Goal: Task Accomplishment & Management: Manage account settings

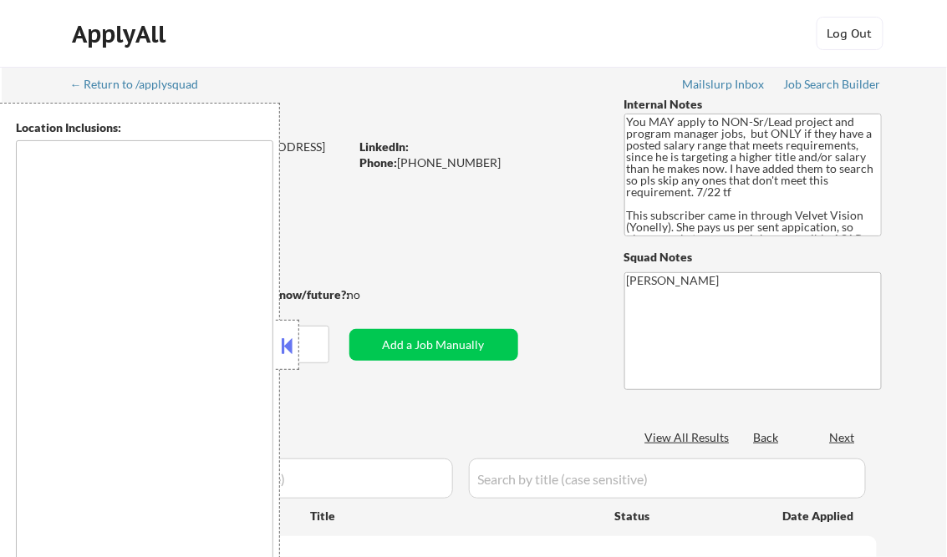
type textarea "Dallas, TX University Park, TX Highland Park, TX Irving, TX Addison, TX Farmers…"
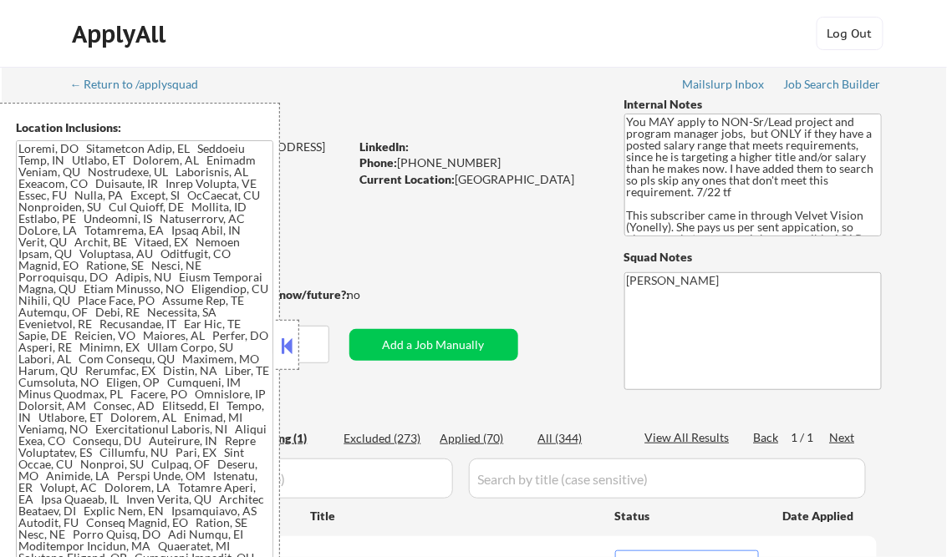
click at [291, 339] on button at bounding box center [287, 345] width 18 height 25
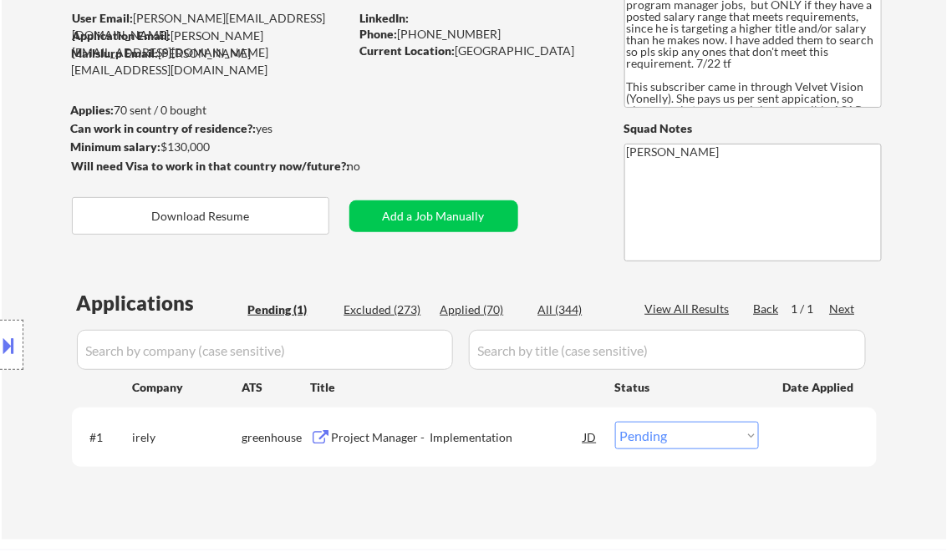
scroll to position [67, 0]
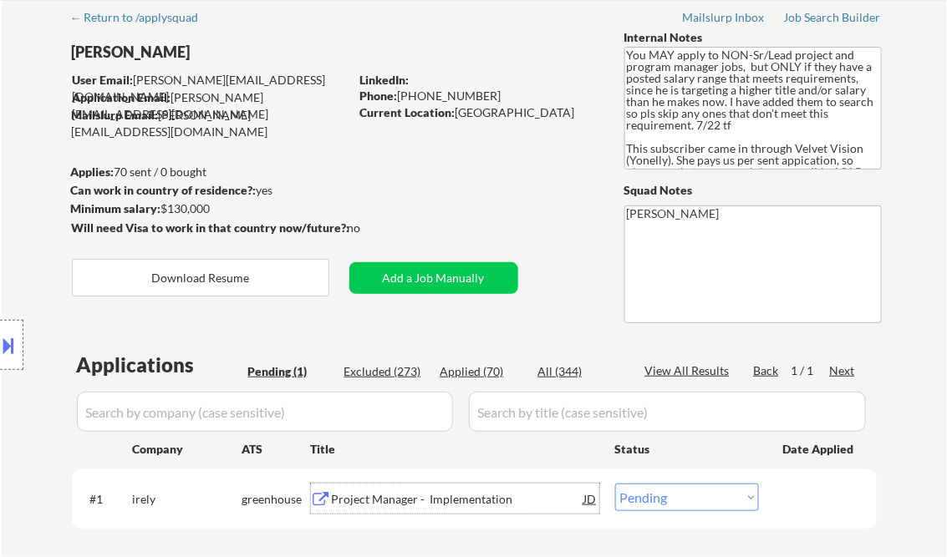
click at [384, 506] on div "Project Manager - Implementation" at bounding box center [458, 499] width 252 height 17
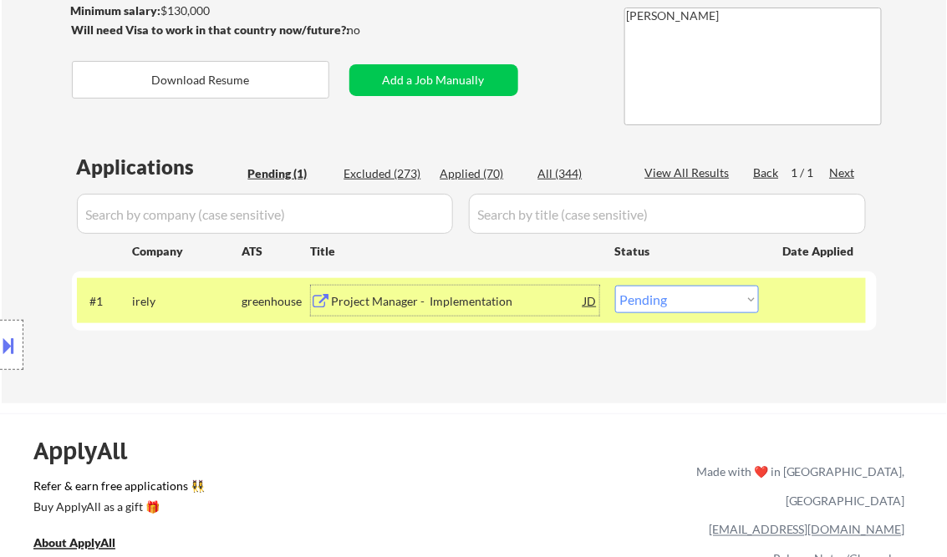
scroll to position [334, 0]
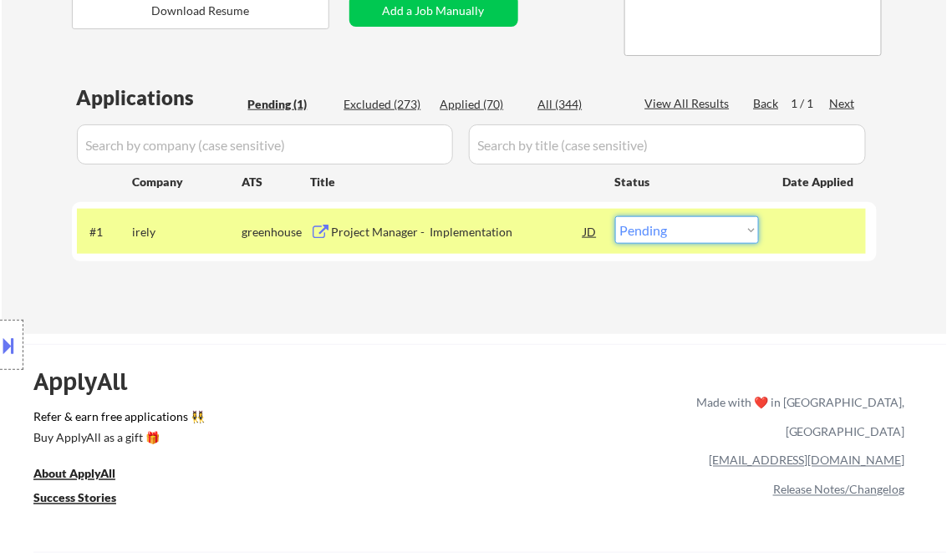
click at [722, 232] on select "Choose an option... Pending Applied Excluded (Questions) Excluded (Expired) Exc…" at bounding box center [687, 230] width 144 height 28
select select ""excluded__expired_""
click at [615, 216] on select "Choose an option... Pending Applied Excluded (Questions) Excluded (Expired) Exc…" at bounding box center [687, 230] width 144 height 28
click at [493, 323] on div "← Return to /applysquad Mailslurp Inbox Job Search Builder Vincent Salami User …" at bounding box center [474, 34] width 945 height 602
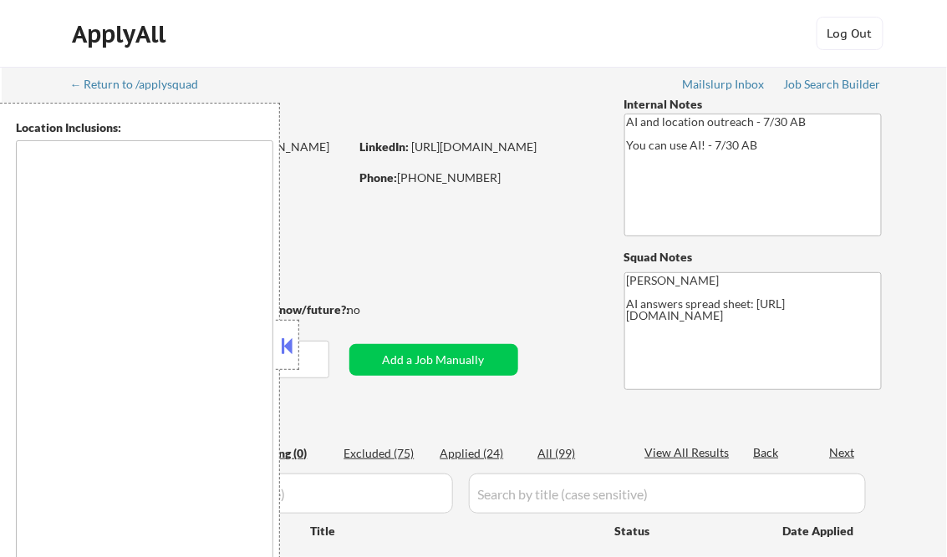
type textarea "remote"
click at [292, 335] on button at bounding box center [287, 345] width 18 height 25
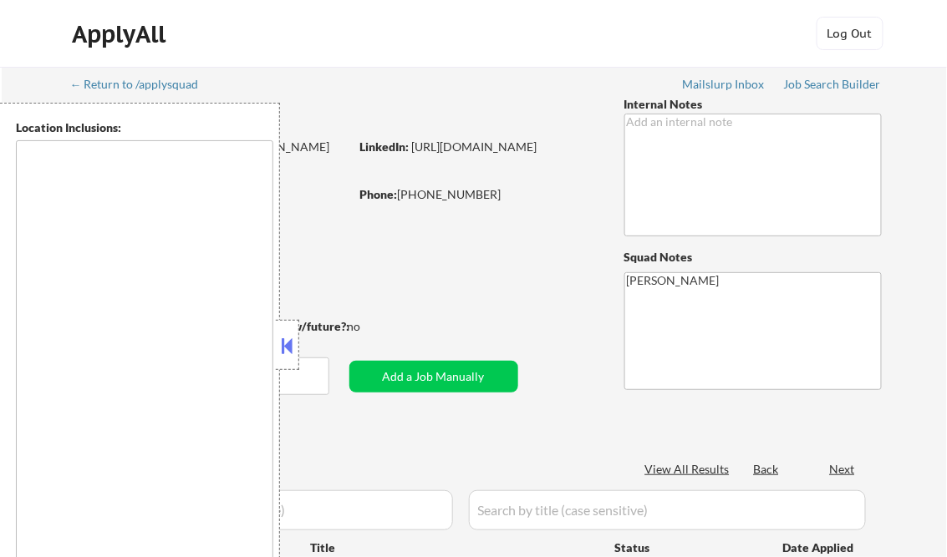
select select ""pending""
type textarea "Manhattan, NY Brooklyn, NY Queens, NY Jersey City, NJ Hoboken, NJ Weehawken, NJ…"
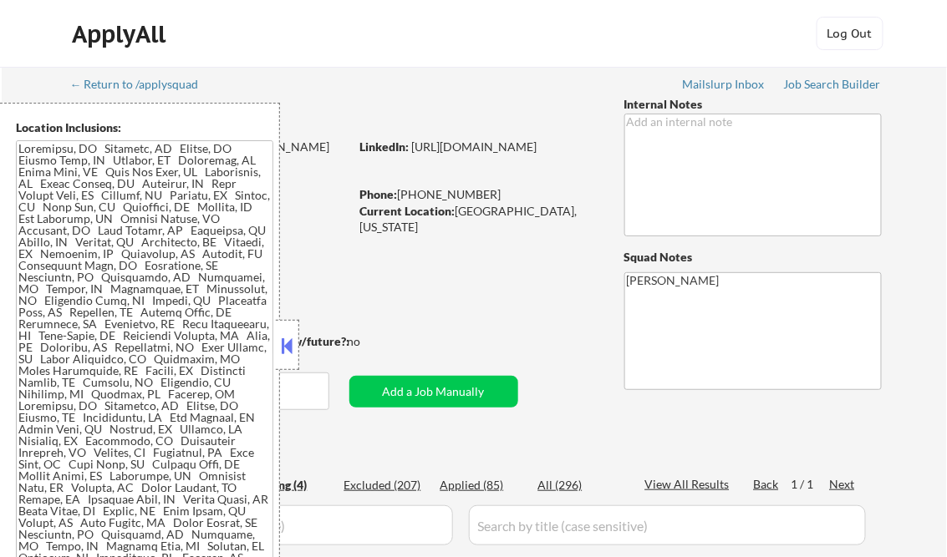
click at [289, 337] on button at bounding box center [287, 345] width 18 height 25
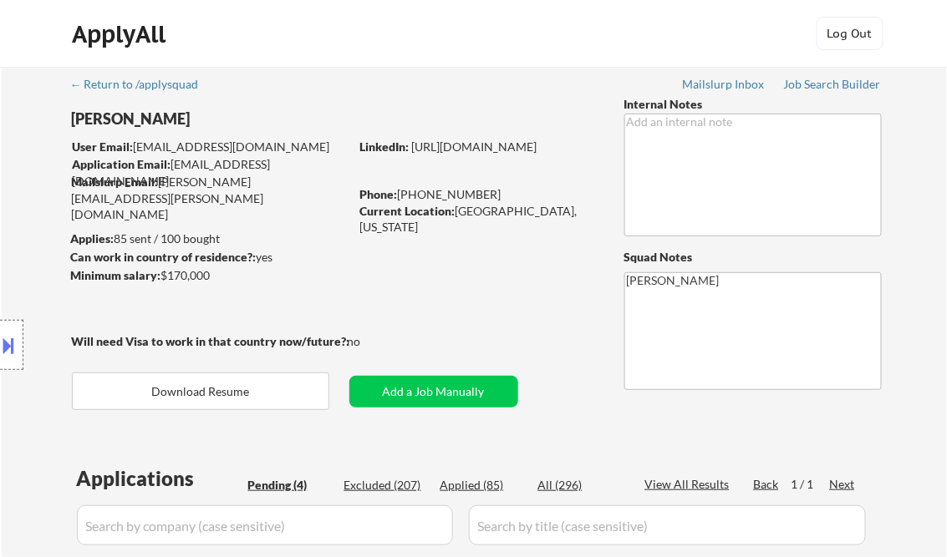
click at [837, 87] on div "Job Search Builder" at bounding box center [833, 85] width 98 height 12
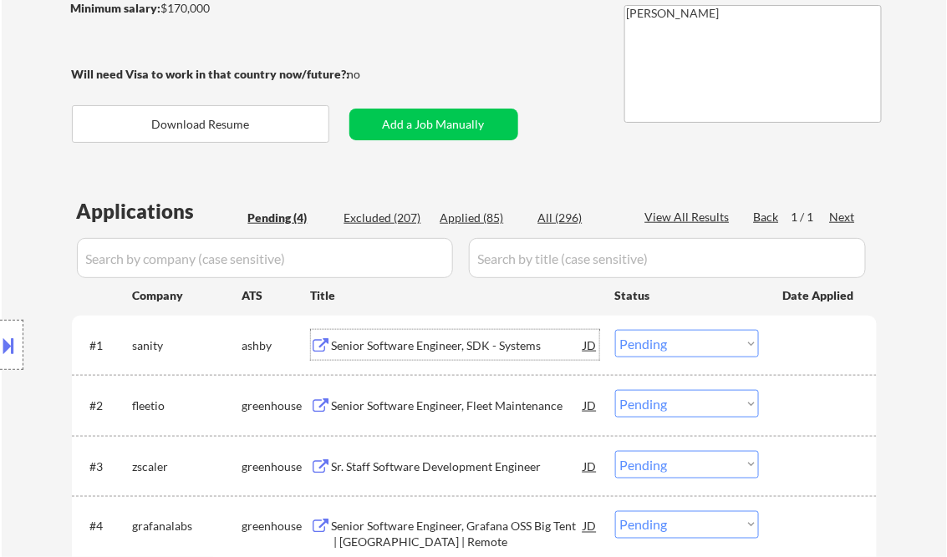
click at [399, 348] on div "Senior Software Engineer, SDK - Systems" at bounding box center [458, 346] width 252 height 17
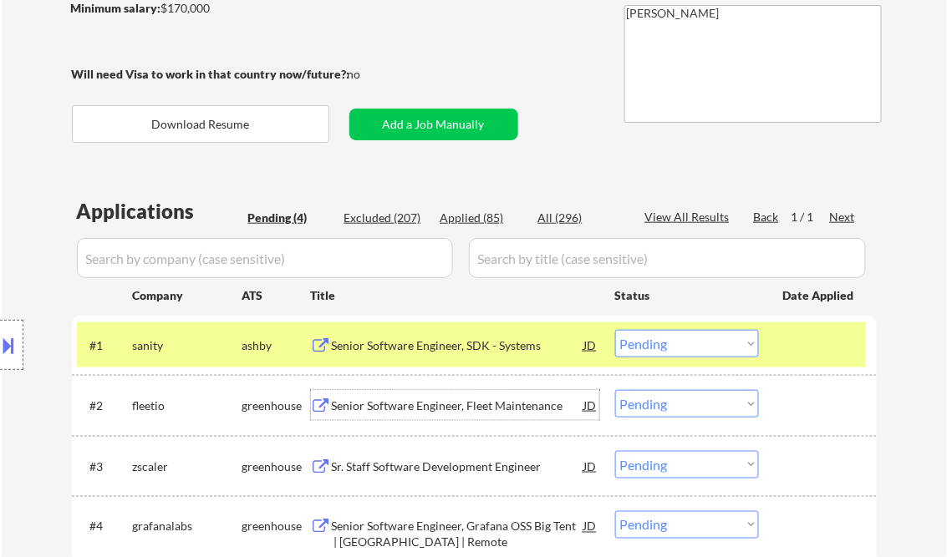
click at [427, 415] on div "Senior Software Engineer, Fleet Maintenance" at bounding box center [458, 405] width 252 height 30
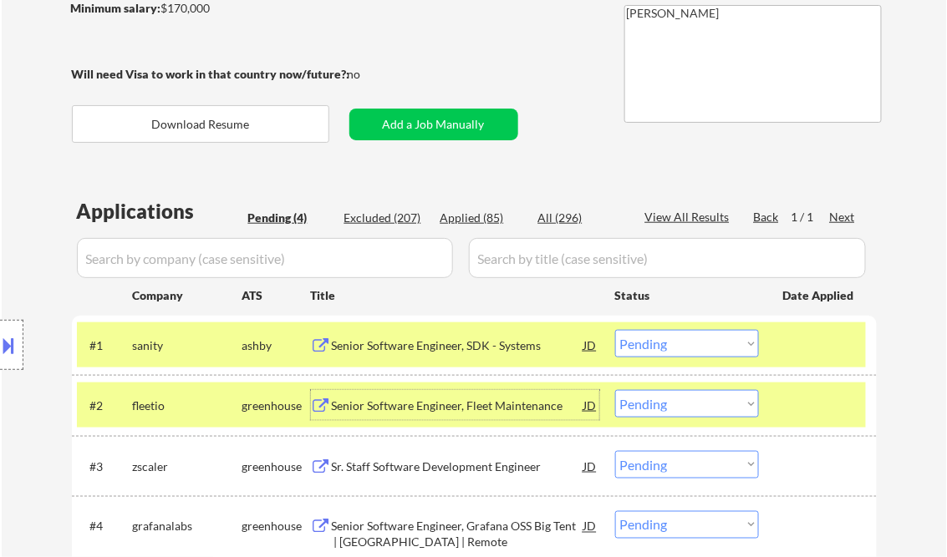
scroll to position [401, 0]
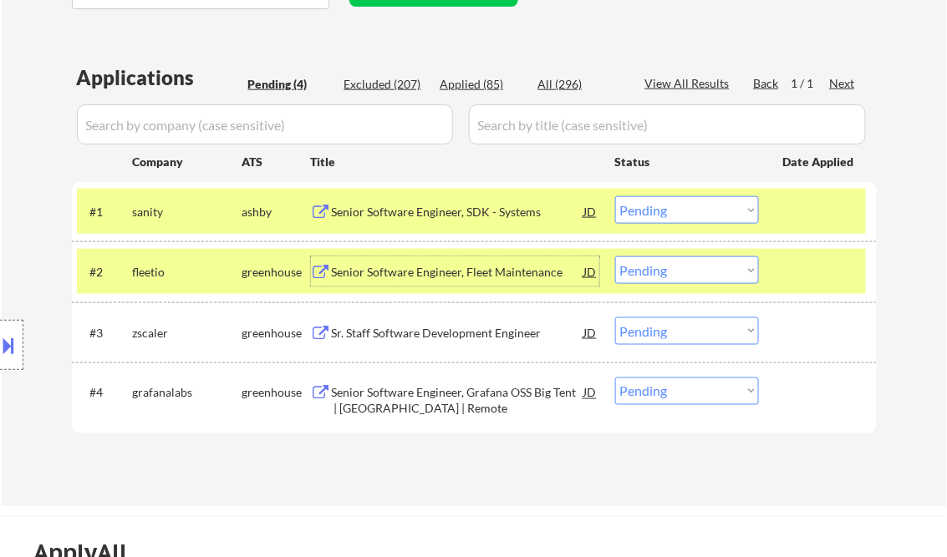
click at [717, 276] on select "Choose an option... Pending Applied Excluded (Questions) Excluded (Expired) Exc…" at bounding box center [687, 271] width 144 height 28
click at [615, 257] on select "Choose an option... Pending Applied Excluded (Questions) Excluded (Expired) Exc…" at bounding box center [687, 271] width 144 height 28
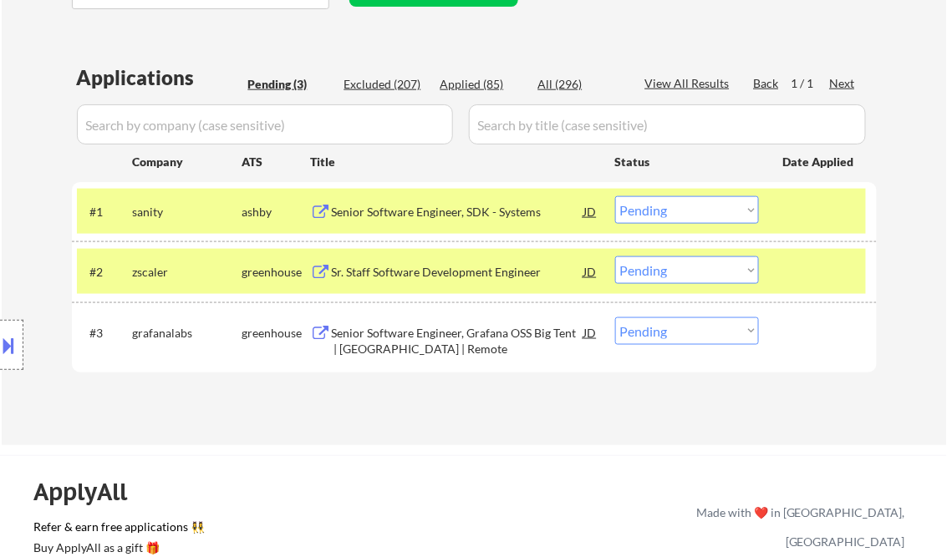
click at [461, 277] on div "Sr. Staff Software Development Engineer" at bounding box center [458, 272] width 252 height 17
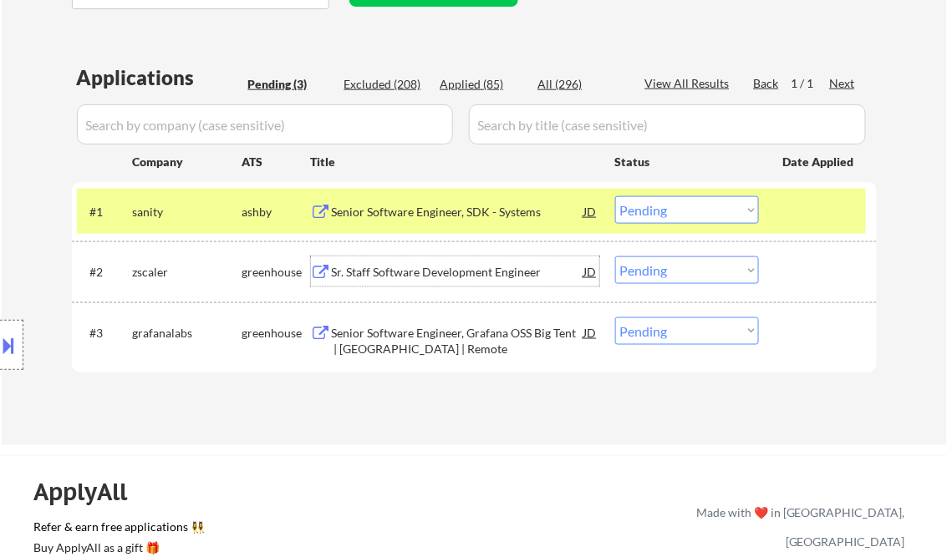
click at [665, 268] on select "Choose an option... Pending Applied Excluded (Questions) Excluded (Expired) Exc…" at bounding box center [687, 271] width 144 height 28
click at [615, 257] on select "Choose an option... Pending Applied Excluded (Questions) Excluded (Expired) Exc…" at bounding box center [687, 271] width 144 height 28
click at [394, 333] on div "Senior Software Engineer, Grafana OSS Big Tent | US | Remote" at bounding box center [458, 341] width 252 height 33
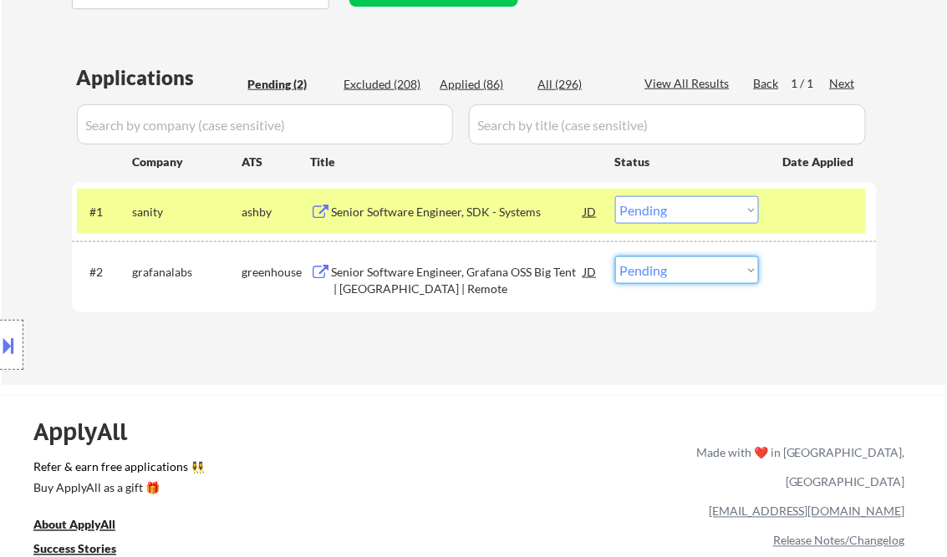
click at [682, 269] on select "Choose an option... Pending Applied Excluded (Questions) Excluded (Expired) Exc…" at bounding box center [687, 271] width 144 height 28
select select ""applied""
click at [615, 257] on select "Choose an option... Pending Applied Excluded (Questions) Excluded (Expired) Exc…" at bounding box center [687, 271] width 144 height 28
click at [436, 338] on div "Applications Pending (2) Excluded (208) Applied (86) All (296) View All Results…" at bounding box center [474, 209] width 805 height 290
click at [413, 211] on div "Senior Software Engineer, SDK - Systems" at bounding box center [458, 212] width 252 height 17
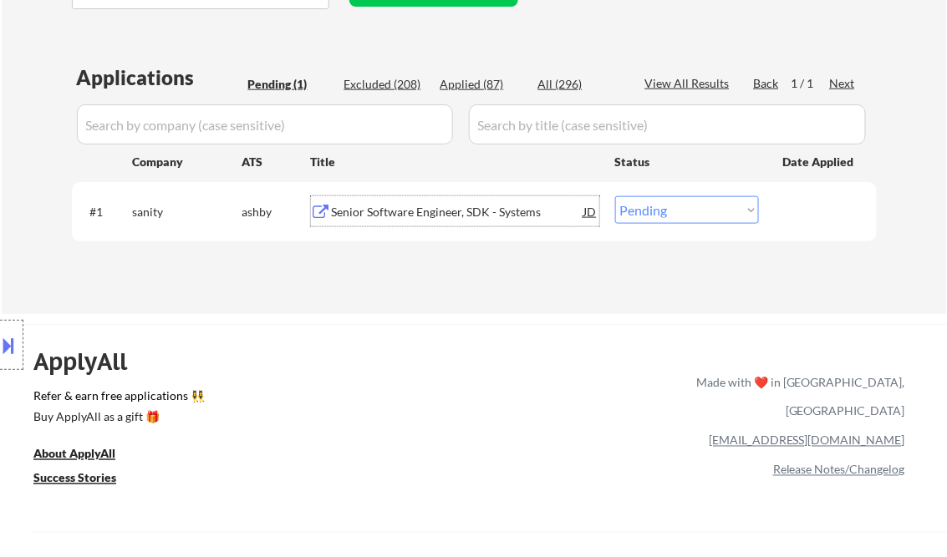
click at [684, 214] on select "Choose an option... Pending Applied Excluded (Questions) Excluded (Expired) Exc…" at bounding box center [687, 210] width 144 height 28
select select ""applied""
click at [615, 196] on select "Choose an option... Pending Applied Excluded (Questions) Excluded (Expired) Exc…" at bounding box center [687, 210] width 144 height 28
click at [506, 276] on div "Applications Pending (1) Excluded (208) Applied (87) All (296) View All Results…" at bounding box center [474, 173] width 805 height 219
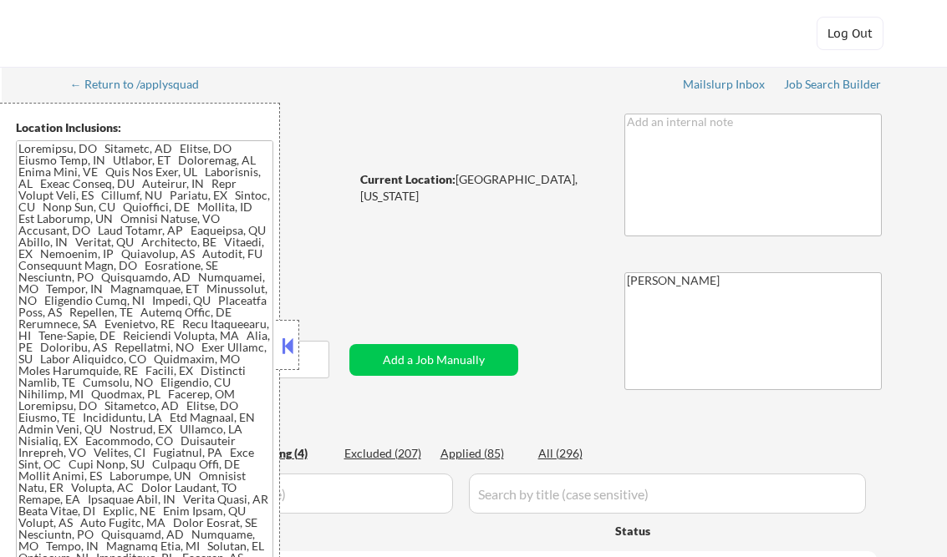
select select ""pending""
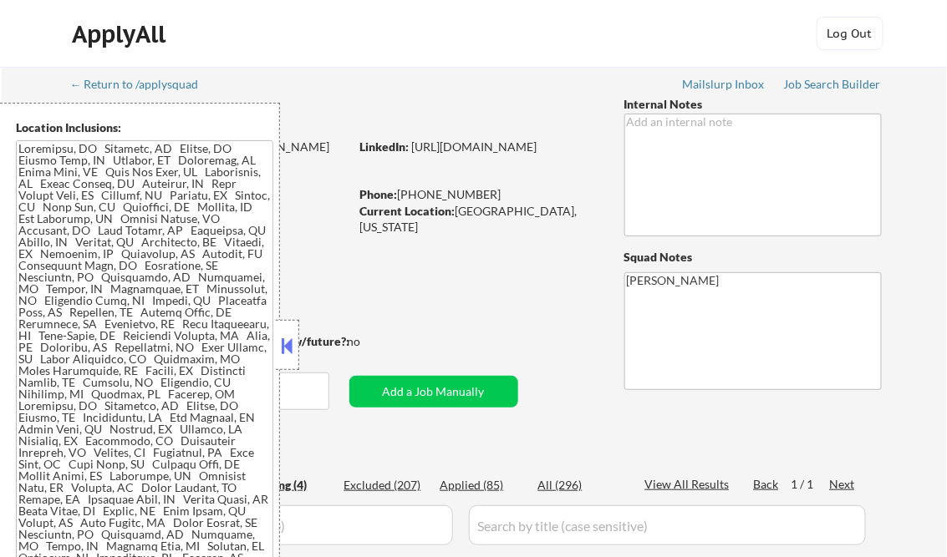
click at [288, 340] on button at bounding box center [287, 345] width 18 height 25
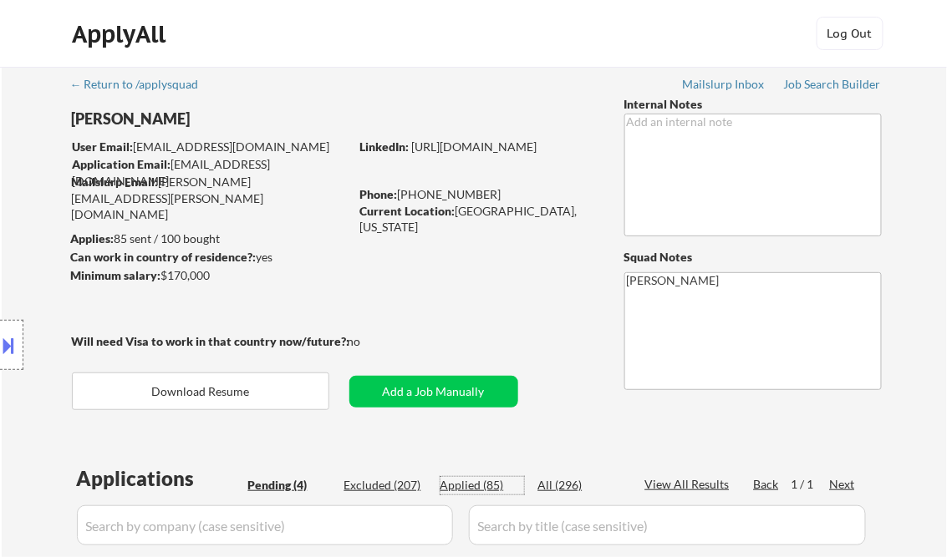
click at [468, 487] on div "Applied (85)" at bounding box center [482, 485] width 84 height 17
select select ""applied""
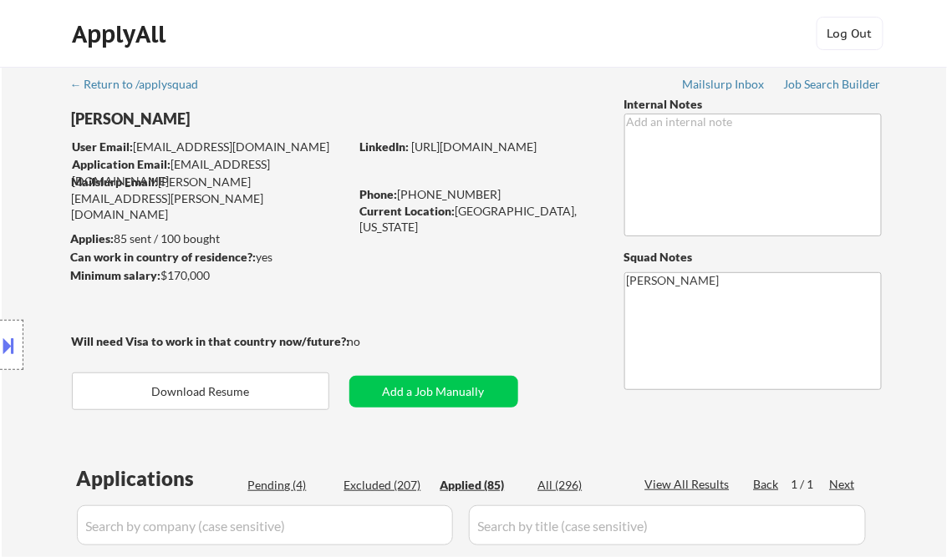
select select ""applied""
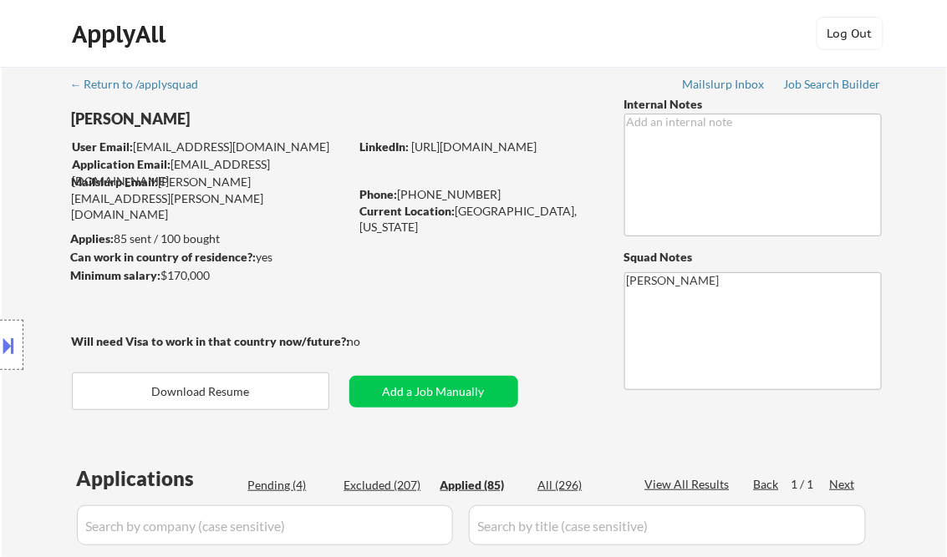
select select ""applied""
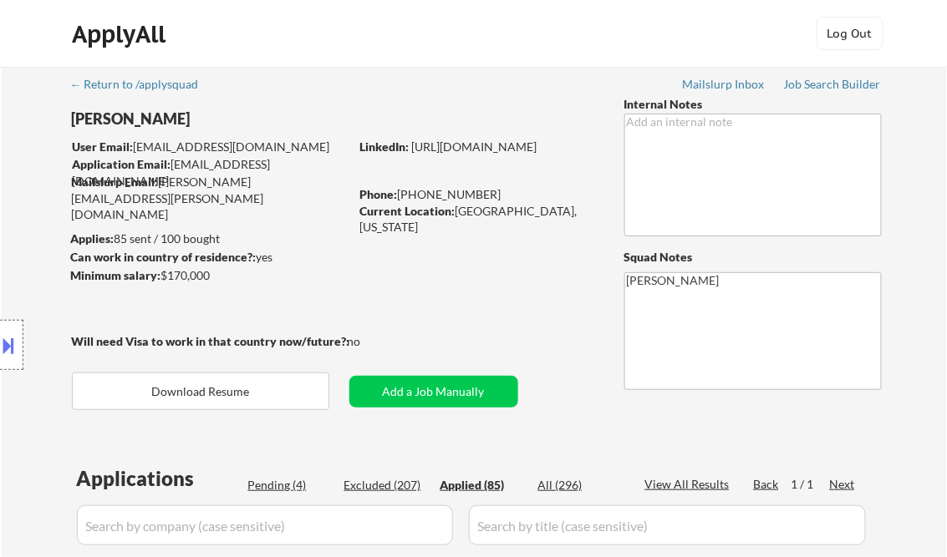
select select ""applied""
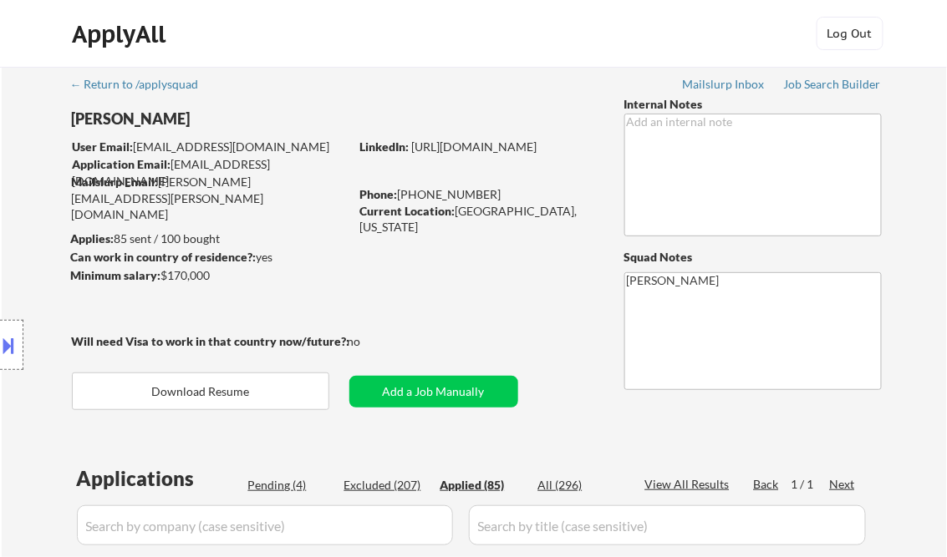
select select ""applied""
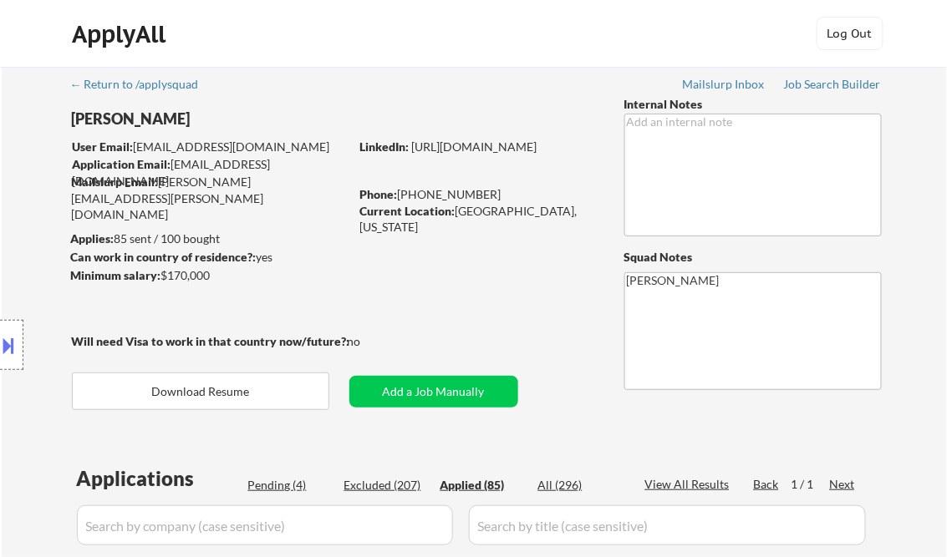
select select ""applied""
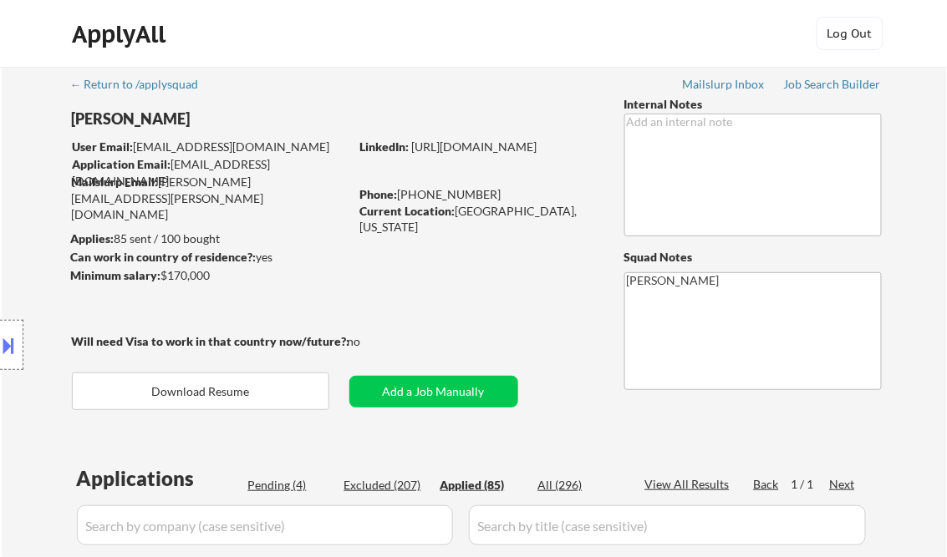
select select ""applied""
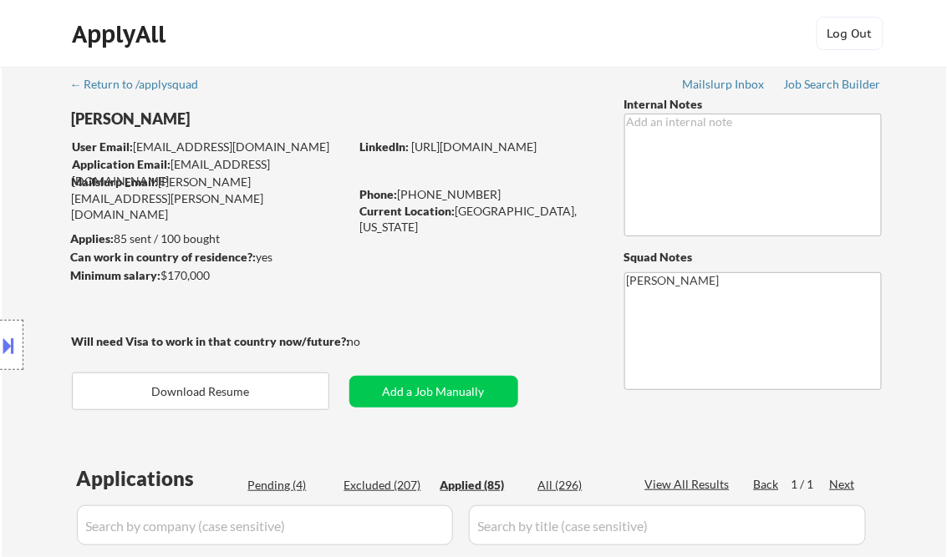
select select ""applied""
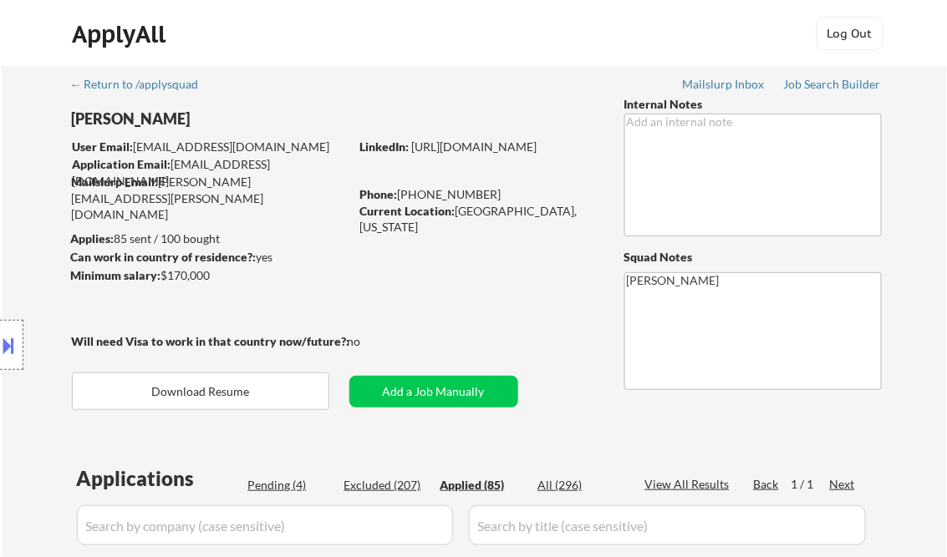
select select ""applied""
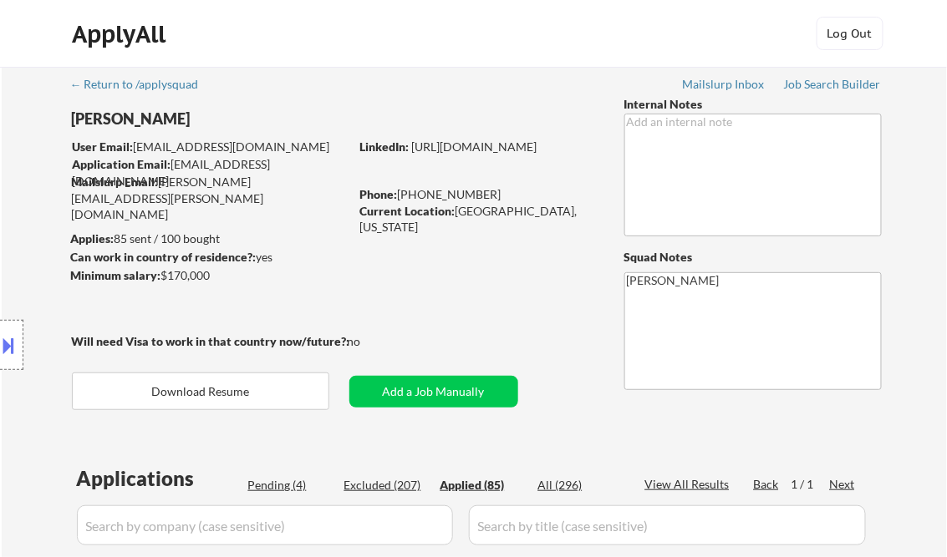
select select ""applied""
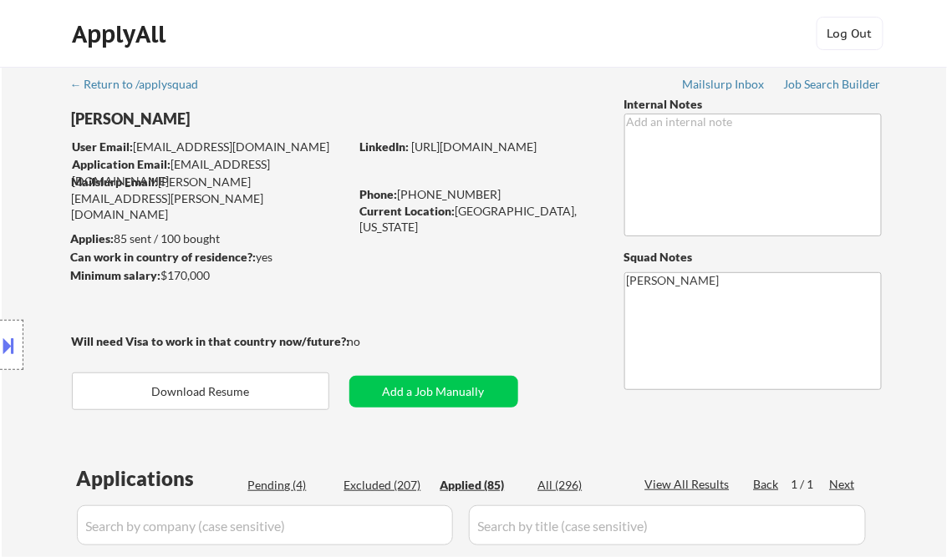
select select ""applied""
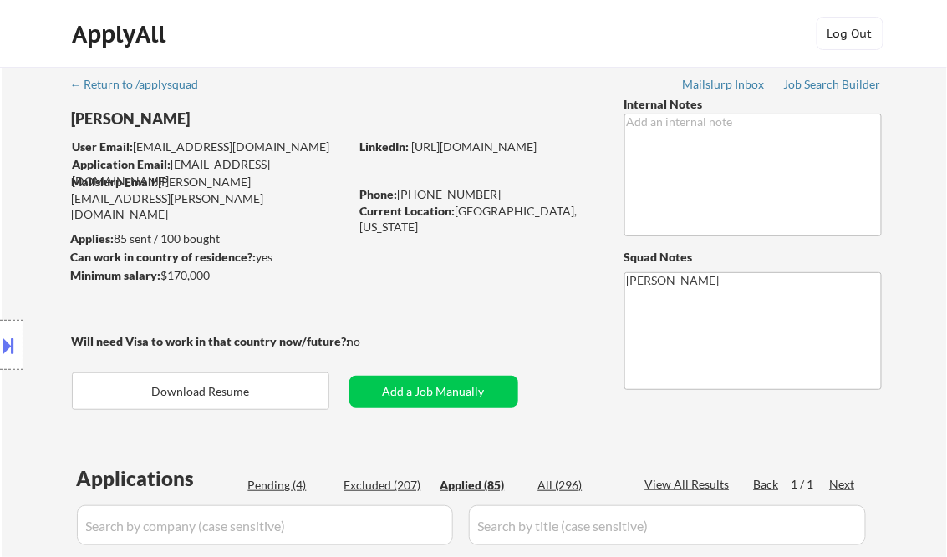
select select ""applied""
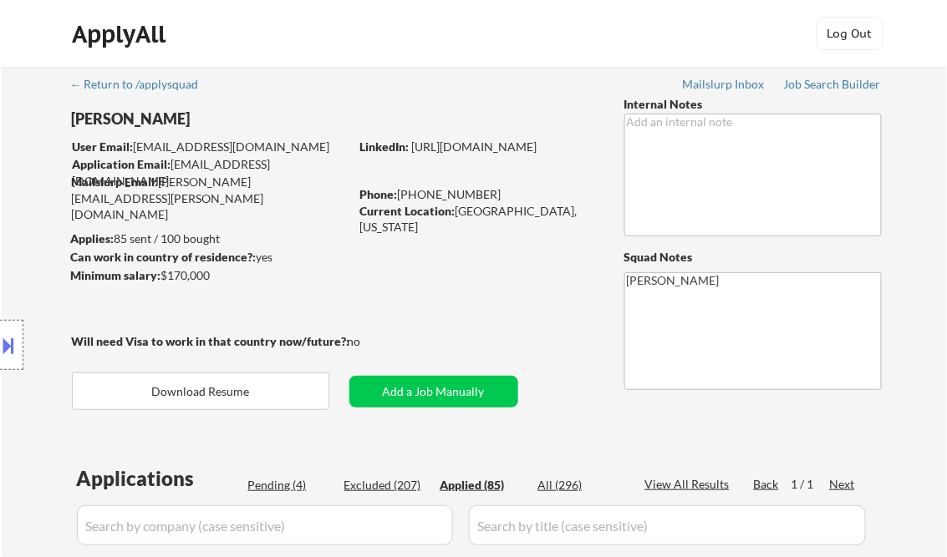
select select ""applied""
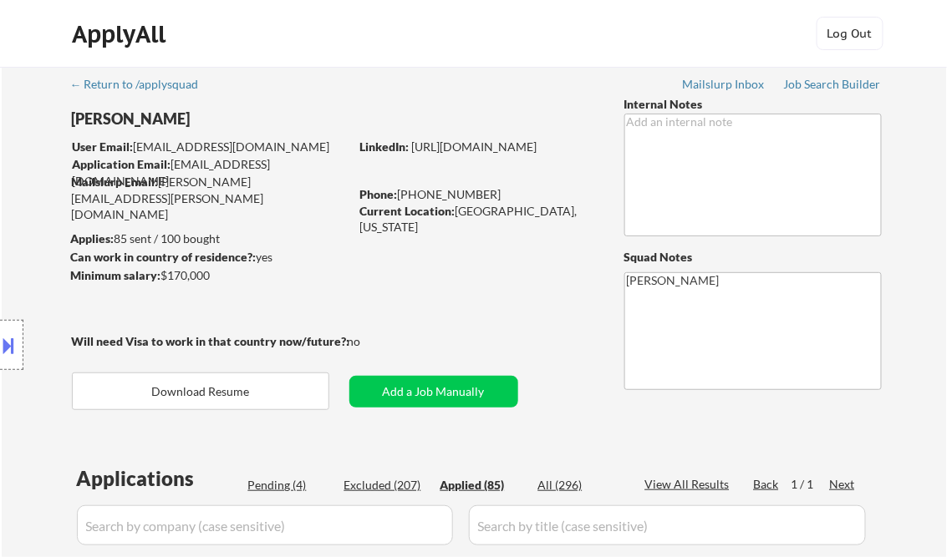
select select ""applied""
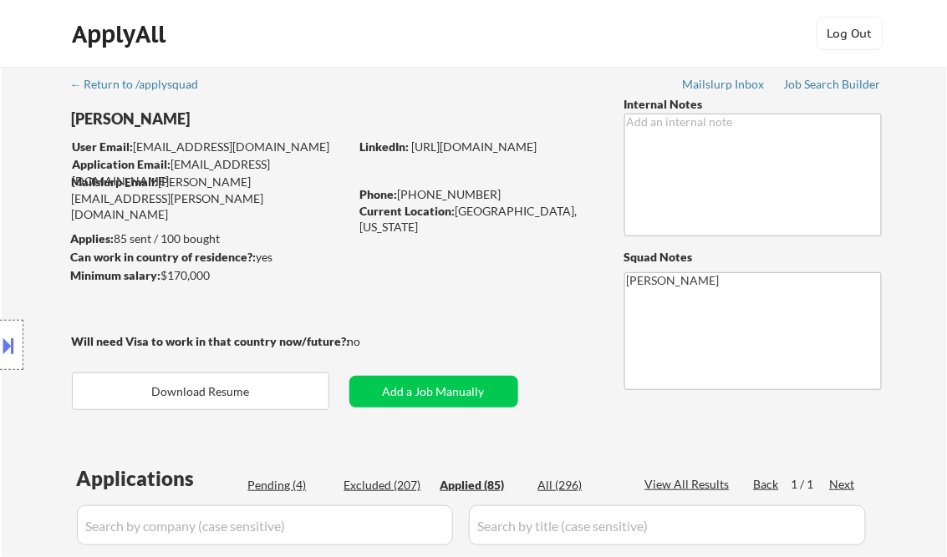
select select ""applied""
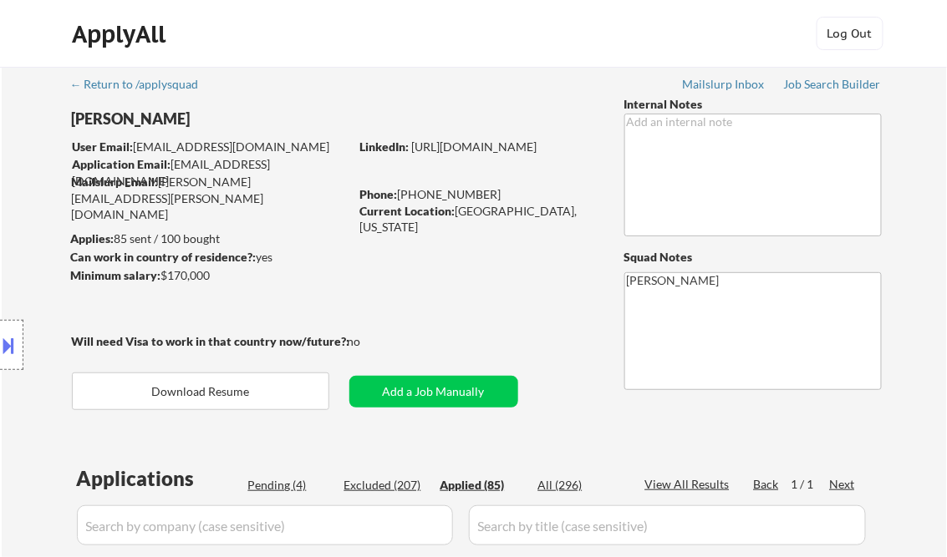
select select ""applied""
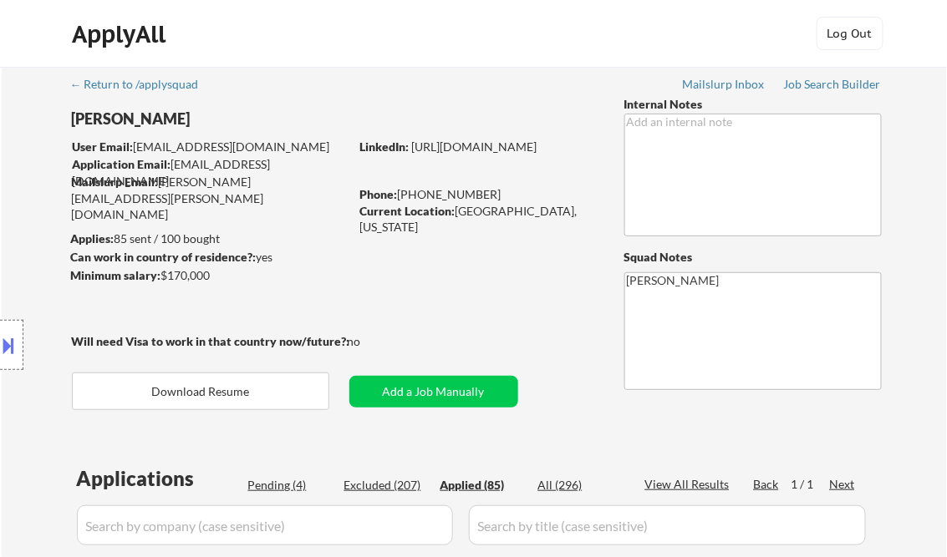
select select ""applied""
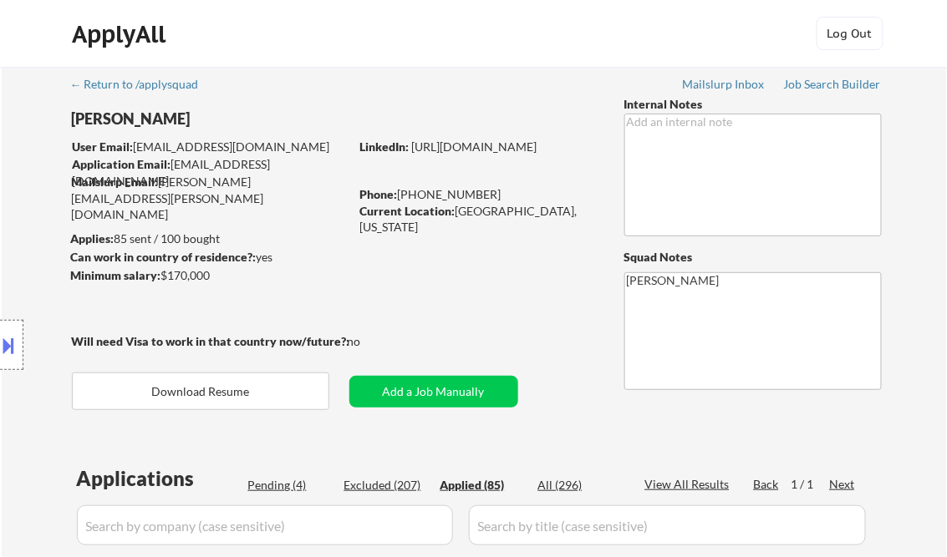
select select ""applied""
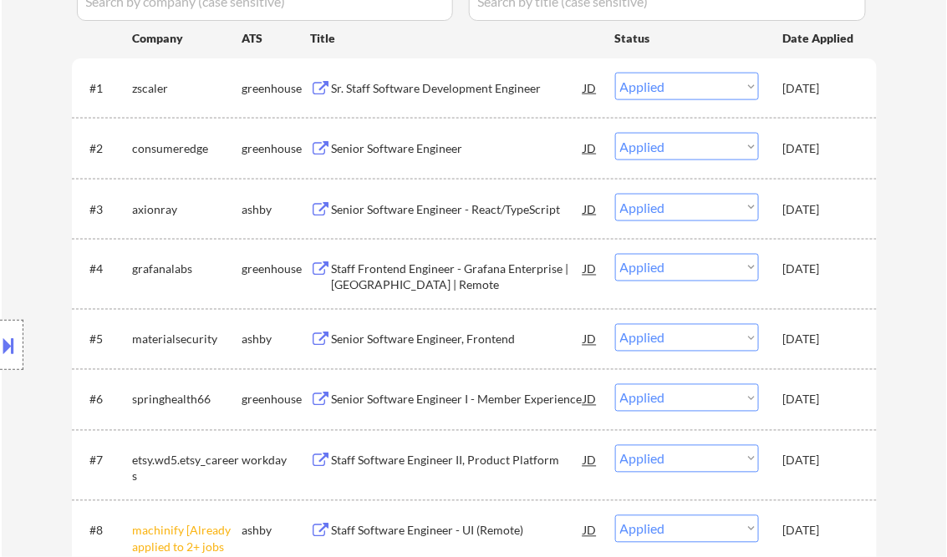
select select ""applied""
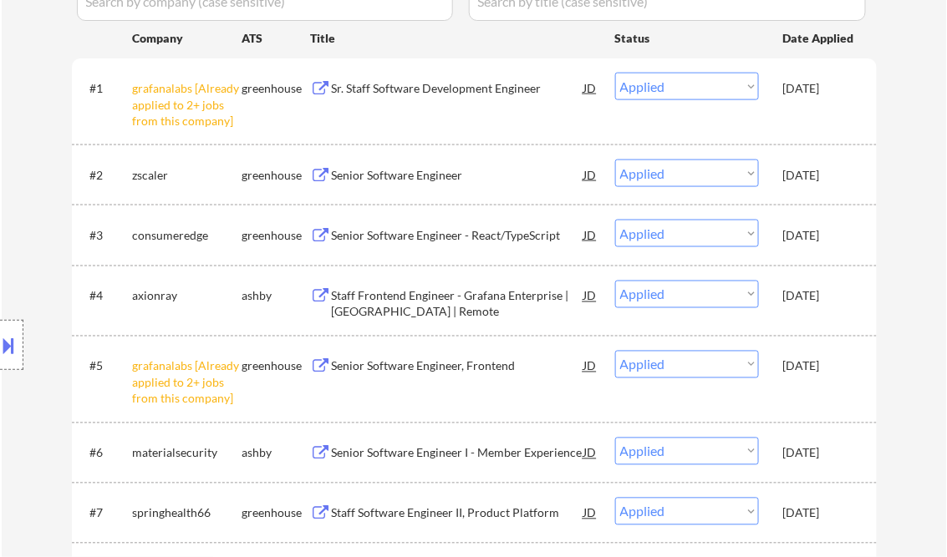
scroll to position [2635, 0]
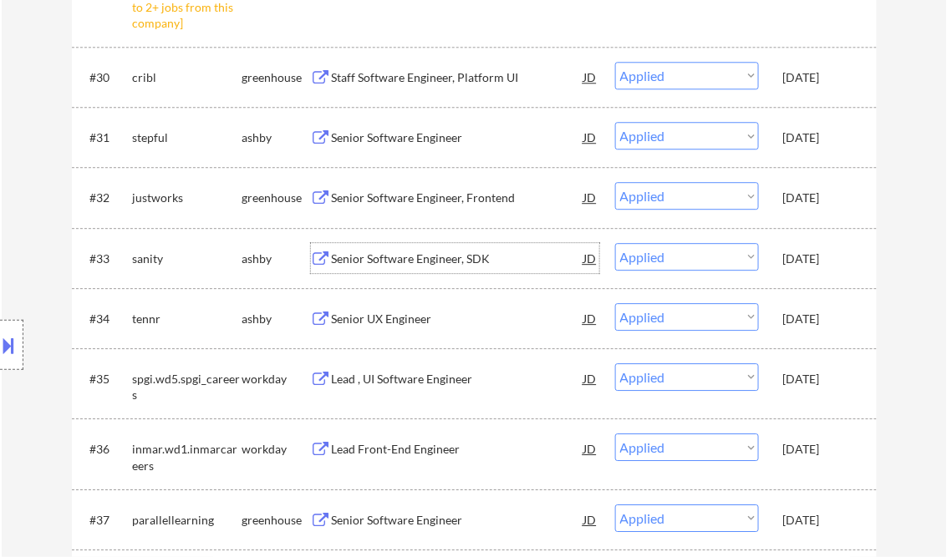
click at [463, 267] on div "Senior Software Engineer, SDK" at bounding box center [458, 258] width 252 height 30
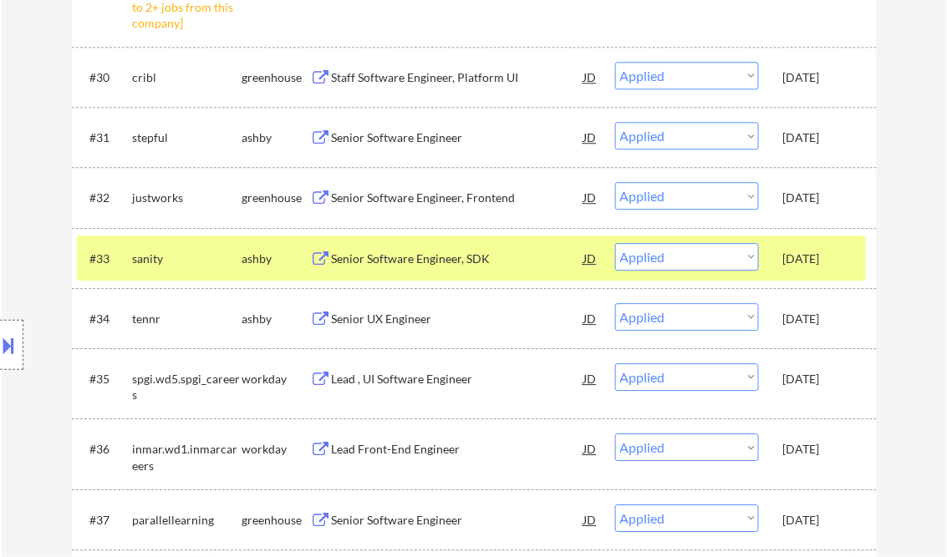
select select ""applied""
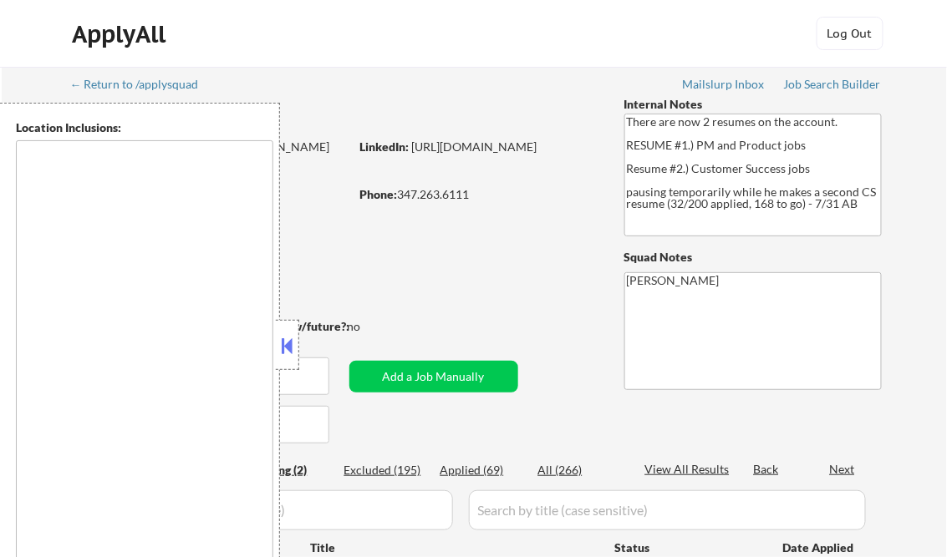
type textarea "[GEOGRAPHIC_DATA], [GEOGRAPHIC_DATA] [GEOGRAPHIC_DATA], [GEOGRAPHIC_DATA] [GEOG…"
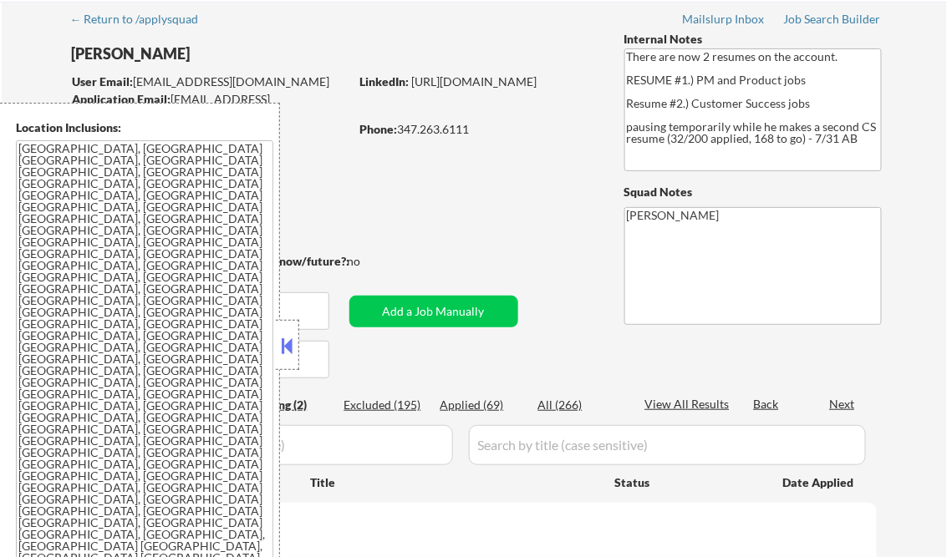
scroll to position [67, 0]
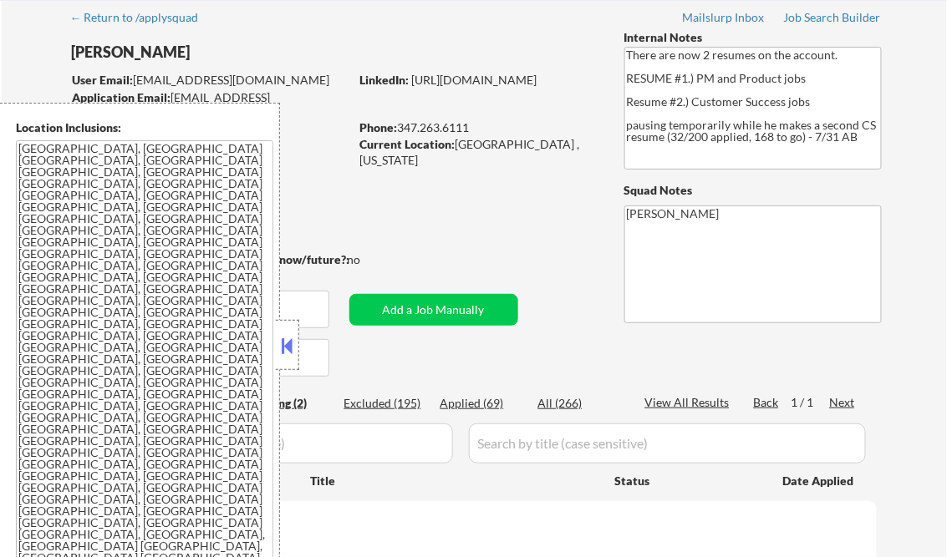
click at [286, 353] on button at bounding box center [287, 345] width 18 height 25
select select ""pending""
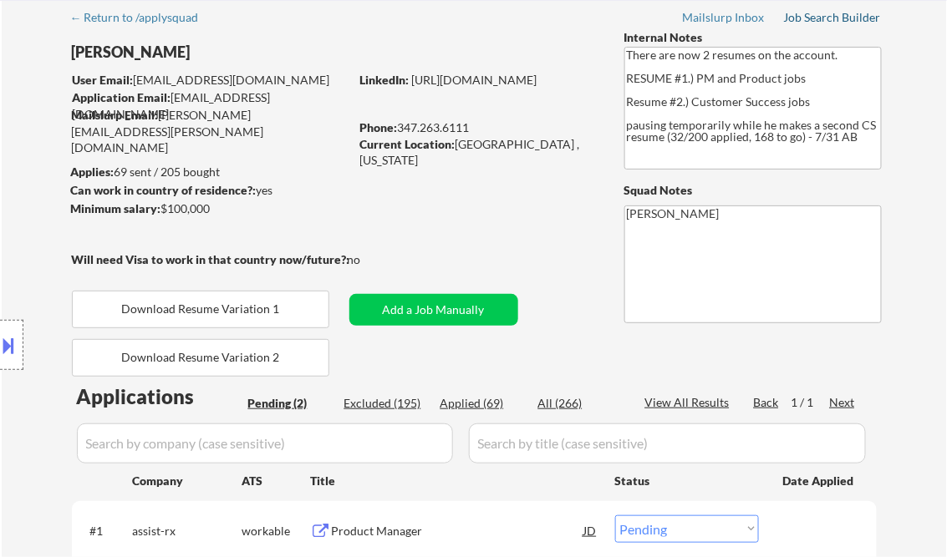
click at [821, 19] on div "Job Search Builder" at bounding box center [833, 18] width 98 height 12
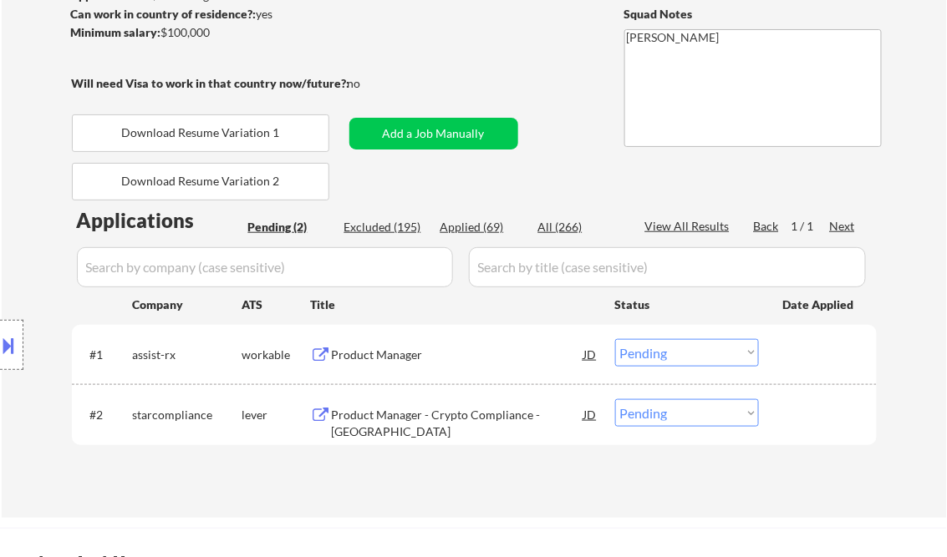
scroll to position [267, 0]
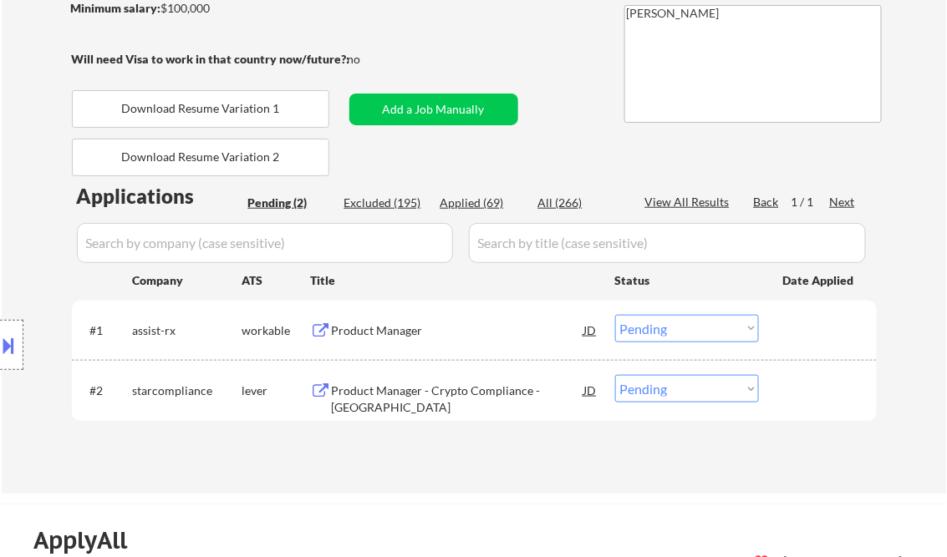
click at [371, 336] on div "Product Manager" at bounding box center [458, 331] width 252 height 17
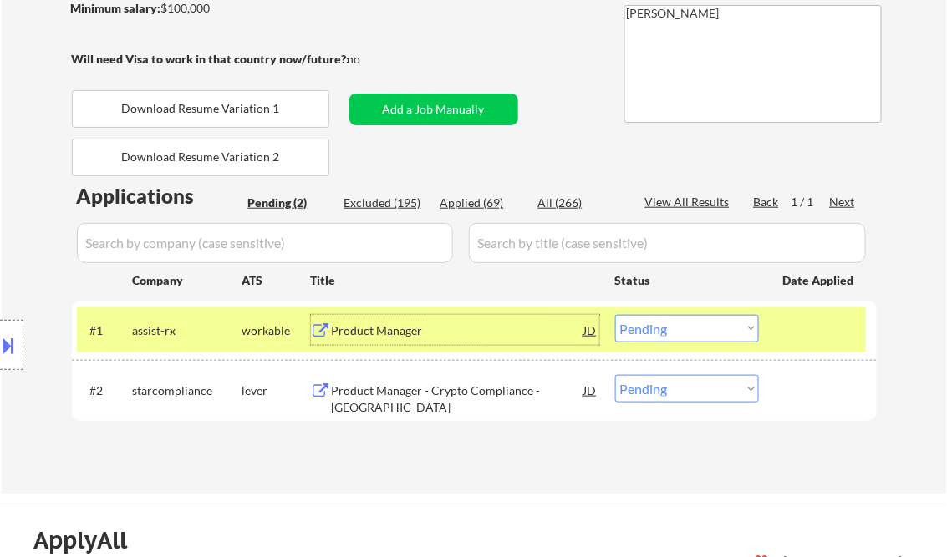
click at [700, 335] on select "Choose an option... Pending Applied Excluded (Questions) Excluded (Expired) Exc…" at bounding box center [687, 329] width 144 height 28
click at [615, 315] on select "Choose an option... Pending Applied Excluded (Questions) Excluded (Expired) Exc…" at bounding box center [687, 329] width 144 height 28
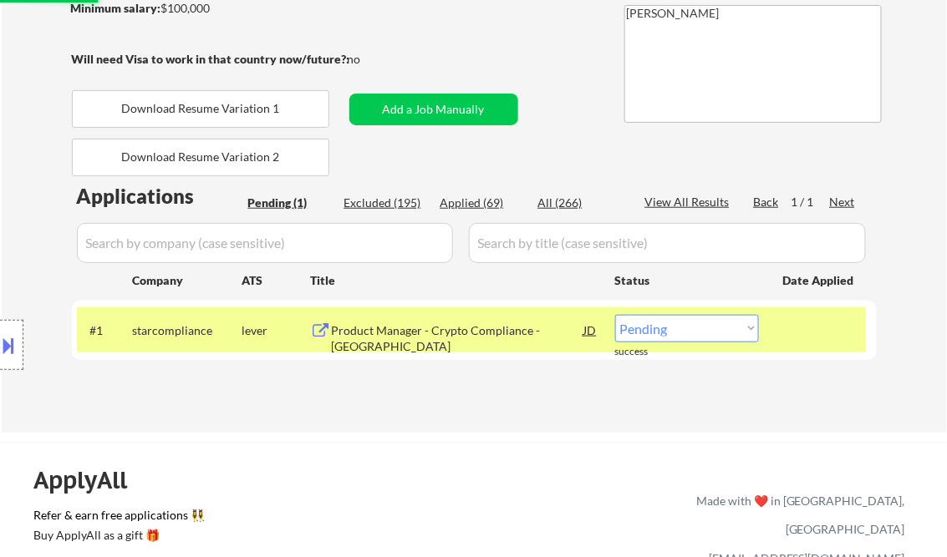
click at [449, 336] on div "Product Manager - Crypto Compliance - [GEOGRAPHIC_DATA]" at bounding box center [458, 339] width 252 height 33
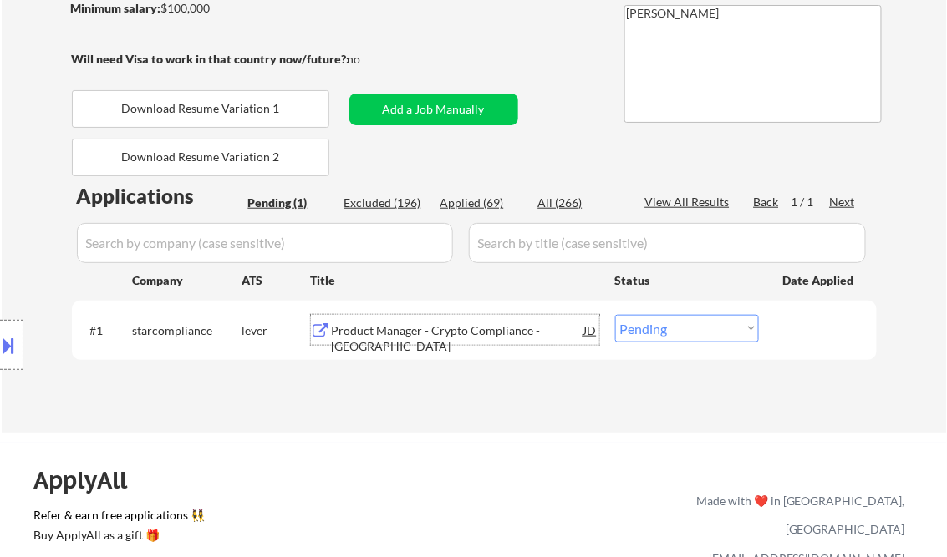
click at [17, 346] on button at bounding box center [9, 346] width 18 height 28
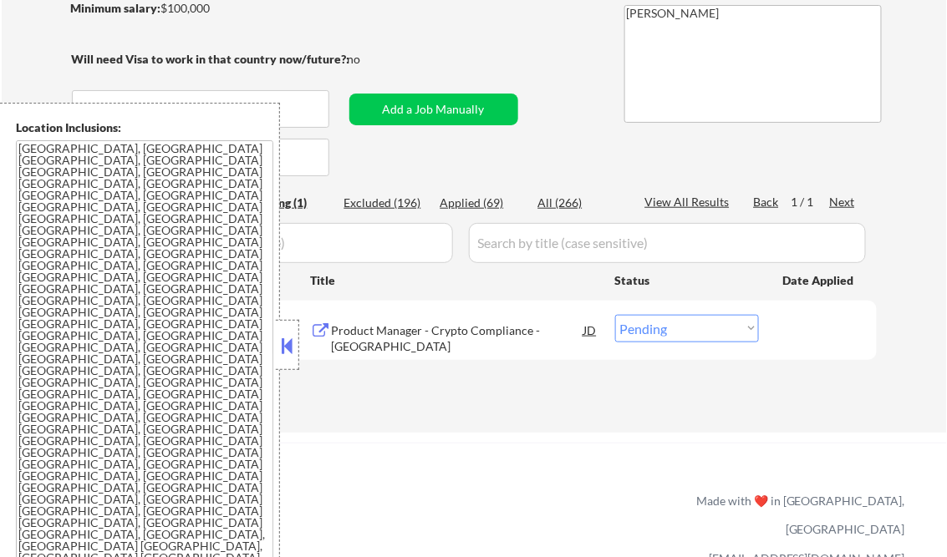
click at [287, 339] on button at bounding box center [287, 345] width 18 height 25
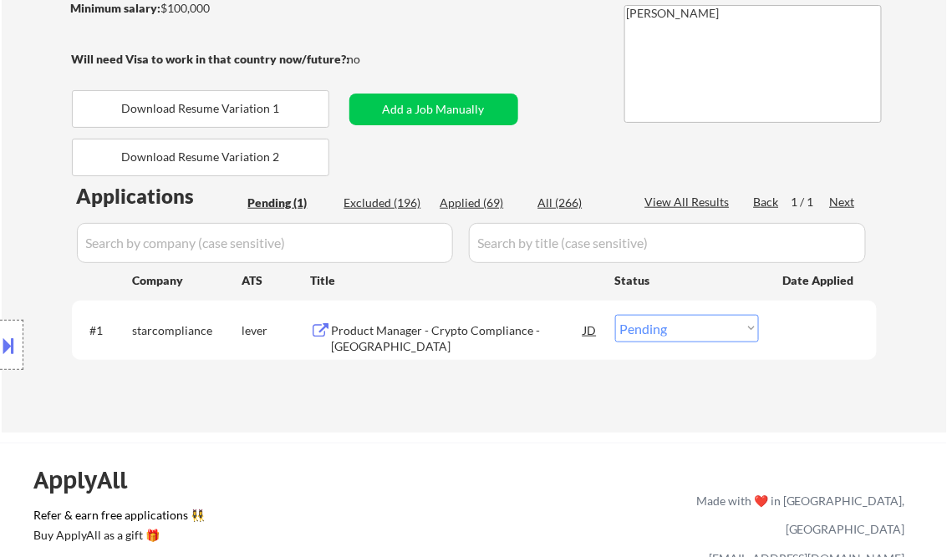
click at [676, 332] on select "Choose an option... Pending Applied Excluded (Questions) Excluded (Expired) Exc…" at bounding box center [687, 329] width 144 height 28
select select ""excluded__bad_match_""
click at [615, 315] on select "Choose an option... Pending Applied Excluded (Questions) Excluded (Expired) Exc…" at bounding box center [687, 329] width 144 height 28
click at [397, 410] on div "← Return to /applysquad Mailslurp Inbox Job Search Builder [PERSON_NAME] User E…" at bounding box center [475, 109] width 834 height 620
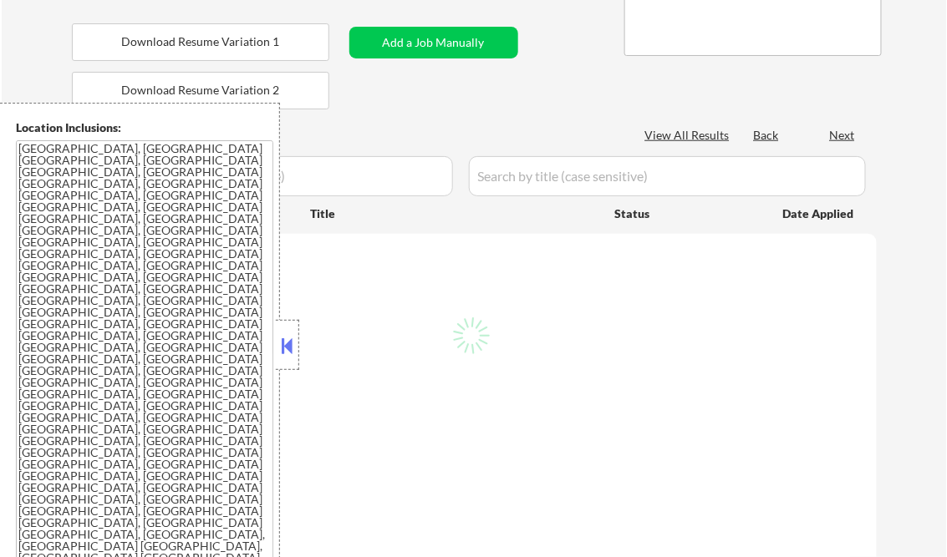
scroll to position [267, 0]
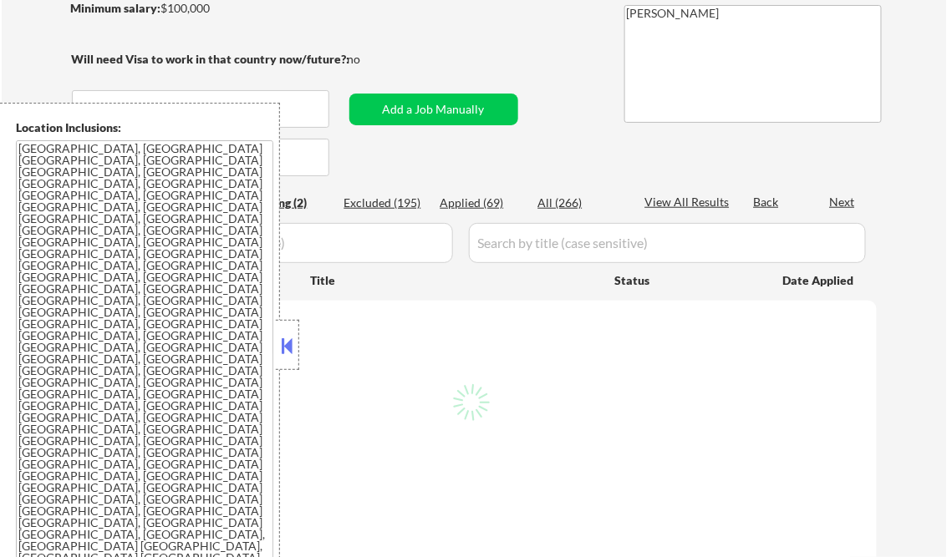
select select ""pending""
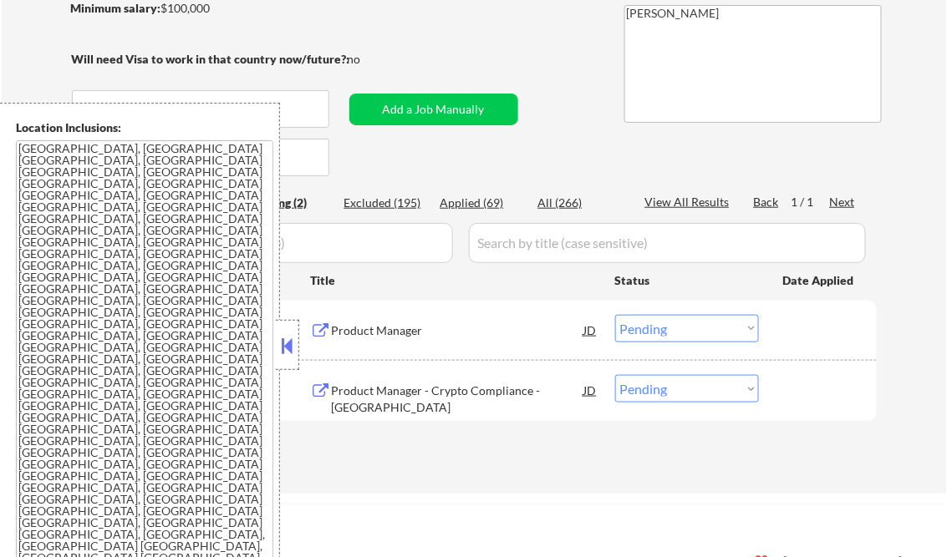
click at [283, 341] on button at bounding box center [287, 345] width 18 height 25
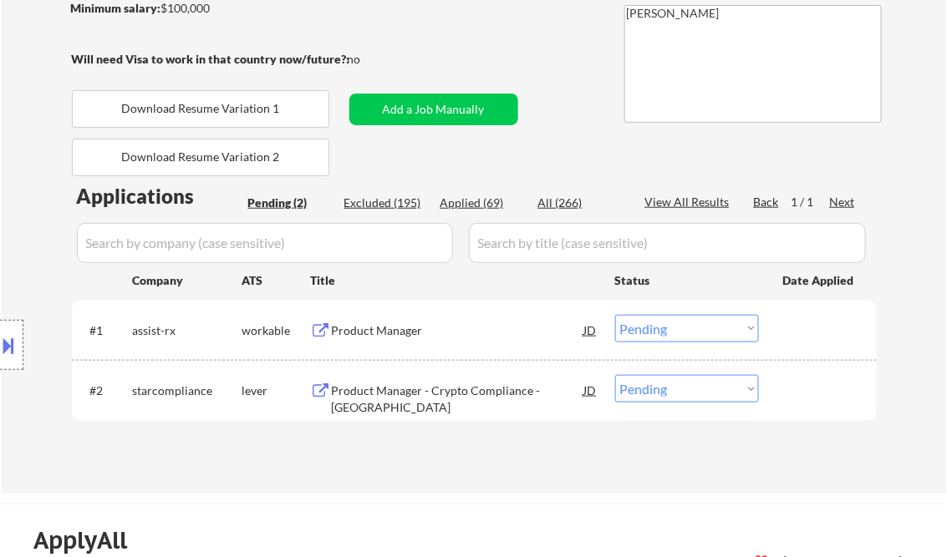
click at [480, 204] on div "Applied (69)" at bounding box center [482, 203] width 84 height 17
select select ""applied""
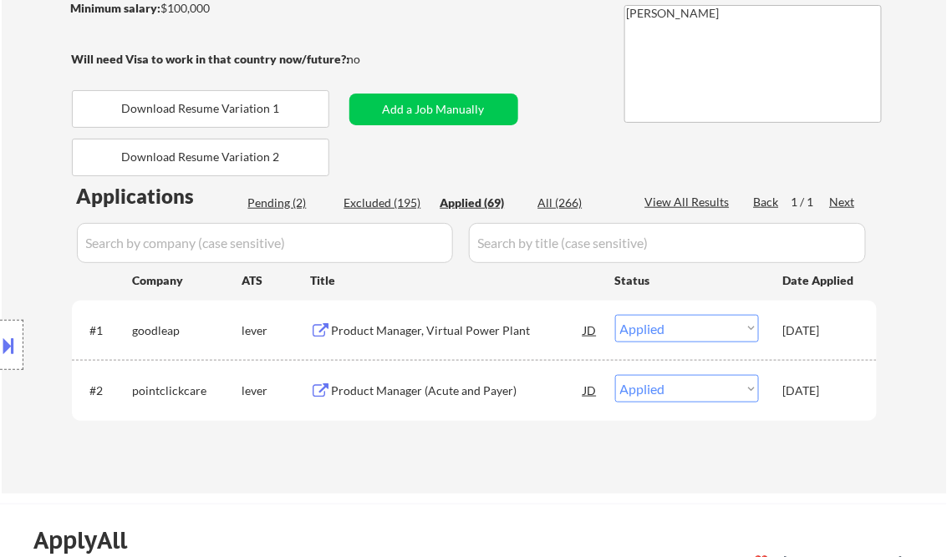
select select ""applied""
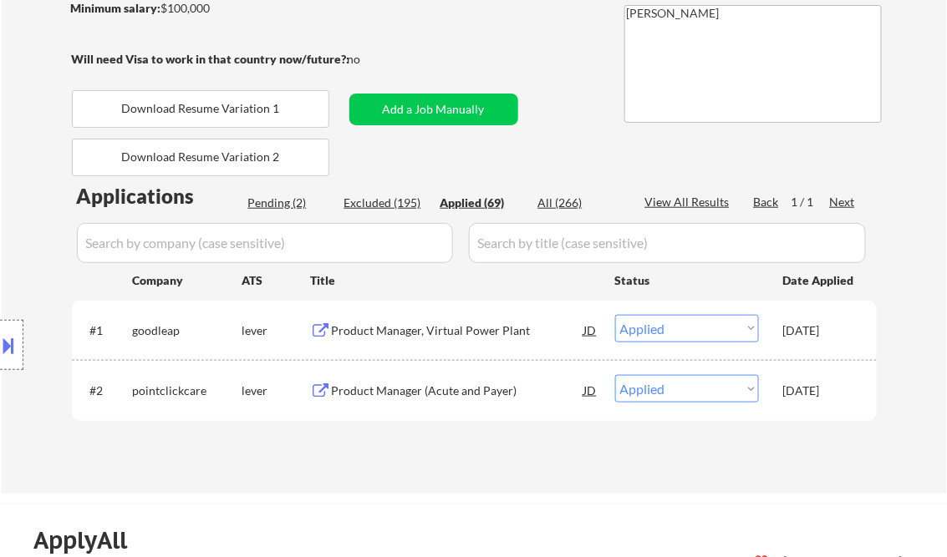
select select ""applied""
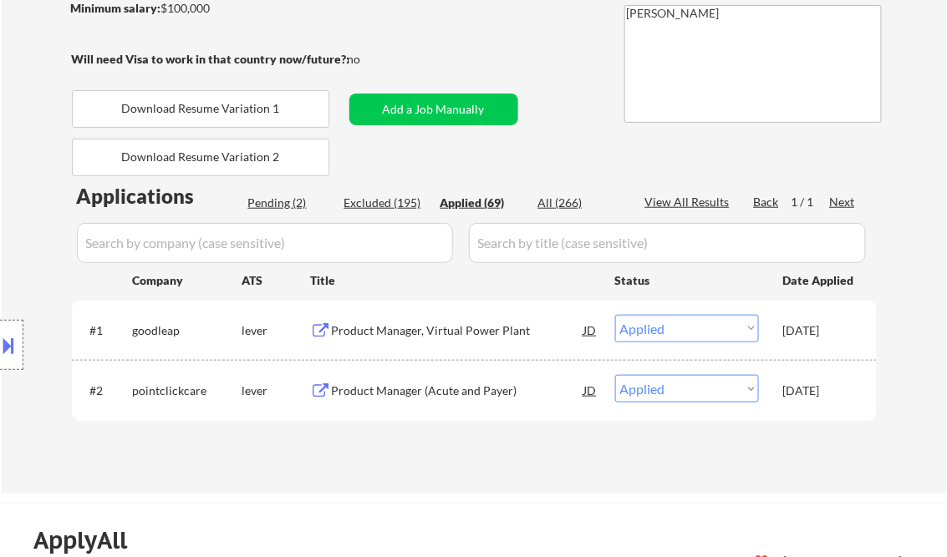
select select ""applied""
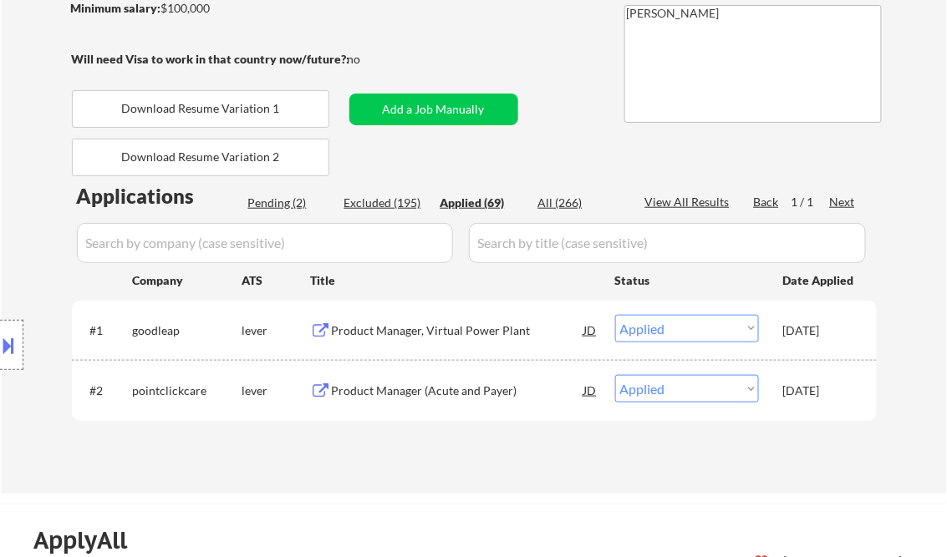
select select ""applied""
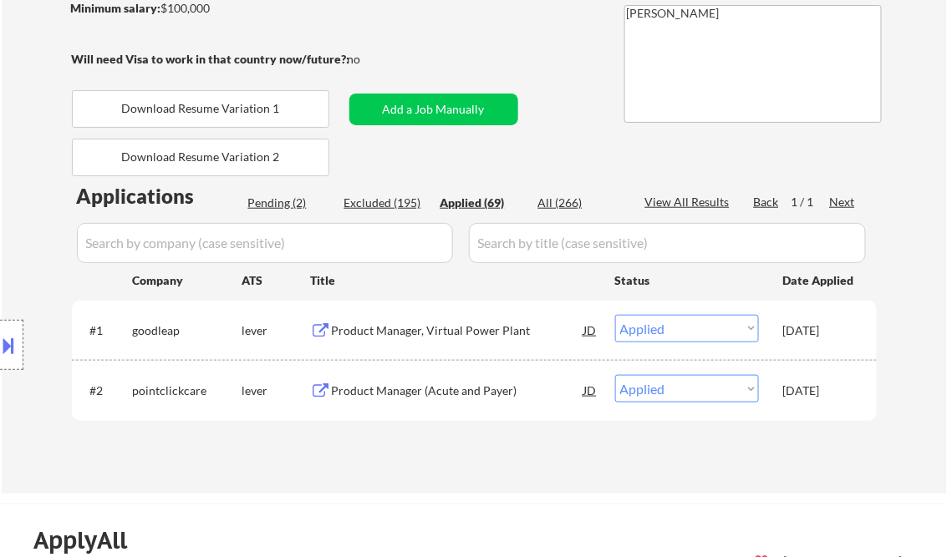
select select ""applied""
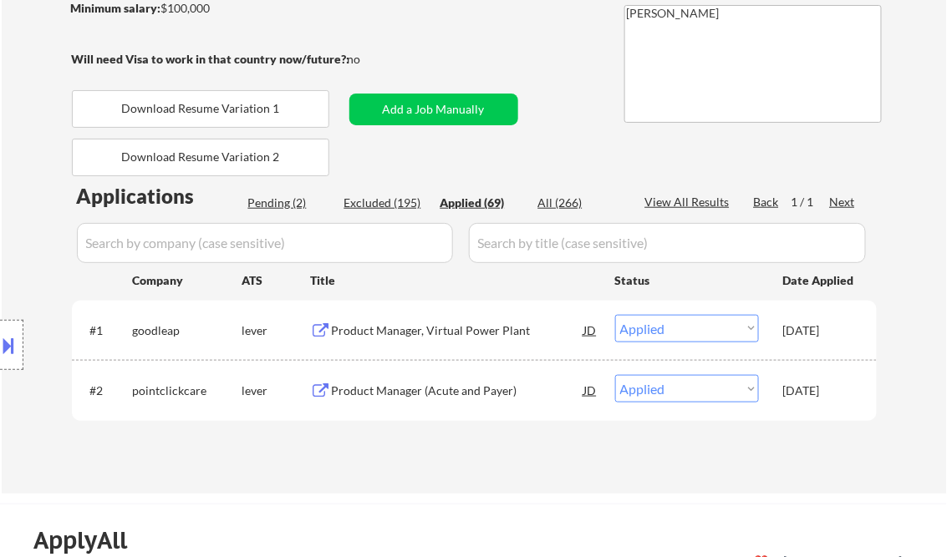
select select ""applied""
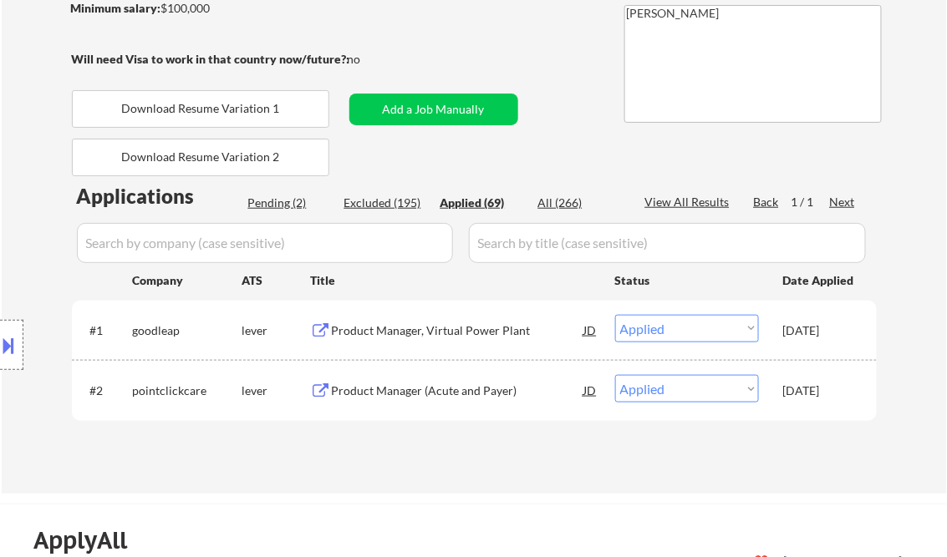
select select ""applied""
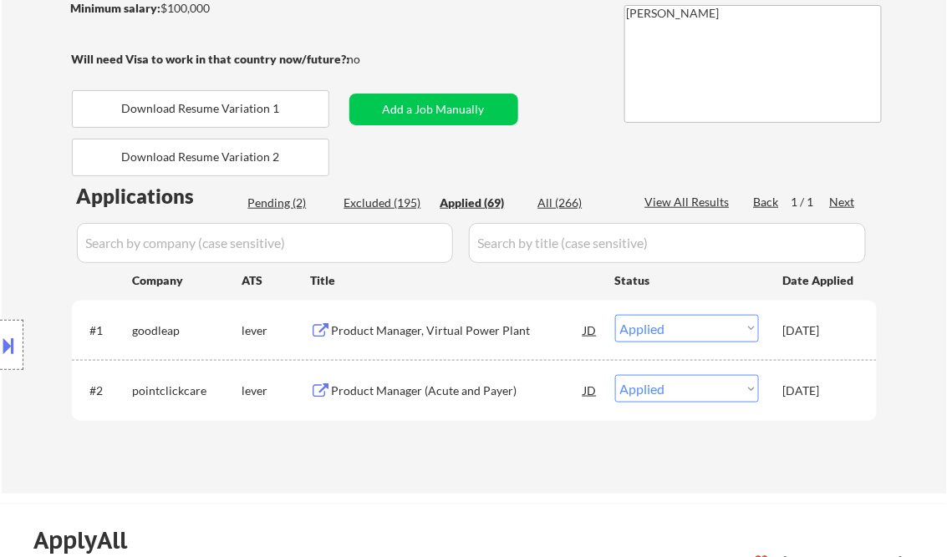
select select ""applied""
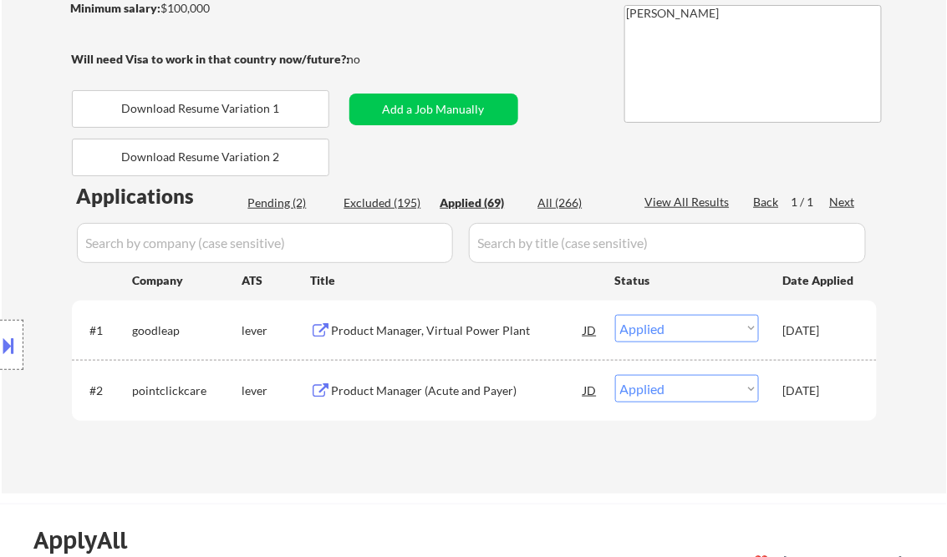
select select ""applied""
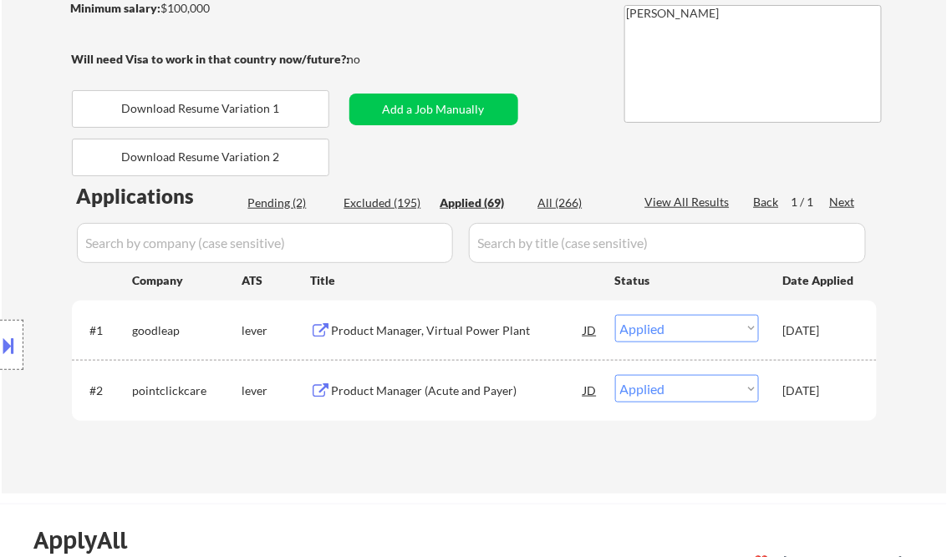
select select ""applied""
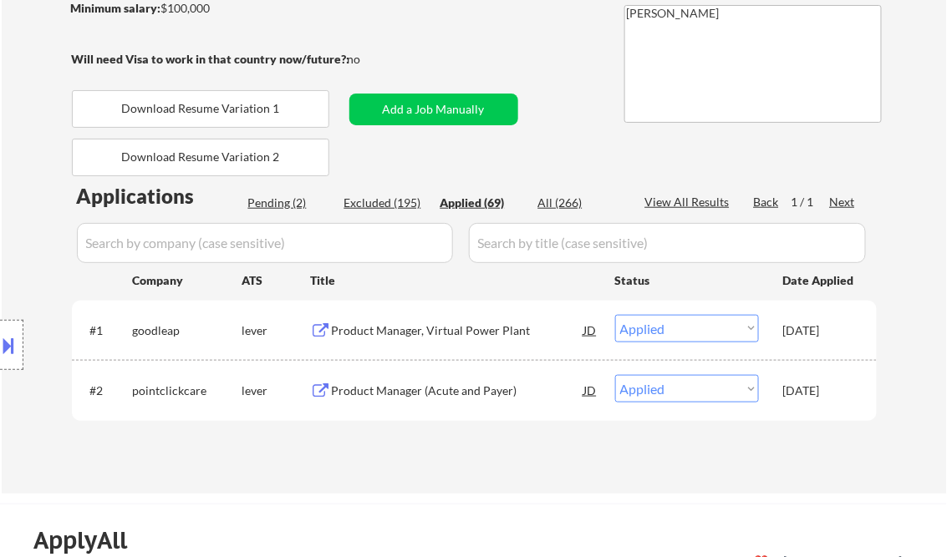
select select ""applied""
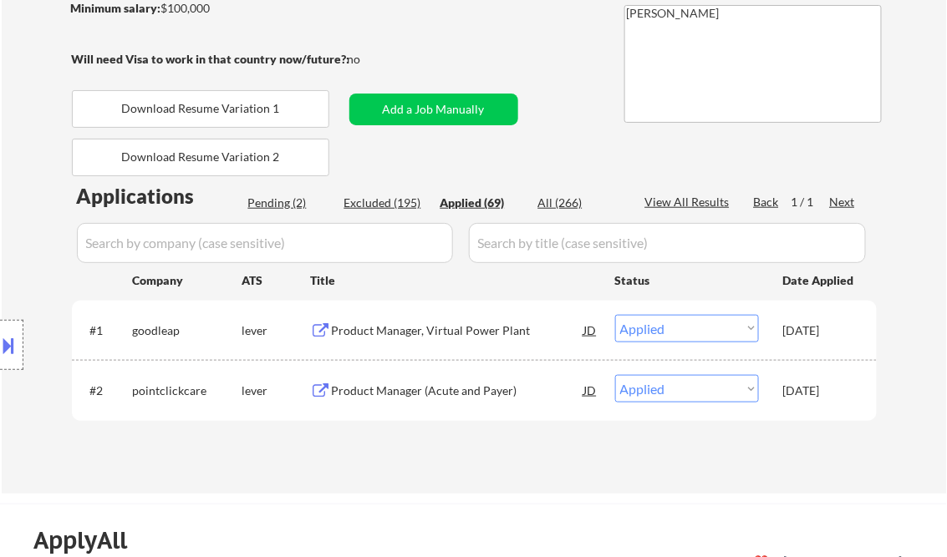
select select ""applied""
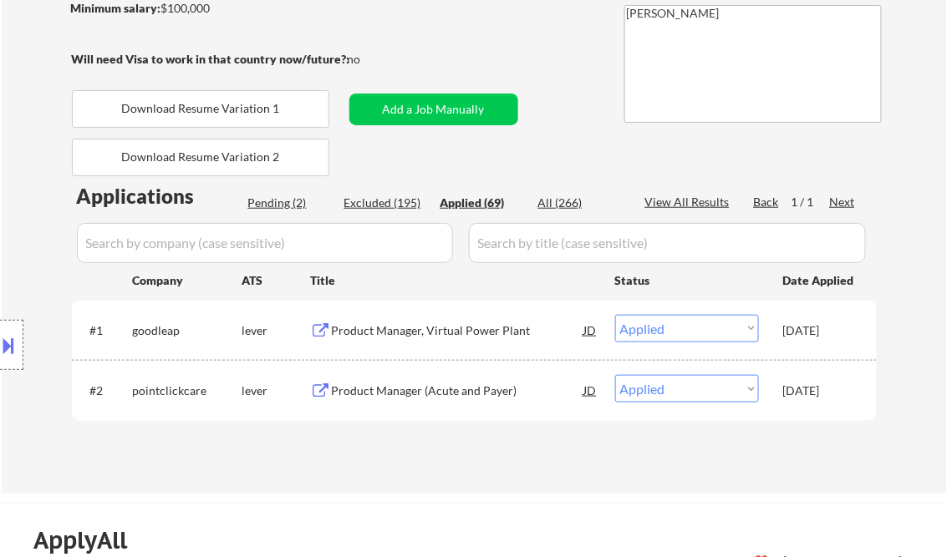
select select ""applied""
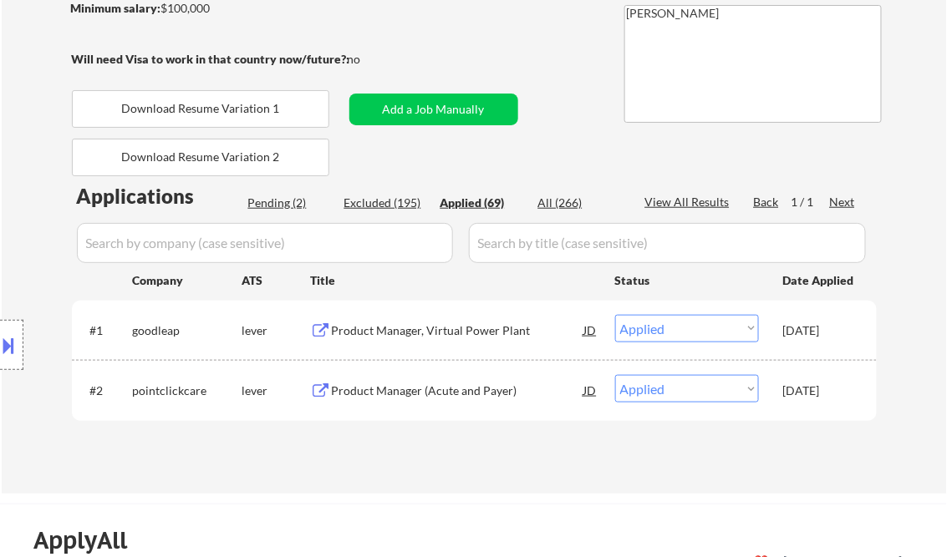
select select ""applied""
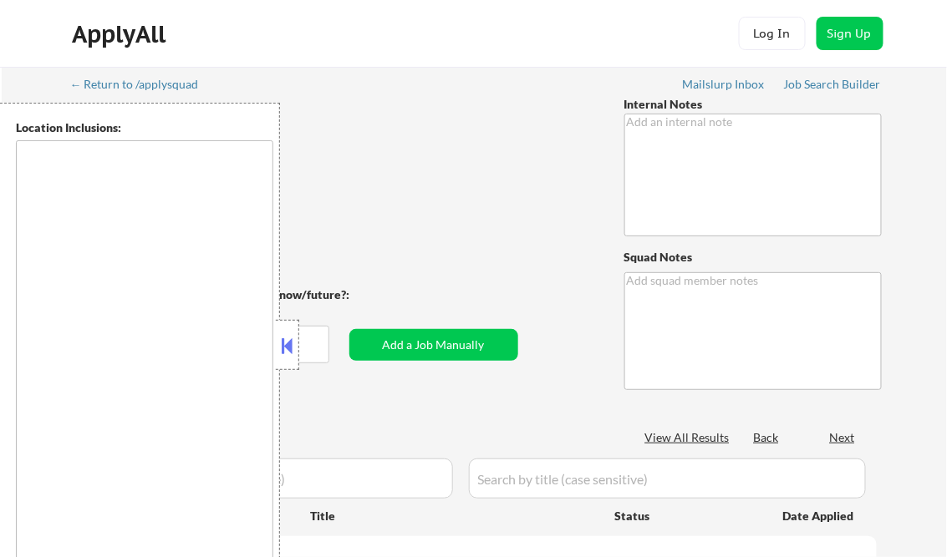
type textarea "• AI answers OK 🤖 👉 This customer purchased a package of 100 via our partnershi…"
type textarea "Kenneth AI answers Log: https://docs.google.com/spreadsheets/d/1AXRPAG4I6YsC_cA…"
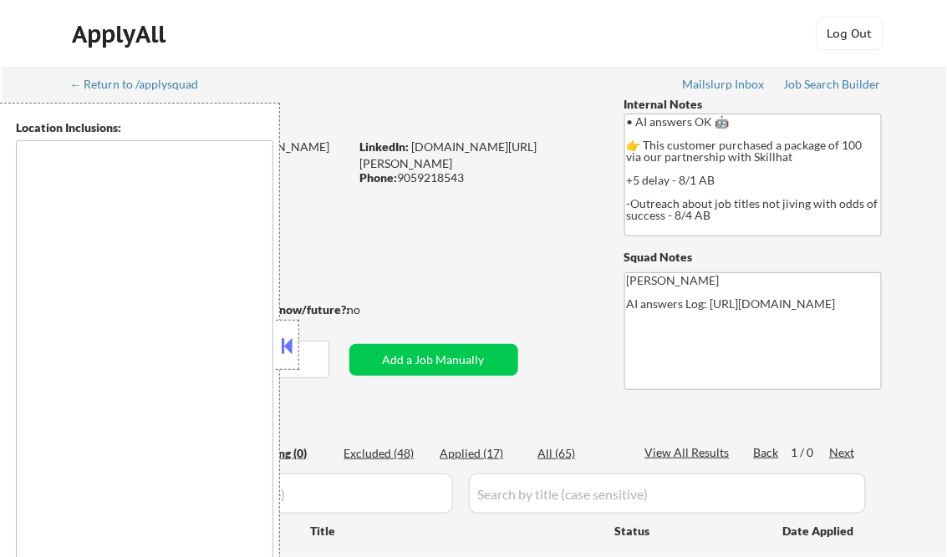
type textarea "Hamilton, ON Burlington, ON Stoney Creek, ON Dundas, ON Ancaster, ON Waterdown,…"
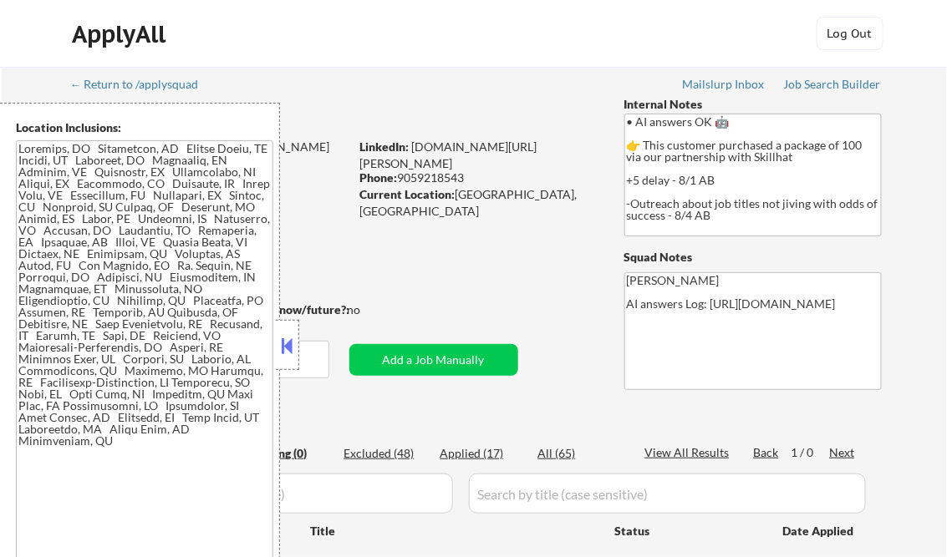
click at [291, 333] on button at bounding box center [287, 345] width 18 height 25
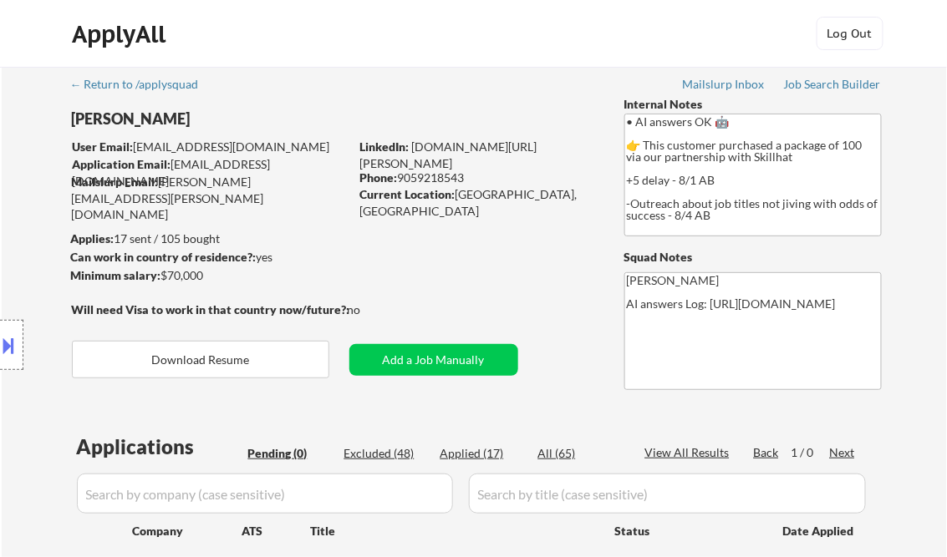
click at [17, 336] on button at bounding box center [9, 346] width 18 height 28
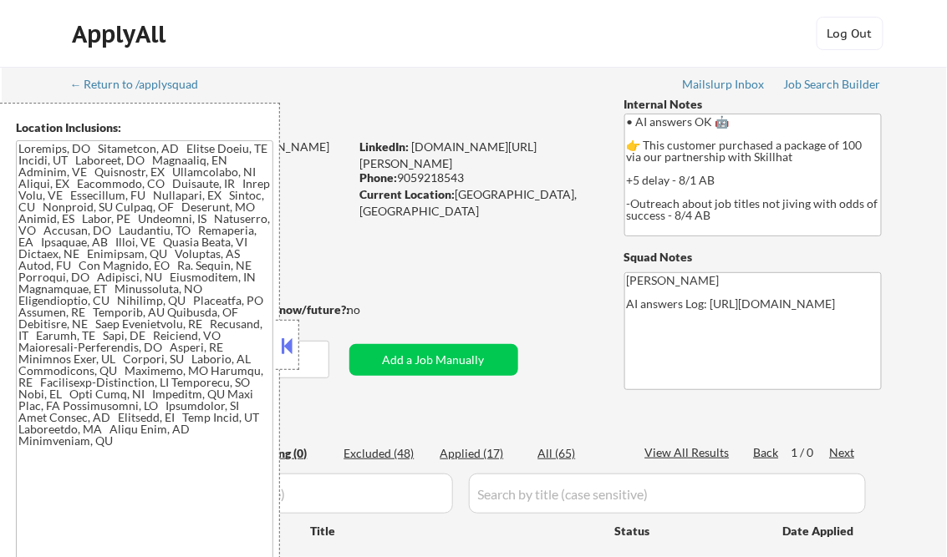
click at [418, 254] on div "← Return to /applysquad Mailslurp Inbox Job Search Builder Olufunke Adebowale U…" at bounding box center [475, 339] width 834 height 544
click at [408, 79] on div "← Return to /applysquad Mailslurp Inbox Job Search Builder Olufunke Adebowale U…" at bounding box center [475, 339] width 834 height 544
click at [384, 44] on div "ApplyAll Log In Sign Up Log Out" at bounding box center [474, 38] width 836 height 42
click at [282, 339] on button at bounding box center [287, 345] width 18 height 25
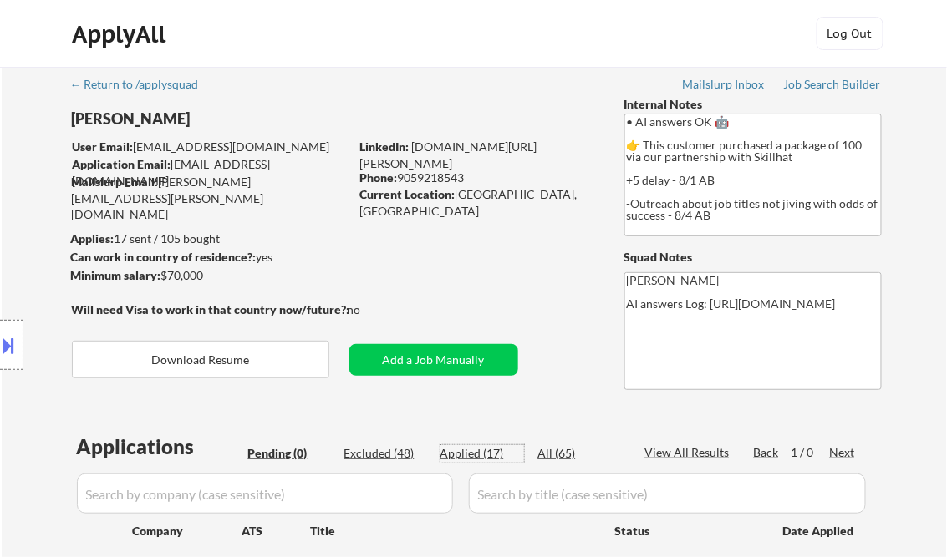
click at [469, 449] on div "Applied (17)" at bounding box center [482, 453] width 84 height 17
select select ""applied""
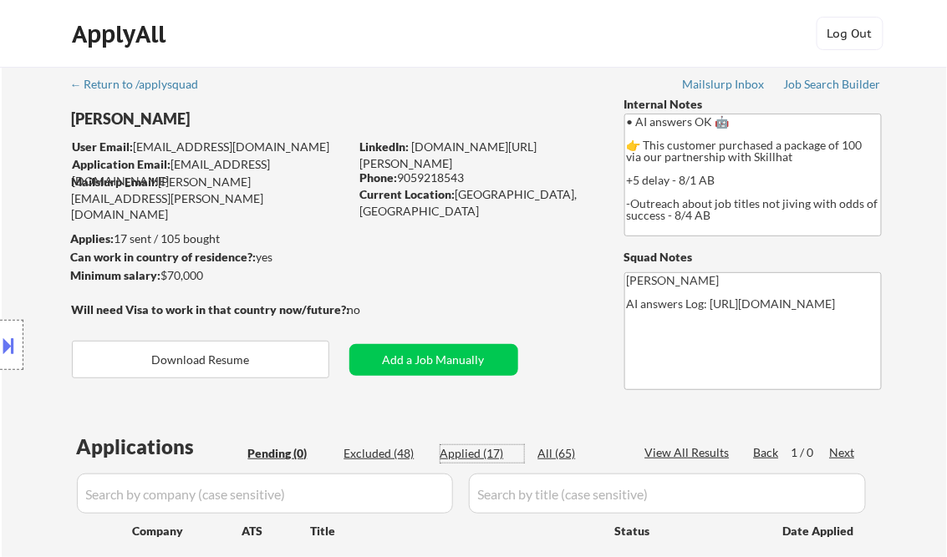
select select ""applied""
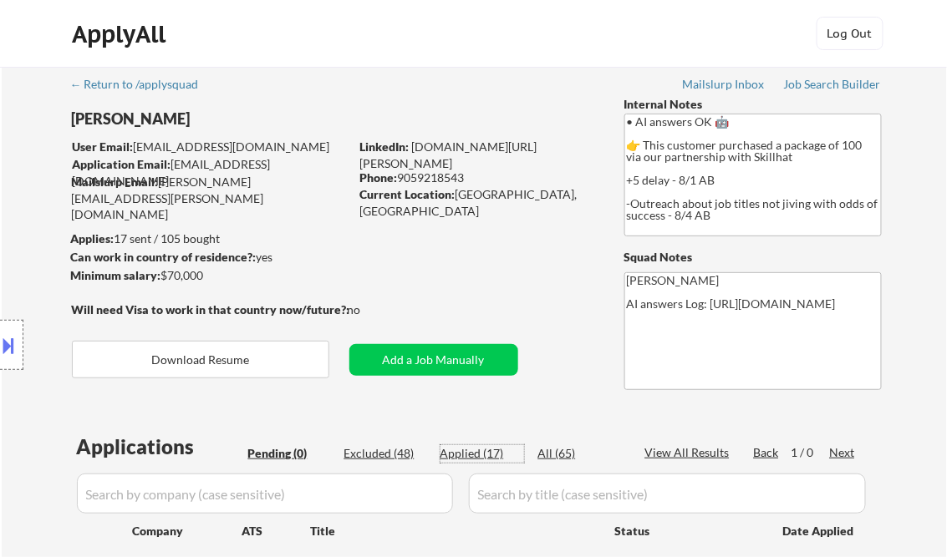
select select ""applied""
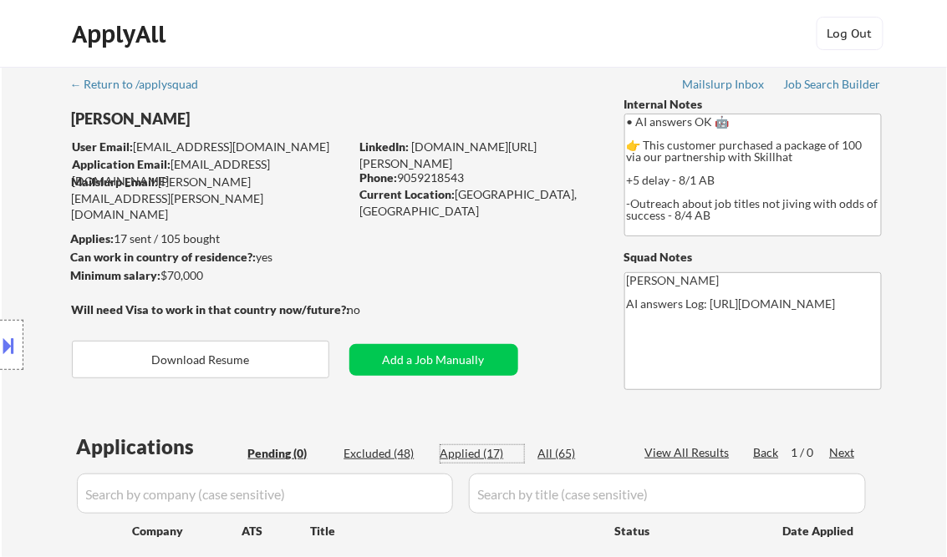
select select ""applied""
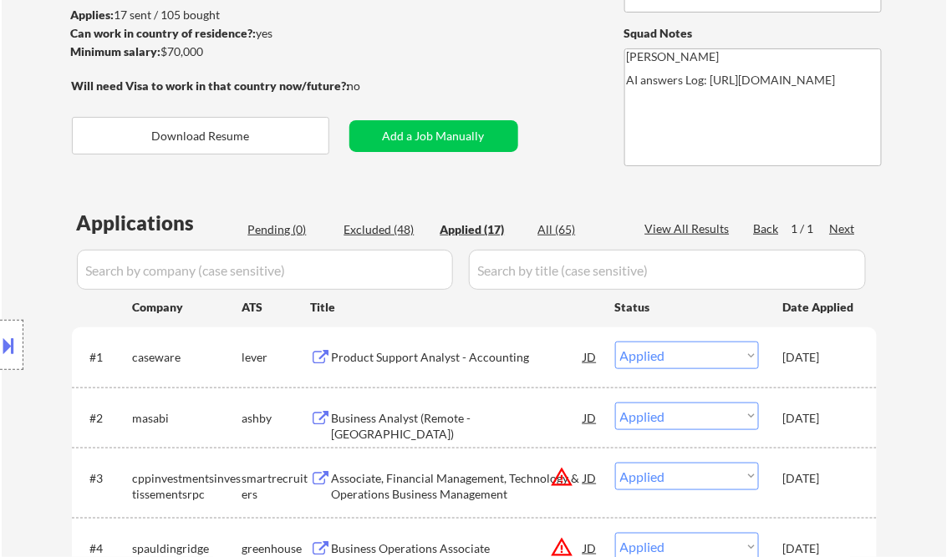
scroll to position [267, 0]
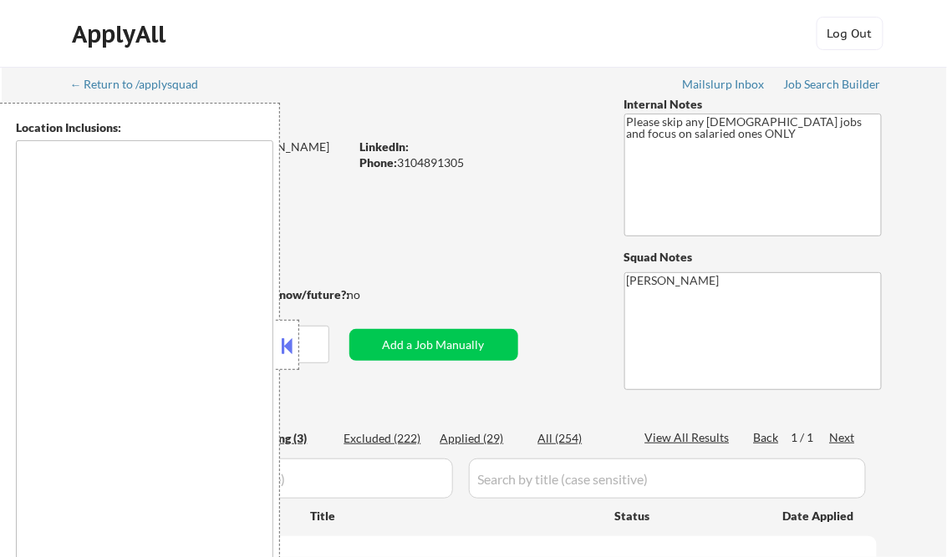
drag, startPoint x: 286, startPoint y: 332, endPoint x: 285, endPoint y: 340, distance: 8.4
click at [286, 332] on div at bounding box center [287, 345] width 23 height 50
select select ""pending""
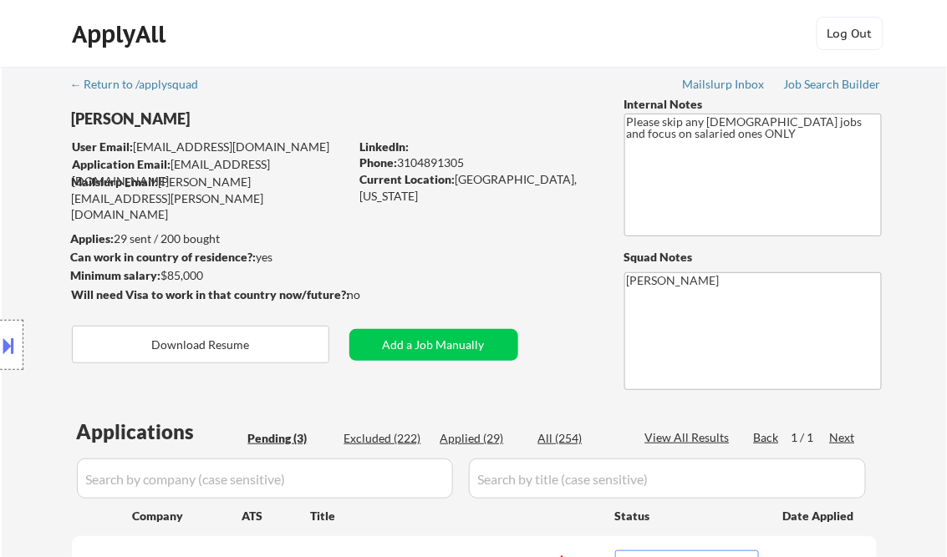
click at [815, 94] on div "← Return to /applysquad Mailslurp Inbox Job Search Builder [PERSON_NAME] User E…" at bounding box center [475, 426] width 834 height 719
click at [813, 84] on div "Job Search Builder" at bounding box center [833, 85] width 98 height 12
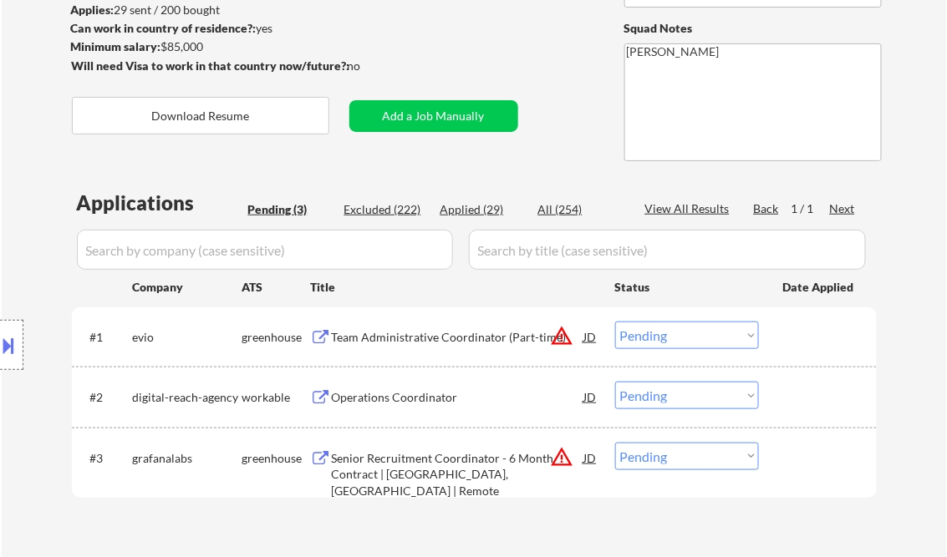
scroll to position [267, 0]
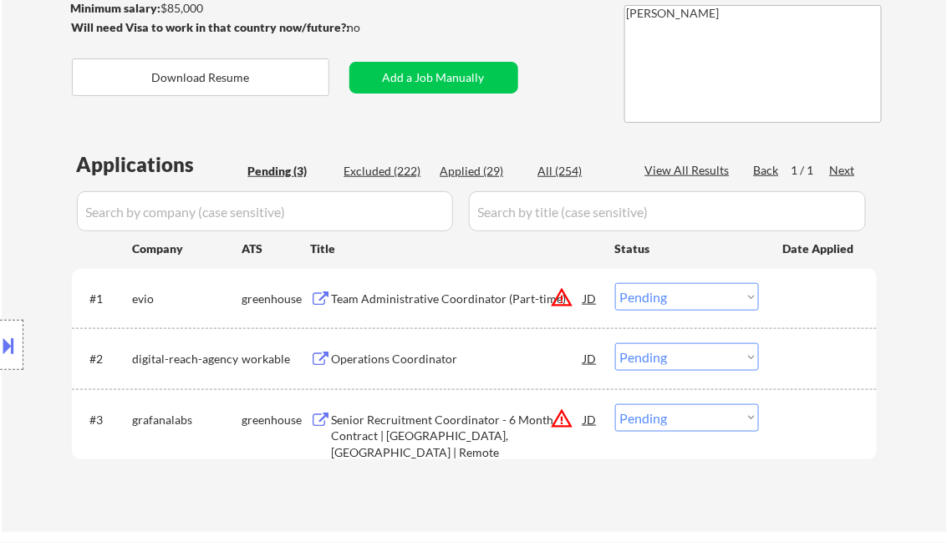
click at [404, 302] on div "Team Administrative Coordinator (Part-time)" at bounding box center [458, 299] width 252 height 17
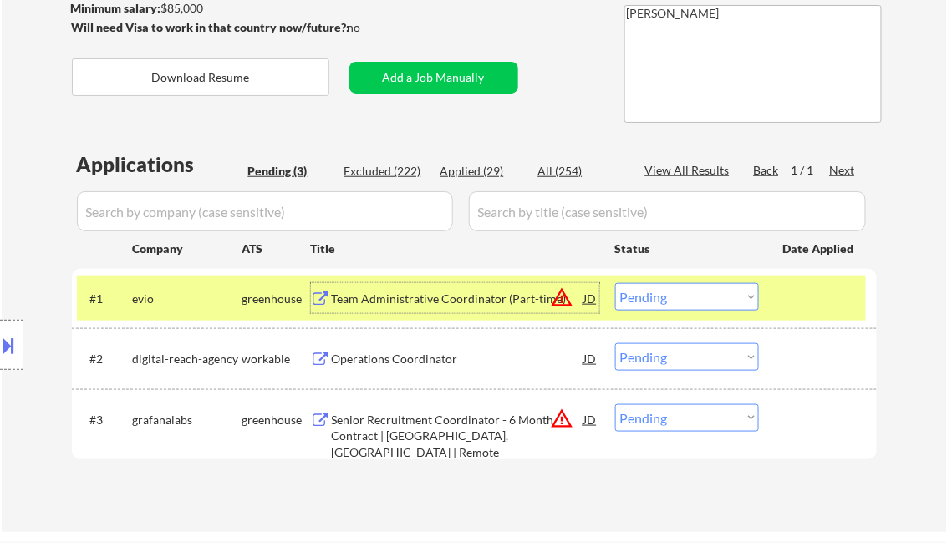
click at [699, 297] on select "Choose an option... Pending Applied Excluded (Questions) Excluded (Expired) Exc…" at bounding box center [687, 297] width 144 height 28
click at [615, 283] on select "Choose an option... Pending Applied Excluded (Questions) Excluded (Expired) Exc…" at bounding box center [687, 297] width 144 height 28
click at [429, 363] on div "Operations Coordinator" at bounding box center [458, 359] width 252 height 17
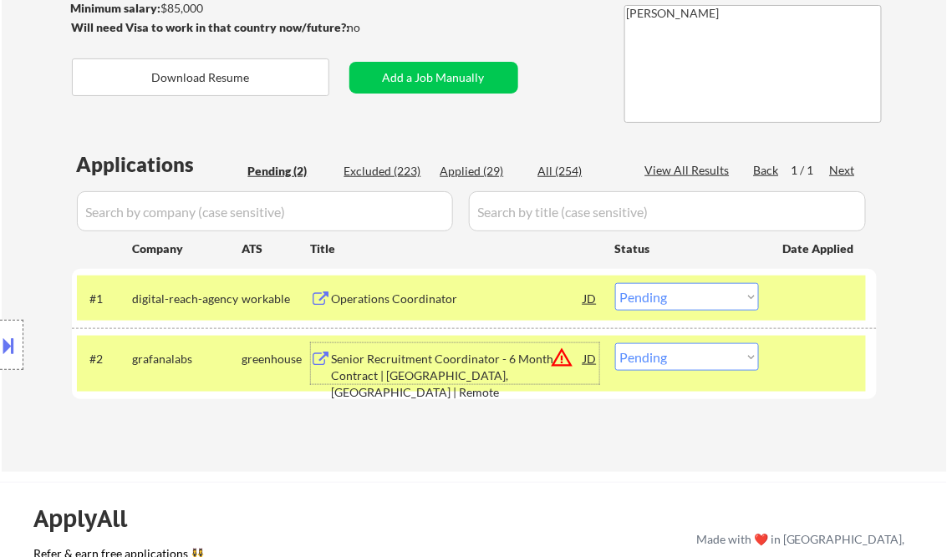
drag, startPoint x: 680, startPoint y: 299, endPoint x: 683, endPoint y: 308, distance: 8.7
click at [680, 299] on select "Choose an option... Pending Applied Excluded (Questions) Excluded (Expired) Exc…" at bounding box center [687, 297] width 144 height 28
click at [615, 283] on select "Choose an option... Pending Applied Excluded (Questions) Excluded (Expired) Exc…" at bounding box center [687, 297] width 144 height 28
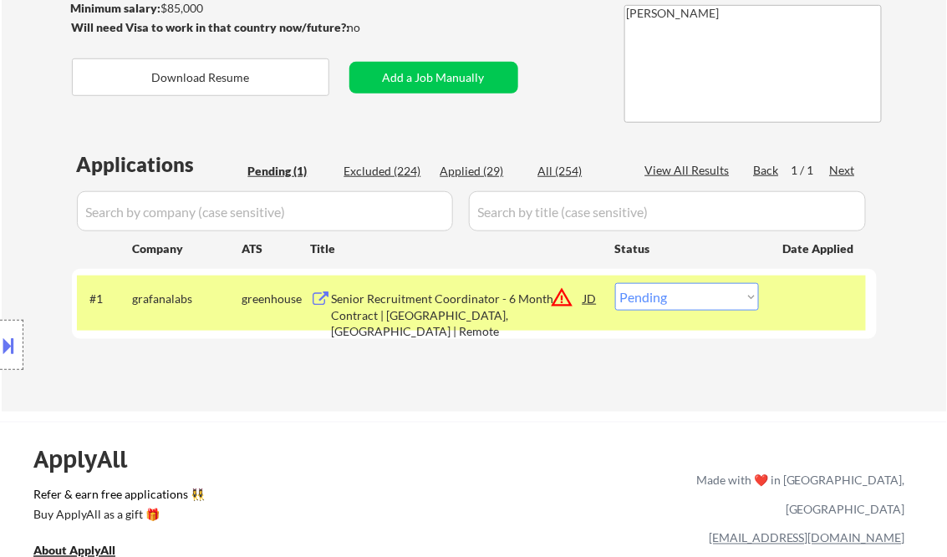
click at [657, 298] on select "Choose an option... Pending Applied Excluded (Questions) Excluded (Expired) Exc…" at bounding box center [687, 297] width 144 height 28
select select ""excluded__bad_match_""
click at [615, 283] on select "Choose an option... Pending Applied Excluded (Questions) Excluded (Expired) Exc…" at bounding box center [687, 297] width 144 height 28
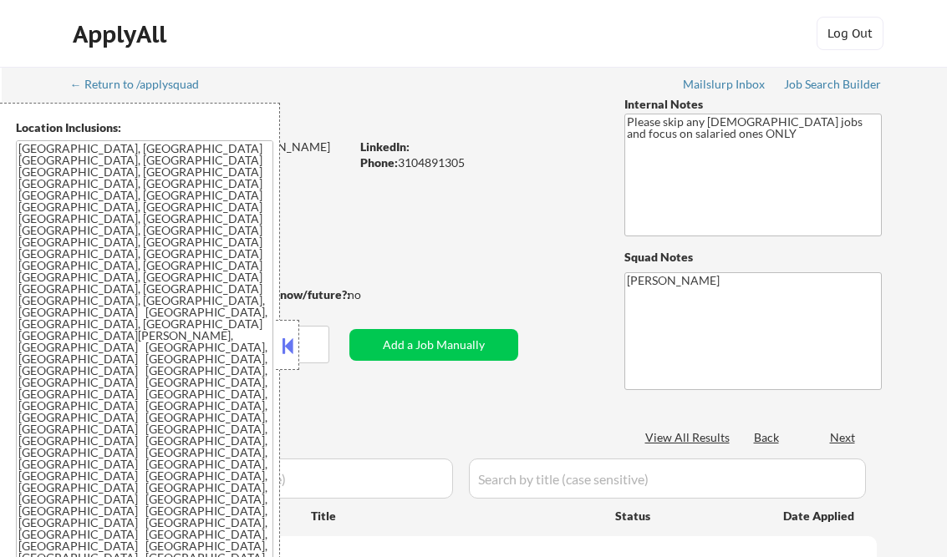
scroll to position [401, 0]
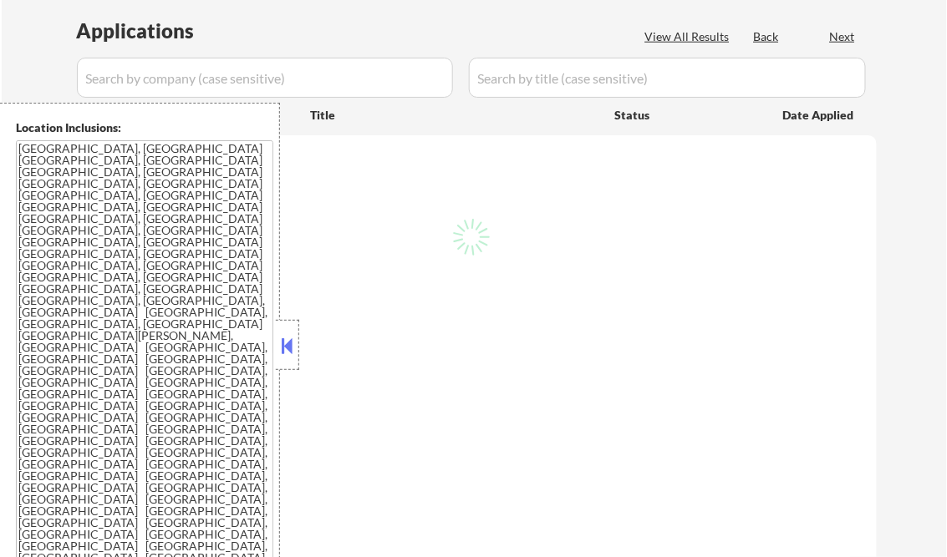
select select ""pending""
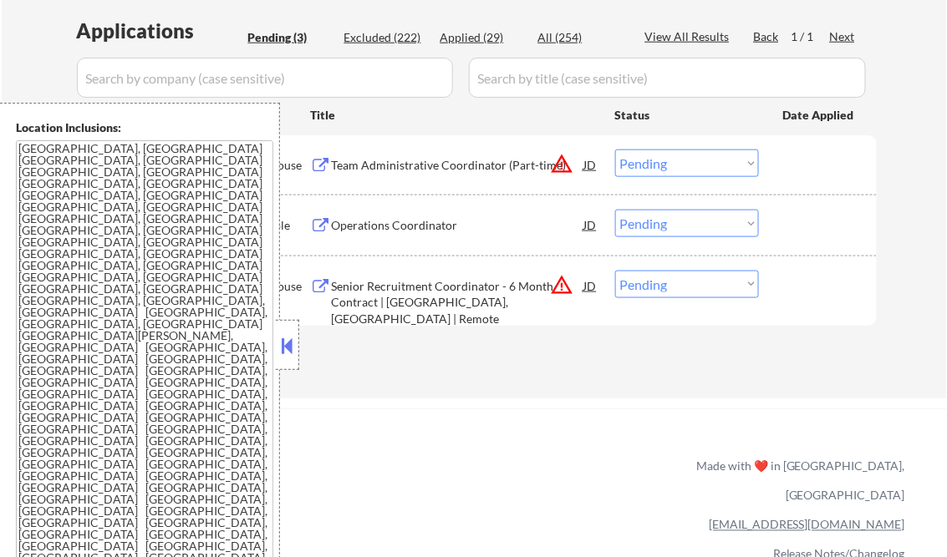
scroll to position [334, 0]
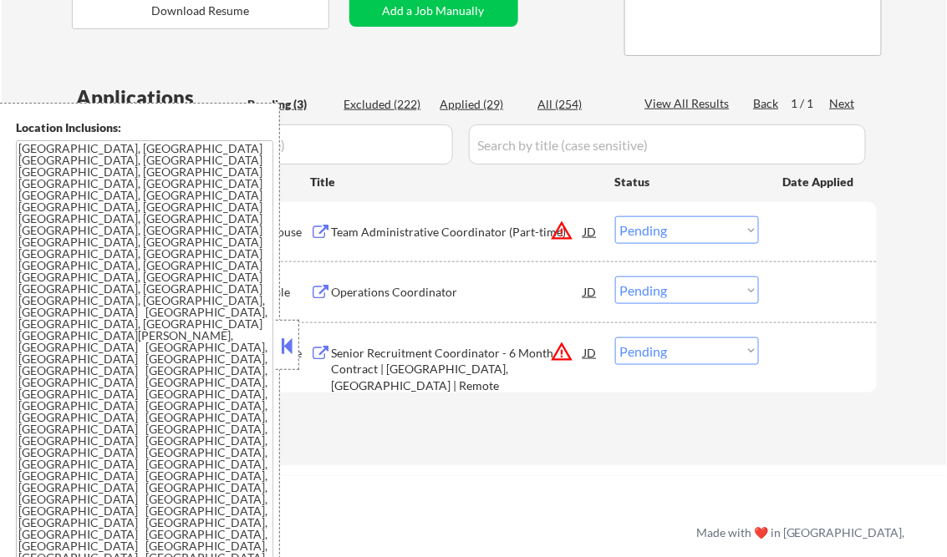
click at [289, 335] on button at bounding box center [287, 345] width 18 height 25
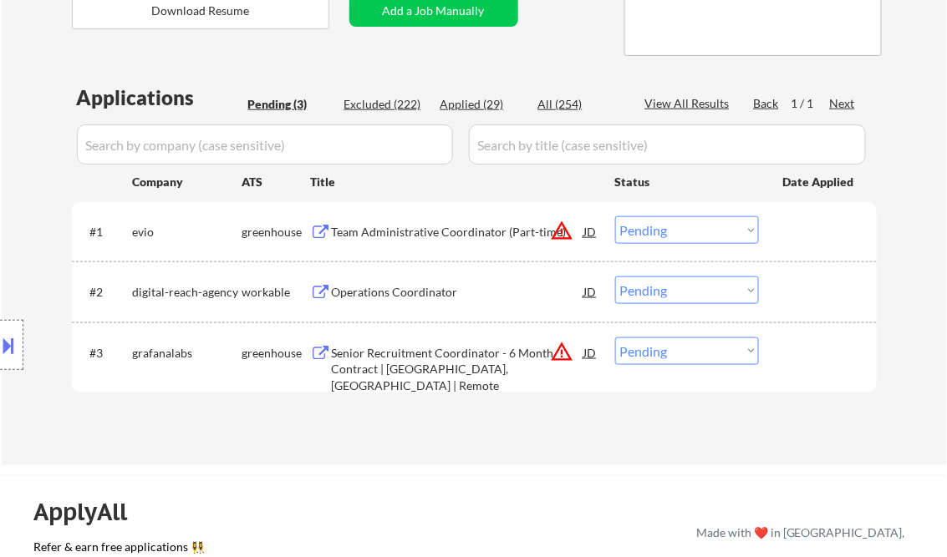
click at [470, 99] on div "Applied (29)" at bounding box center [482, 104] width 84 height 17
select select ""applied""
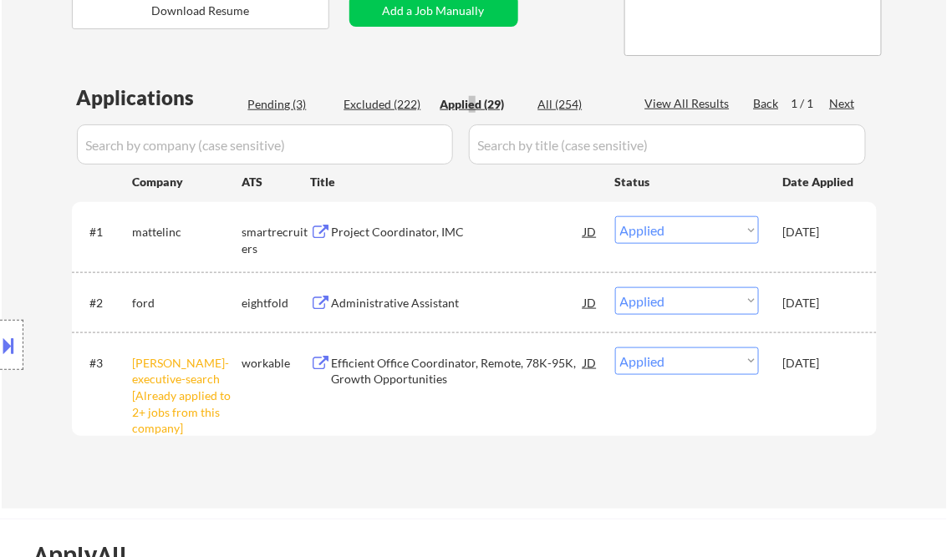
select select ""applied""
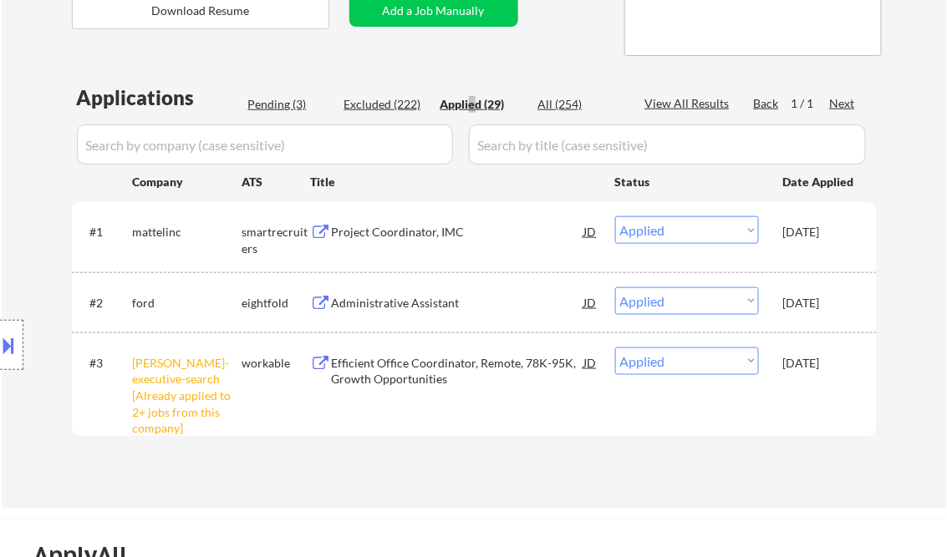
select select ""applied""
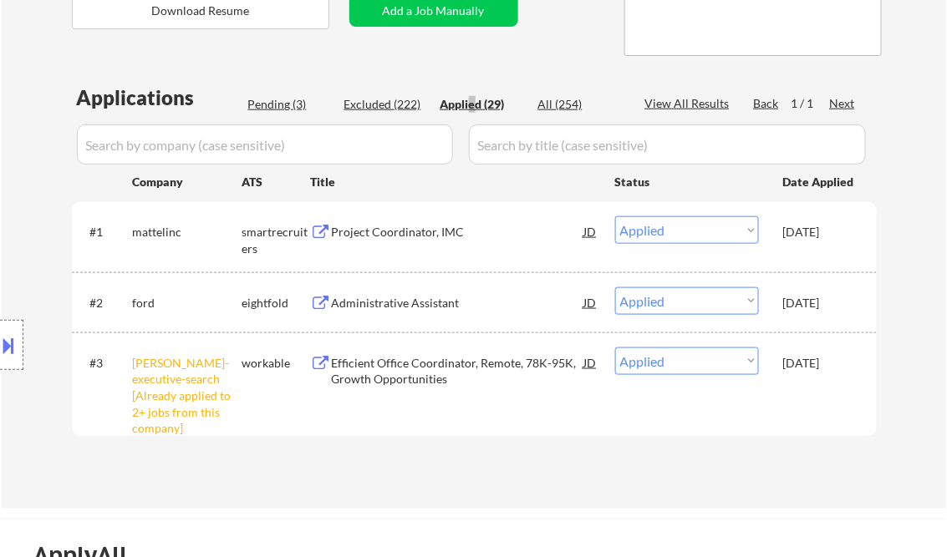
select select ""applied""
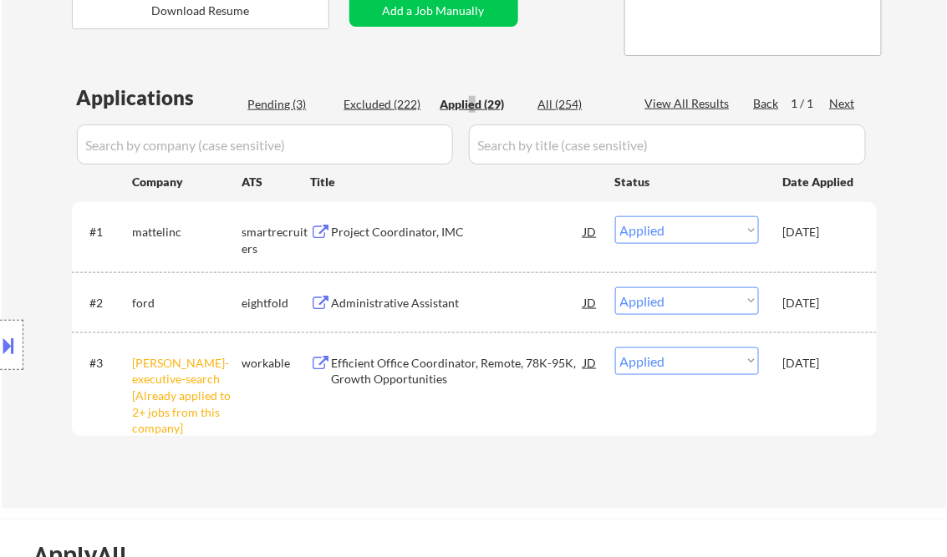
select select ""applied""
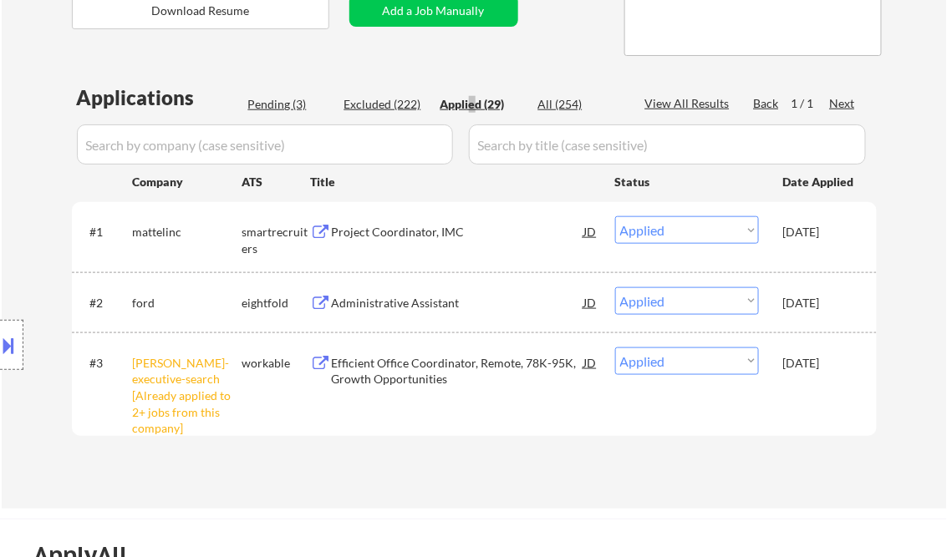
select select ""applied""
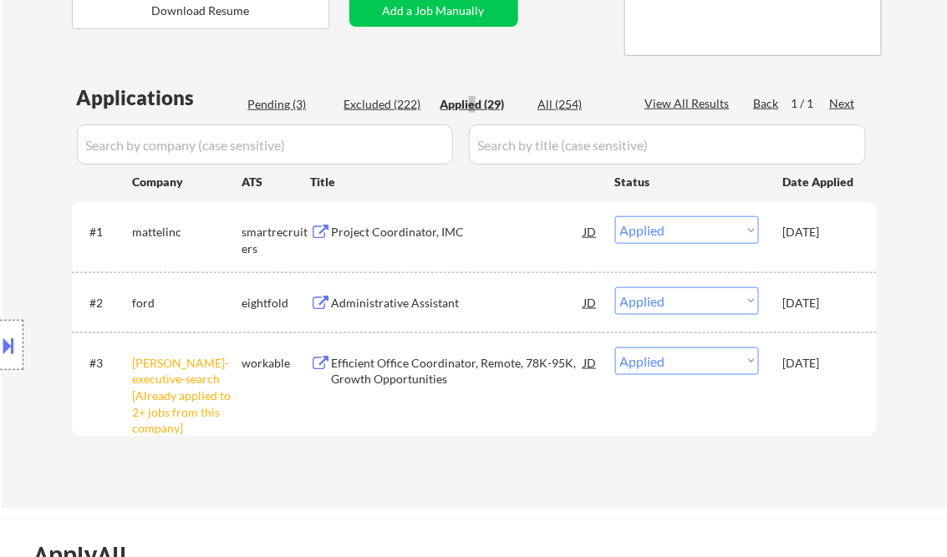
select select ""applied""
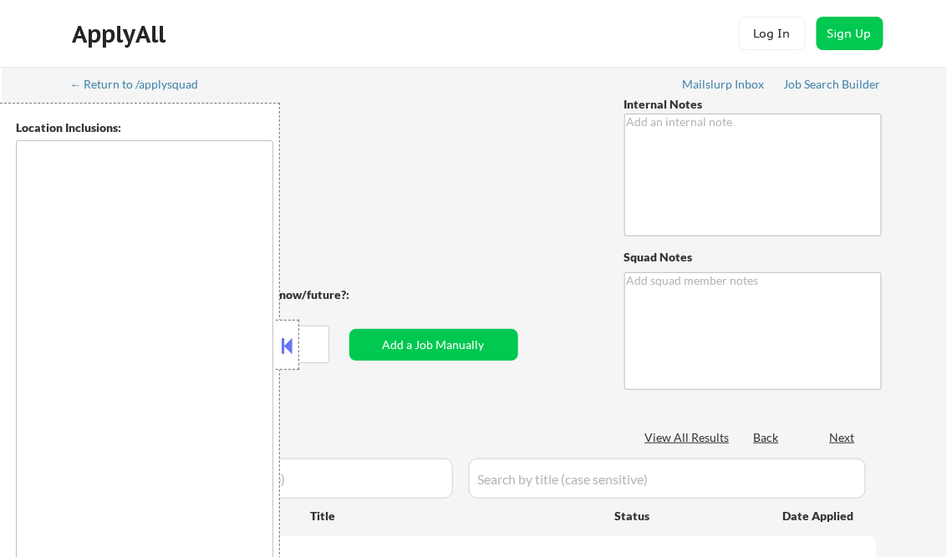
type textarea "[PERSON_NAME]"
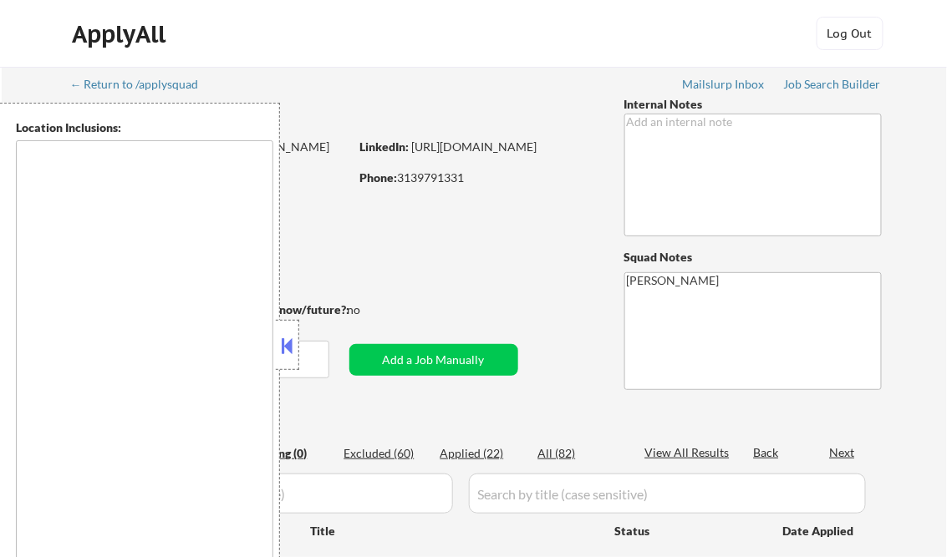
type textarea "remote"
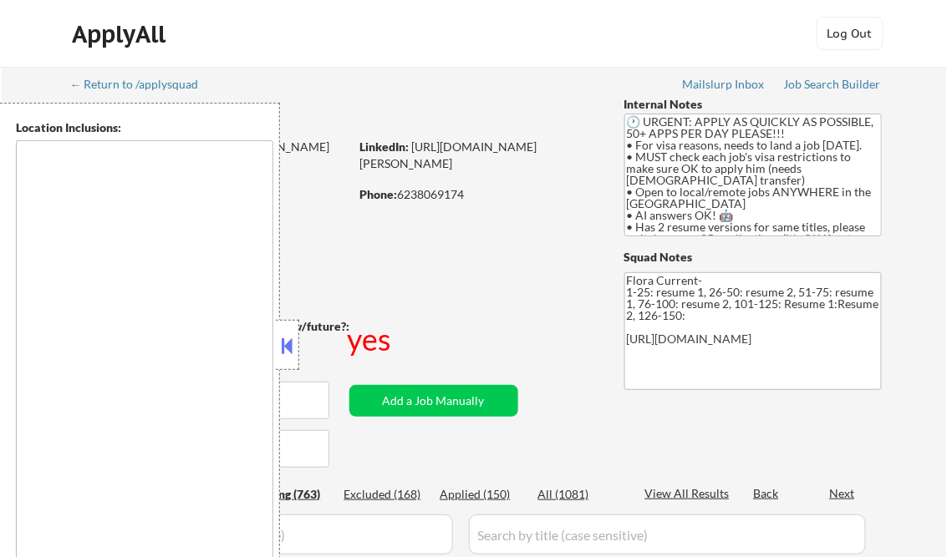
type textarea "country:[GEOGRAPHIC_DATA]"
click at [291, 338] on button at bounding box center [287, 345] width 18 height 25
select select ""pending""
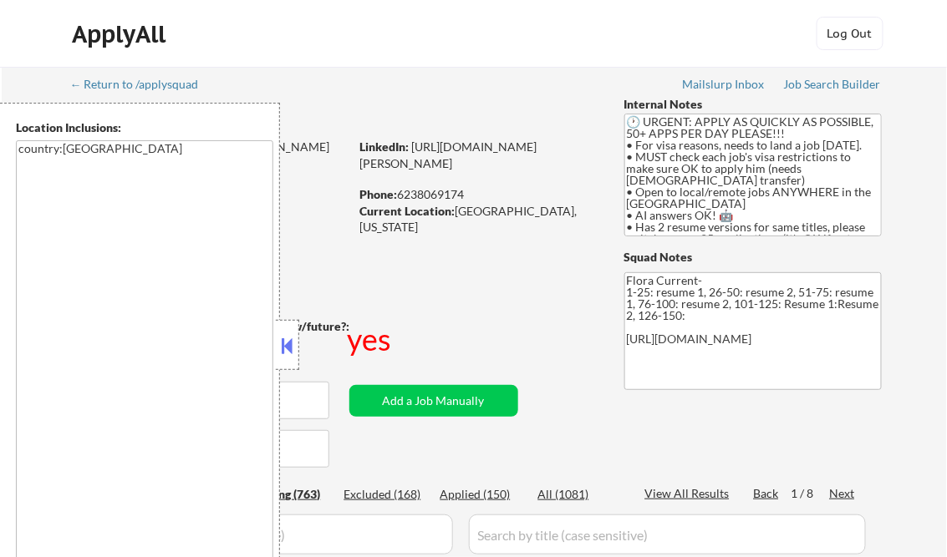
select select ""pending""
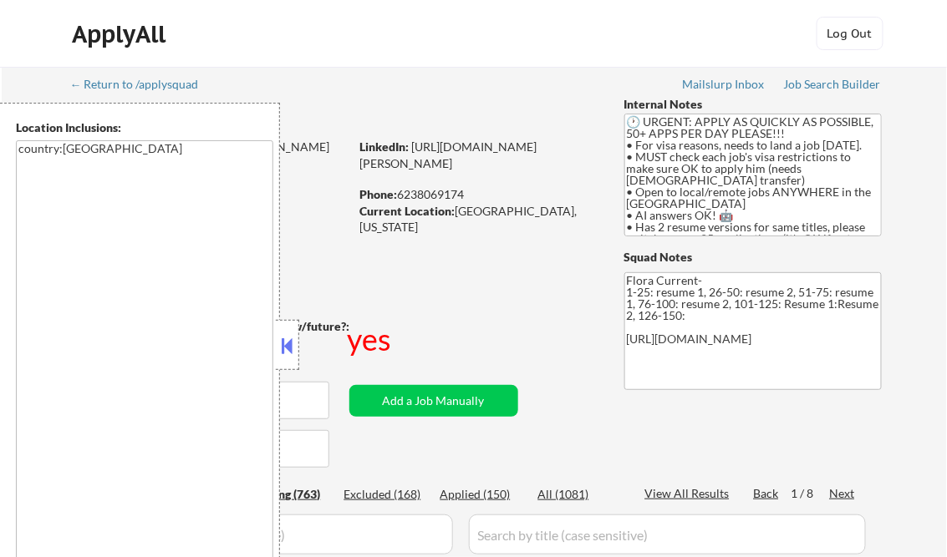
select select ""pending""
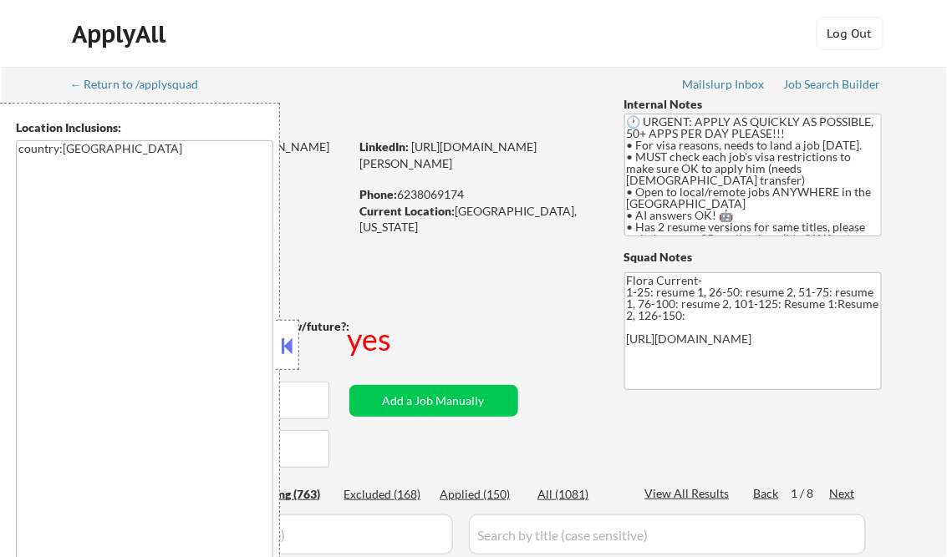
select select ""pending""
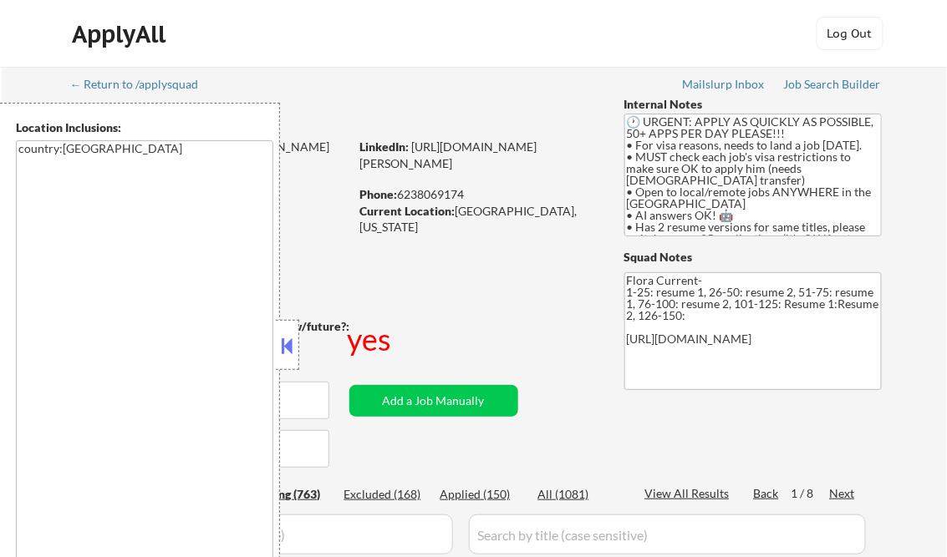
select select ""pending""
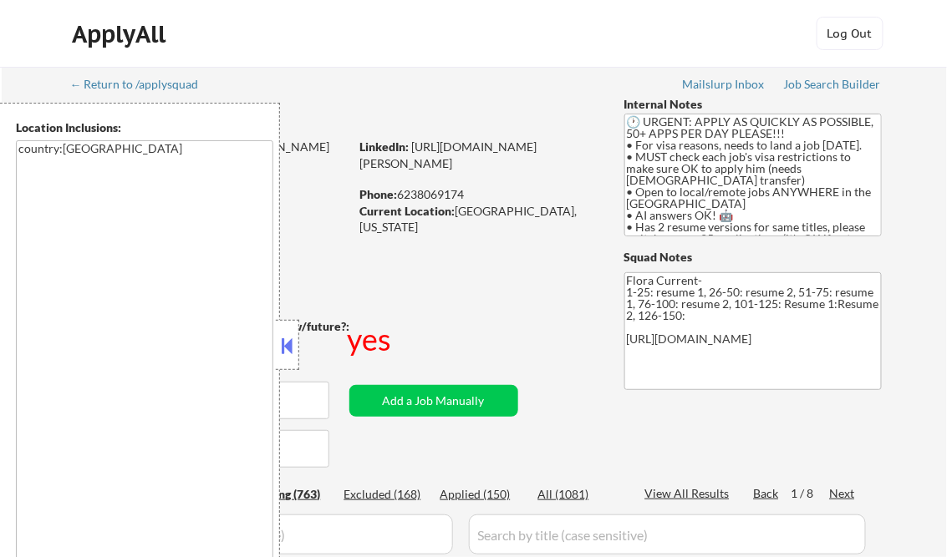
select select ""pending""
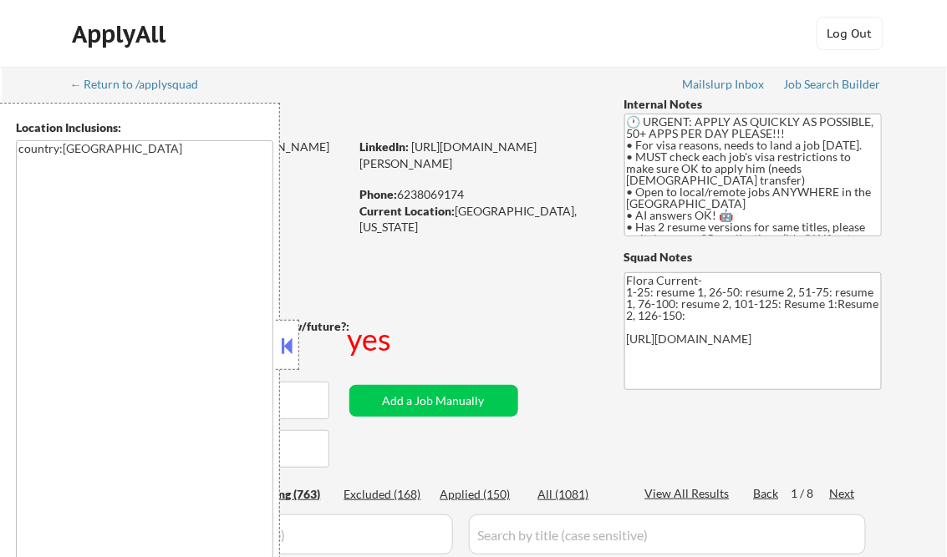
select select ""pending""
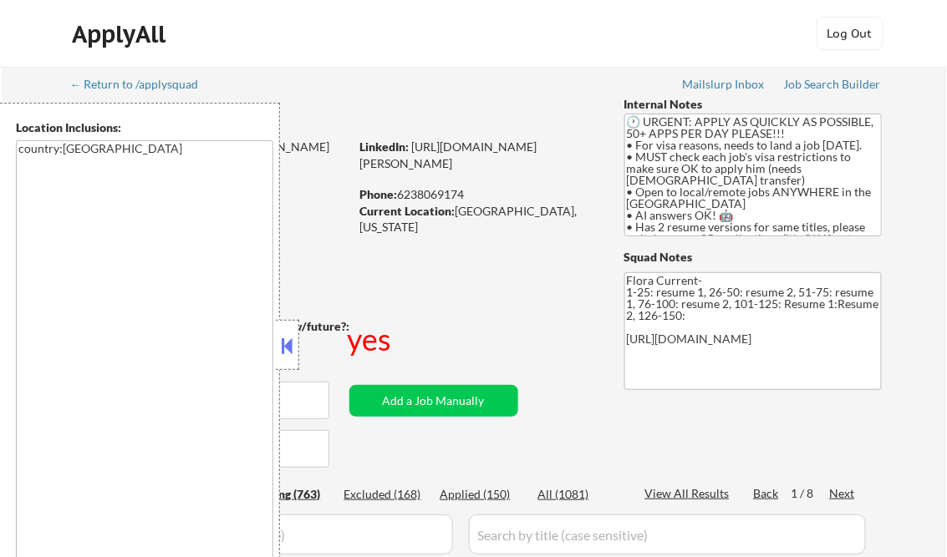
select select ""pending""
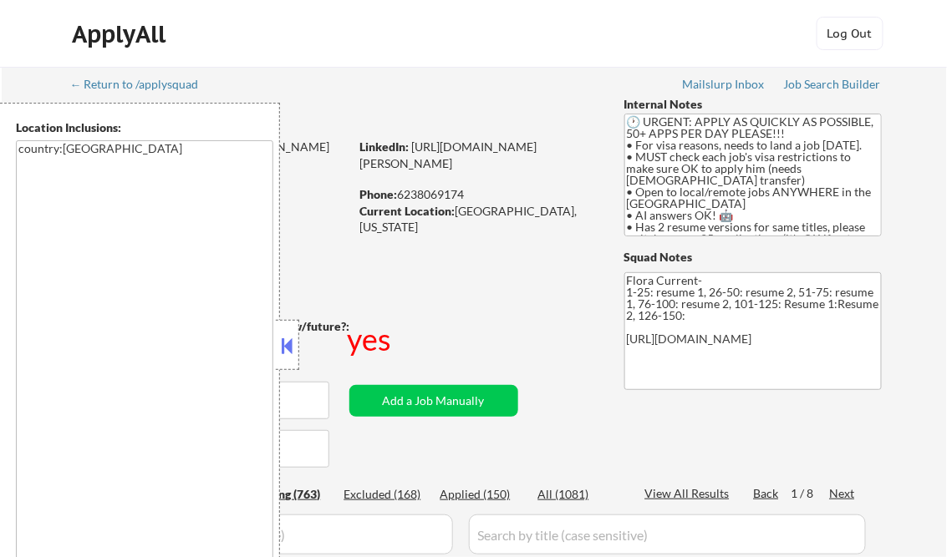
select select ""pending""
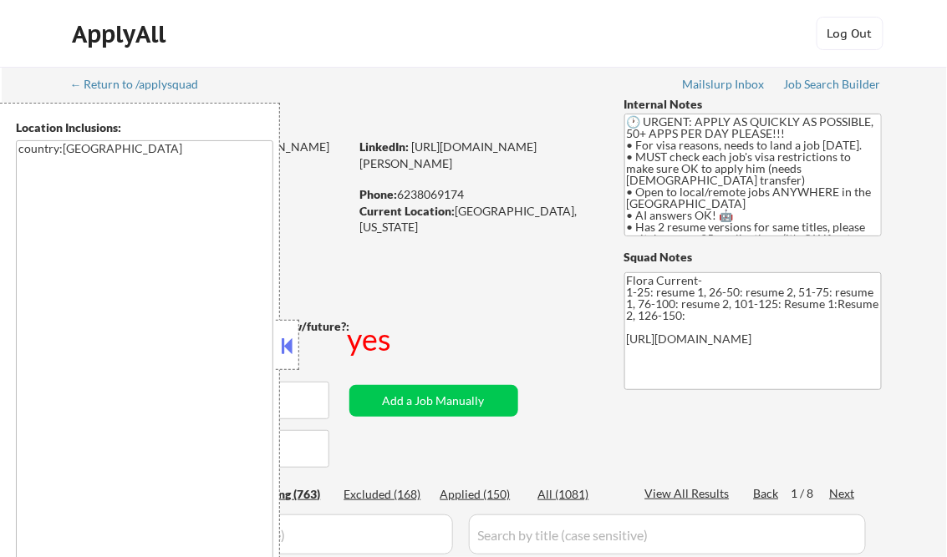
select select ""pending""
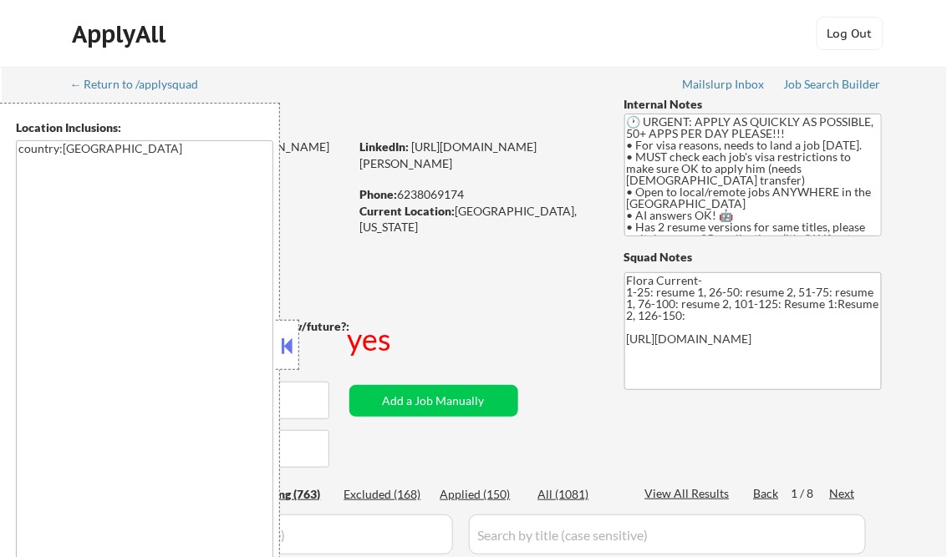
select select ""pending""
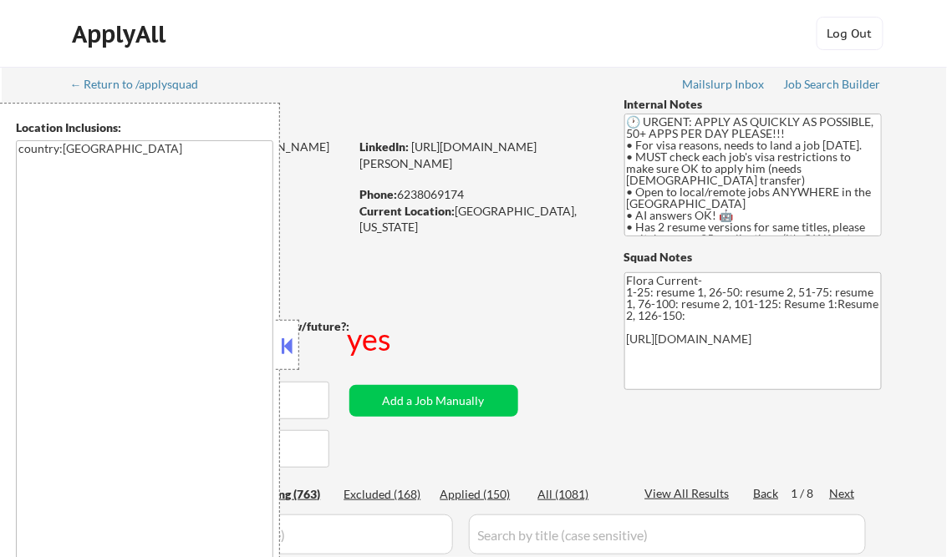
select select ""pending""
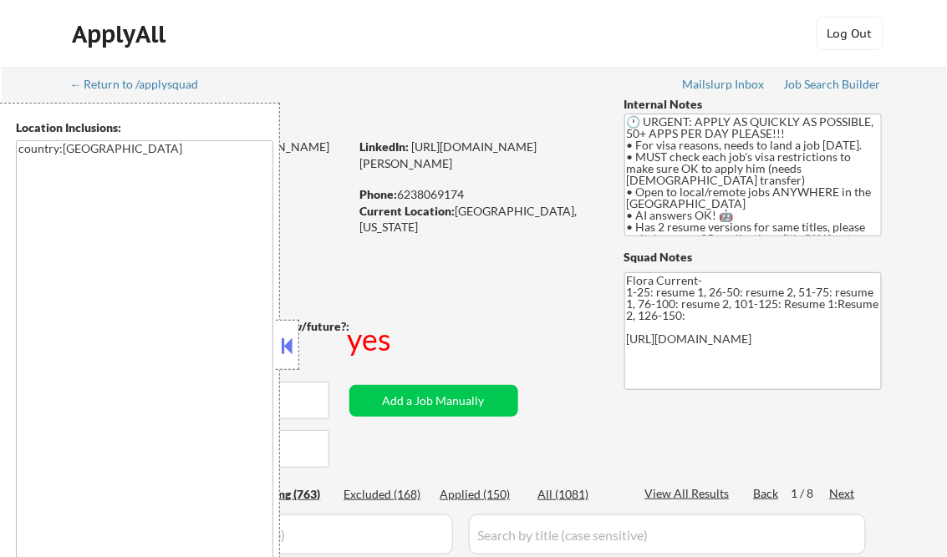
select select ""pending""
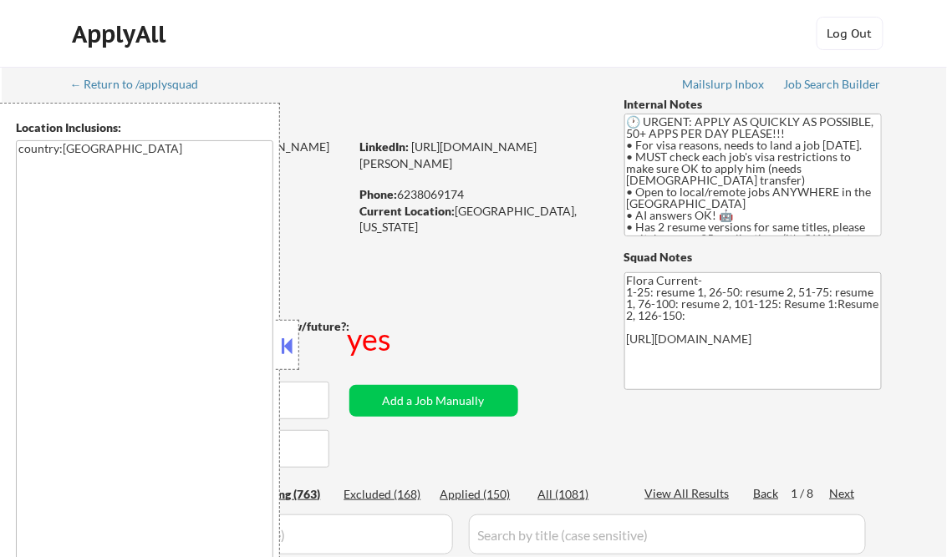
select select ""pending""
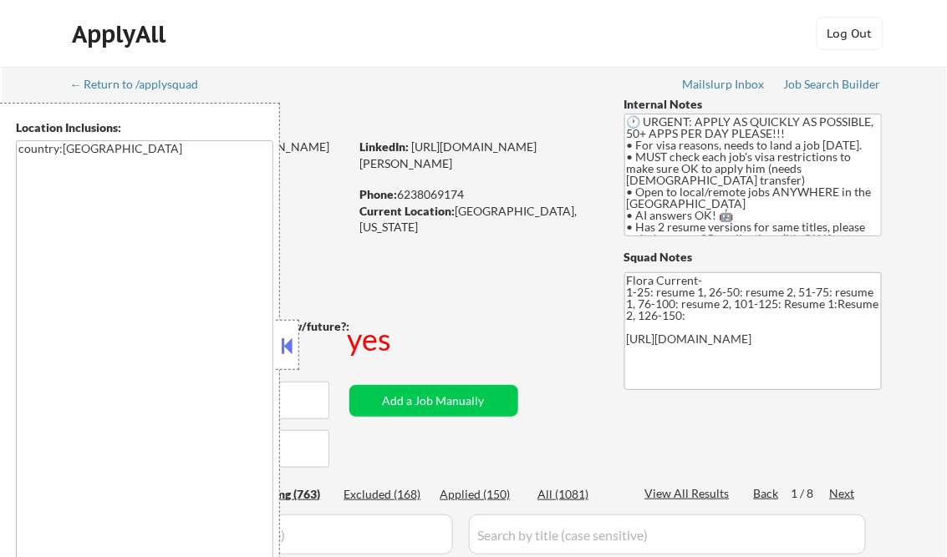
select select ""pending""
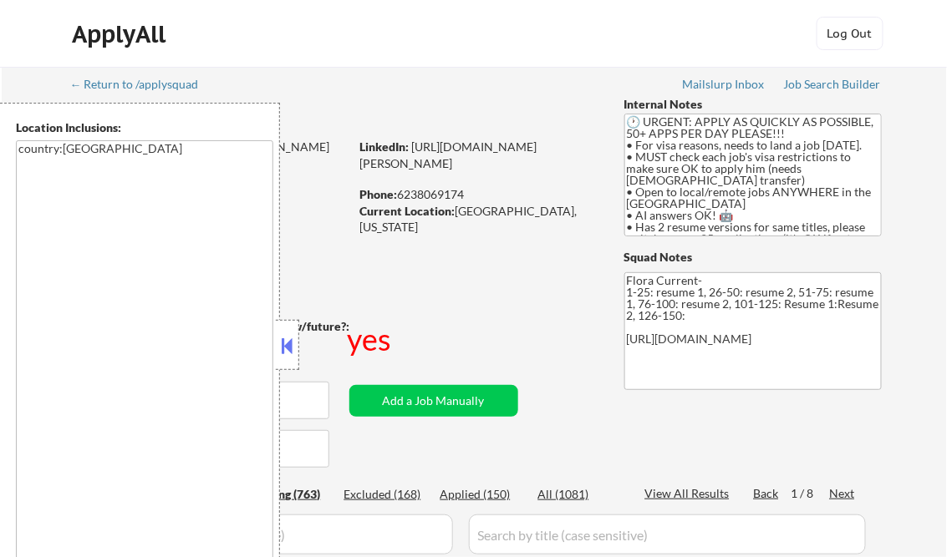
select select ""pending""
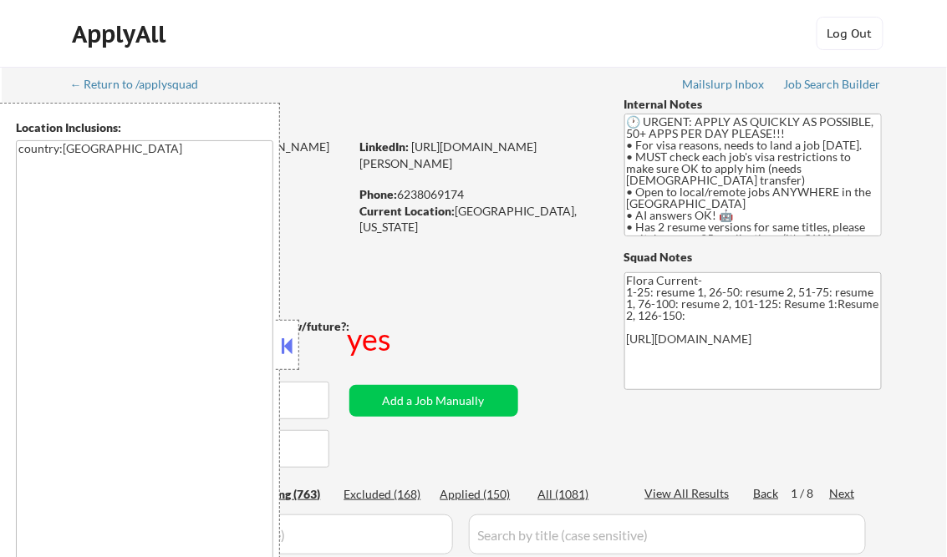
select select ""pending""
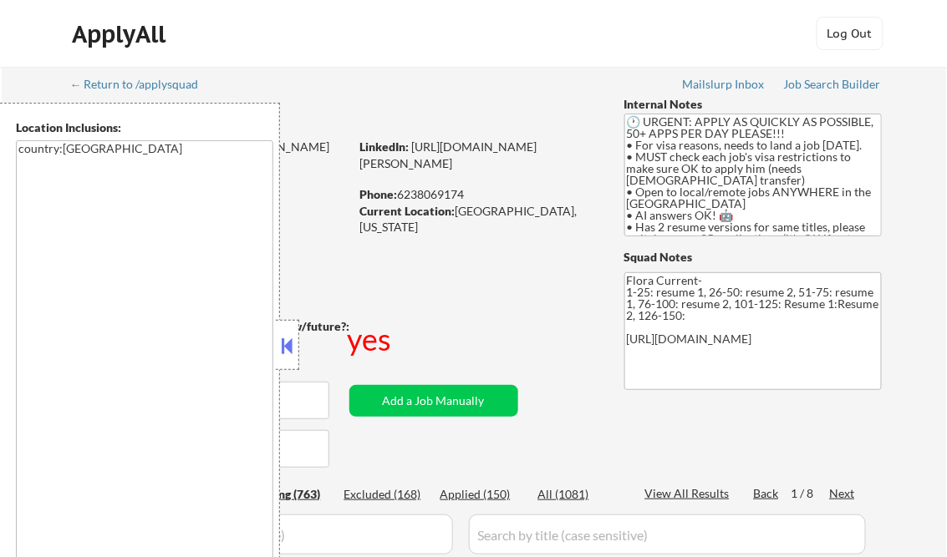
select select ""pending""
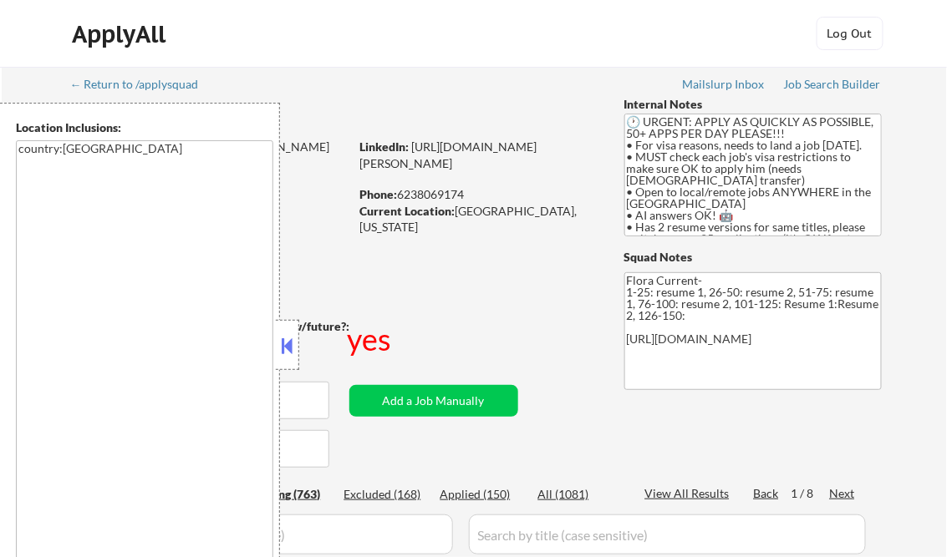
select select ""pending""
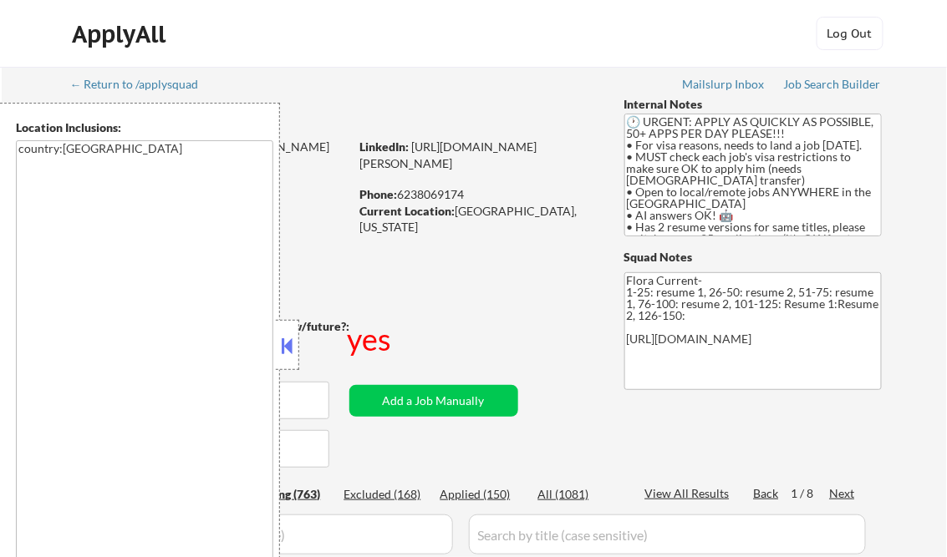
select select ""pending""
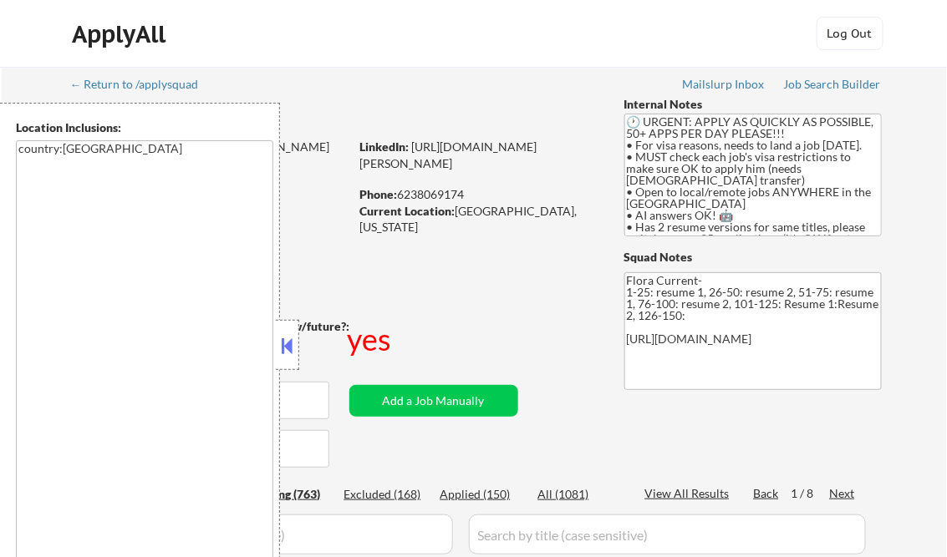
select select ""pending""
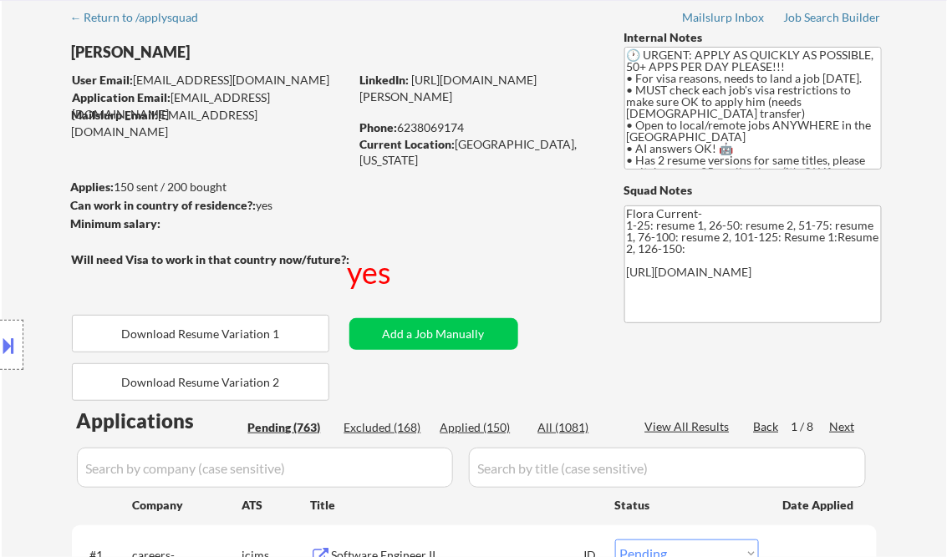
scroll to position [267, 0]
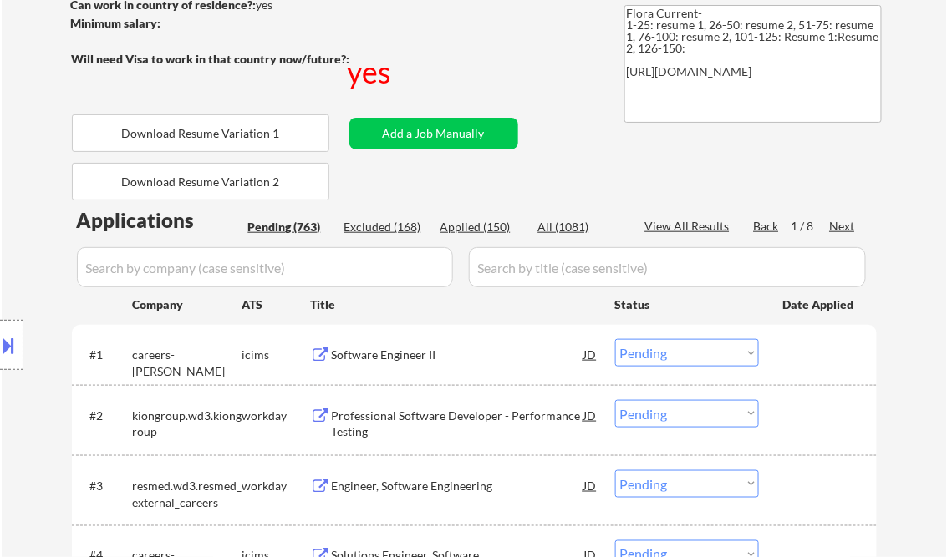
type textarea "Flora Current- 1-25: resume 1, 26-50: resume 2, 51-75: resume 1, 76-100: resume…"
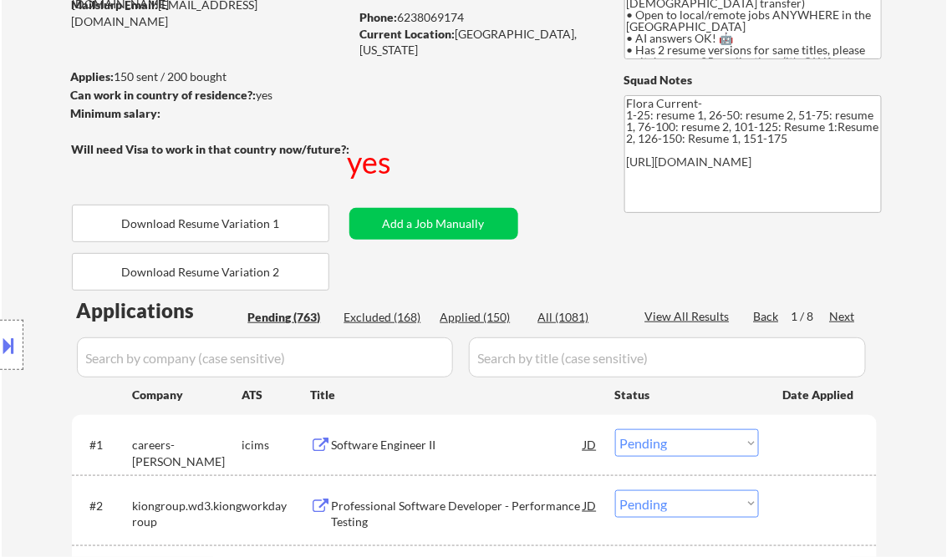
scroll to position [0, 0]
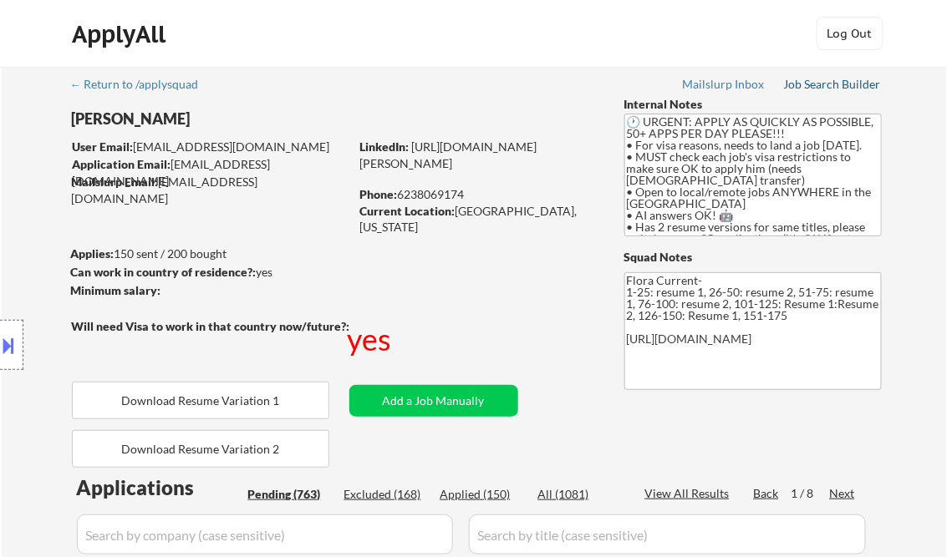
click at [811, 84] on div "Job Search Builder" at bounding box center [833, 85] width 98 height 12
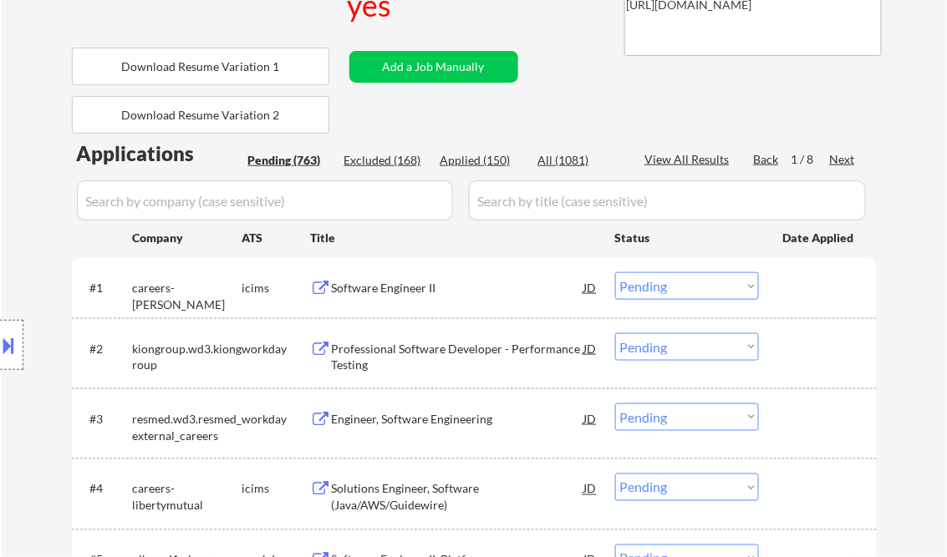
scroll to position [468, 0]
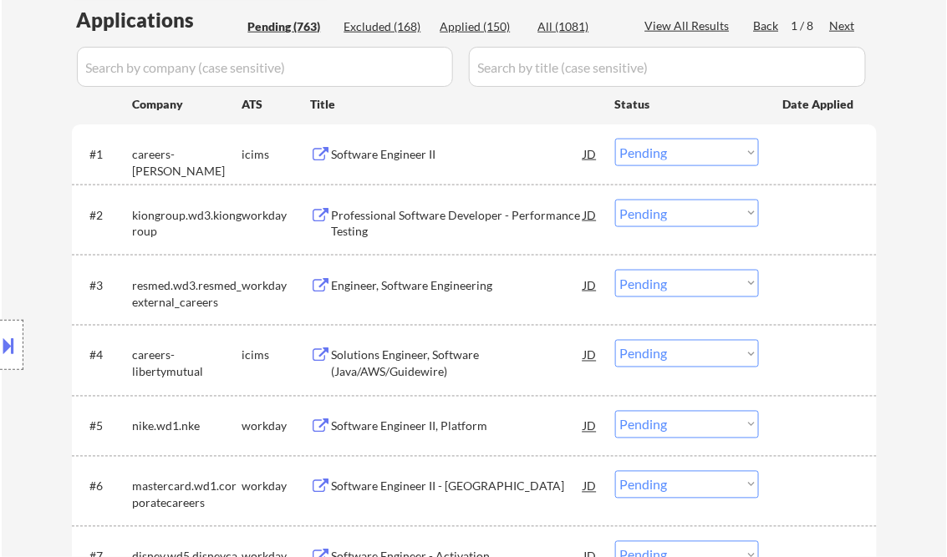
click at [417, 286] on div "Engineer, Software Engineering" at bounding box center [458, 285] width 252 height 17
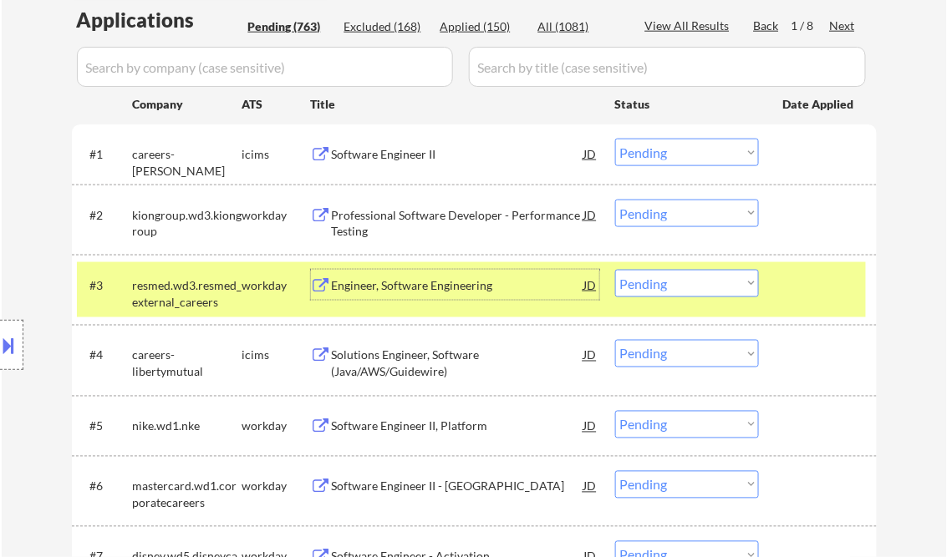
click at [454, 279] on div "Engineer, Software Engineering" at bounding box center [458, 285] width 252 height 17
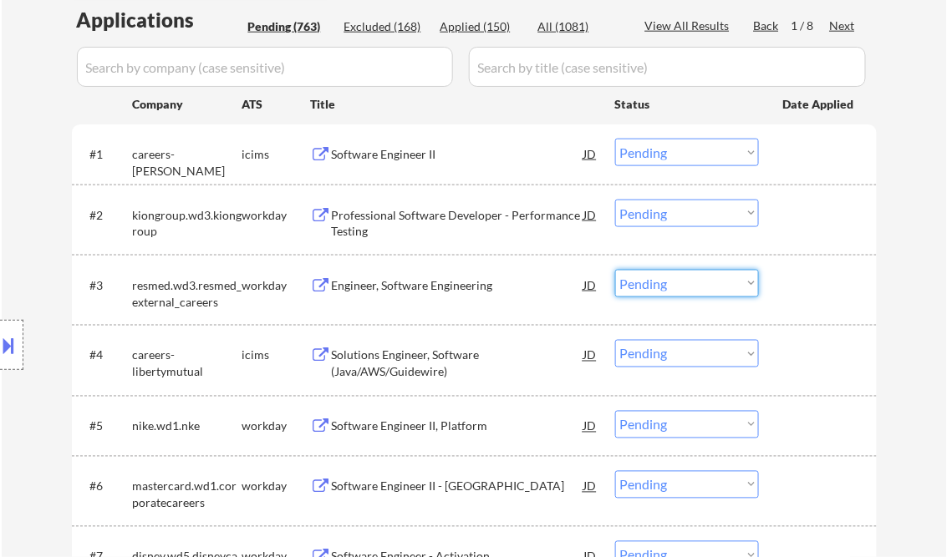
drag, startPoint x: 631, startPoint y: 282, endPoint x: 643, endPoint y: 296, distance: 18.9
click at [631, 282] on select "Choose an option... Pending Applied Excluded (Questions) Excluded (Expired) Exc…" at bounding box center [687, 284] width 144 height 28
click at [615, 270] on select "Choose an option... Pending Applied Excluded (Questions) Excluded (Expired) Exc…" at bounding box center [687, 284] width 144 height 28
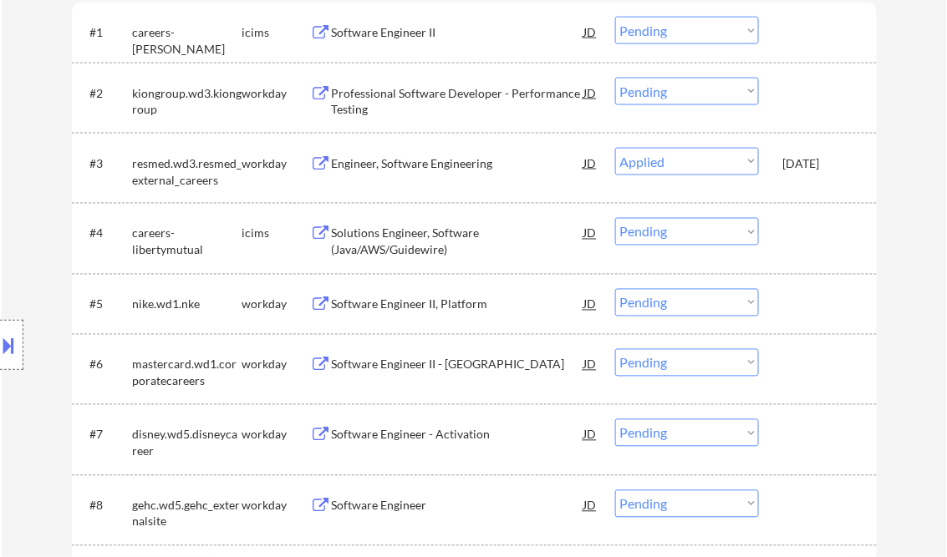
scroll to position [602, 0]
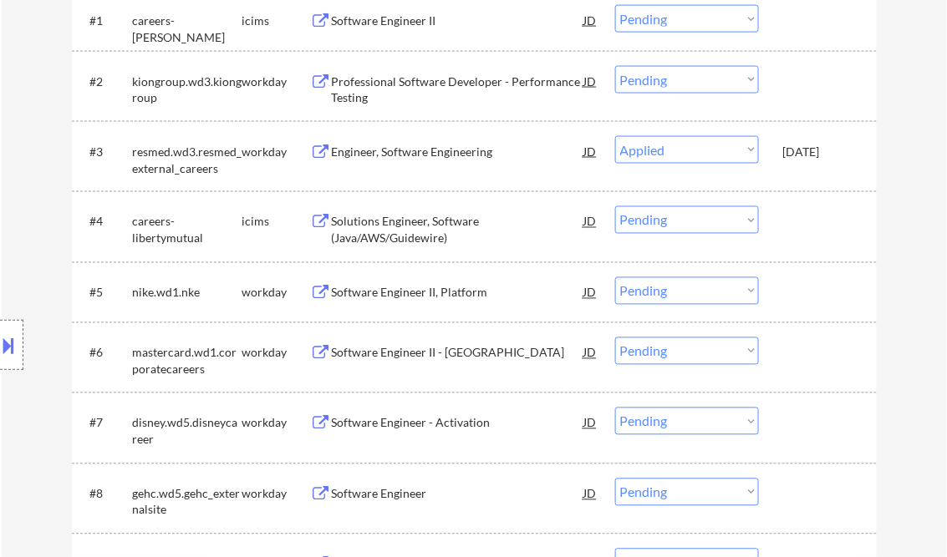
select select ""pending""
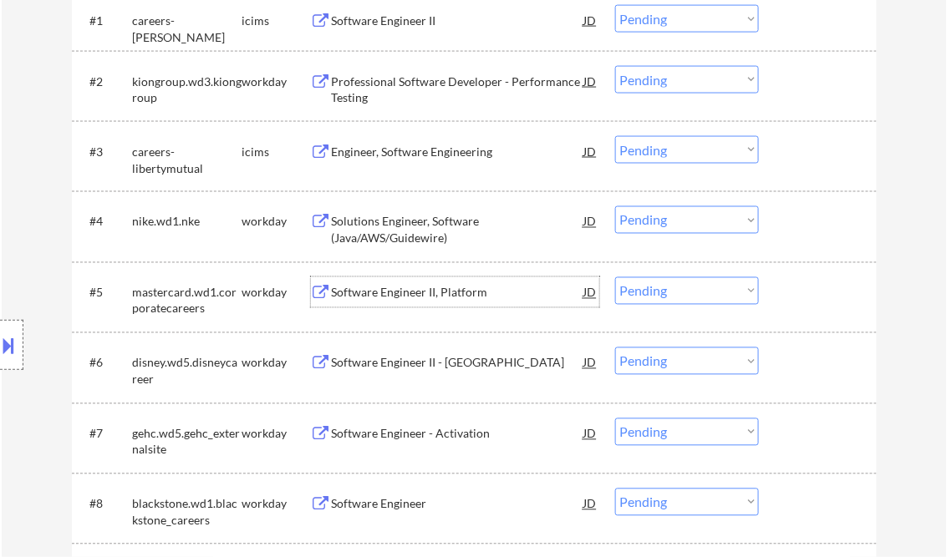
click at [404, 299] on div "Software Engineer II, Platform" at bounding box center [458, 293] width 252 height 17
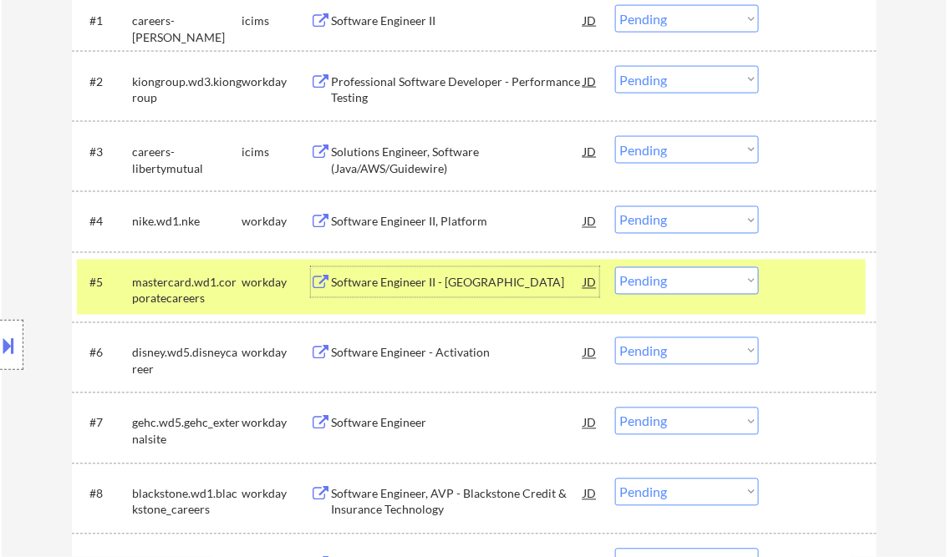
click at [663, 292] on select "Choose an option... Pending Applied Excluded (Questions) Excluded (Expired) Exc…" at bounding box center [687, 281] width 144 height 28
click at [615, 267] on select "Choose an option... Pending Applied Excluded (Questions) Excluded (Expired) Exc…" at bounding box center [687, 281] width 144 height 28
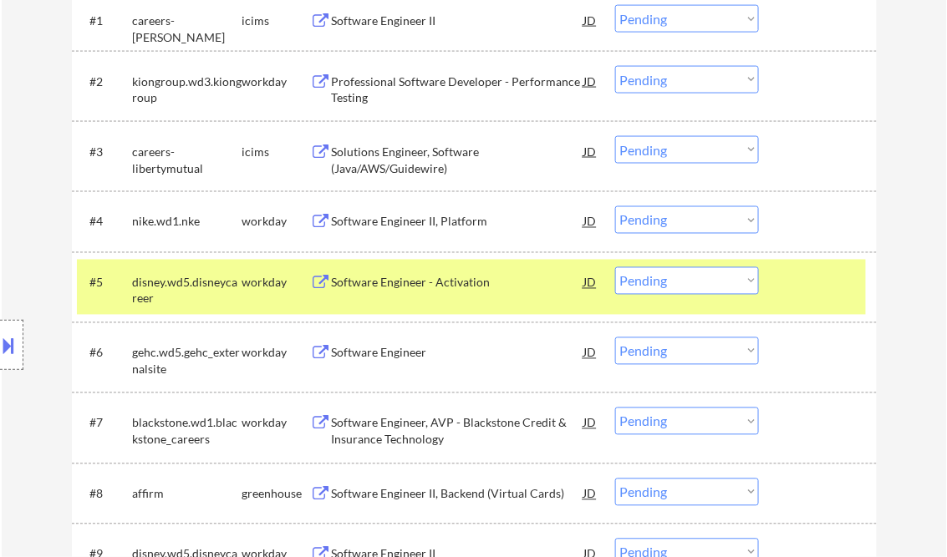
click at [399, 280] on div "Software Engineer - Activation" at bounding box center [458, 283] width 252 height 17
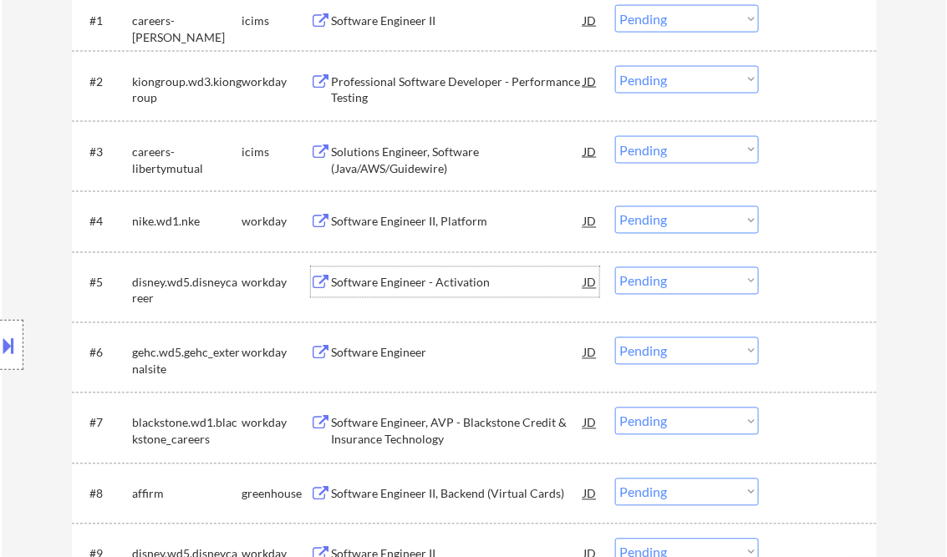
click at [685, 286] on select "Choose an option... Pending Applied Excluded (Questions) Excluded (Expired) Exc…" at bounding box center [687, 281] width 144 height 28
click at [615, 267] on select "Choose an option... Pending Applied Excluded (Questions) Excluded (Expired) Exc…" at bounding box center [687, 281] width 144 height 28
click at [403, 220] on div "Software Engineer II, Platform" at bounding box center [458, 222] width 252 height 17
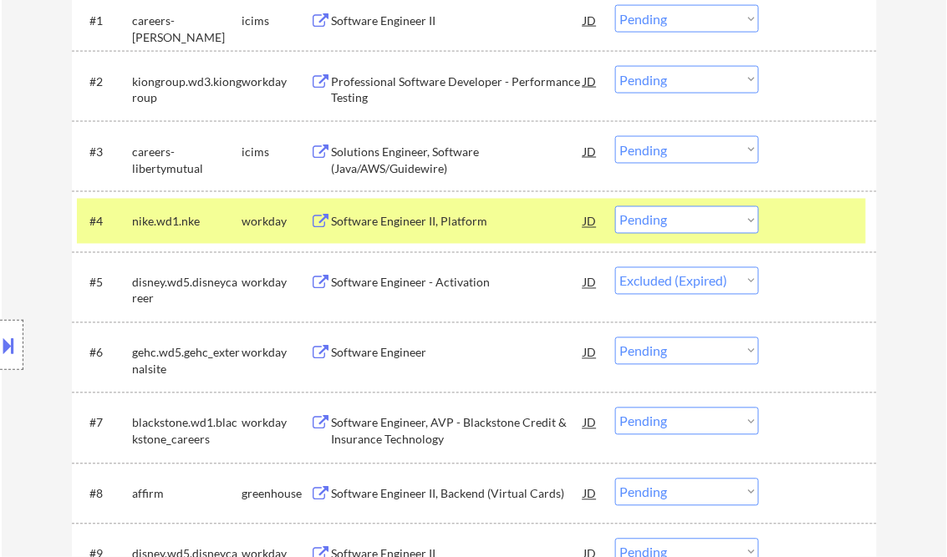
select select ""pending""
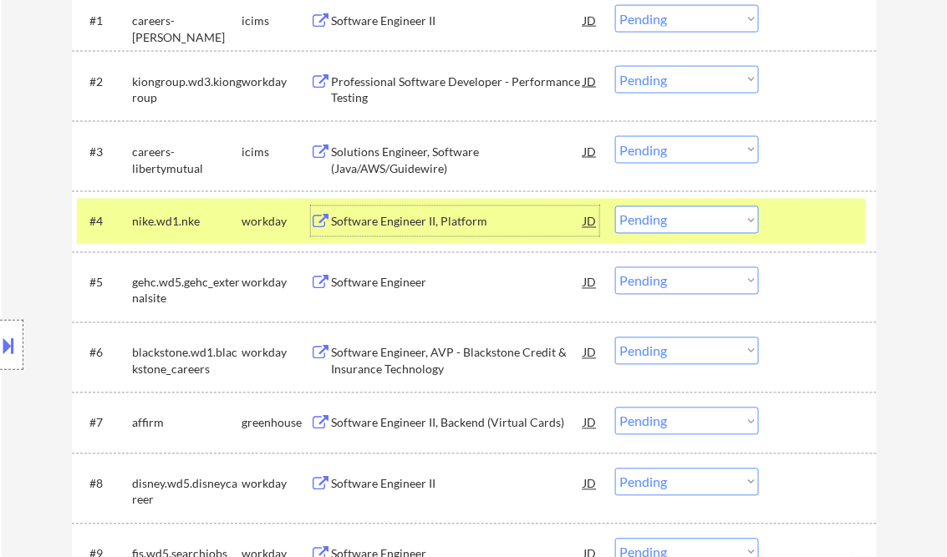
click at [665, 221] on select "Choose an option... Pending Applied Excluded (Questions) Excluded (Expired) Exc…" at bounding box center [687, 220] width 144 height 28
click at [615, 206] on select "Choose an option... Pending Applied Excluded (Questions) Excluded (Expired) Exc…" at bounding box center [687, 220] width 144 height 28
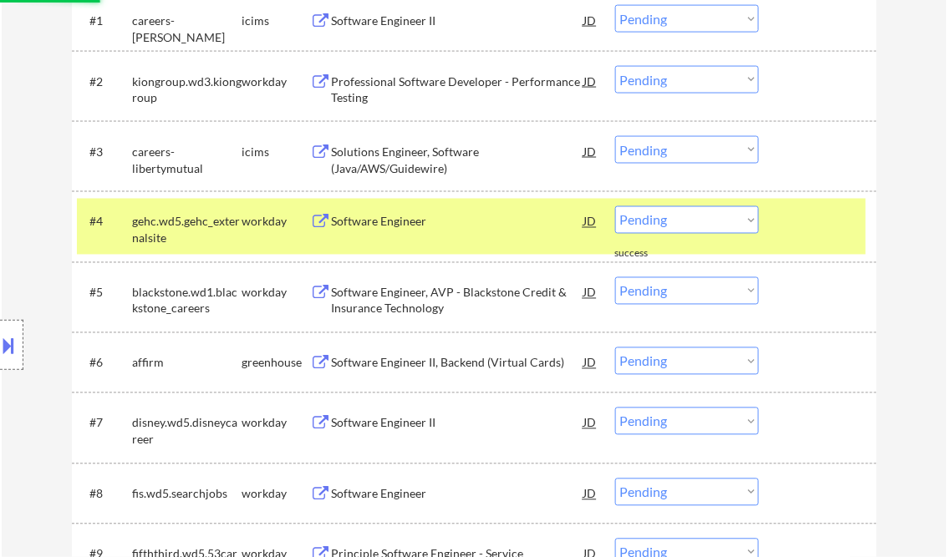
click at [396, 227] on div "Software Engineer" at bounding box center [458, 222] width 252 height 17
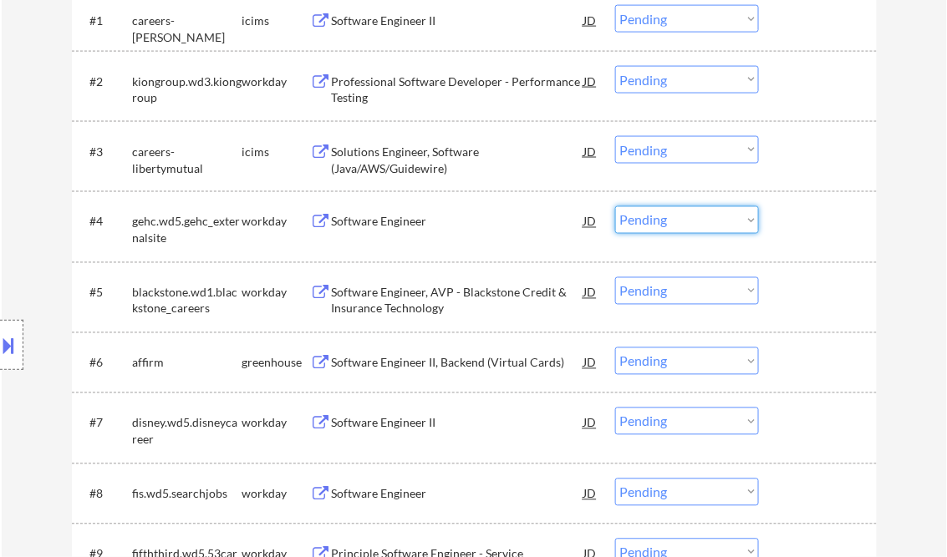
drag, startPoint x: 669, startPoint y: 225, endPoint x: 667, endPoint y: 236, distance: 11.1
click at [669, 225] on select "Choose an option... Pending Applied Excluded (Questions) Excluded (Expired) Exc…" at bounding box center [687, 220] width 144 height 28
click at [615, 206] on select "Choose an option... Pending Applied Excluded (Questions) Excluded (Expired) Exc…" at bounding box center [687, 220] width 144 height 28
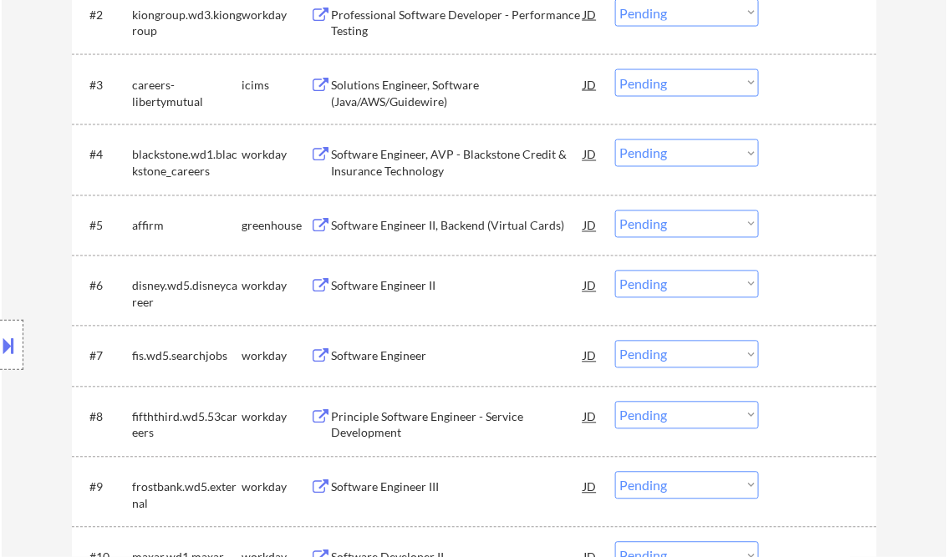
click at [394, 166] on div "Software Engineer, AVP - Blackstone Credit & Insurance Technology" at bounding box center [458, 163] width 252 height 33
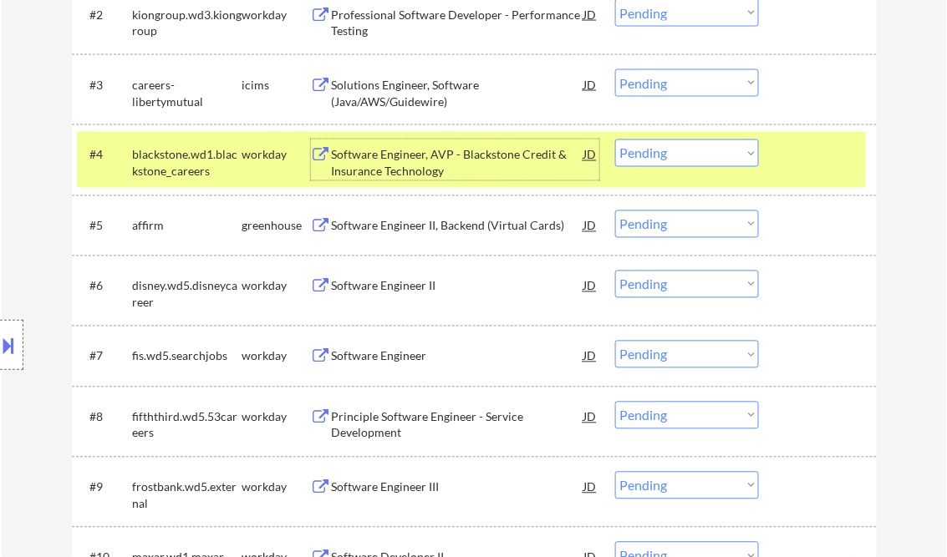
click at [668, 150] on select "Choose an option... Pending Applied Excluded (Questions) Excluded (Expired) Exc…" at bounding box center [687, 154] width 144 height 28
click at [615, 140] on select "Choose an option... Pending Applied Excluded (Questions) Excluded (Expired) Exc…" at bounding box center [687, 154] width 144 height 28
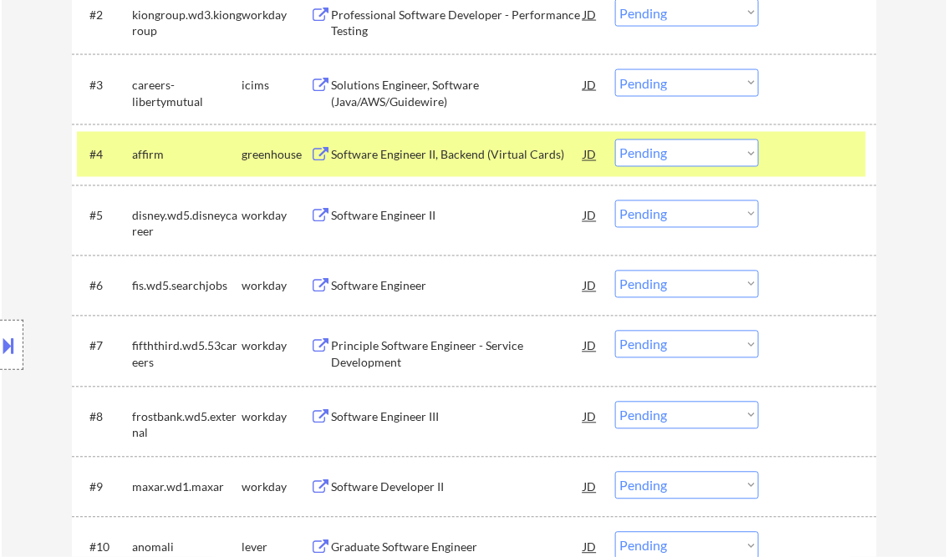
click at [389, 161] on div "Software Engineer II, Backend (Virtual Cards)" at bounding box center [458, 155] width 252 height 17
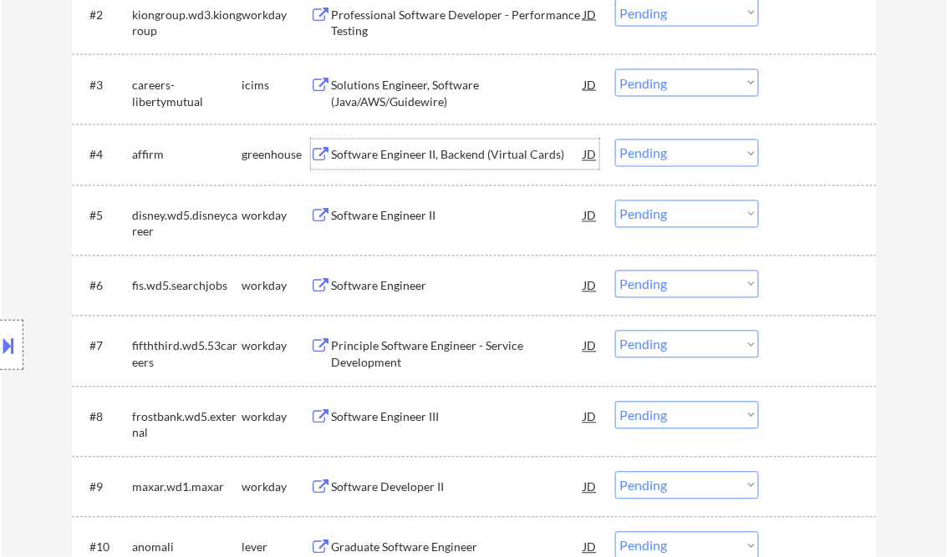
drag, startPoint x: 658, startPoint y: 158, endPoint x: 658, endPoint y: 168, distance: 10.0
click at [658, 158] on select "Choose an option... Pending Applied Excluded (Questions) Excluded (Expired) Exc…" at bounding box center [687, 154] width 144 height 28
click at [615, 140] on select "Choose an option... Pending Applied Excluded (Questions) Excluded (Expired) Exc…" at bounding box center [687, 154] width 144 height 28
select select ""pending""
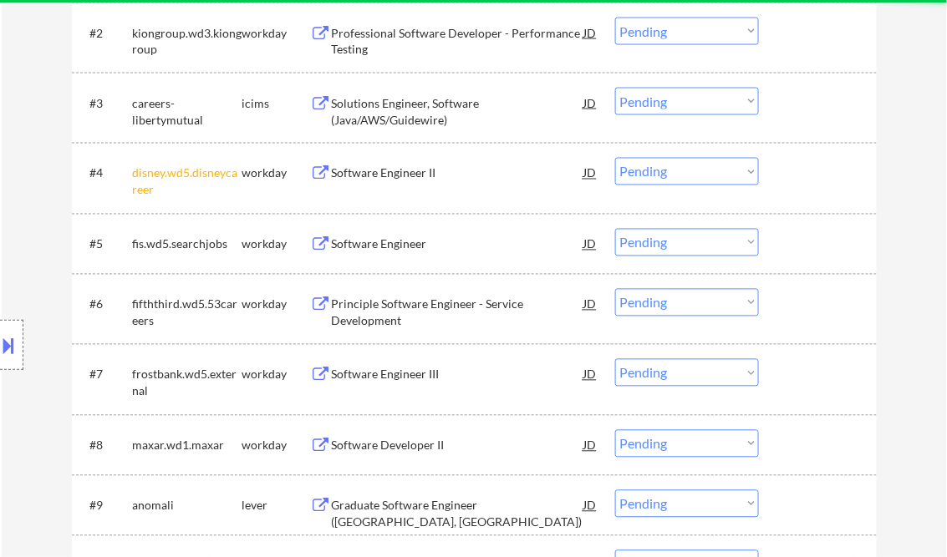
scroll to position [535, 0]
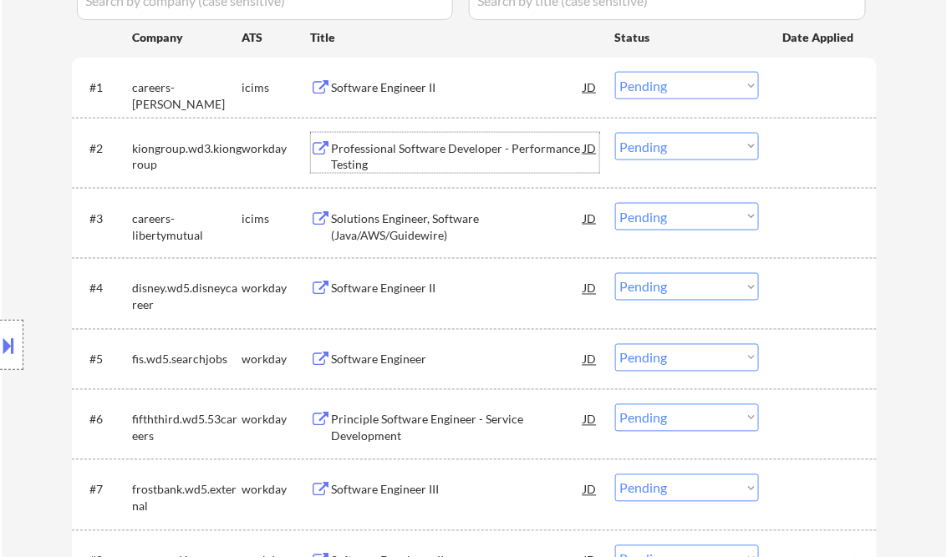
click at [391, 160] on div "Professional Software Developer - Performance Testing" at bounding box center [458, 156] width 252 height 33
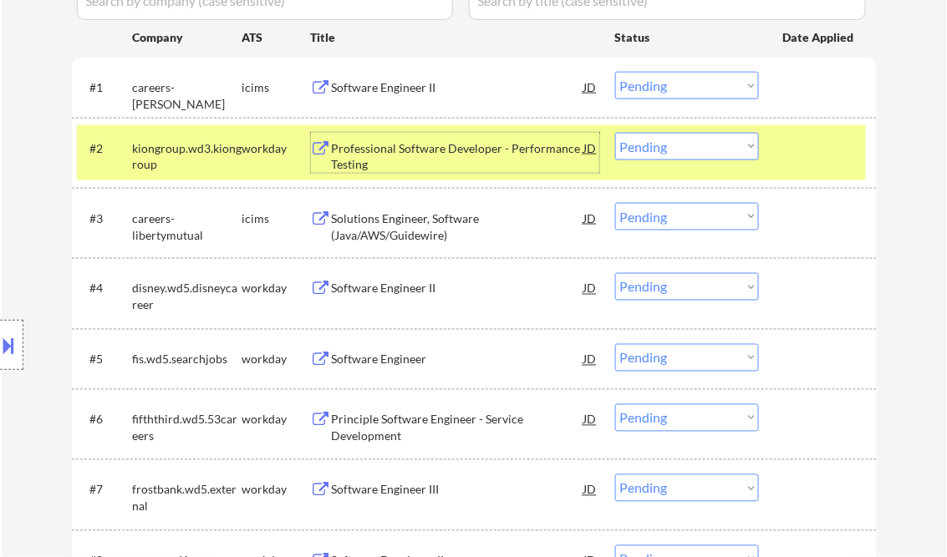
click at [674, 140] on select "Choose an option... Pending Applied Excluded (Questions) Excluded (Expired) Exc…" at bounding box center [687, 147] width 144 height 28
click at [615, 133] on select "Choose an option... Pending Applied Excluded (Questions) Excluded (Expired) Exc…" at bounding box center [687, 147] width 144 height 28
select select ""pending""
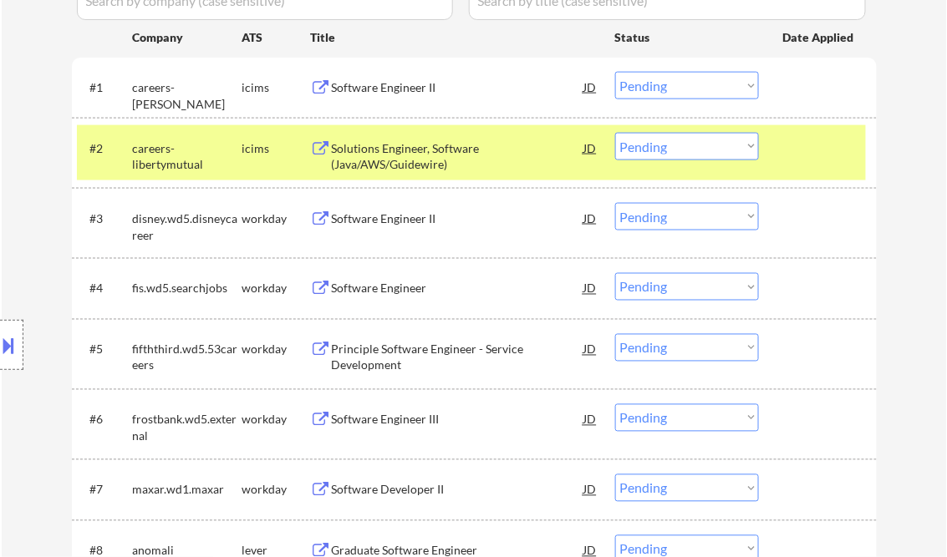
click at [378, 226] on div "Software Engineer II" at bounding box center [458, 219] width 252 height 17
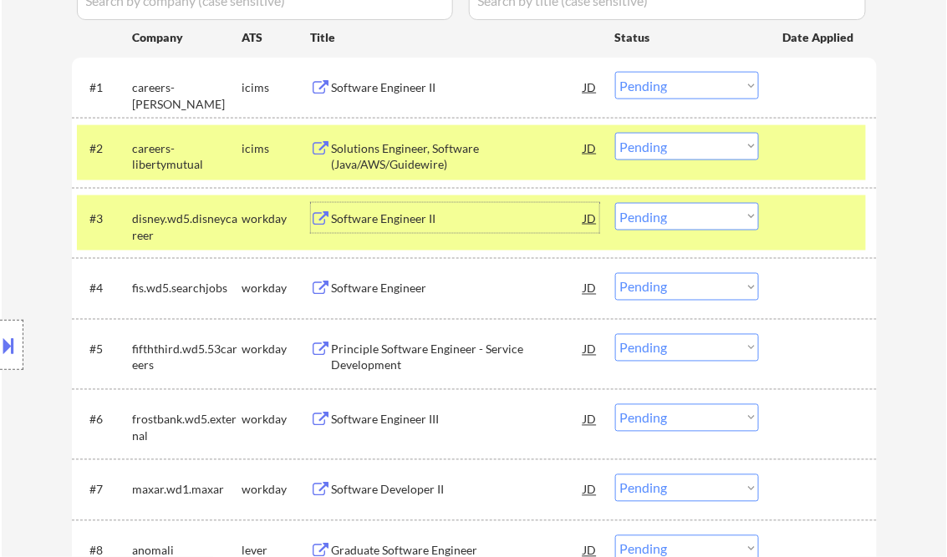
click at [811, 220] on div at bounding box center [820, 218] width 74 height 30
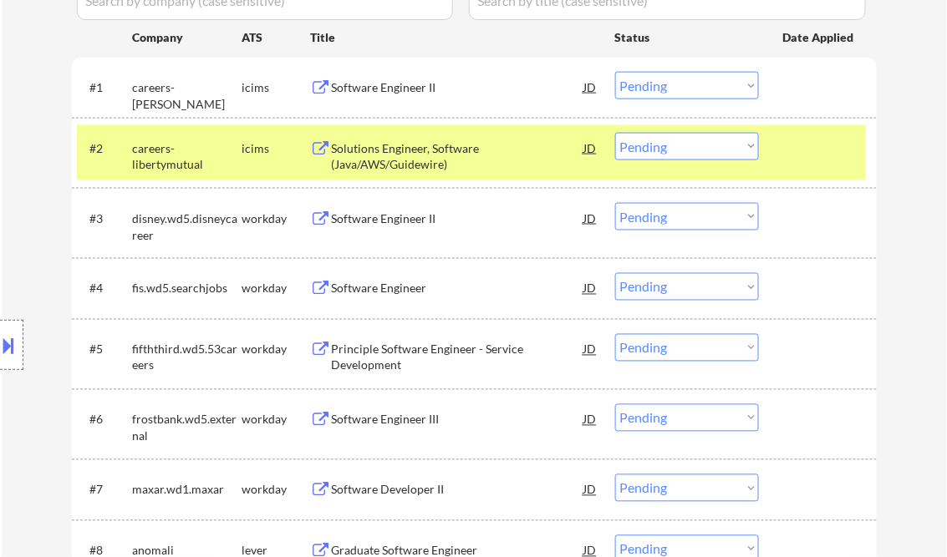
click at [813, 160] on div at bounding box center [820, 148] width 74 height 30
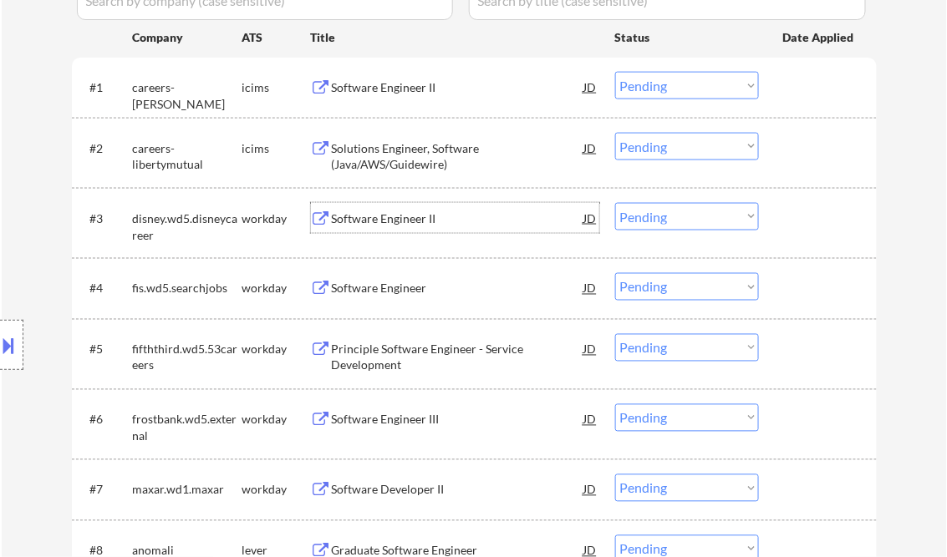
click at [391, 215] on div "Software Engineer II" at bounding box center [458, 219] width 252 height 17
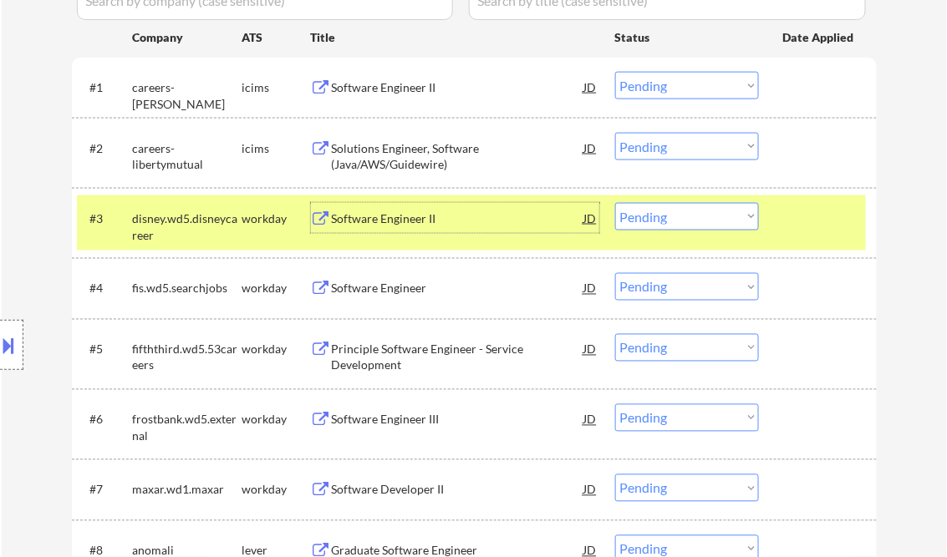
click at [693, 212] on select "Choose an option... Pending Applied Excluded (Questions) Excluded (Expired) Exc…" at bounding box center [687, 217] width 144 height 28
click at [615, 203] on select "Choose an option... Pending Applied Excluded (Questions) Excluded (Expired) Exc…" at bounding box center [687, 217] width 144 height 28
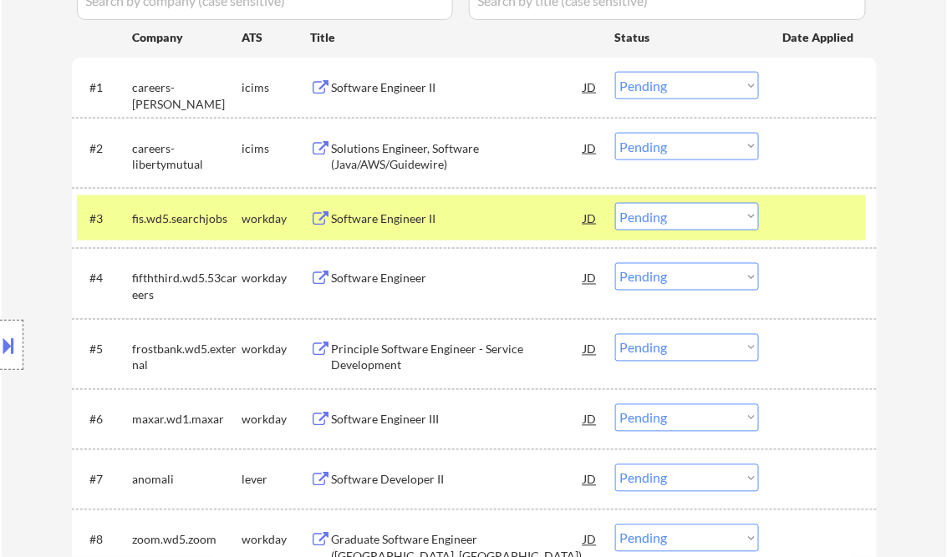
click at [401, 217] on div "Software Engineer II" at bounding box center [458, 219] width 252 height 17
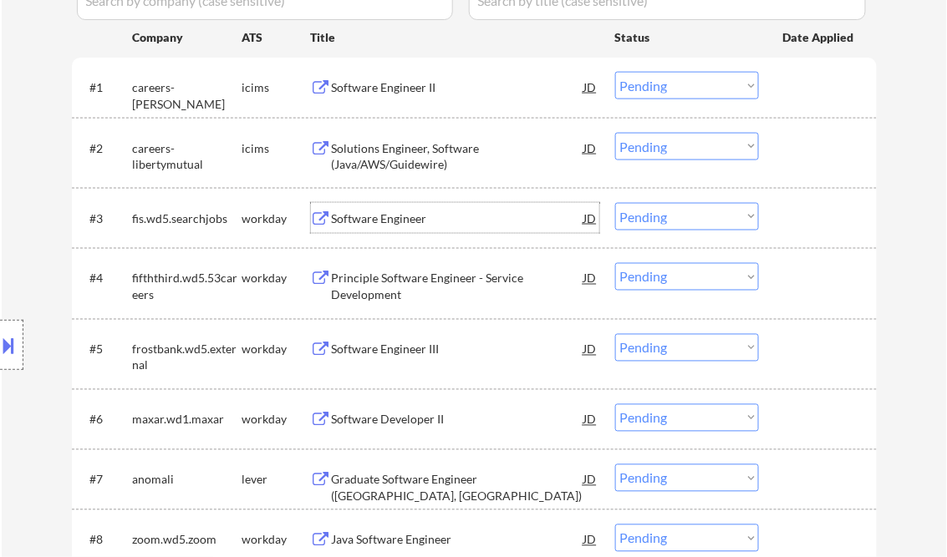
click at [654, 217] on select "Choose an option... Pending Applied Excluded (Questions) Excluded (Expired) Exc…" at bounding box center [687, 217] width 144 height 28
click at [615, 203] on select "Choose an option... Pending Applied Excluded (Questions) Excluded (Expired) Exc…" at bounding box center [687, 217] width 144 height 28
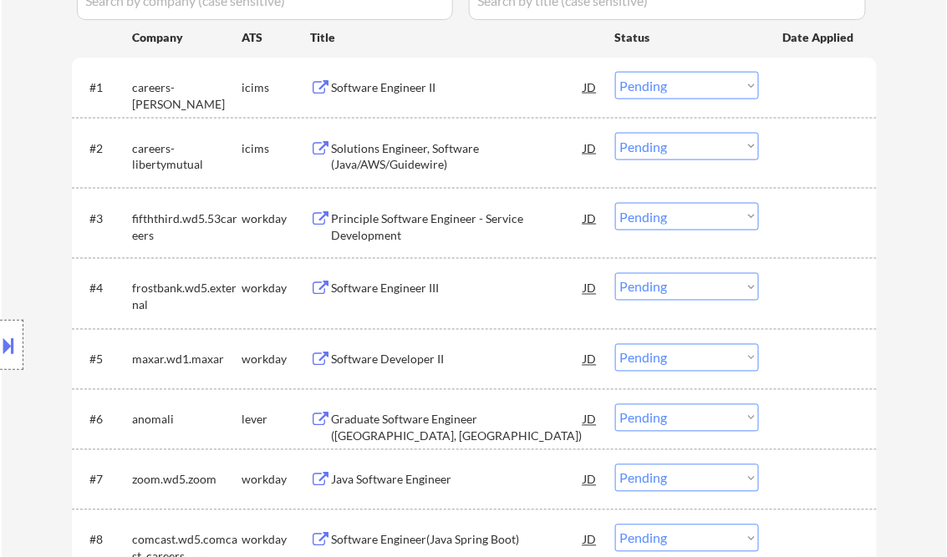
click at [672, 209] on select "Choose an option... Pending Applied Excluded (Questions) Excluded (Expired) Exc…" at bounding box center [687, 217] width 144 height 28
click at [615, 203] on select "Choose an option... Pending Applied Excluded (Questions) Excluded (Expired) Exc…" at bounding box center [687, 217] width 144 height 28
click at [374, 289] on div "Software Engineer III" at bounding box center [458, 289] width 252 height 17
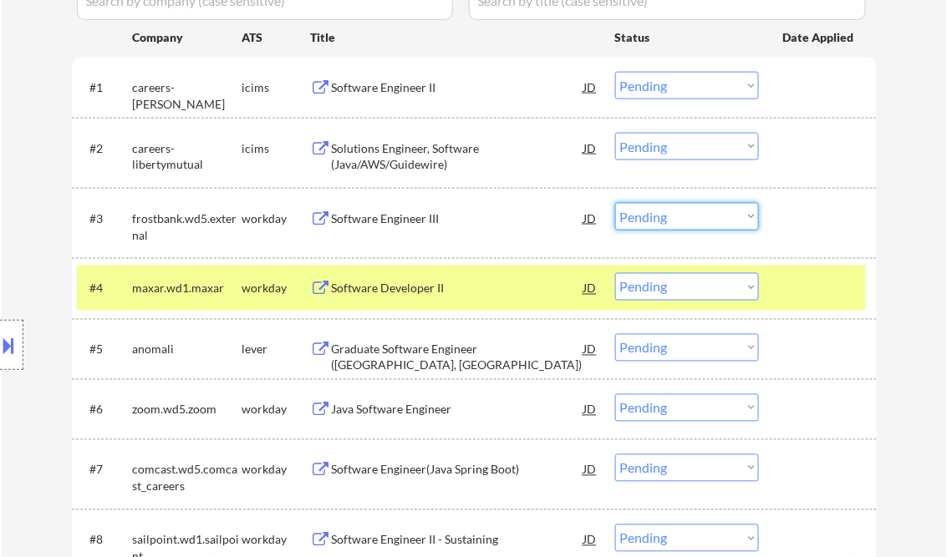
drag, startPoint x: 670, startPoint y: 211, endPoint x: 762, endPoint y: 276, distance: 112.2
click at [671, 211] on select "Choose an option... Pending Applied Excluded (Questions) Excluded (Expired) Exc…" at bounding box center [687, 217] width 144 height 28
click at [615, 203] on select "Choose an option... Pending Applied Excluded (Questions) Excluded (Expired) Exc…" at bounding box center [687, 217] width 144 height 28
select select ""pending""
click at [403, 292] on div "Software Developer II" at bounding box center [458, 288] width 252 height 30
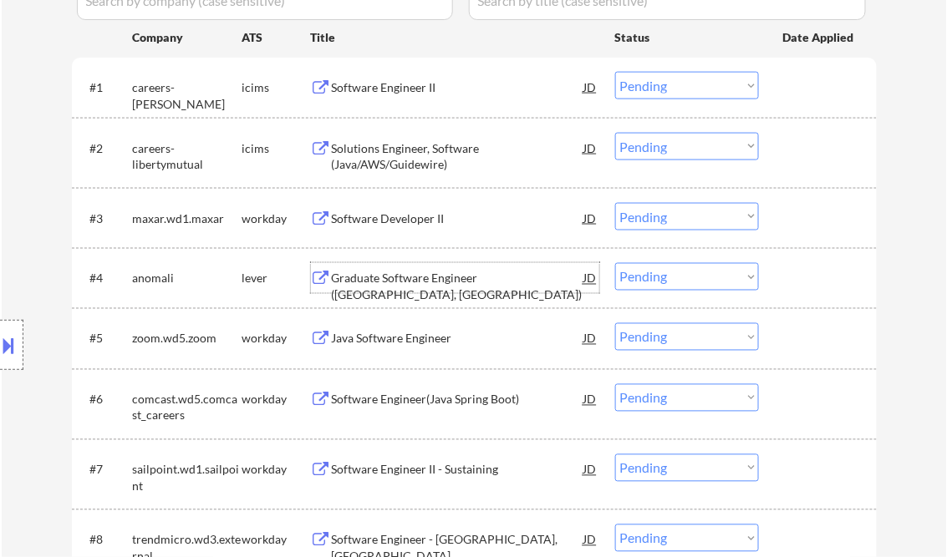
click at [411, 226] on div "Software Developer II" at bounding box center [458, 219] width 252 height 17
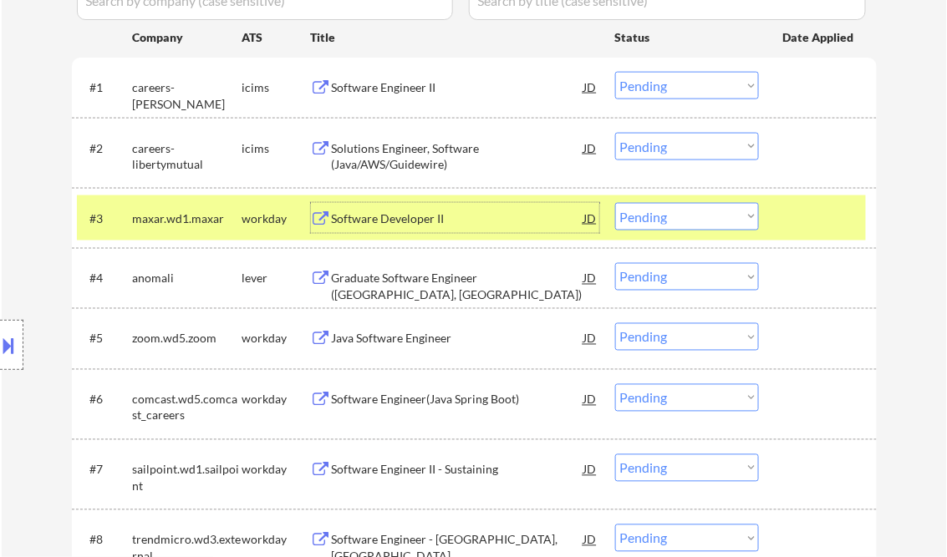
click at [404, 279] on div "Graduate Software Engineer (Redwood City, CA)" at bounding box center [458, 287] width 252 height 33
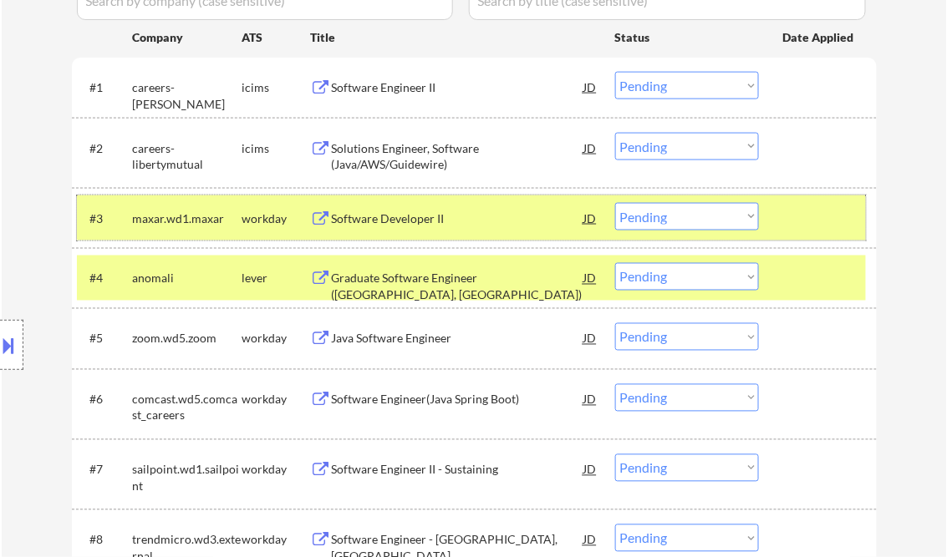
click at [798, 231] on div at bounding box center [820, 218] width 74 height 30
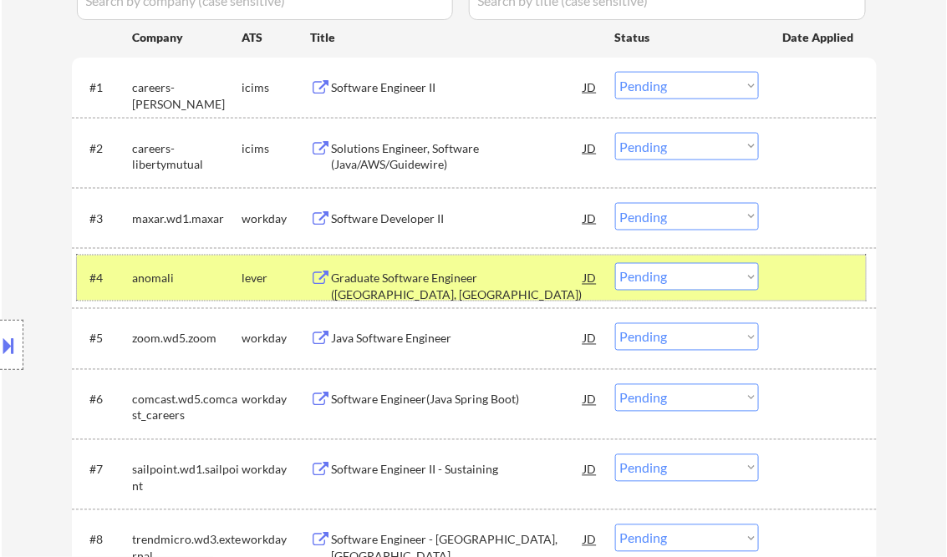
click at [805, 269] on div at bounding box center [820, 278] width 74 height 30
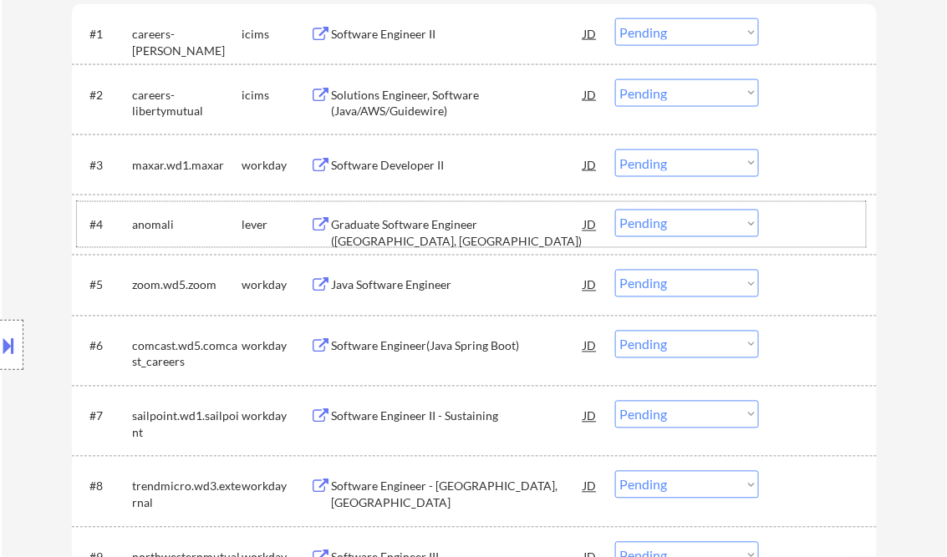
scroll to position [602, 0]
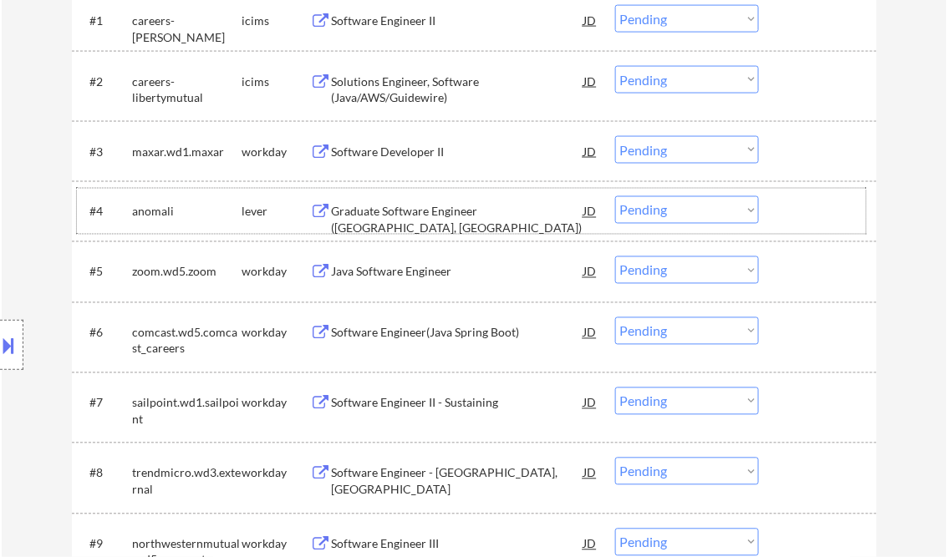
click at [395, 274] on div "Java Software Engineer" at bounding box center [458, 272] width 252 height 17
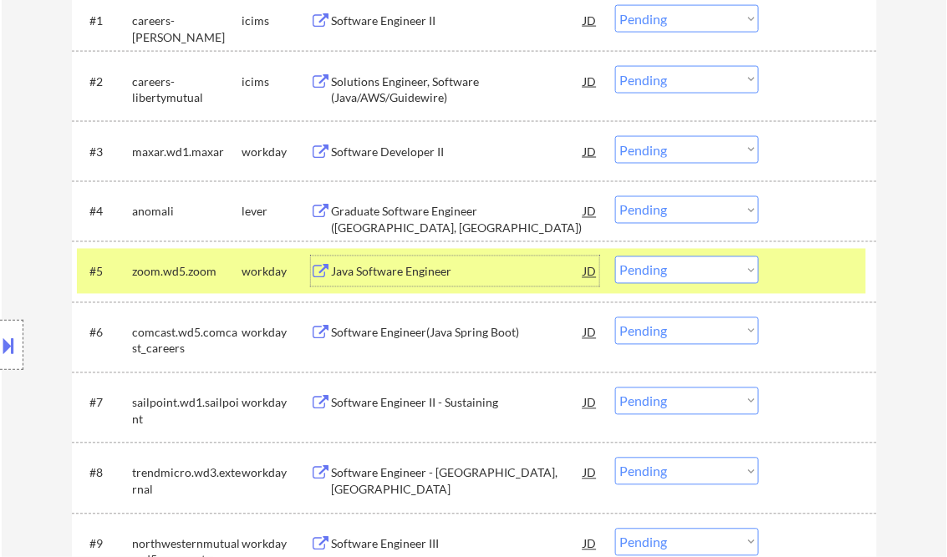
click at [652, 273] on select "Choose an option... Pending Applied Excluded (Questions) Excluded (Expired) Exc…" at bounding box center [687, 271] width 144 height 28
click at [615, 257] on select "Choose an option... Pending Applied Excluded (Questions) Excluded (Expired) Exc…" at bounding box center [687, 271] width 144 height 28
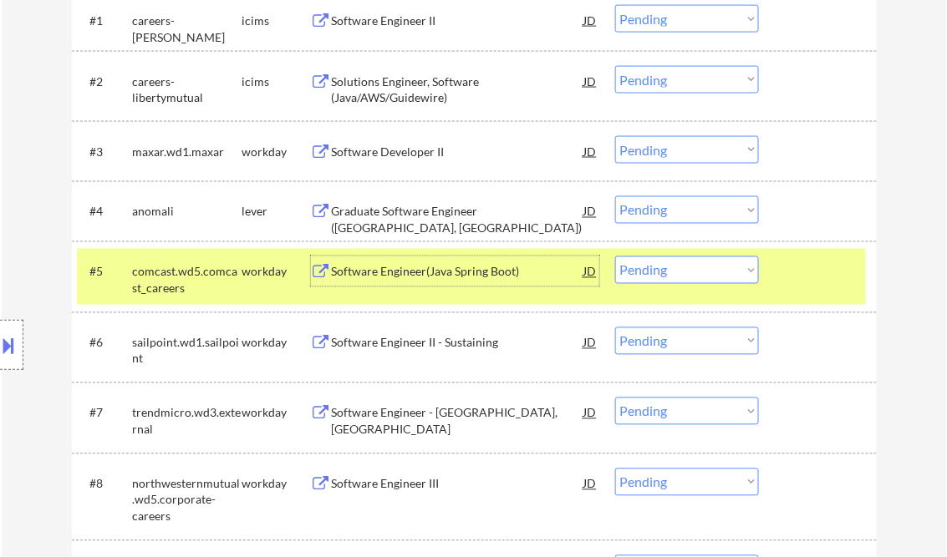
click at [432, 274] on div "Software Engineer(Java Spring Boot)" at bounding box center [458, 272] width 252 height 17
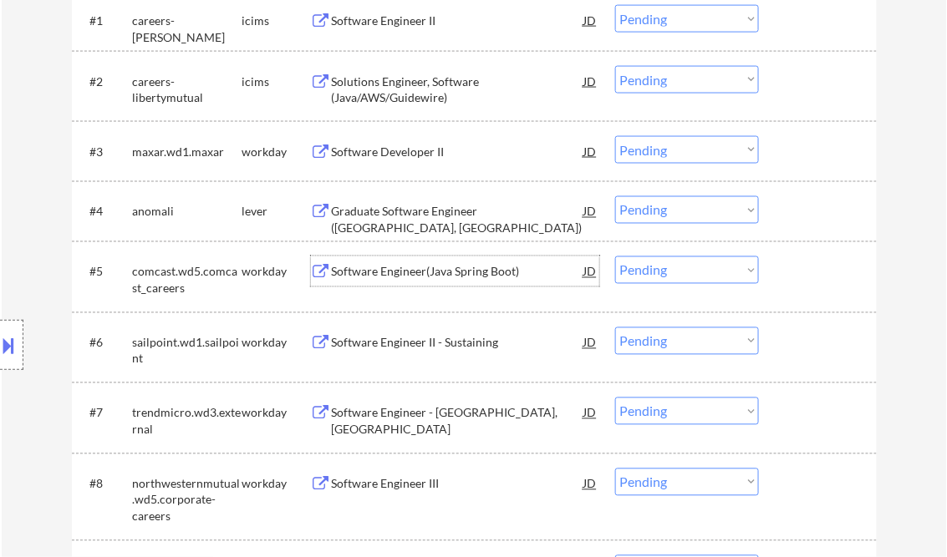
scroll to position [735, 0]
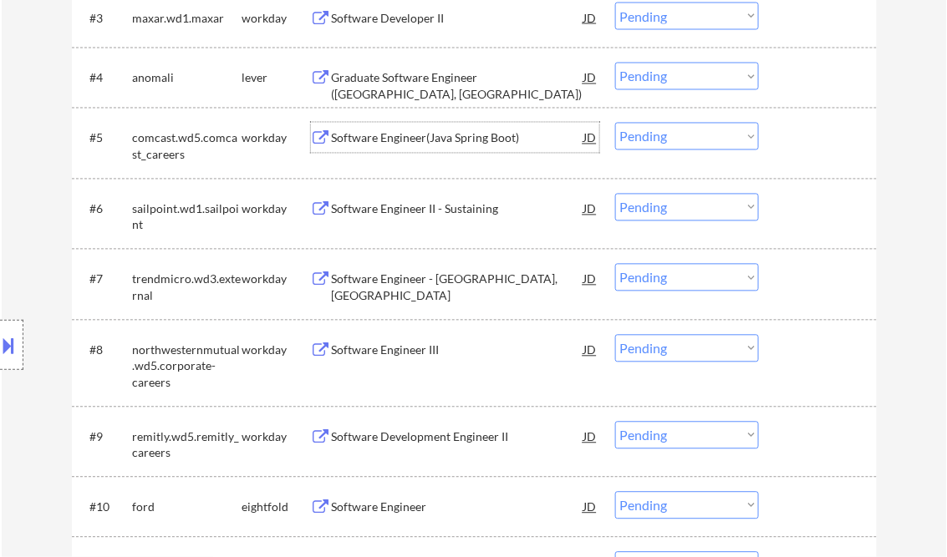
drag, startPoint x: 667, startPoint y: 134, endPoint x: 669, endPoint y: 150, distance: 16.9
click at [667, 134] on select "Choose an option... Pending Applied Excluded (Questions) Excluded (Expired) Exc…" at bounding box center [687, 137] width 144 height 28
click at [615, 123] on select "Choose an option... Pending Applied Excluded (Questions) Excluded (Expired) Exc…" at bounding box center [687, 137] width 144 height 28
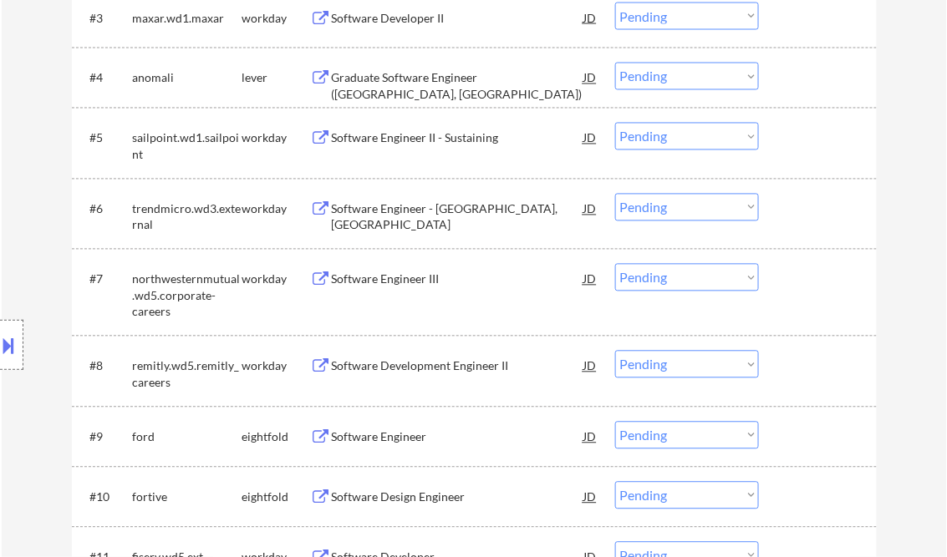
click at [428, 136] on div "Software Engineer II - Sustaining" at bounding box center [458, 138] width 252 height 17
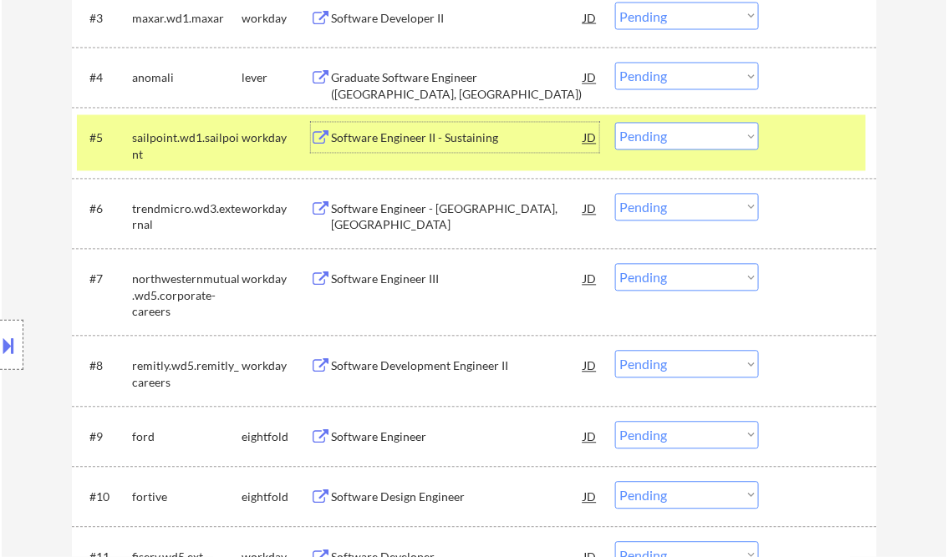
drag, startPoint x: 674, startPoint y: 135, endPoint x: 677, endPoint y: 147, distance: 13.0
click at [674, 135] on select "Choose an option... Pending Applied Excluded (Questions) Excluded (Expired) Exc…" at bounding box center [687, 137] width 144 height 28
click at [615, 123] on select "Choose an option... Pending Applied Excluded (Questions) Excluded (Expired) Exc…" at bounding box center [687, 137] width 144 height 28
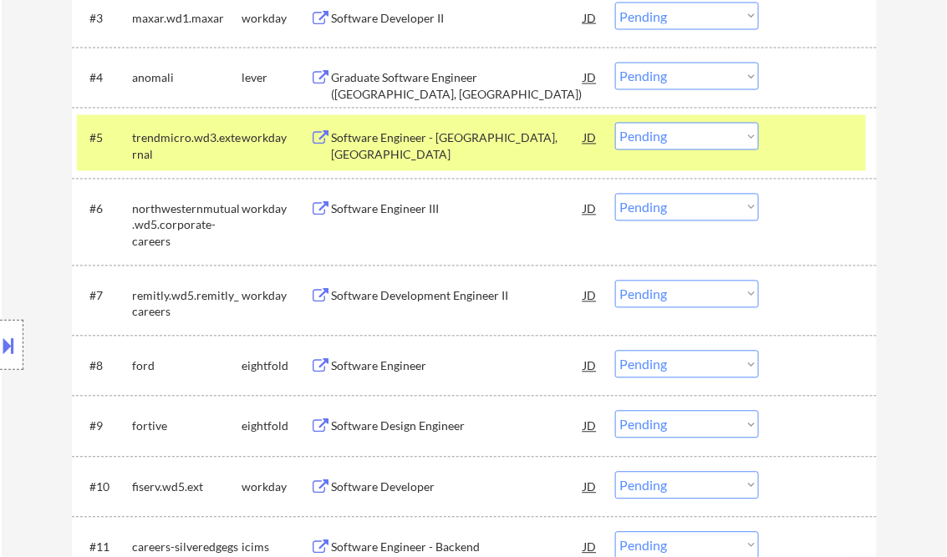
click at [424, 138] on div "Software Engineer - Austin, TX" at bounding box center [458, 146] width 252 height 33
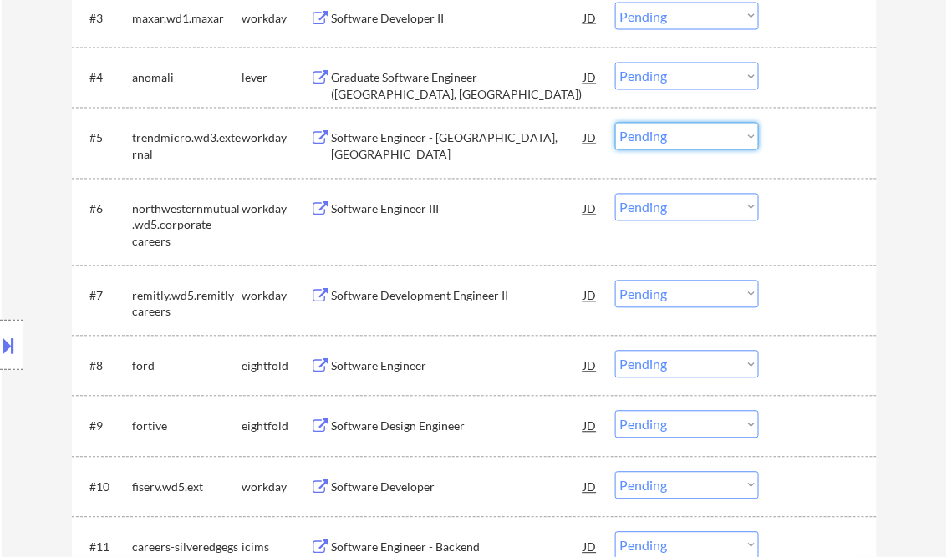
drag, startPoint x: 673, startPoint y: 137, endPoint x: 676, endPoint y: 148, distance: 11.4
click at [673, 137] on select "Choose an option... Pending Applied Excluded (Questions) Excluded (Expired) Exc…" at bounding box center [687, 137] width 144 height 28
click at [615, 123] on select "Choose an option... Pending Applied Excluded (Questions) Excluded (Expired) Exc…" at bounding box center [687, 137] width 144 height 28
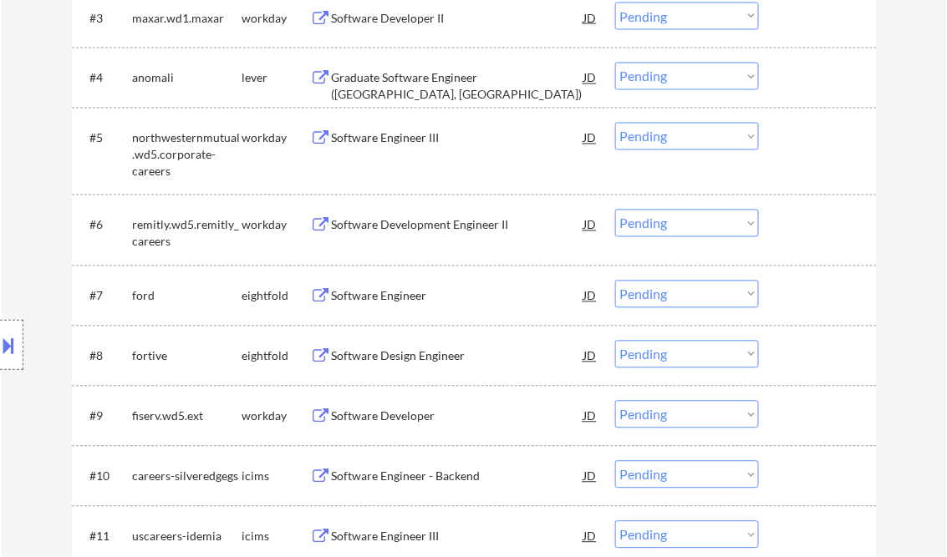
click at [394, 140] on div "Software Engineer III" at bounding box center [458, 138] width 252 height 17
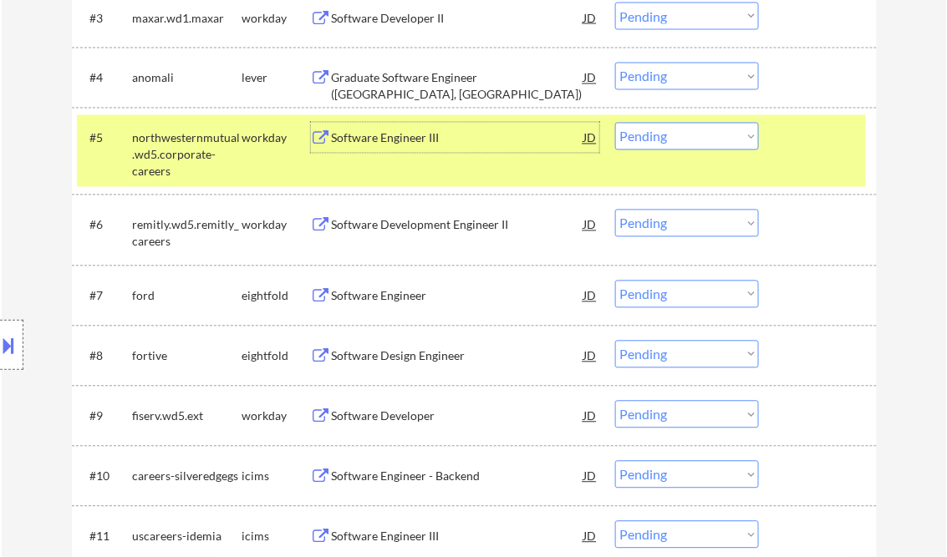
click at [684, 125] on select "Choose an option... Pending Applied Excluded (Questions) Excluded (Expired) Exc…" at bounding box center [687, 137] width 144 height 28
click at [615, 123] on select "Choose an option... Pending Applied Excluded (Questions) Excluded (Expired) Exc…" at bounding box center [687, 137] width 144 height 28
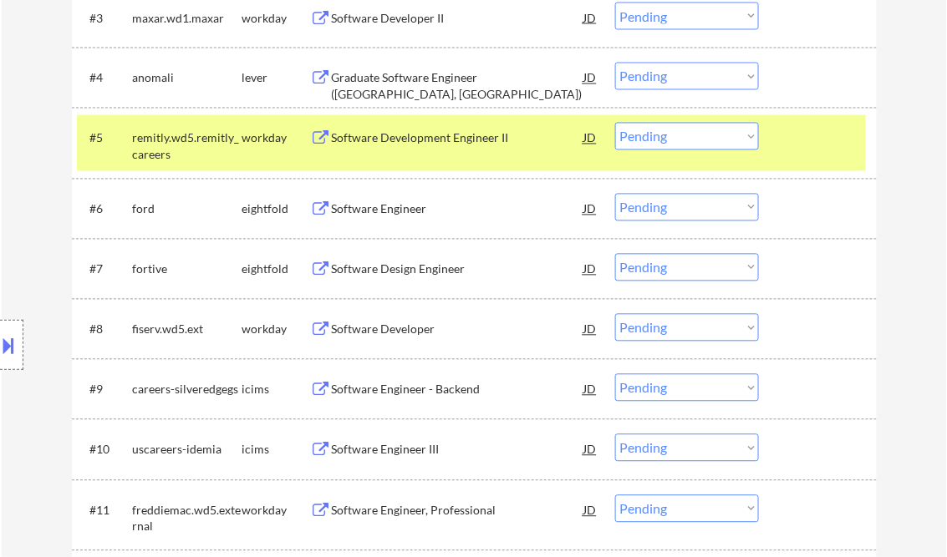
click at [448, 150] on div "Software Development Engineer II" at bounding box center [458, 138] width 252 height 30
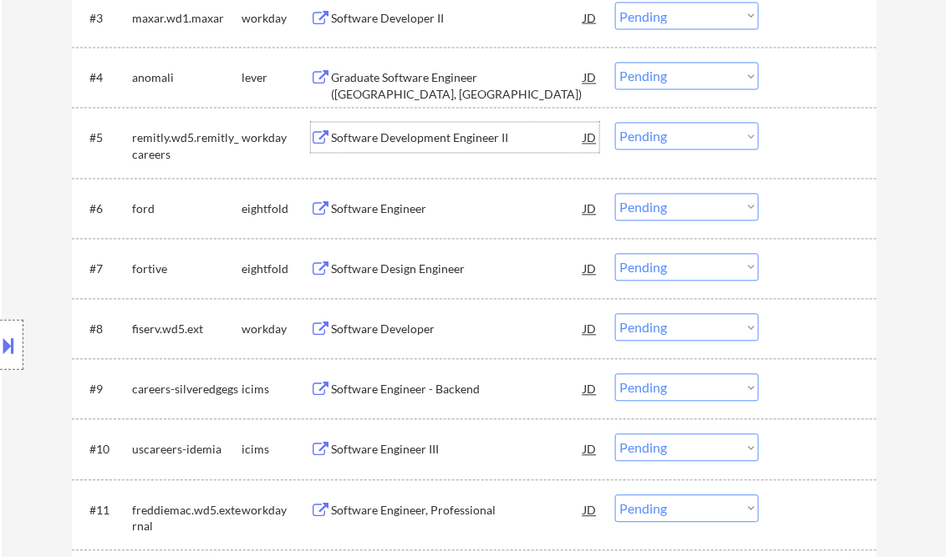
click at [658, 131] on select "Choose an option... Pending Applied Excluded (Questions) Excluded (Expired) Exc…" at bounding box center [687, 137] width 144 height 28
click at [615, 123] on select "Choose an option... Pending Applied Excluded (Questions) Excluded (Expired) Exc…" at bounding box center [687, 137] width 144 height 28
select select ""pending""
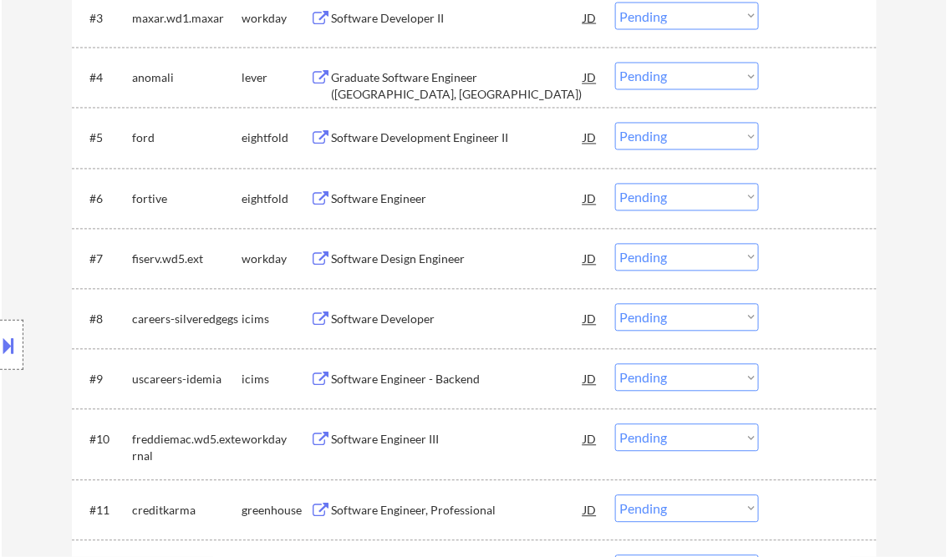
click at [404, 259] on div "Software Design Engineer" at bounding box center [458, 260] width 252 height 17
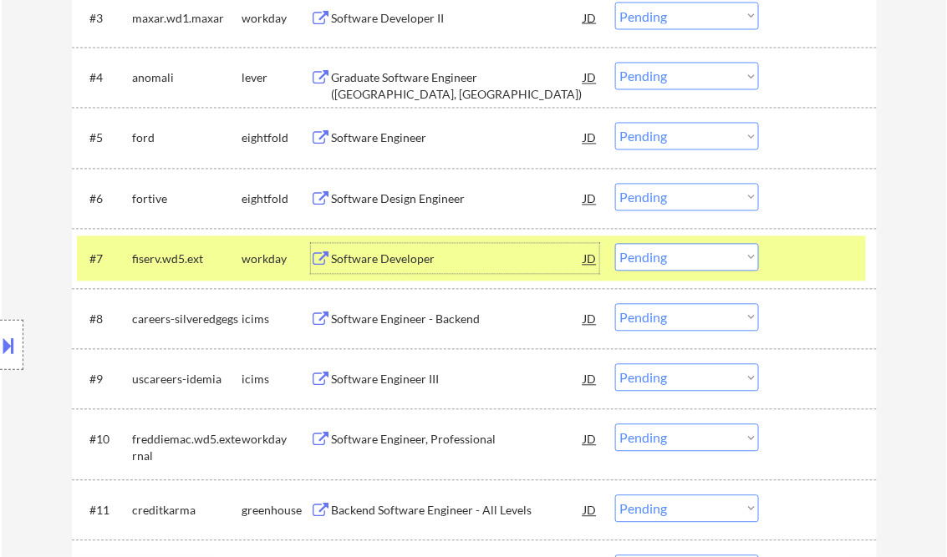
click at [699, 258] on select "Choose an option... Pending Applied Excluded (Questions) Excluded (Expired) Exc…" at bounding box center [687, 258] width 144 height 28
click at [615, 244] on select "Choose an option... Pending Applied Excluded (Questions) Excluded (Expired) Exc…" at bounding box center [687, 258] width 144 height 28
select select ""pending""
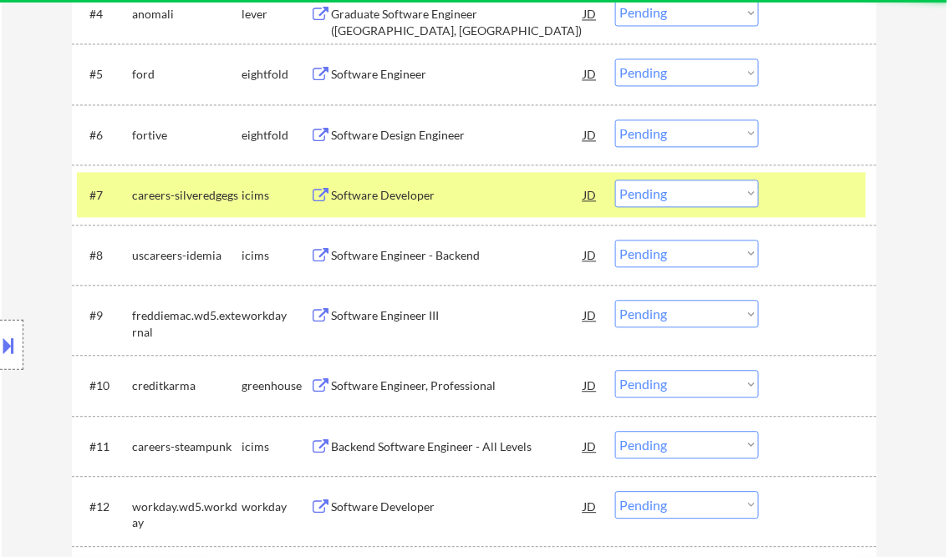
scroll to position [802, 0]
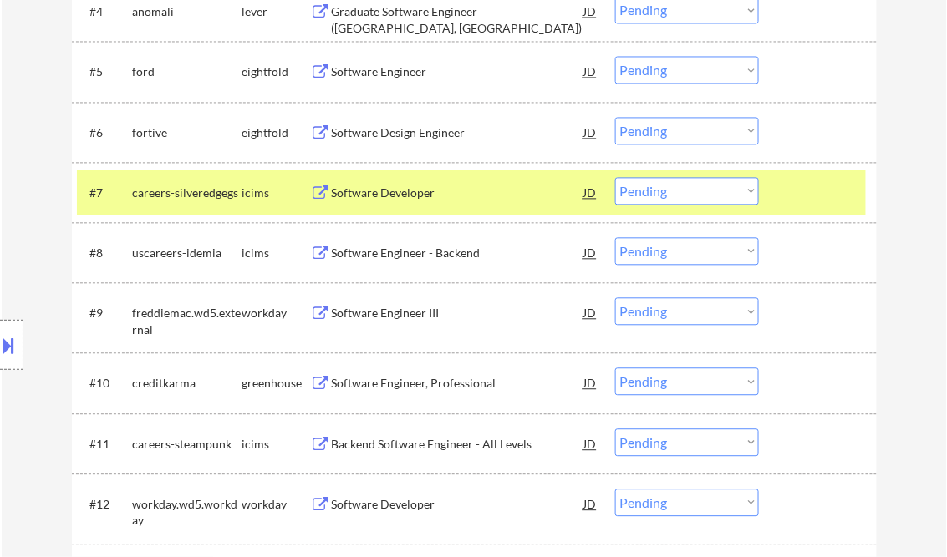
click at [424, 379] on div "Software Engineer, Professional" at bounding box center [458, 383] width 252 height 17
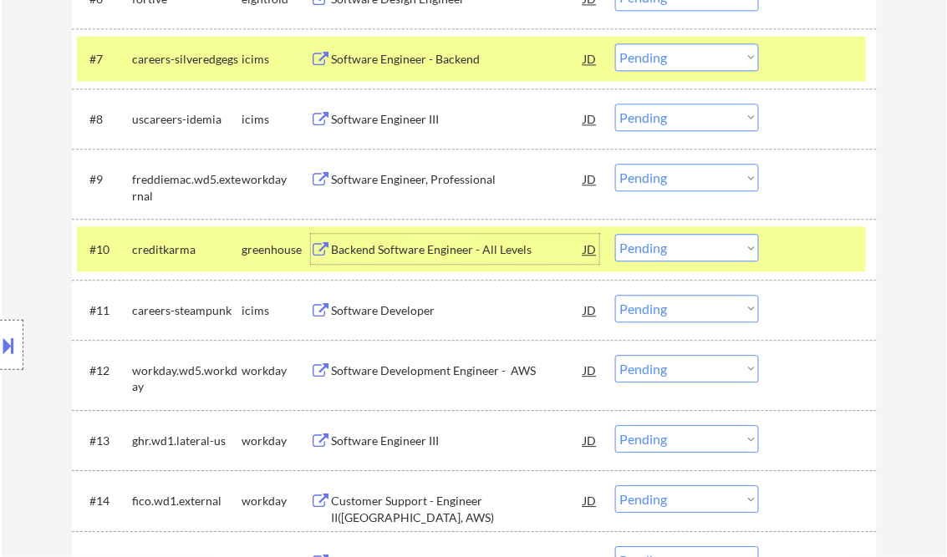
scroll to position [1070, 0]
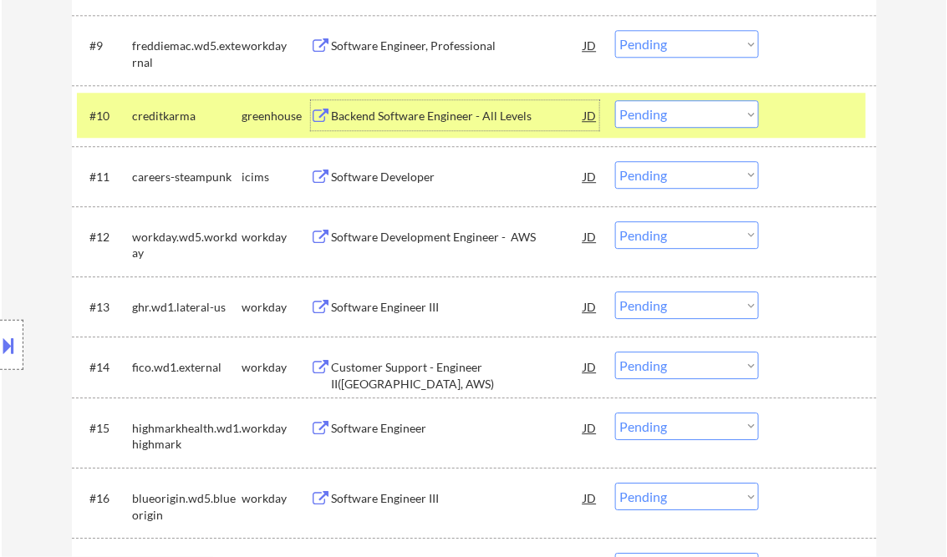
click at [420, 226] on div "Software Development Engineer - AWS" at bounding box center [458, 236] width 252 height 30
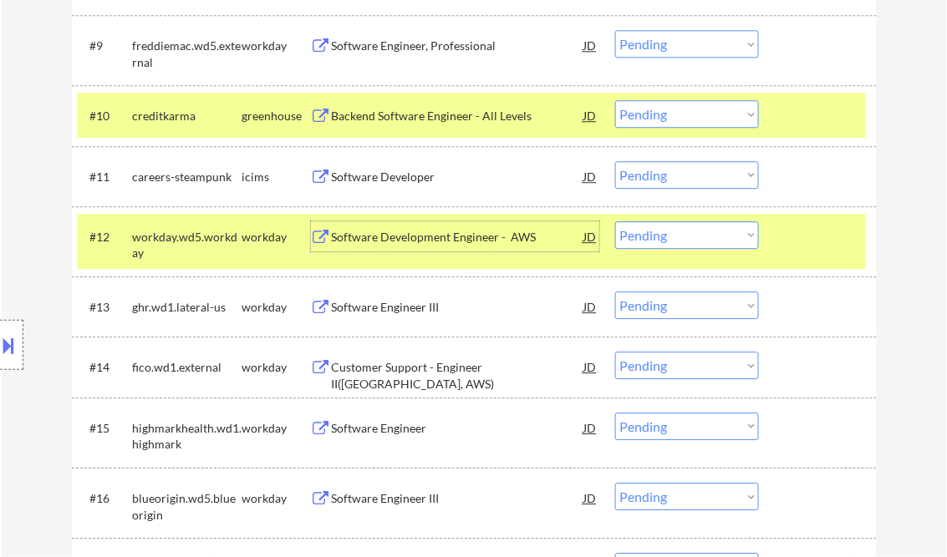
click at [680, 236] on select "Choose an option... Pending Applied Excluded (Questions) Excluded (Expired) Exc…" at bounding box center [687, 235] width 144 height 28
click at [615, 221] on select "Choose an option... Pending Applied Excluded (Questions) Excluded (Expired) Exc…" at bounding box center [687, 235] width 144 height 28
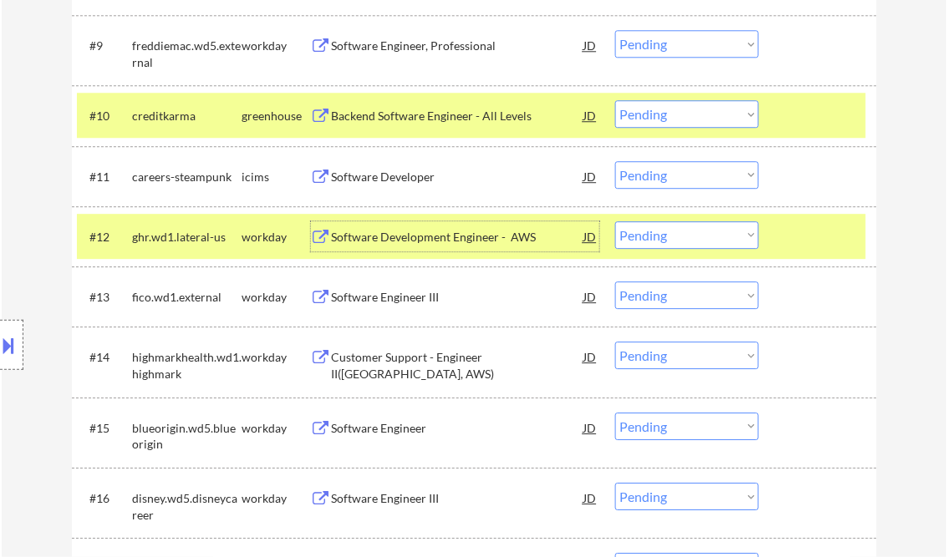
click at [402, 232] on div "Software Development Engineer - AWS" at bounding box center [458, 237] width 252 height 17
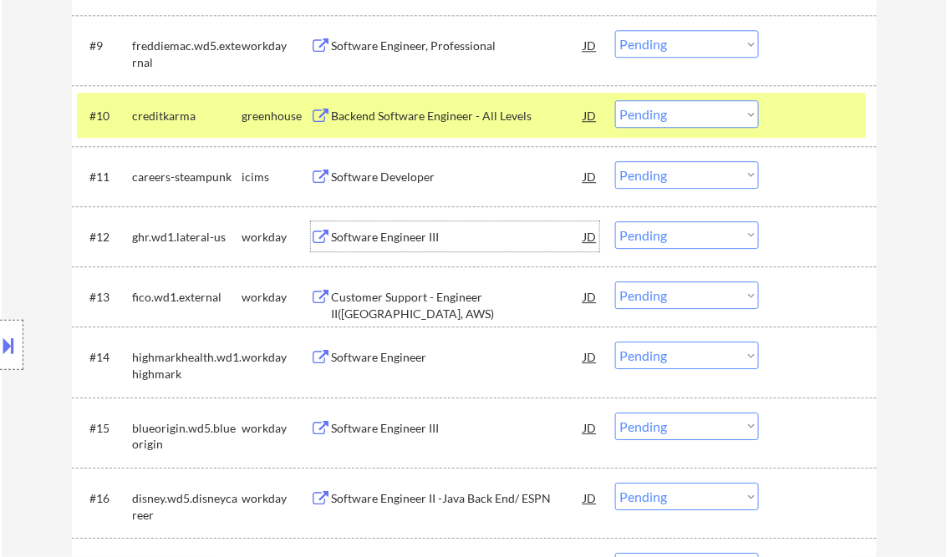
click at [431, 237] on div "Software Engineer III" at bounding box center [458, 237] width 252 height 17
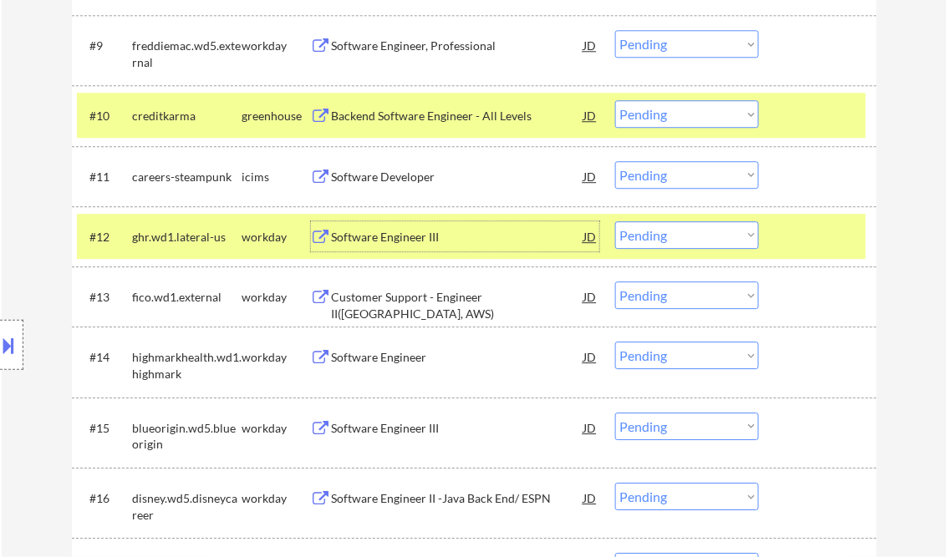
click at [653, 239] on select "Choose an option... Pending Applied Excluded (Questions) Excluded (Expired) Exc…" at bounding box center [687, 235] width 144 height 28
click at [615, 221] on select "Choose an option... Pending Applied Excluded (Questions) Excluded (Expired) Exc…" at bounding box center [687, 235] width 144 height 28
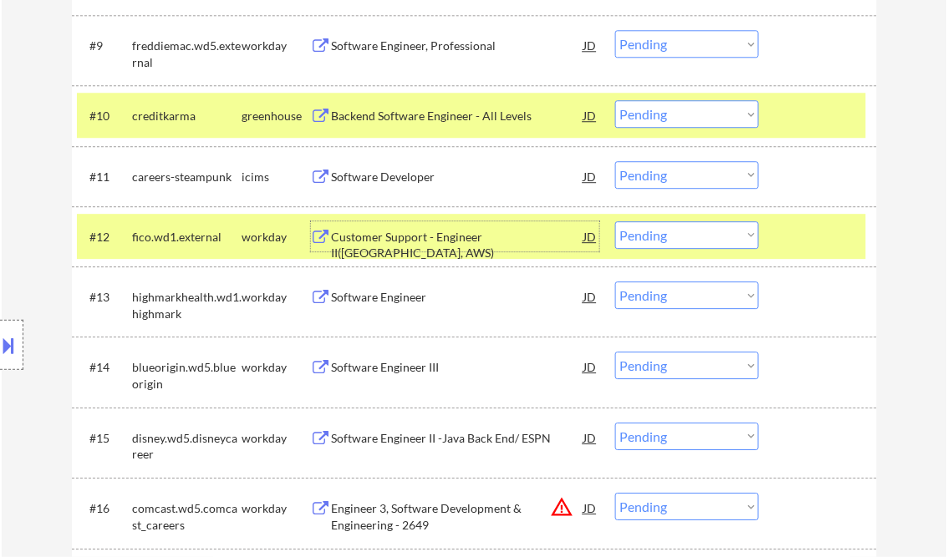
click at [434, 243] on div "Customer Support - Engineer II(Java, AWS)" at bounding box center [458, 245] width 252 height 33
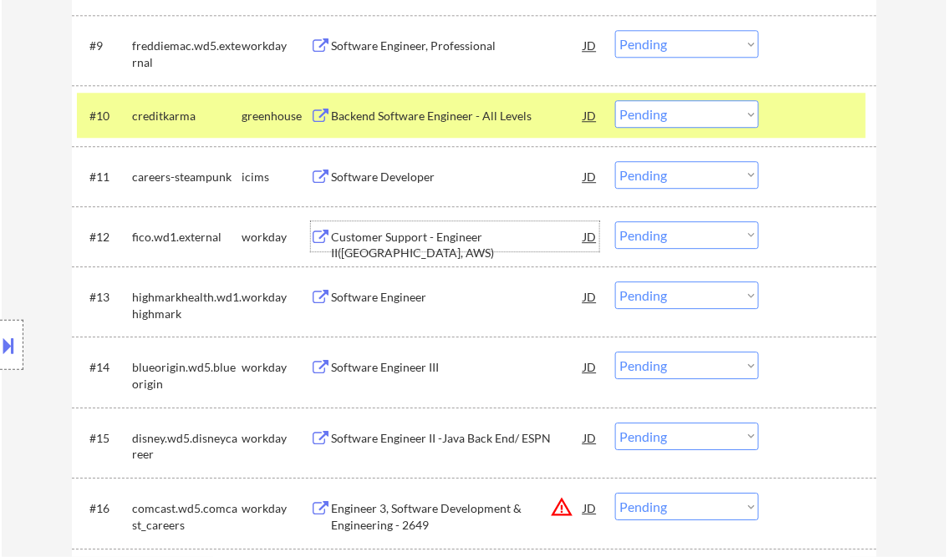
click at [431, 239] on div "Customer Support - Engineer II(Java, AWS)" at bounding box center [458, 245] width 252 height 33
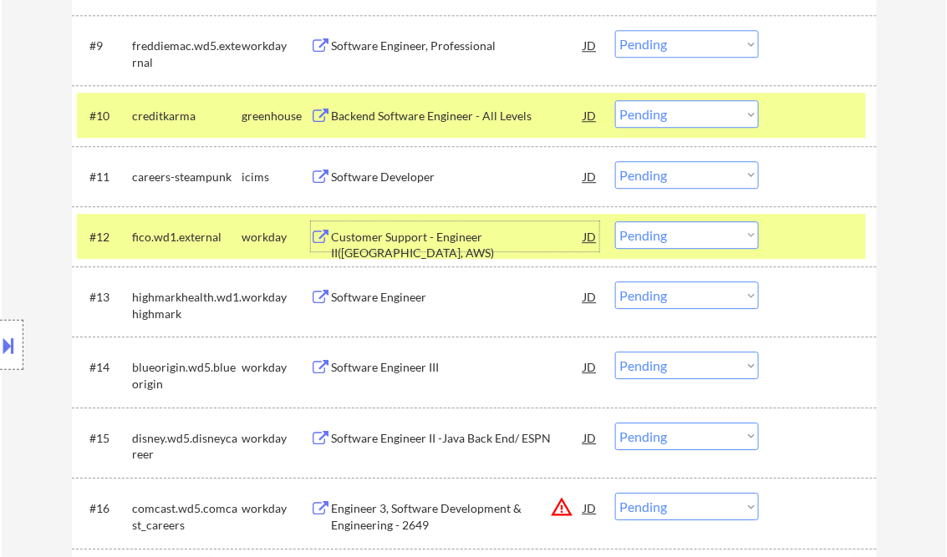
click at [710, 225] on select "Choose an option... Pending Applied Excluded (Questions) Excluded (Expired) Exc…" at bounding box center [687, 235] width 144 height 28
click at [615, 221] on select "Choose an option... Pending Applied Excluded (Questions) Excluded (Expired) Exc…" at bounding box center [687, 235] width 144 height 28
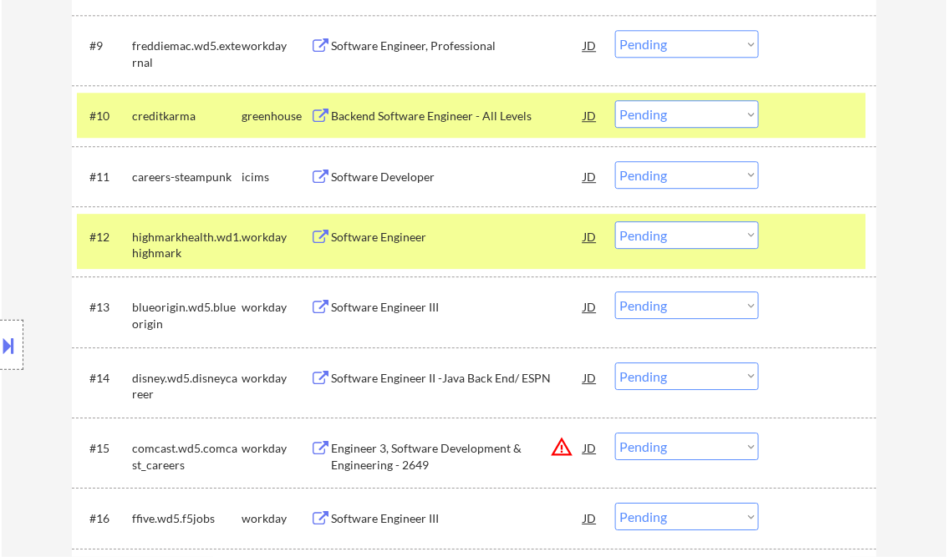
click at [384, 234] on div "Software Engineer" at bounding box center [458, 237] width 252 height 17
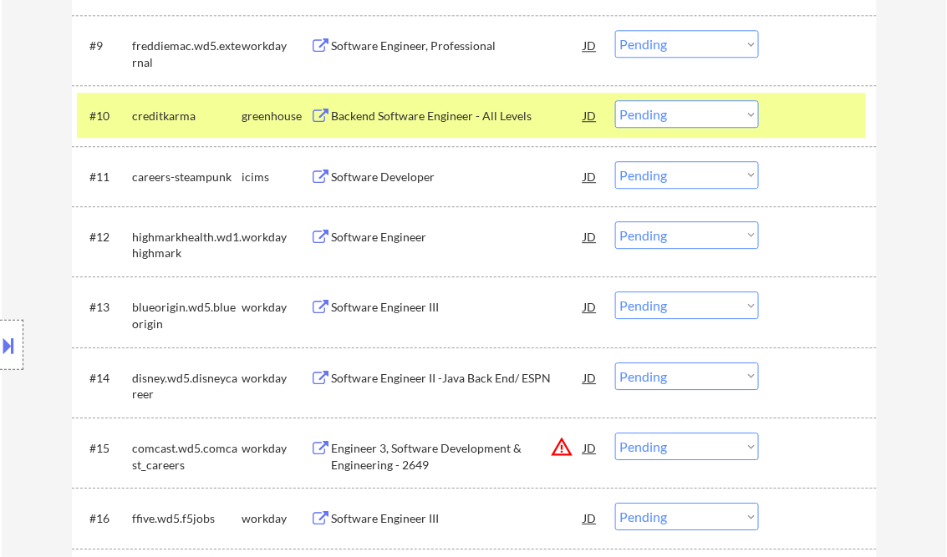
click at [650, 236] on select "Choose an option... Pending Applied Excluded (Questions) Excluded (Expired) Exc…" at bounding box center [687, 235] width 144 height 28
click at [615, 221] on select "Choose an option... Pending Applied Excluded (Questions) Excluded (Expired) Exc…" at bounding box center [687, 235] width 144 height 28
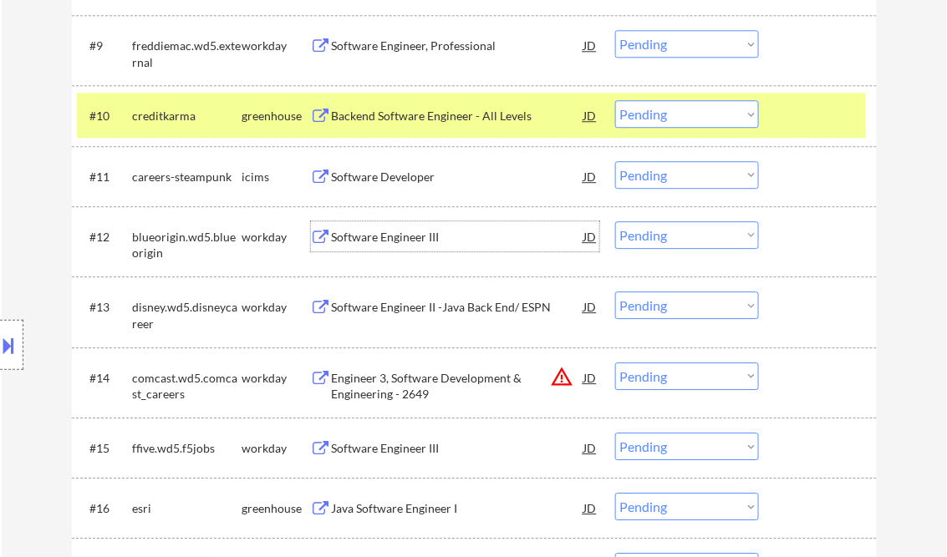
click at [398, 234] on div "Software Engineer III" at bounding box center [458, 237] width 252 height 17
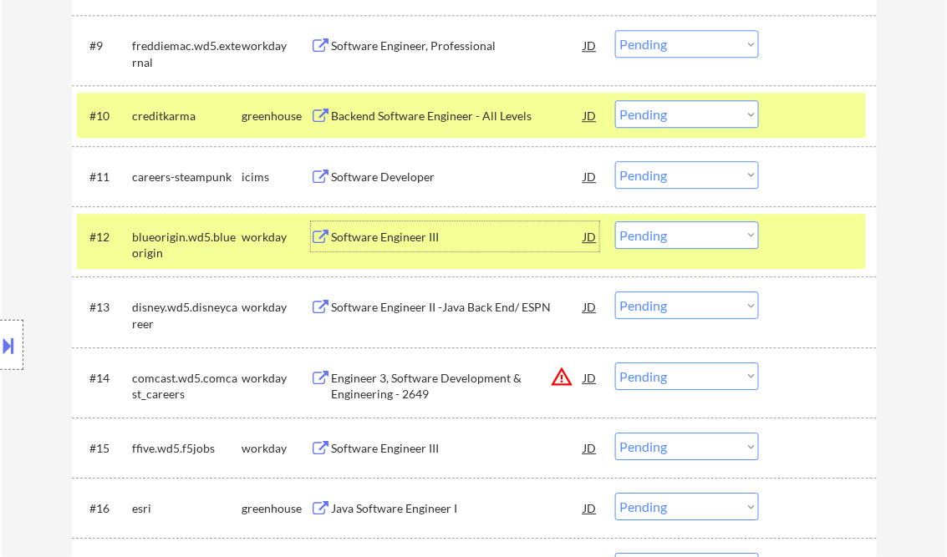
click at [670, 231] on select "Choose an option... Pending Applied Excluded (Questions) Excluded (Expired) Exc…" at bounding box center [687, 235] width 144 height 28
click at [615, 221] on select "Choose an option... Pending Applied Excluded (Questions) Excluded (Expired) Exc…" at bounding box center [687, 235] width 144 height 28
select select ""pending""
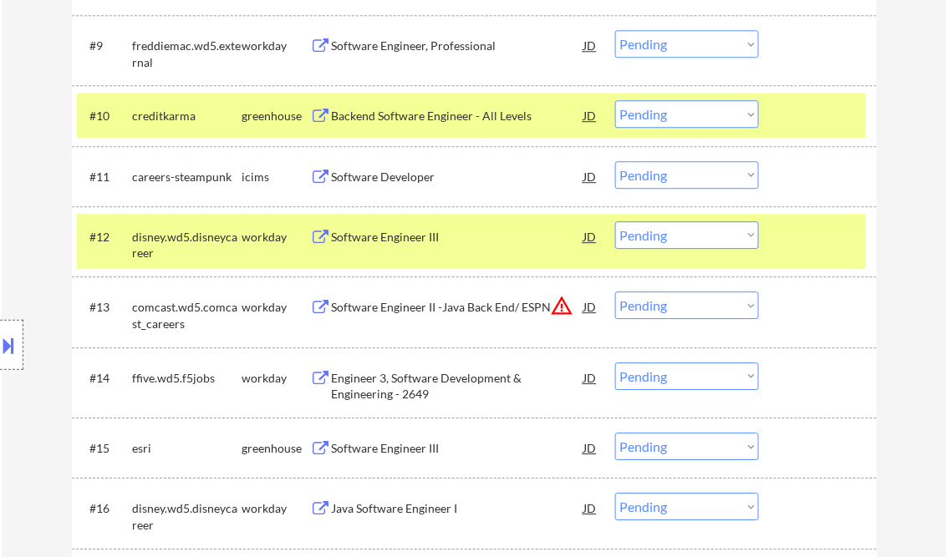
click at [411, 313] on div "Software Engineer II -Java Back End/ ESPN" at bounding box center [458, 307] width 252 height 17
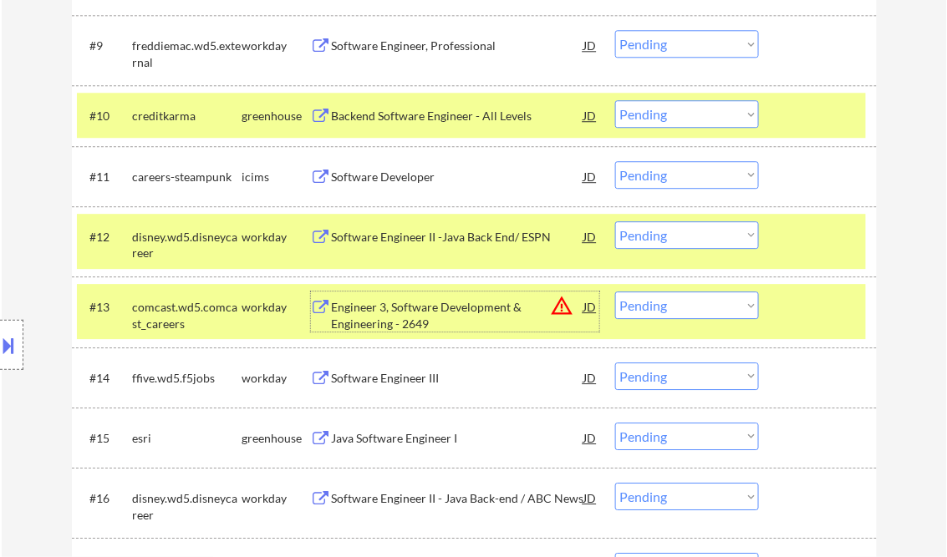
click at [816, 239] on div at bounding box center [820, 236] width 74 height 30
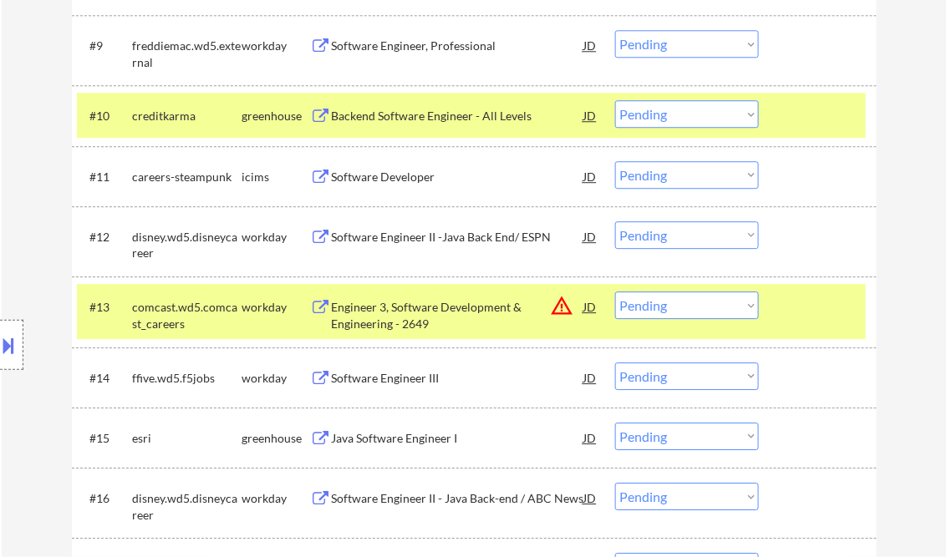
click at [788, 112] on div at bounding box center [820, 115] width 74 height 30
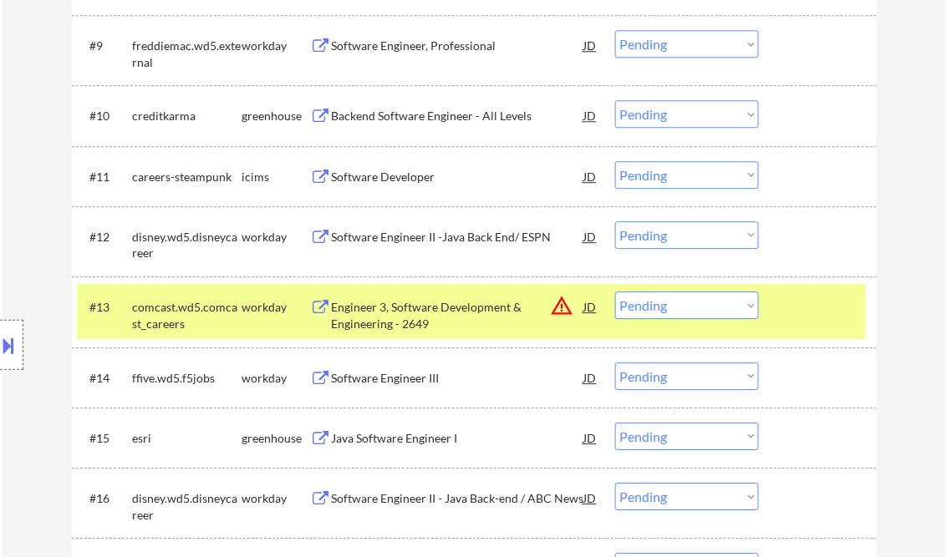
click at [795, 309] on div at bounding box center [820, 307] width 74 height 30
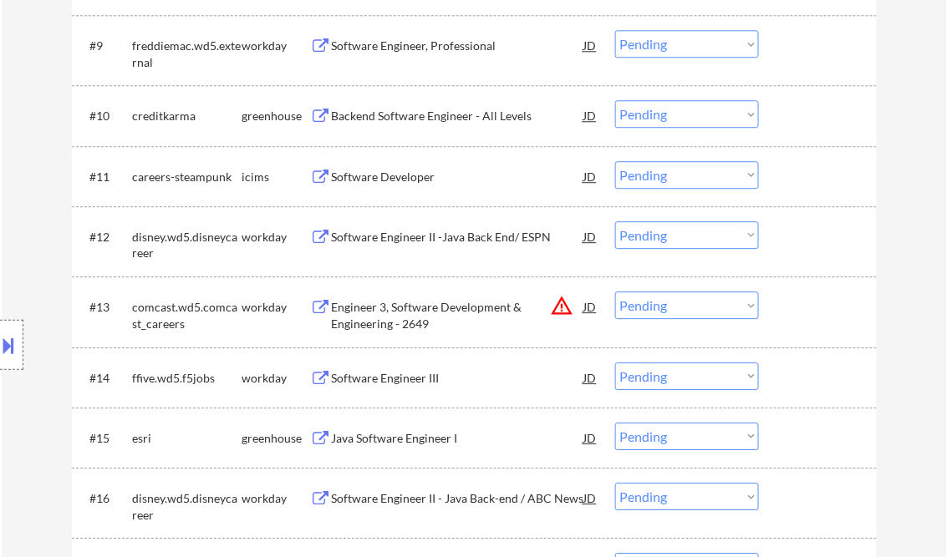
drag, startPoint x: 745, startPoint y: 308, endPoint x: 744, endPoint y: 318, distance: 9.2
click at [745, 308] on select "Choose an option... Pending Applied Excluded (Questions) Excluded (Expired) Exc…" at bounding box center [687, 306] width 144 height 28
click at [615, 292] on select "Choose an option... Pending Applied Excluded (Questions) Excluded (Expired) Exc…" at bounding box center [687, 306] width 144 height 28
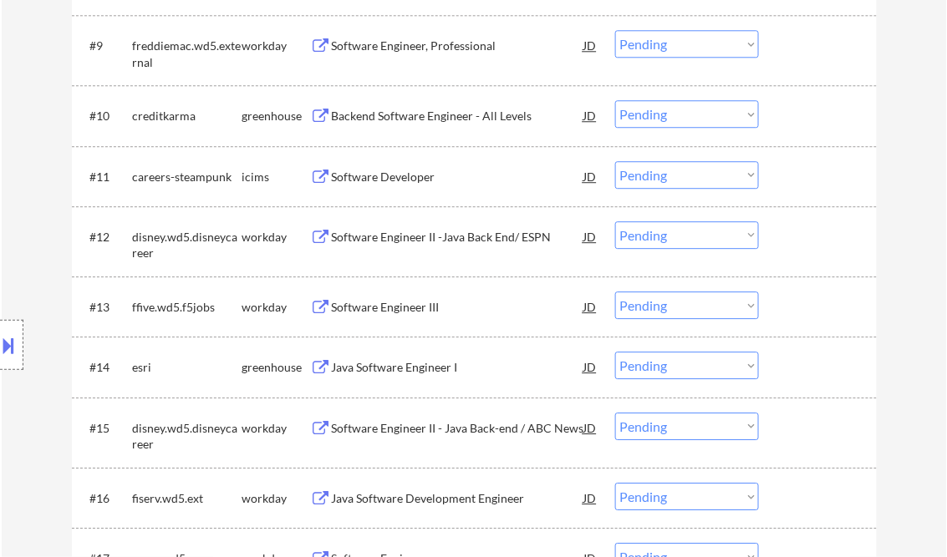
click at [394, 304] on div "Software Engineer III" at bounding box center [458, 307] width 252 height 17
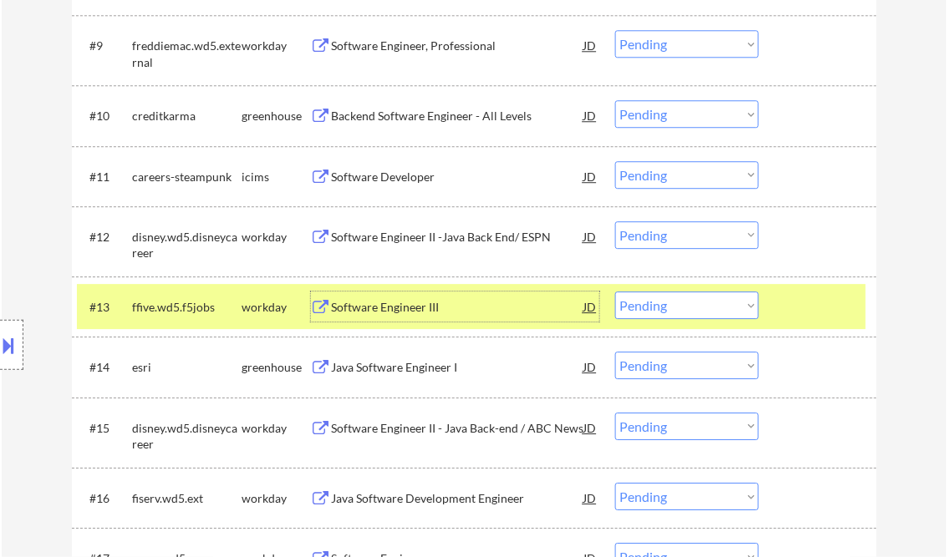
click at [670, 312] on select "Choose an option... Pending Applied Excluded (Questions) Excluded (Expired) Exc…" at bounding box center [687, 306] width 144 height 28
click at [615, 292] on select "Choose an option... Pending Applied Excluded (Questions) Excluded (Expired) Exc…" at bounding box center [687, 306] width 144 height 28
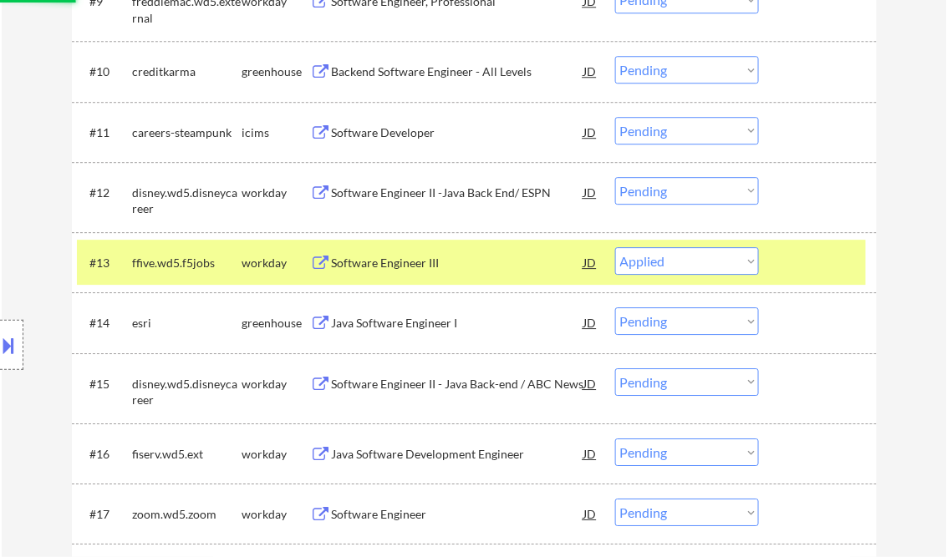
scroll to position [1136, 0]
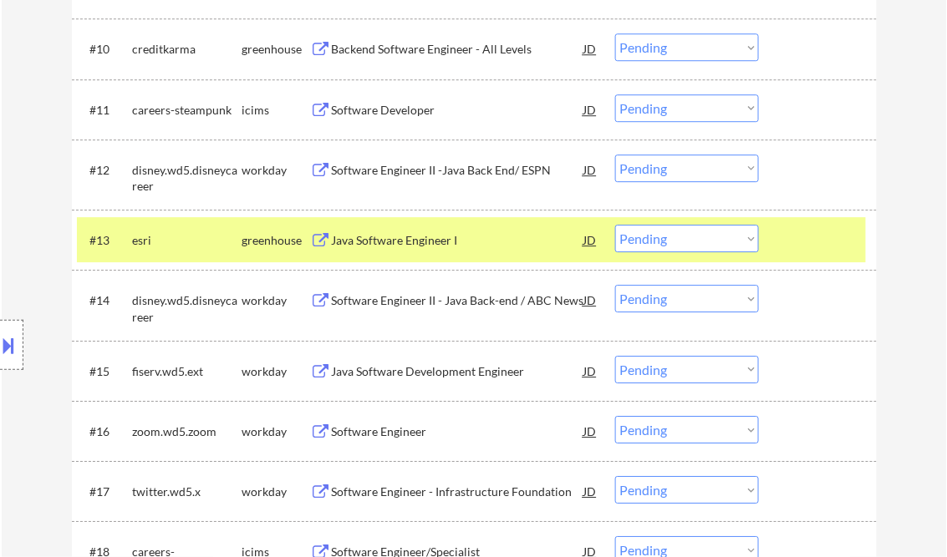
click at [414, 240] on div "Java Software Engineer I" at bounding box center [458, 240] width 252 height 17
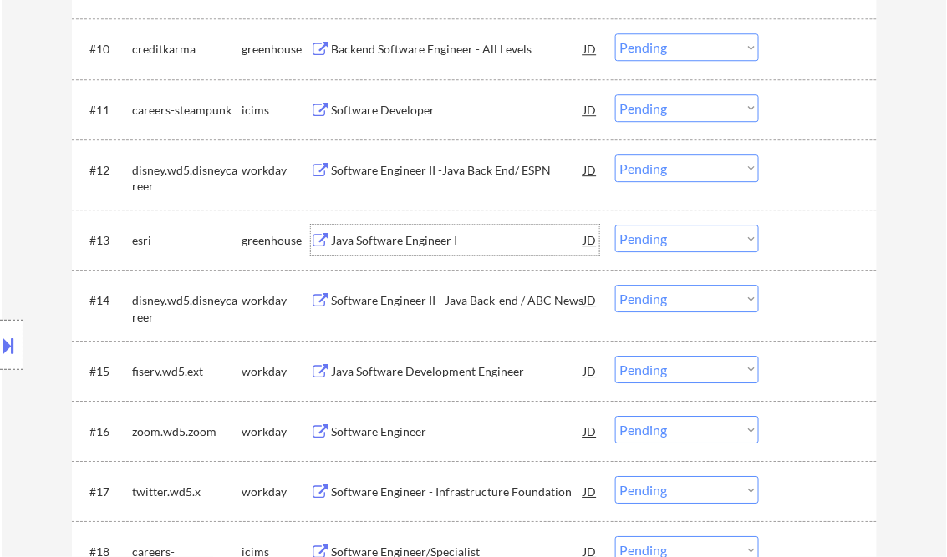
click at [655, 246] on select "Choose an option... Pending Applied Excluded (Questions) Excluded (Expired) Exc…" at bounding box center [687, 239] width 144 height 28
click at [615, 225] on select "Choose an option... Pending Applied Excluded (Questions) Excluded (Expired) Exc…" at bounding box center [687, 239] width 144 height 28
select select ""pending""
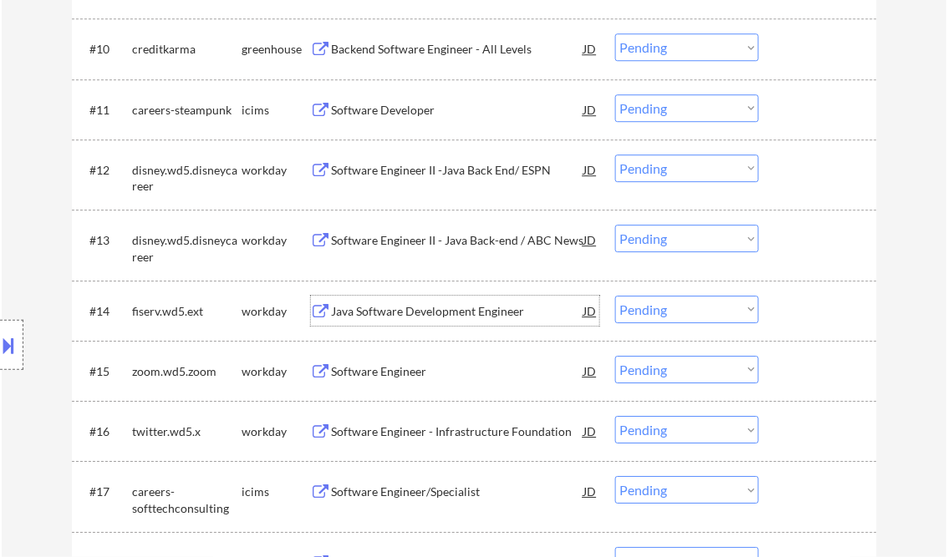
click at [427, 313] on div "Java Software Development Engineer" at bounding box center [458, 311] width 252 height 17
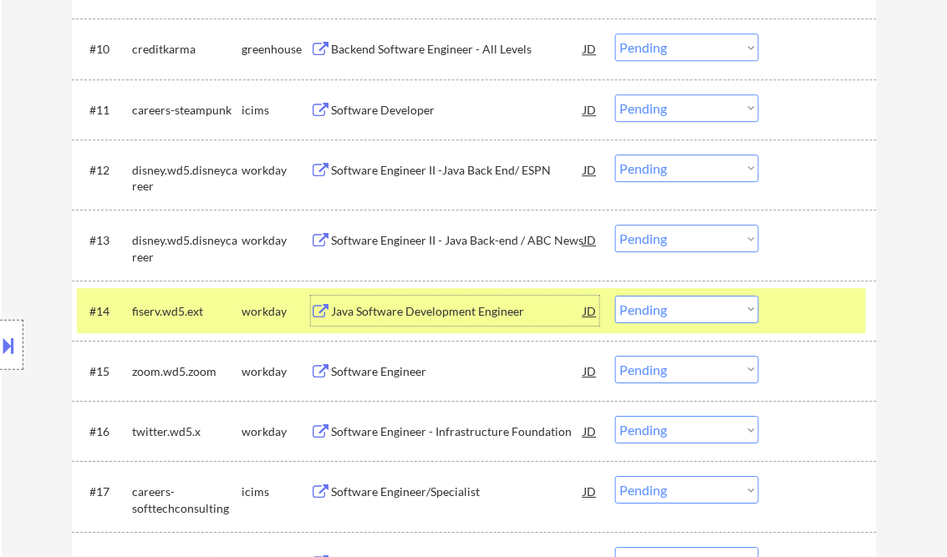
click at [668, 320] on select "Choose an option... Pending Applied Excluded (Questions) Excluded (Expired) Exc…" at bounding box center [687, 310] width 144 height 28
click at [615, 296] on select "Choose an option... Pending Applied Excluded (Questions) Excluded (Expired) Exc…" at bounding box center [687, 310] width 144 height 28
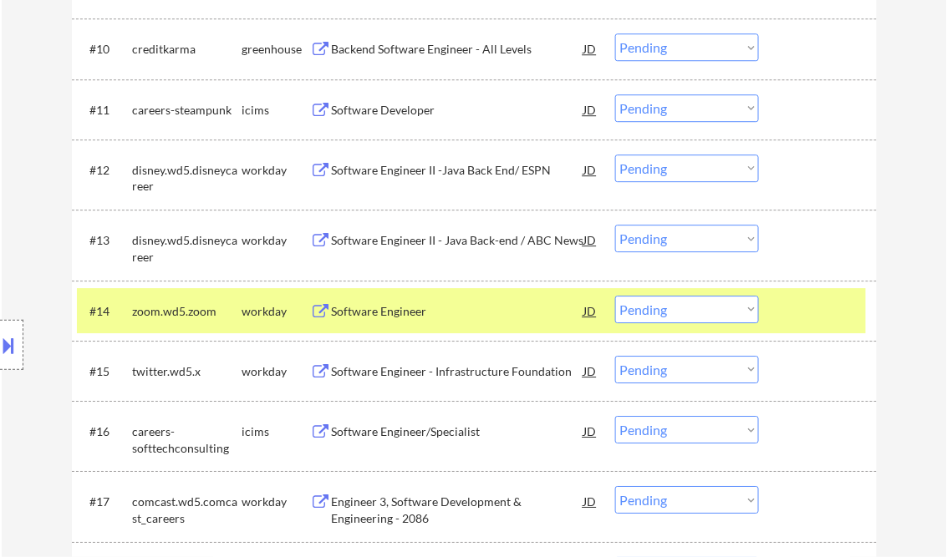
click at [384, 308] on div "Software Engineer" at bounding box center [458, 311] width 252 height 17
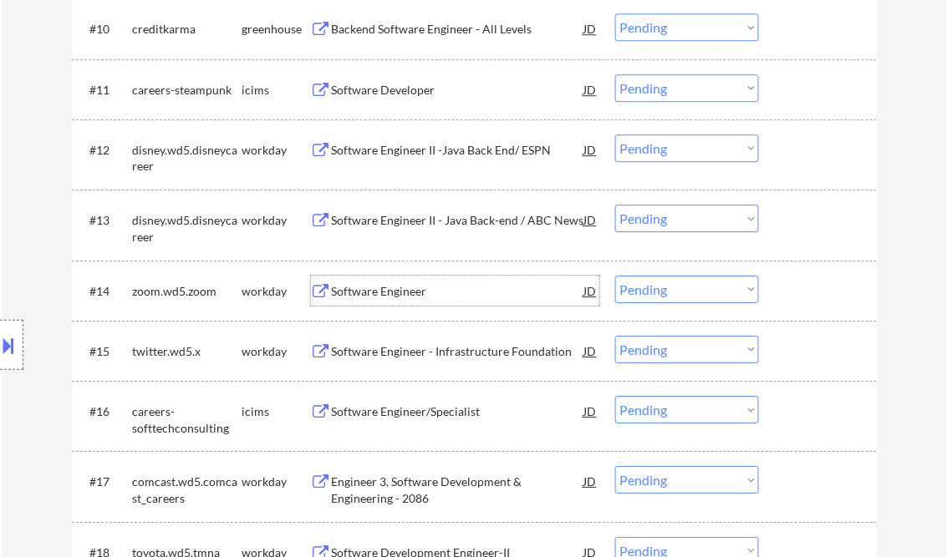
scroll to position [1203, 0]
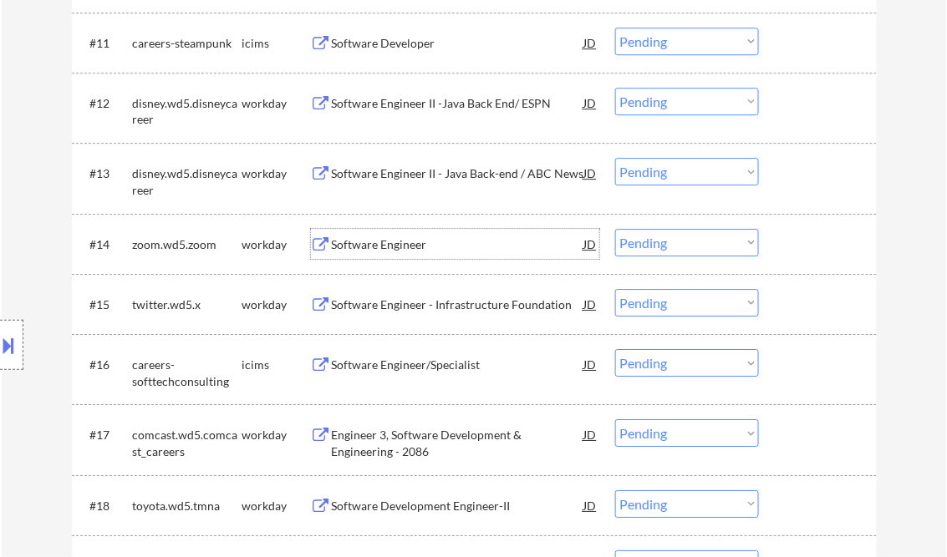
click at [461, 239] on div "Software Engineer" at bounding box center [458, 244] width 252 height 17
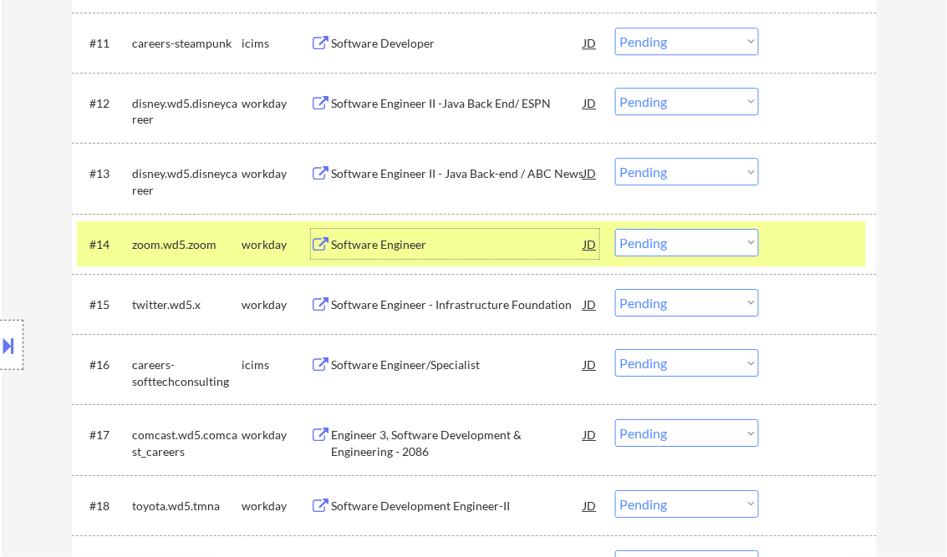
click at [658, 239] on select "Choose an option... Pending Applied Excluded (Questions) Excluded (Expired) Exc…" at bounding box center [687, 243] width 144 height 28
click at [615, 229] on select "Choose an option... Pending Applied Excluded (Questions) Excluded (Expired) Exc…" at bounding box center [687, 243] width 144 height 28
select select ""pending""
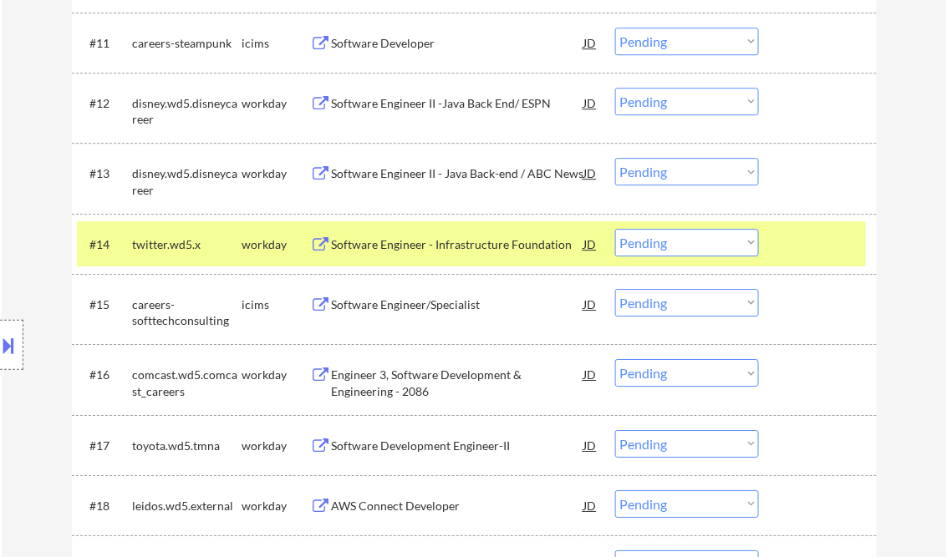
click at [446, 252] on div "Software Engineer - Infrastructure Foundation" at bounding box center [458, 244] width 252 height 30
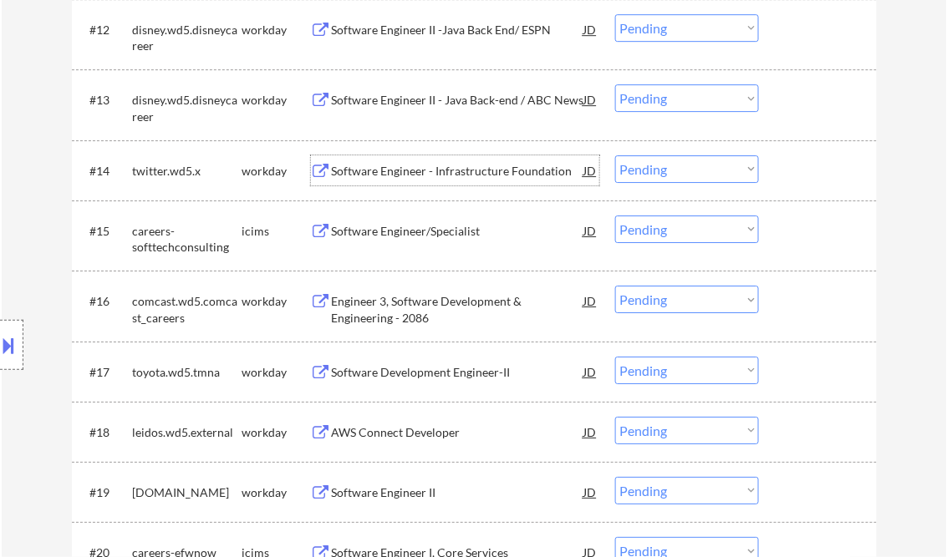
scroll to position [1337, 0]
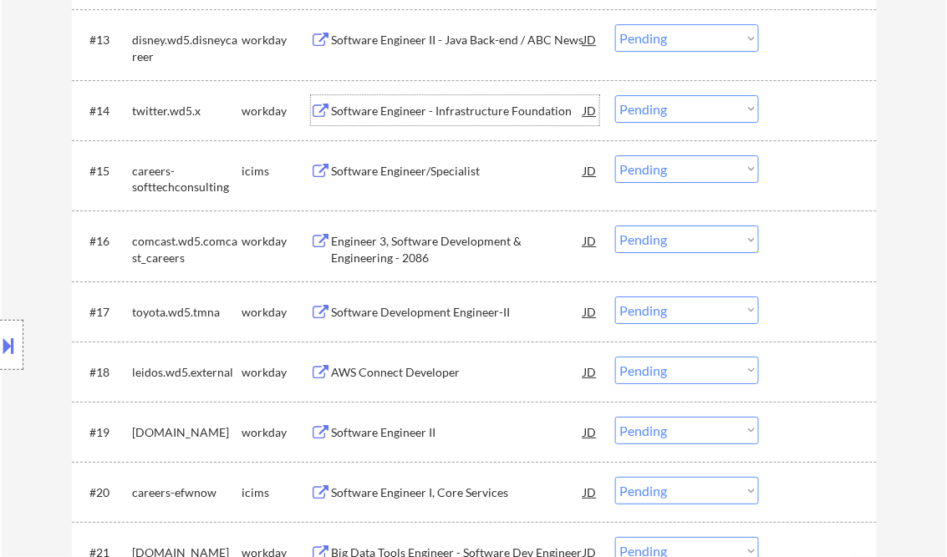
click at [450, 313] on div "Software Development Engineer-II" at bounding box center [458, 312] width 252 height 17
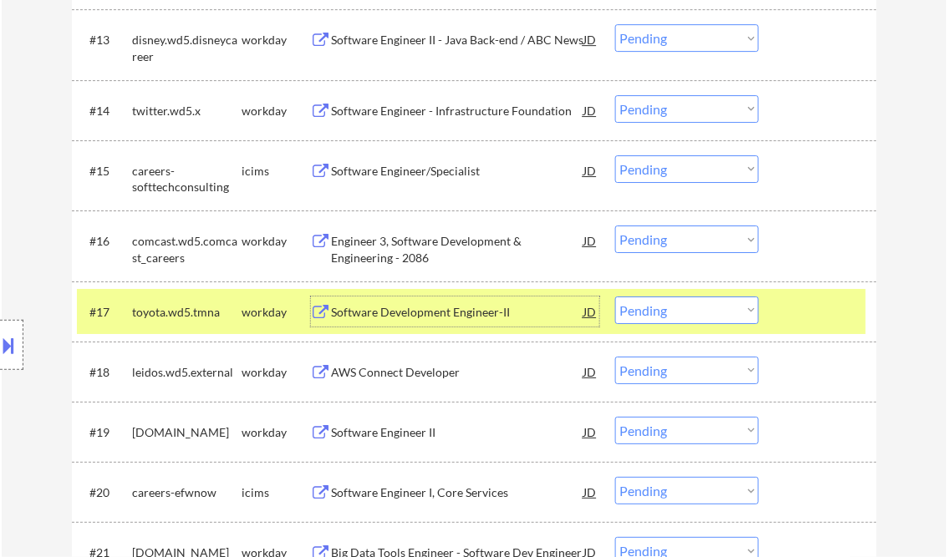
scroll to position [1471, 0]
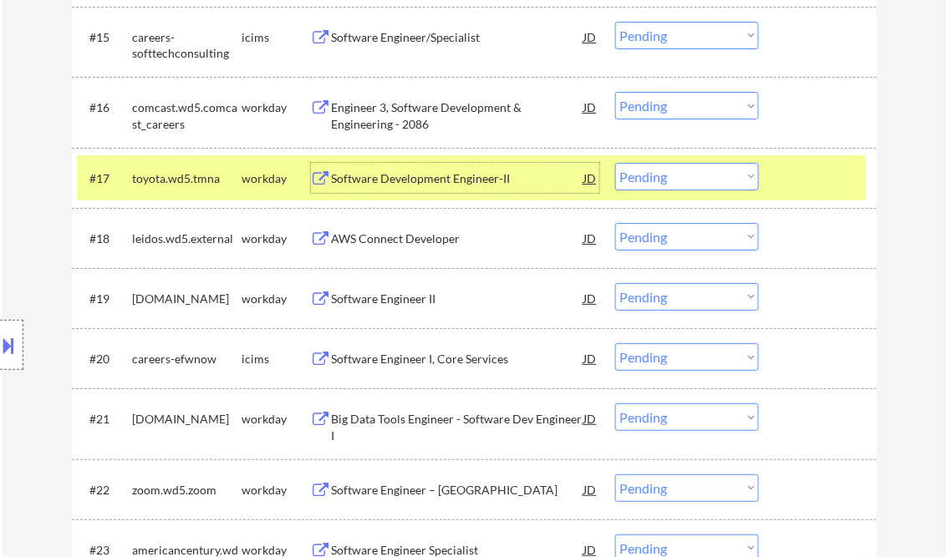
click at [654, 180] on select "Choose an option... Pending Applied Excluded (Questions) Excluded (Expired) Exc…" at bounding box center [687, 177] width 144 height 28
click at [615, 163] on select "Choose an option... Pending Applied Excluded (Questions) Excluded (Expired) Exc…" at bounding box center [687, 177] width 144 height 28
select select ""pending""
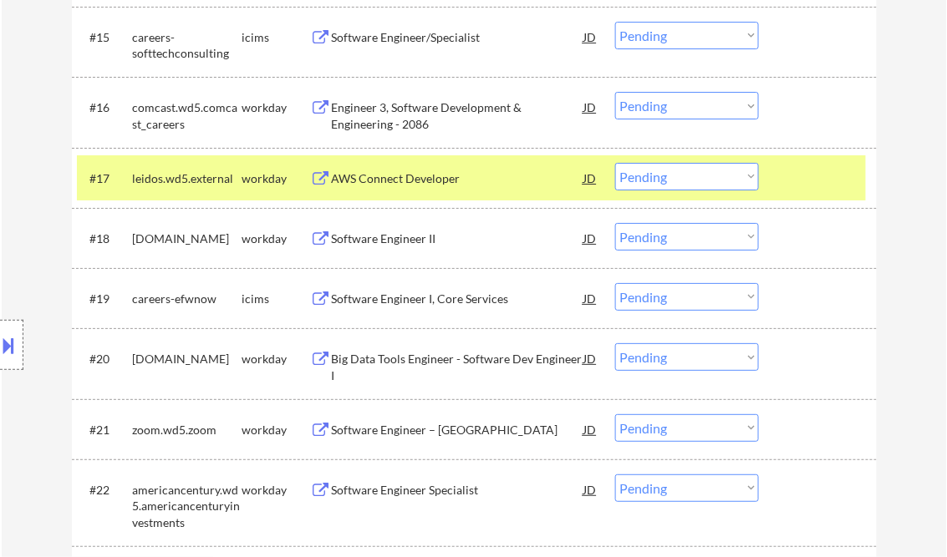
click at [374, 231] on div "Software Engineer II" at bounding box center [458, 239] width 252 height 17
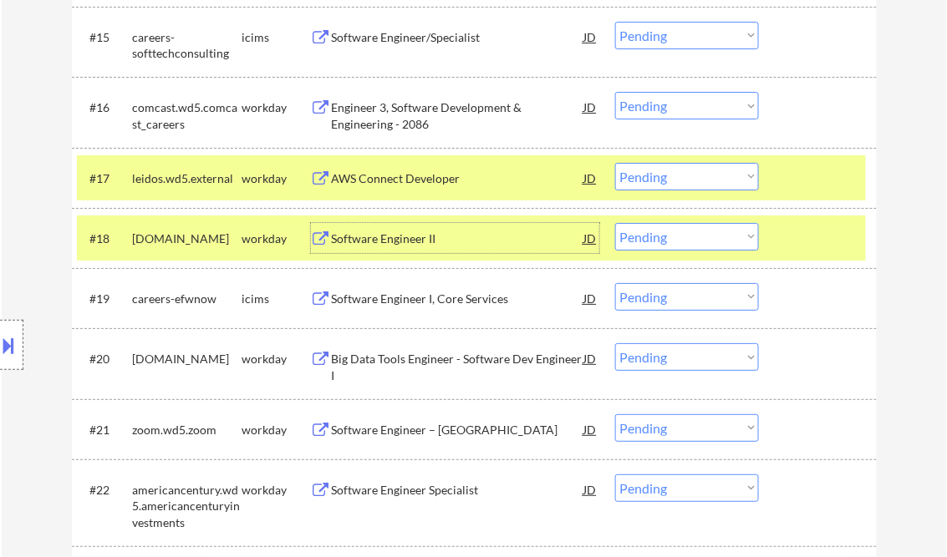
drag, startPoint x: 704, startPoint y: 235, endPoint x: 719, endPoint y: 251, distance: 21.3
click at [704, 234] on select "Choose an option... Pending Applied Excluded (Questions) Excluded (Expired) Exc…" at bounding box center [687, 237] width 144 height 28
click at [615, 223] on select "Choose an option... Pending Applied Excluded (Questions) Excluded (Expired) Exc…" at bounding box center [687, 237] width 144 height 28
click at [408, 181] on div "AWS Connect Developer" at bounding box center [458, 178] width 252 height 17
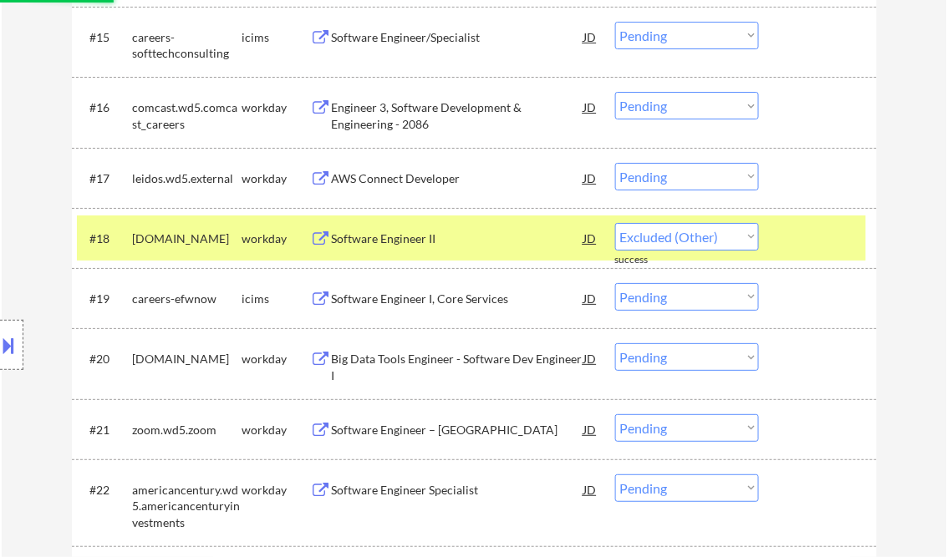
select select ""pending""
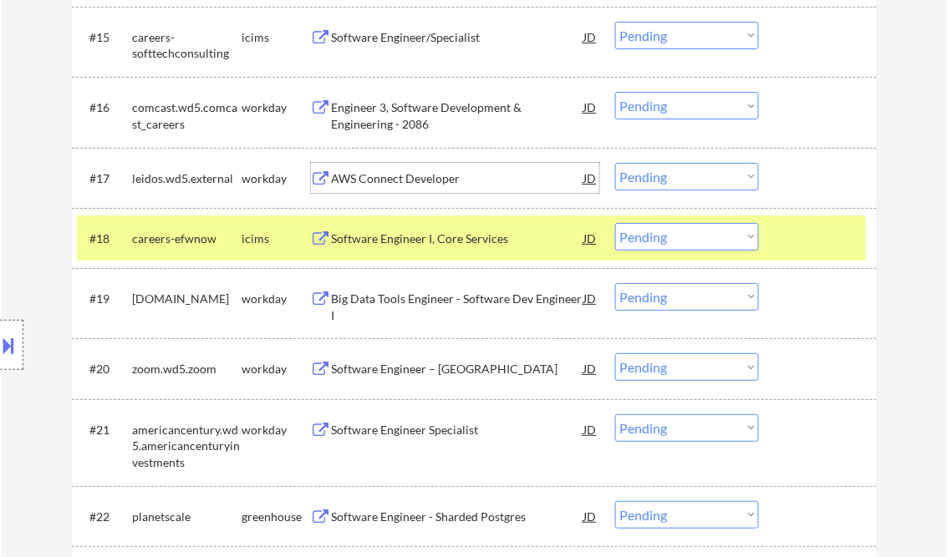
drag, startPoint x: 654, startPoint y: 172, endPoint x: 682, endPoint y: 189, distance: 32.2
click at [654, 172] on select "Choose an option... Pending Applied Excluded (Questions) Excluded (Expired) Exc…" at bounding box center [687, 177] width 144 height 28
click at [615, 163] on select "Choose an option... Pending Applied Excluded (Questions) Excluded (Expired) Exc…" at bounding box center [687, 177] width 144 height 28
select select ""pending""
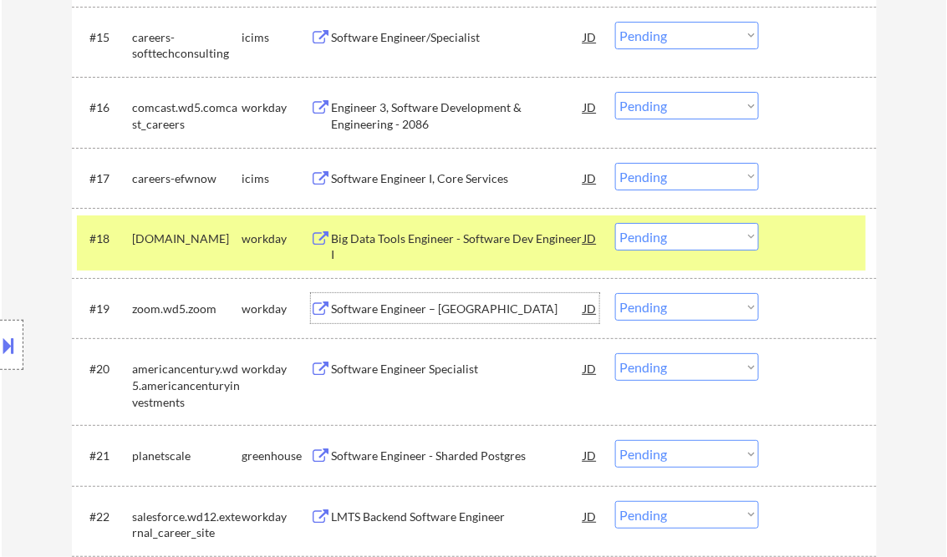
click at [381, 306] on div "Software Engineer – Java" at bounding box center [458, 309] width 252 height 17
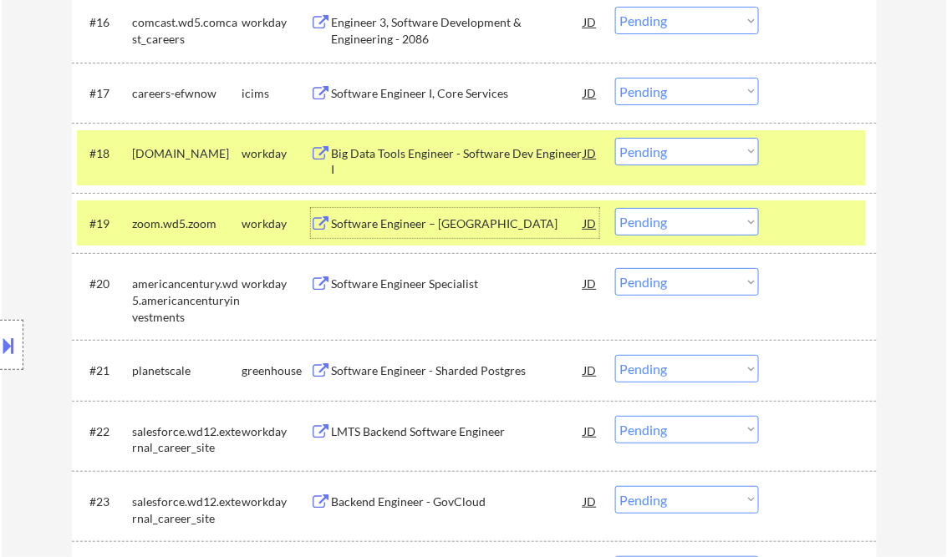
scroll to position [1604, 0]
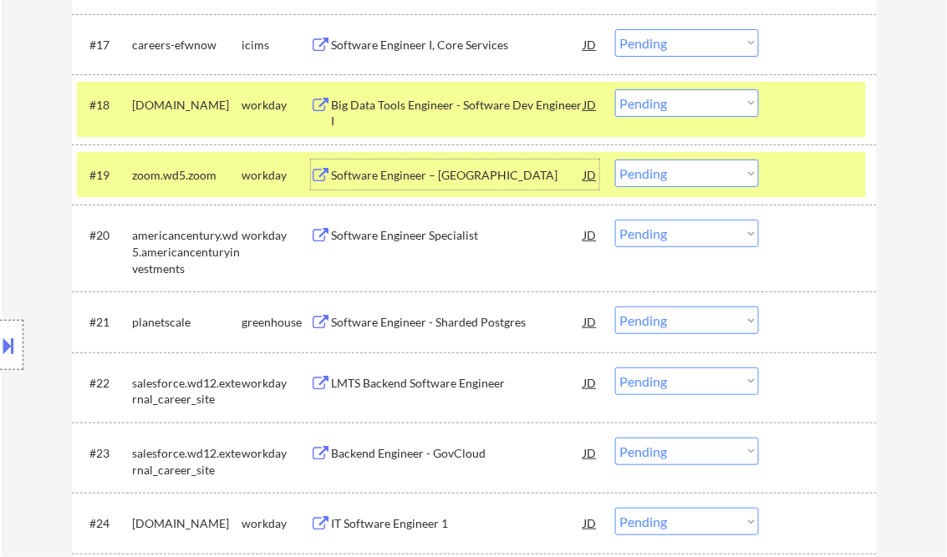
click at [378, 174] on div "Software Engineer – Java" at bounding box center [458, 175] width 252 height 17
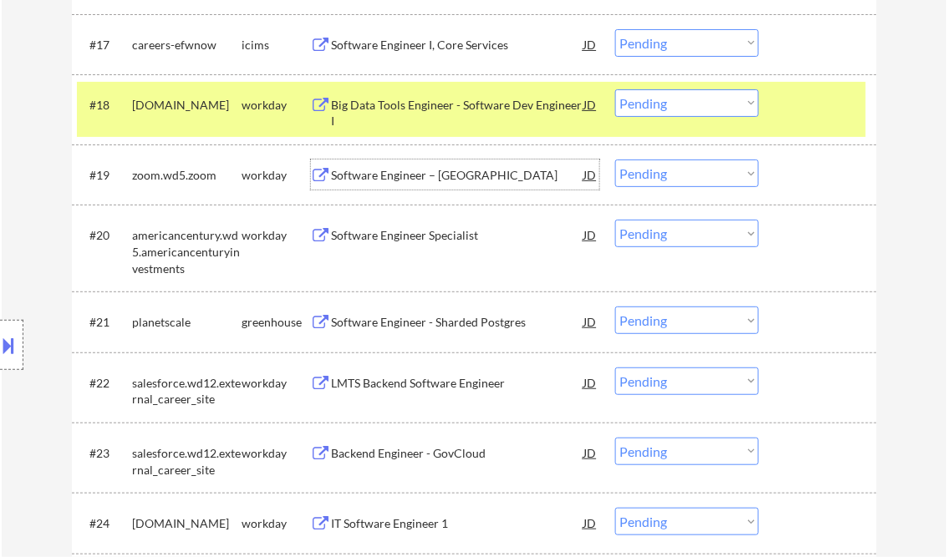
drag, startPoint x: 645, startPoint y: 177, endPoint x: 658, endPoint y: 182, distance: 13.5
click at [645, 177] on select "Choose an option... Pending Applied Excluded (Questions) Excluded (Expired) Exc…" at bounding box center [687, 174] width 144 height 28
click at [615, 160] on select "Choose an option... Pending Applied Excluded (Questions) Excluded (Expired) Exc…" at bounding box center [687, 174] width 144 height 28
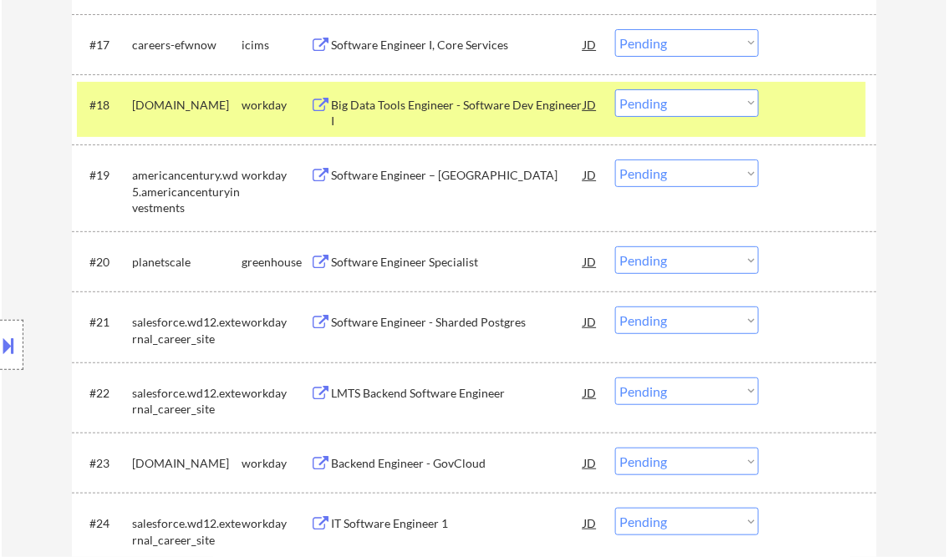
click at [409, 184] on div "Software Engineer – Java" at bounding box center [458, 175] width 252 height 30
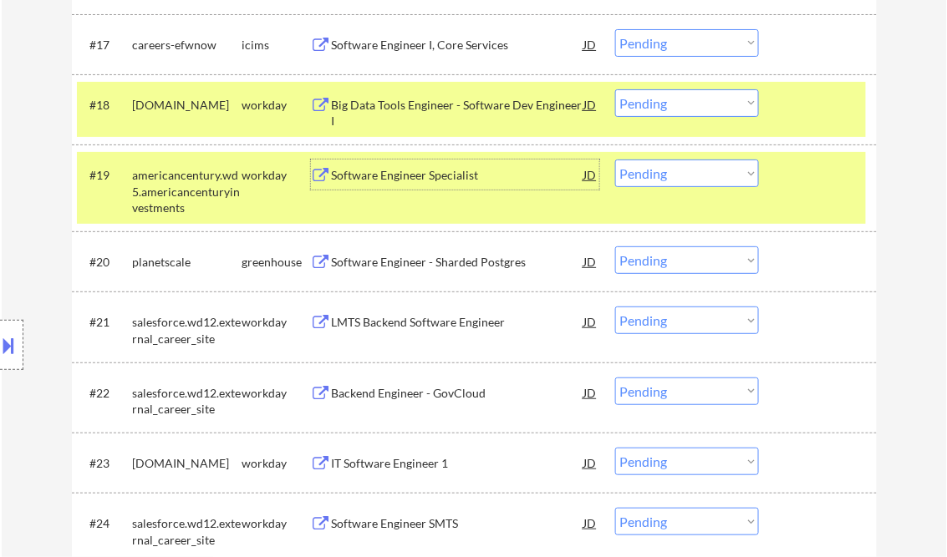
click at [722, 180] on select "Choose an option... Pending Applied Excluded (Questions) Excluded (Expired) Exc…" at bounding box center [687, 174] width 144 height 28
click at [615, 160] on select "Choose an option... Pending Applied Excluded (Questions) Excluded (Expired) Exc…" at bounding box center [687, 174] width 144 height 28
select select ""pending""
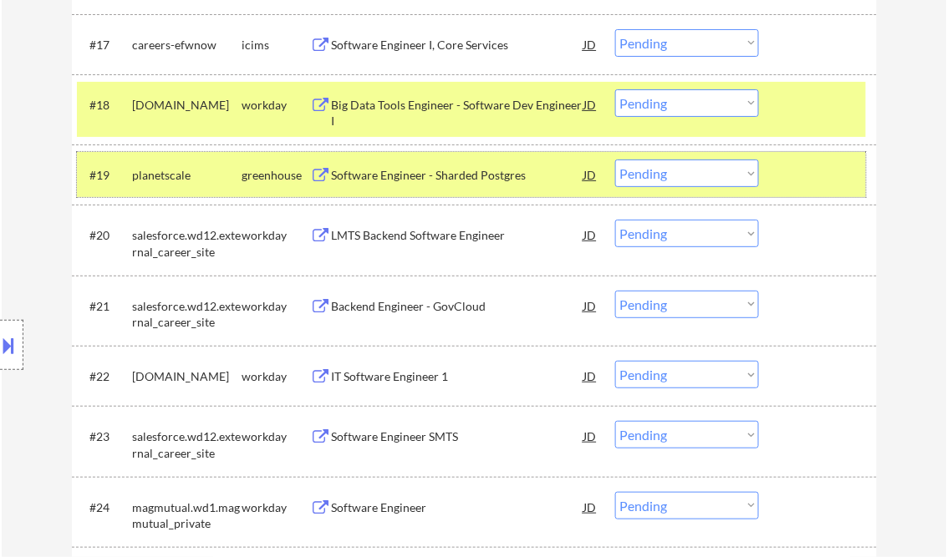
click at [822, 169] on div at bounding box center [820, 175] width 74 height 30
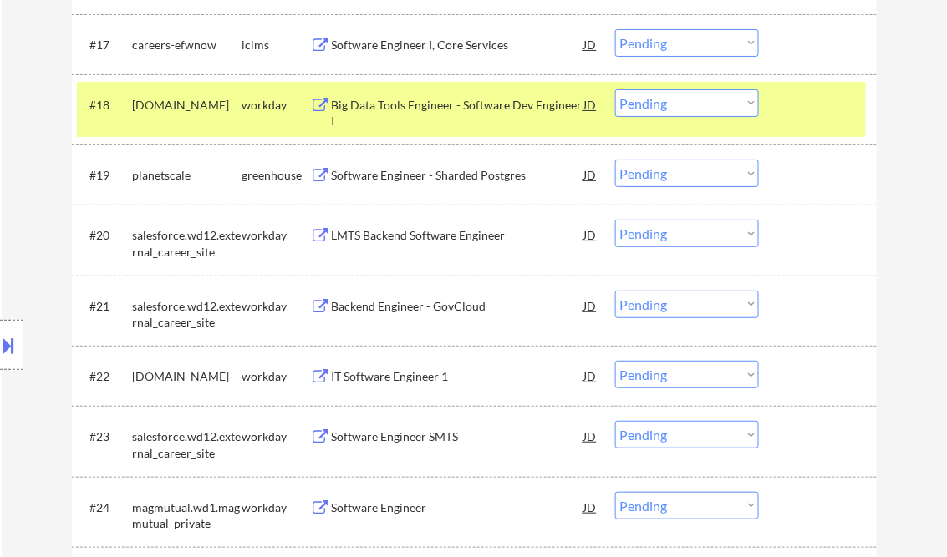
click at [809, 114] on div at bounding box center [820, 104] width 74 height 30
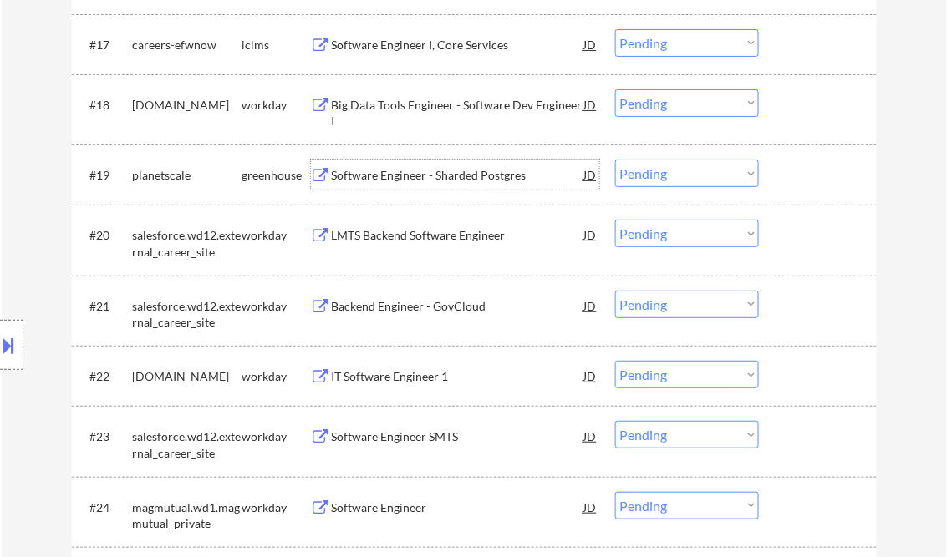
click at [385, 176] on div "Software Engineer - Sharded Postgres" at bounding box center [458, 175] width 252 height 17
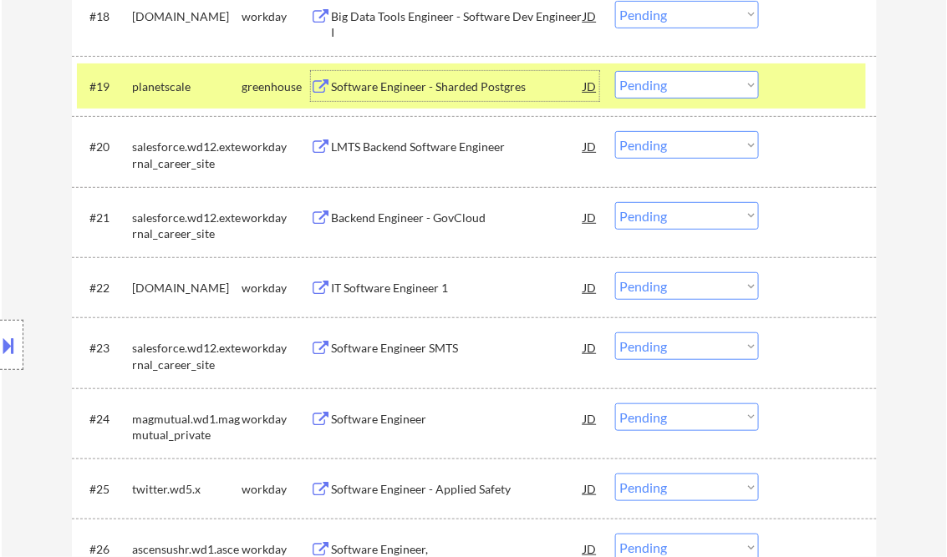
scroll to position [1805, 0]
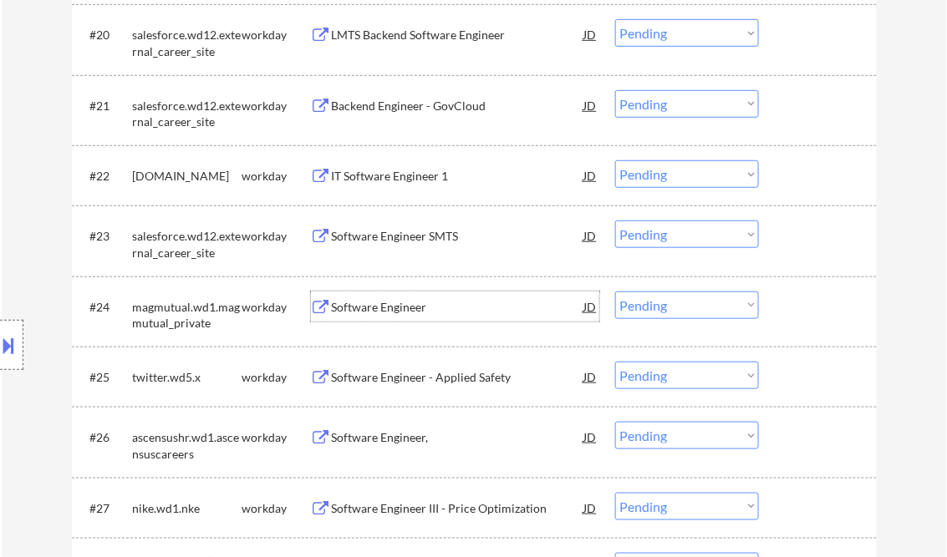
click at [399, 306] on div "Software Engineer" at bounding box center [458, 307] width 252 height 17
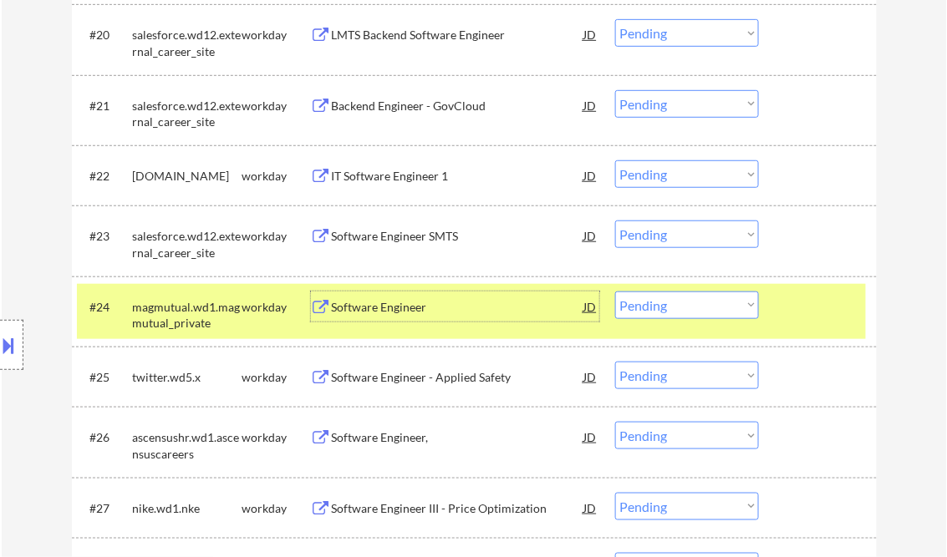
click at [670, 306] on select "Choose an option... Pending Applied Excluded (Questions) Excluded (Expired) Exc…" at bounding box center [687, 306] width 144 height 28
click at [615, 292] on select "Choose an option... Pending Applied Excluded (Questions) Excluded (Expired) Exc…" at bounding box center [687, 306] width 144 height 28
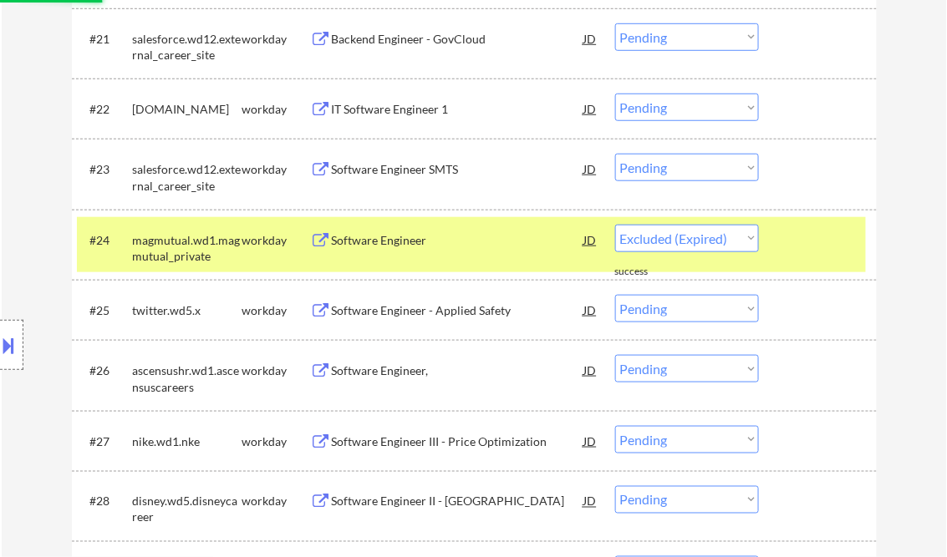
select select ""pending""
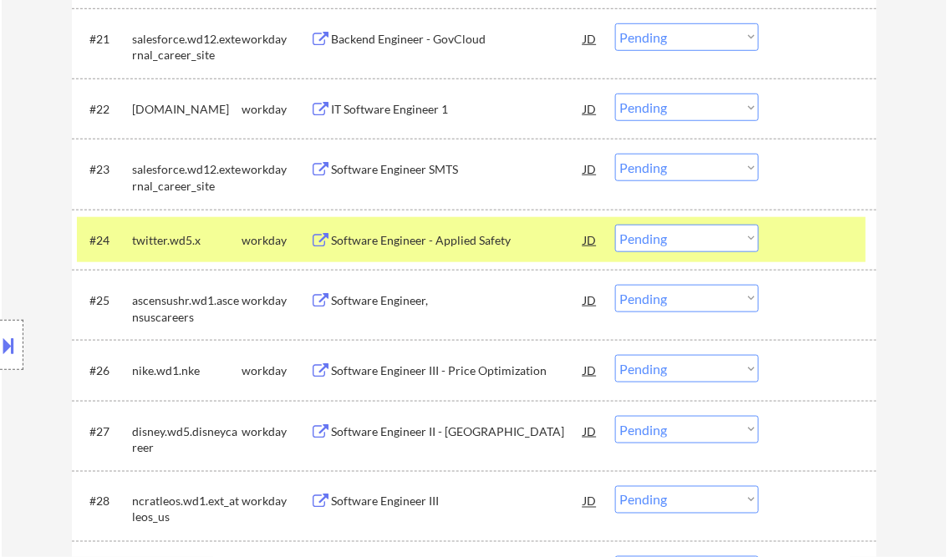
click at [414, 298] on div "Software Engineer," at bounding box center [458, 300] width 252 height 17
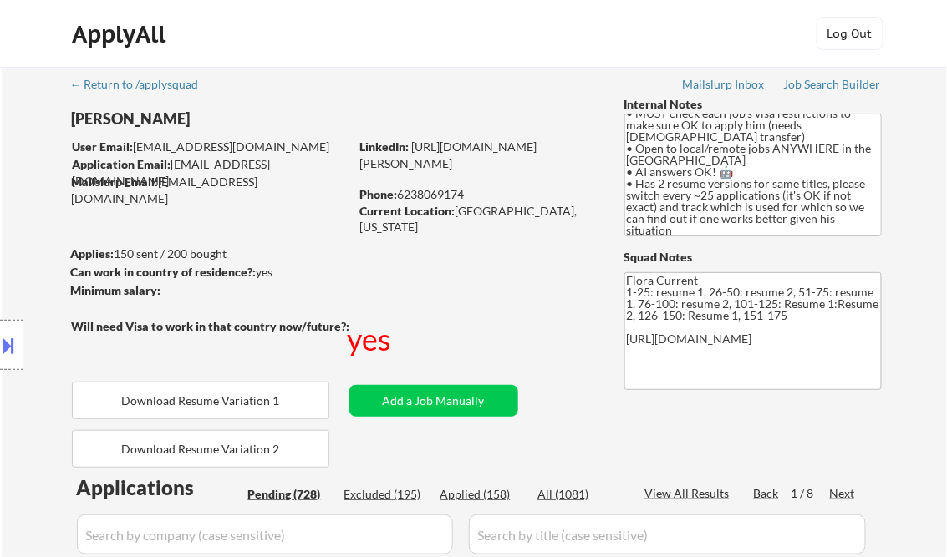
scroll to position [57, 0]
click at [832, 493] on div "Next" at bounding box center [843, 493] width 27 height 17
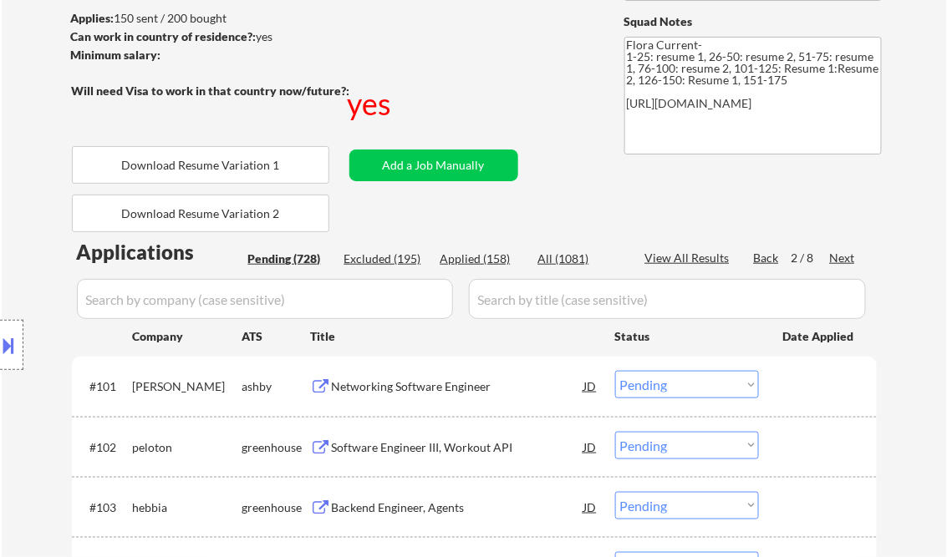
scroll to position [401, 0]
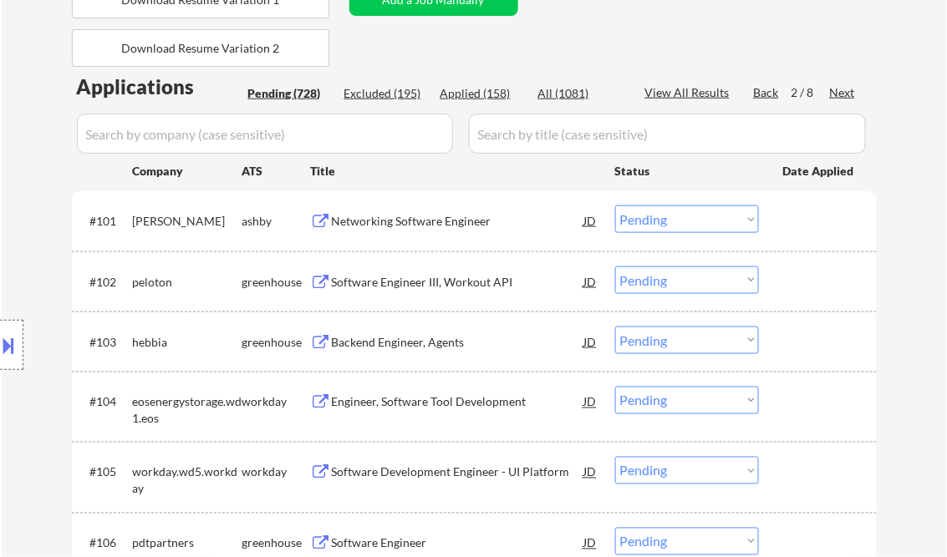
click at [36, 109] on div "Location Inclusions: country:US" at bounding box center [149, 345] width 299 height 485
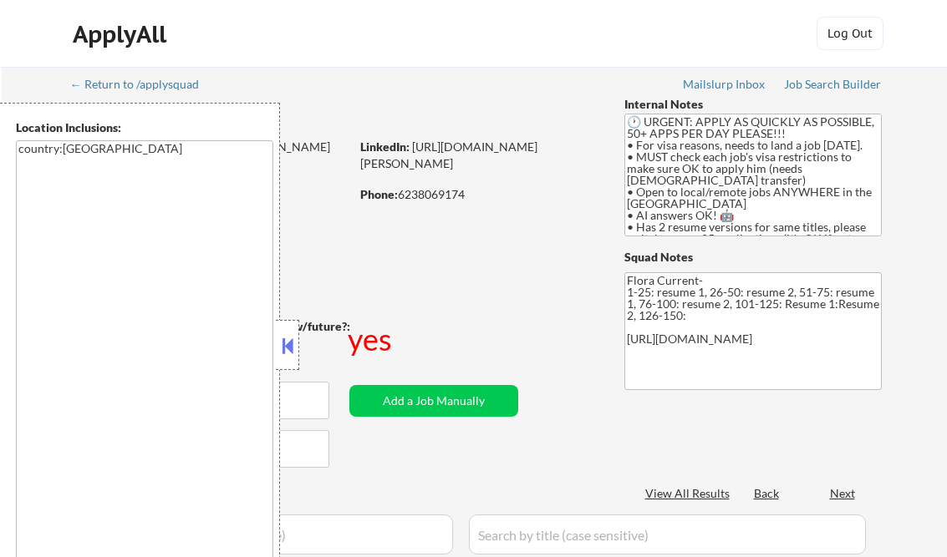
scroll to position [267, 0]
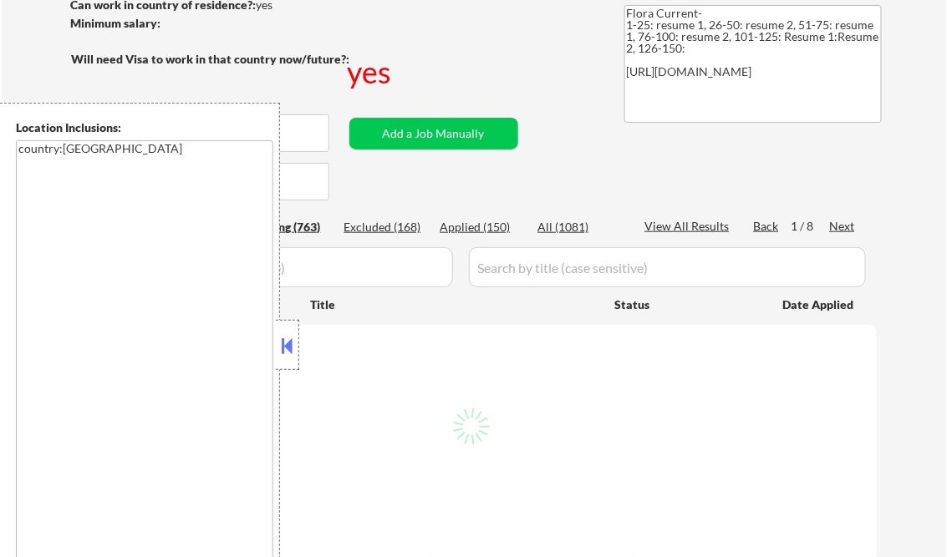
select select ""pending""
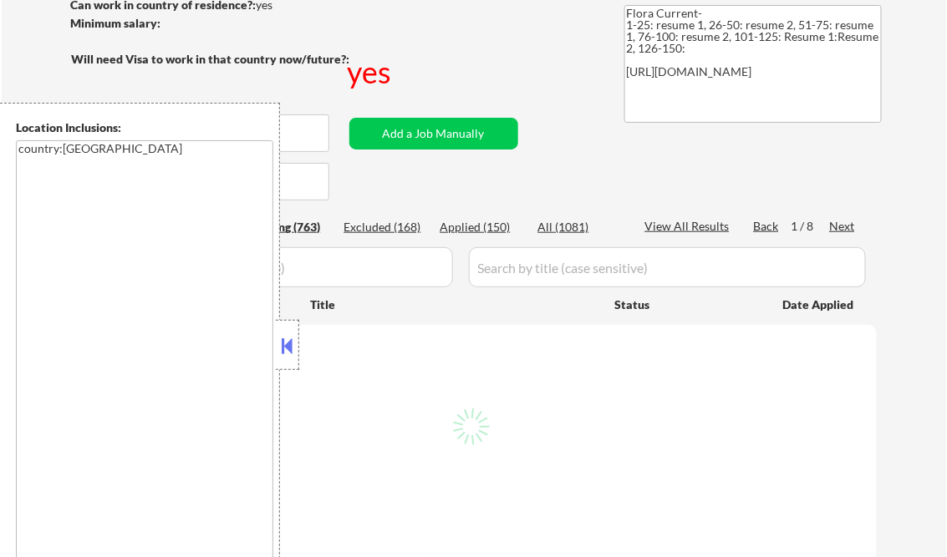
select select ""pending""
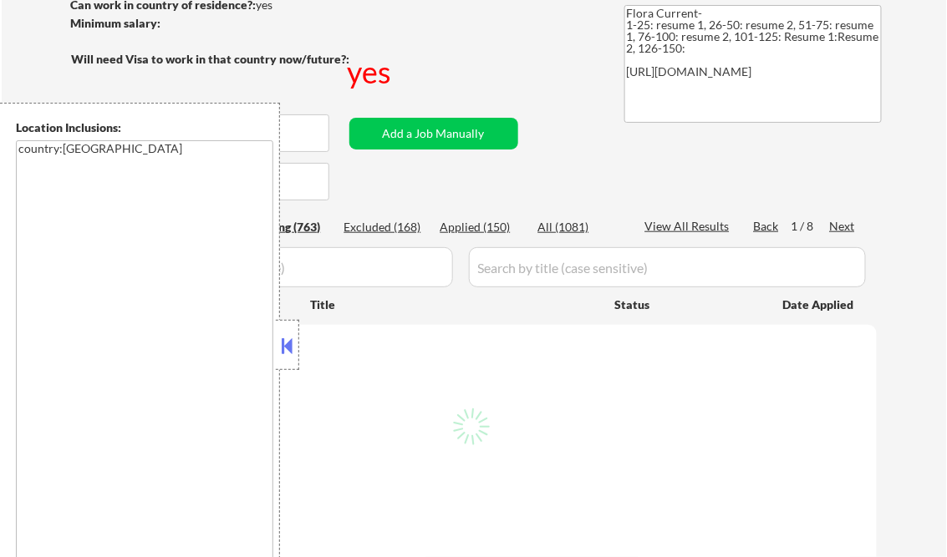
select select ""pending""
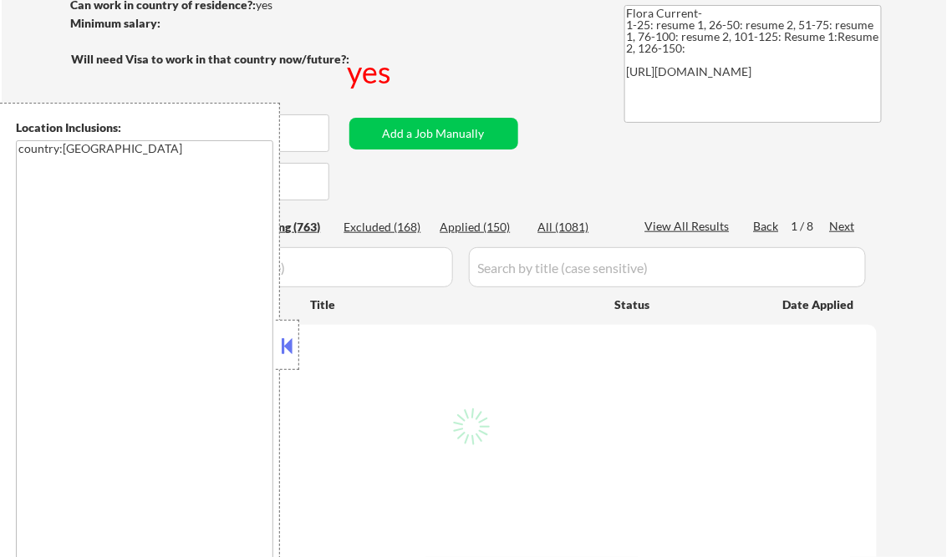
select select ""pending""
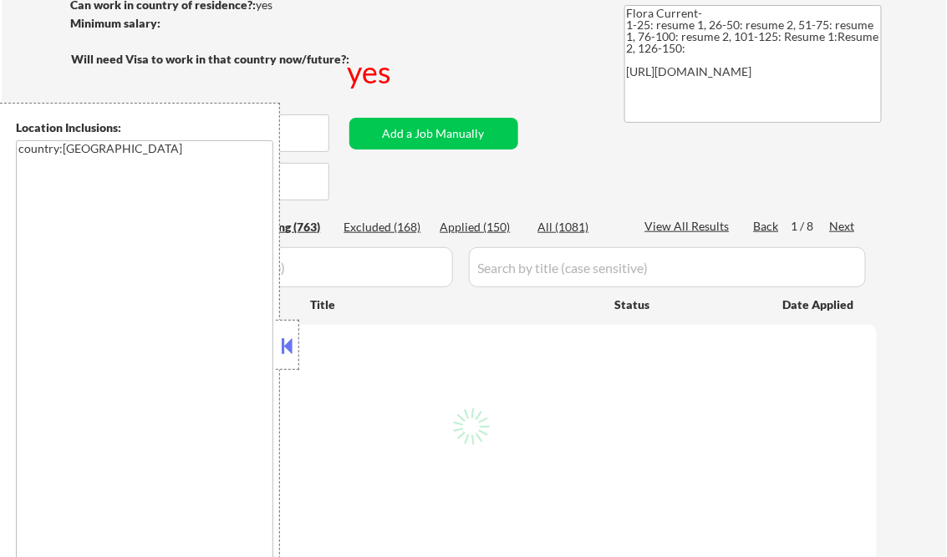
select select ""pending""
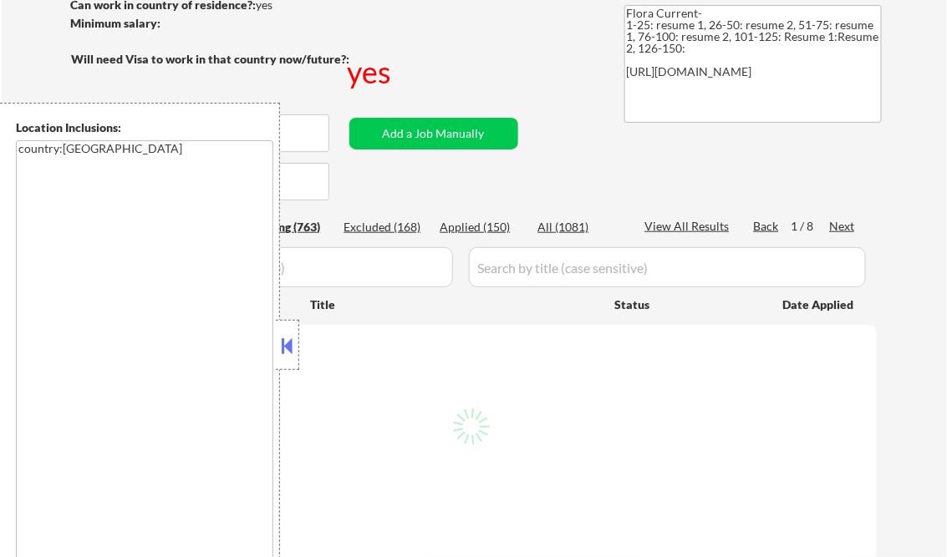
select select ""pending""
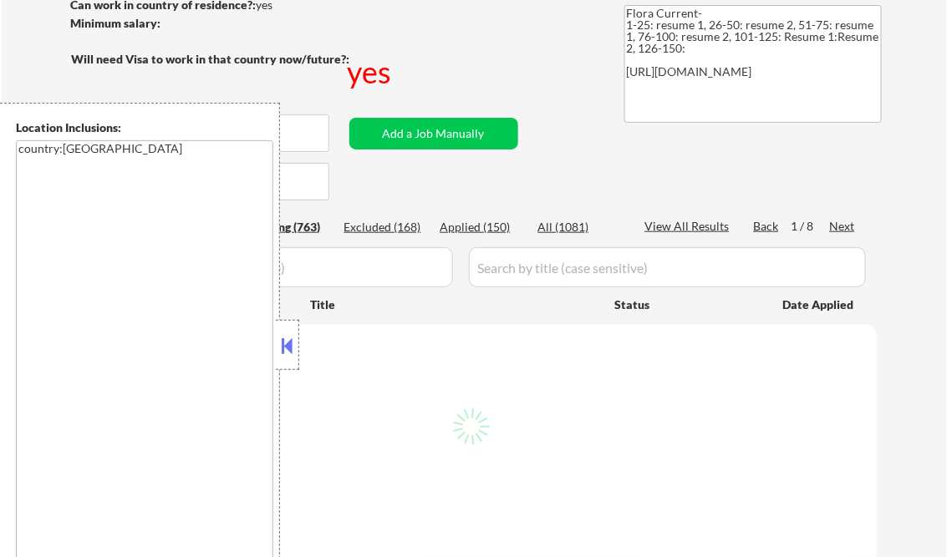
select select ""pending""
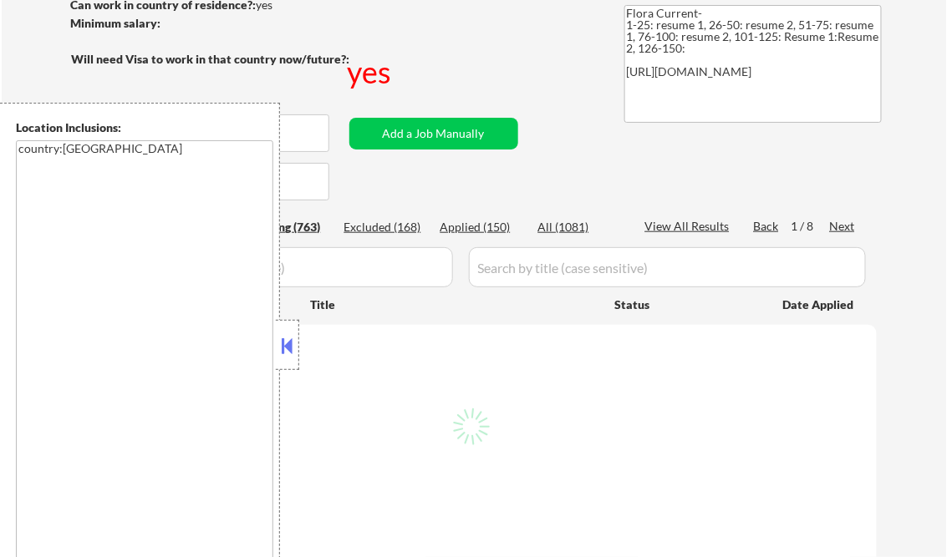
select select ""pending""
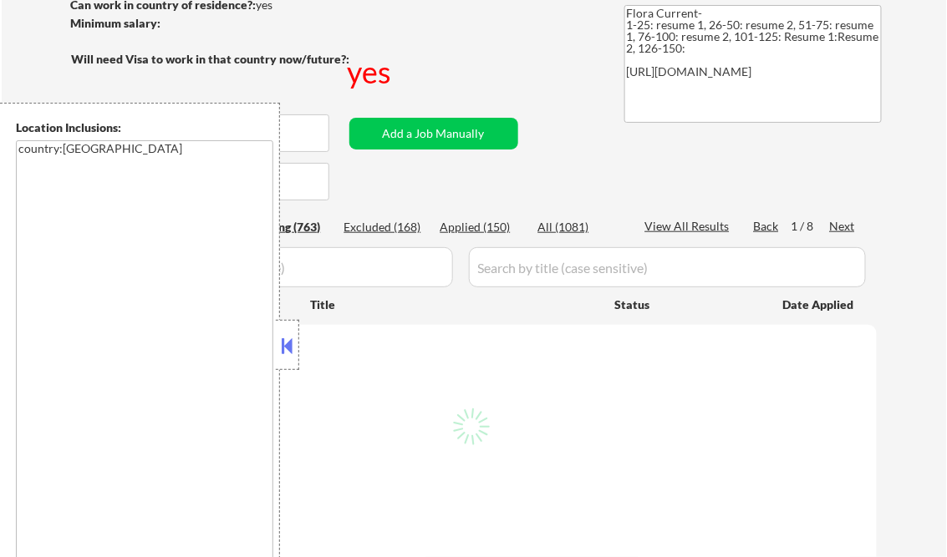
select select ""pending""
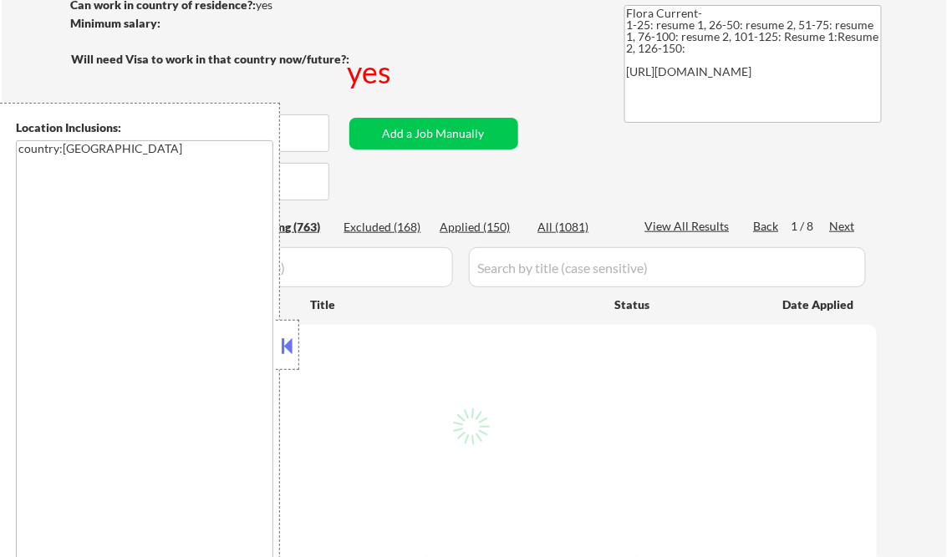
select select ""pending""
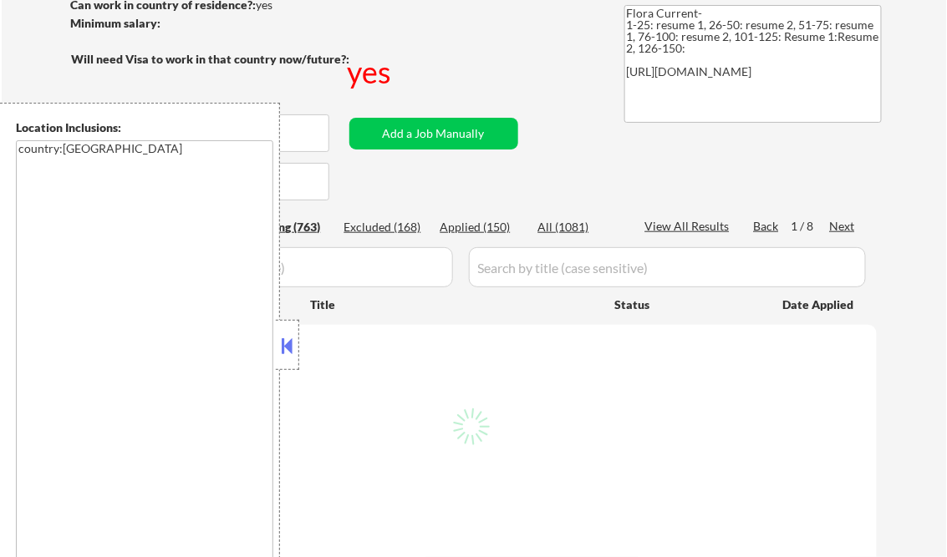
select select ""pending""
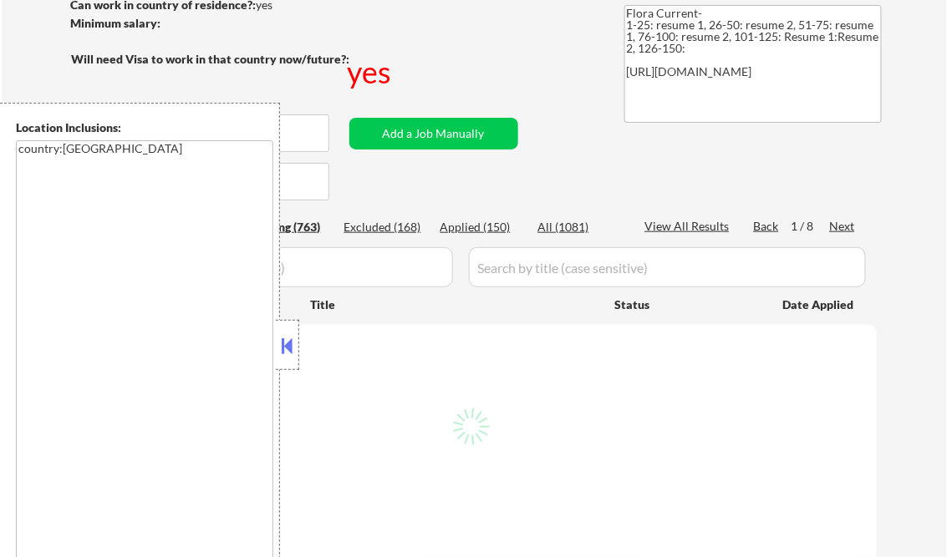
select select ""pending""
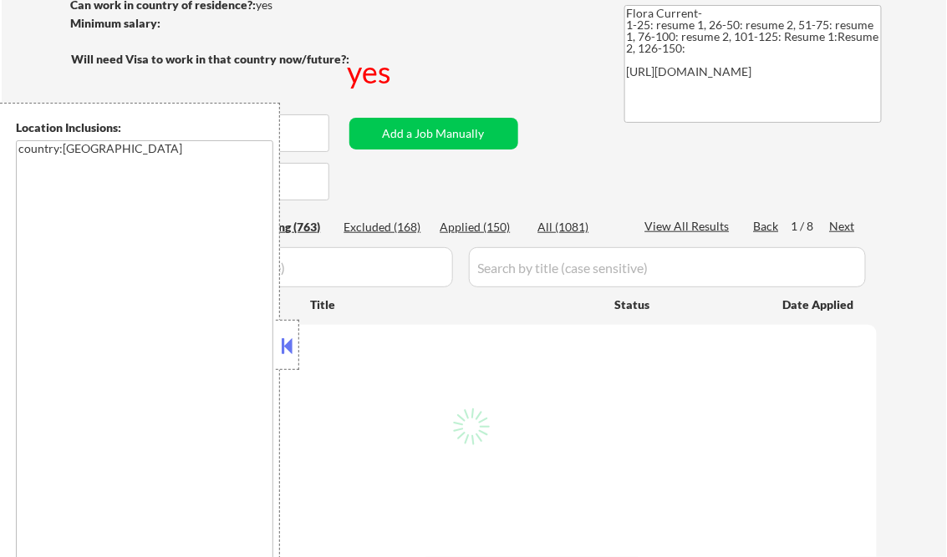
select select ""pending""
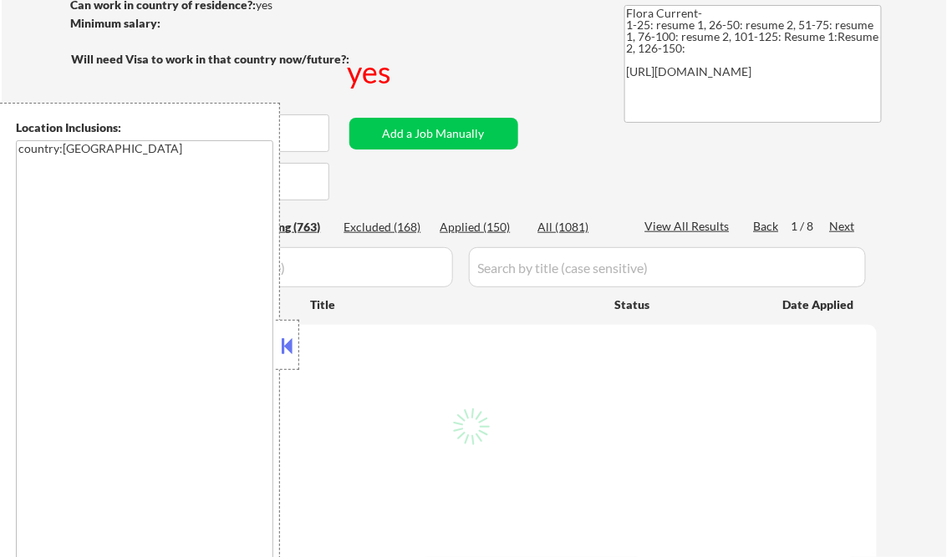
select select ""pending""
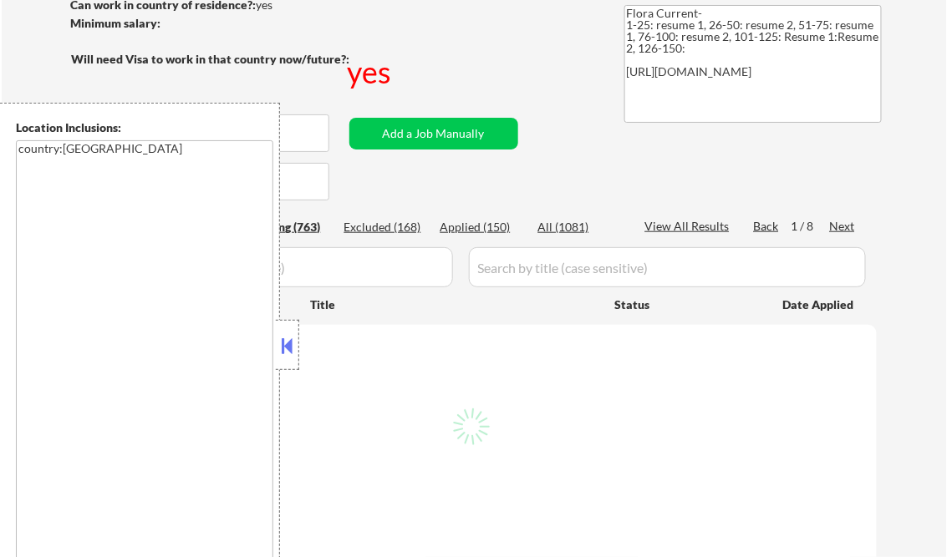
select select ""pending""
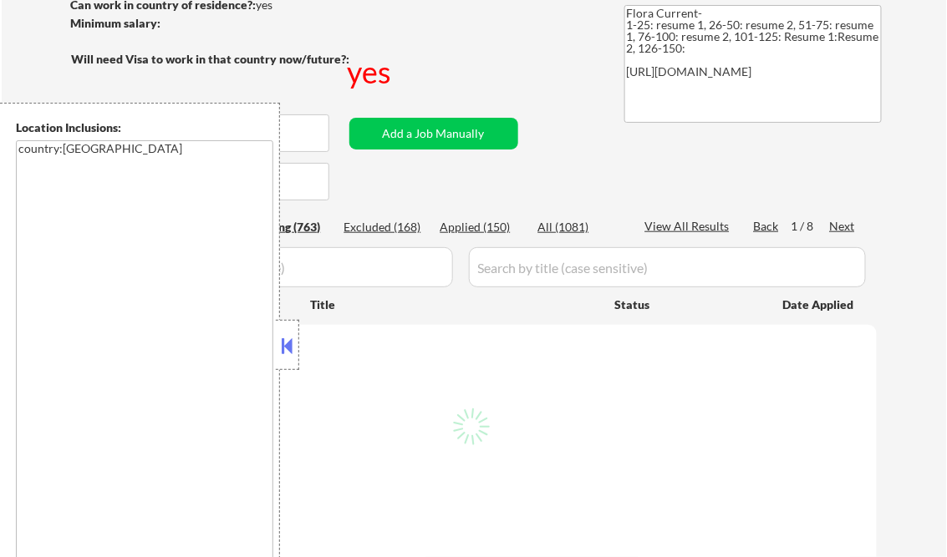
select select ""pending""
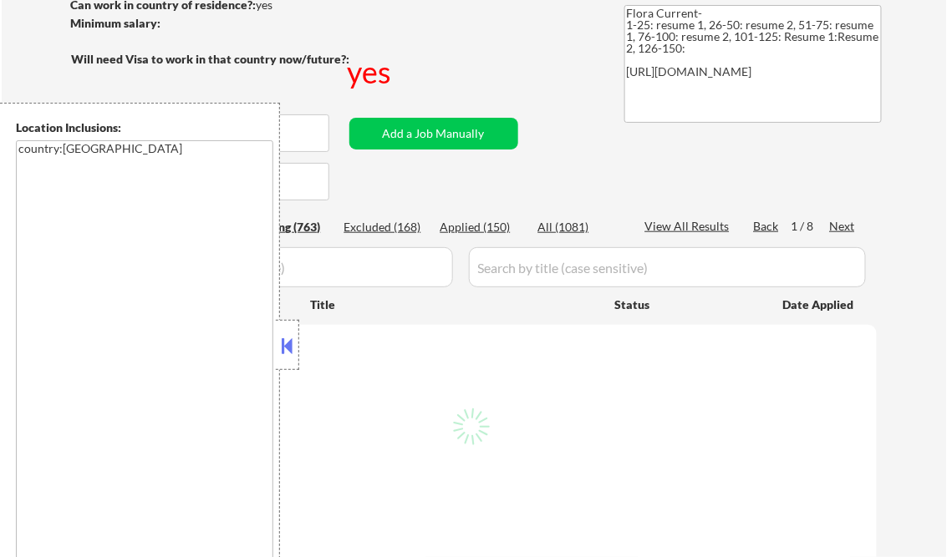
select select ""pending""
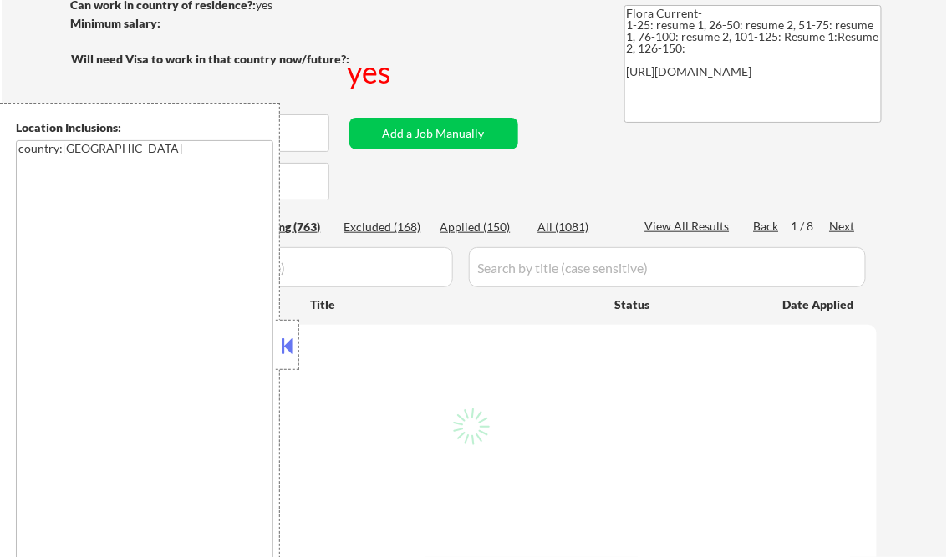
select select ""pending""
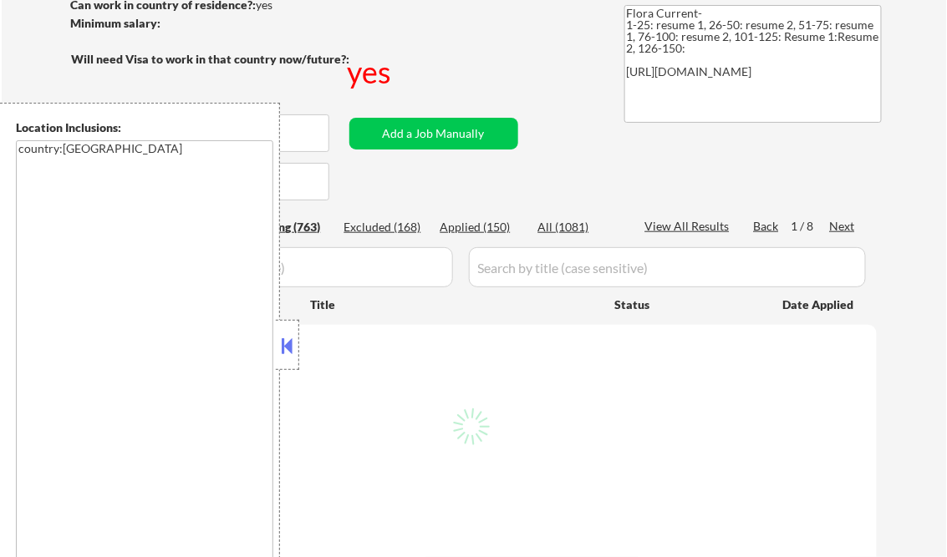
select select ""pending""
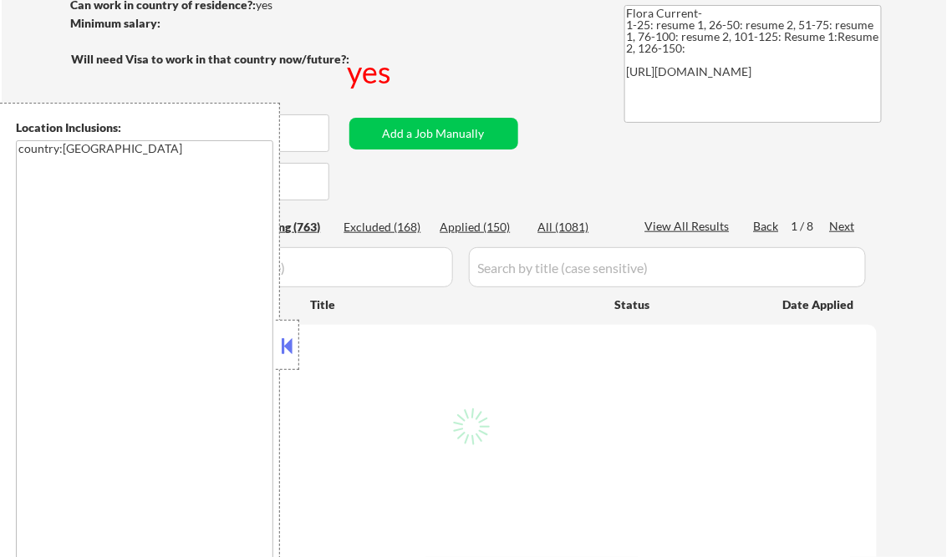
select select ""pending""
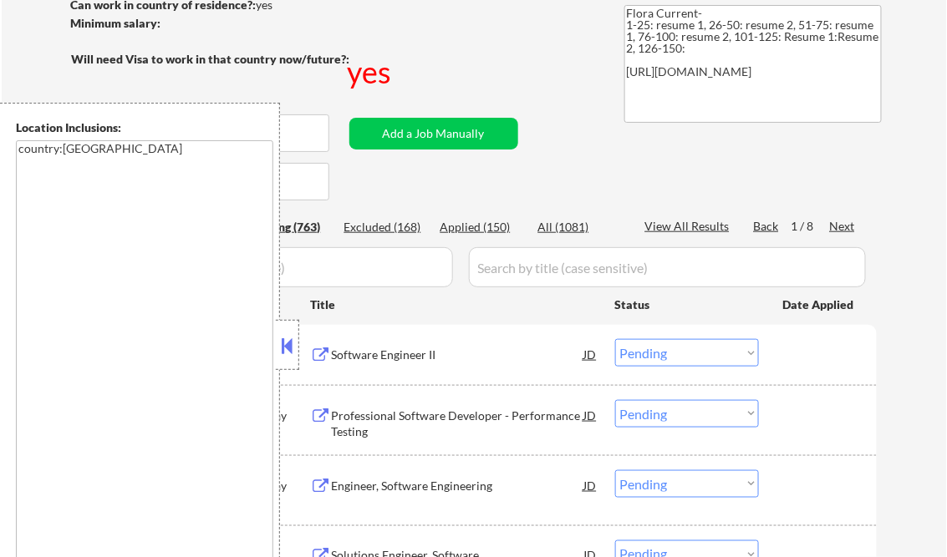
click at [287, 340] on button at bounding box center [287, 345] width 18 height 25
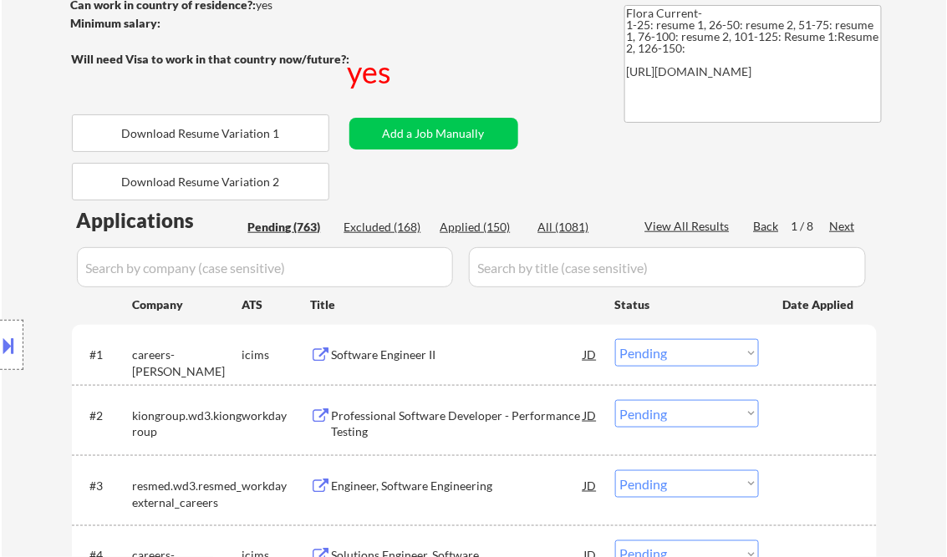
type textarea "Flora Current- 1-25: resume 1, 26-50: resume 2, 51-75: resume 1, 76-100: resume…"
click at [495, 228] on div "Applied (150)" at bounding box center [482, 227] width 84 height 17
click at [690, 226] on div "View All Results" at bounding box center [689, 226] width 89 height 17
select select ""applied""
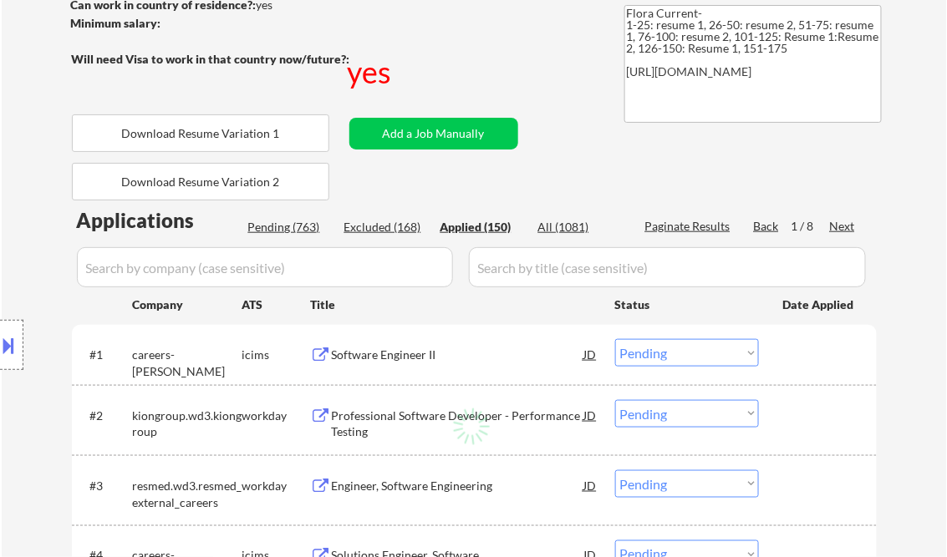
select select ""applied""
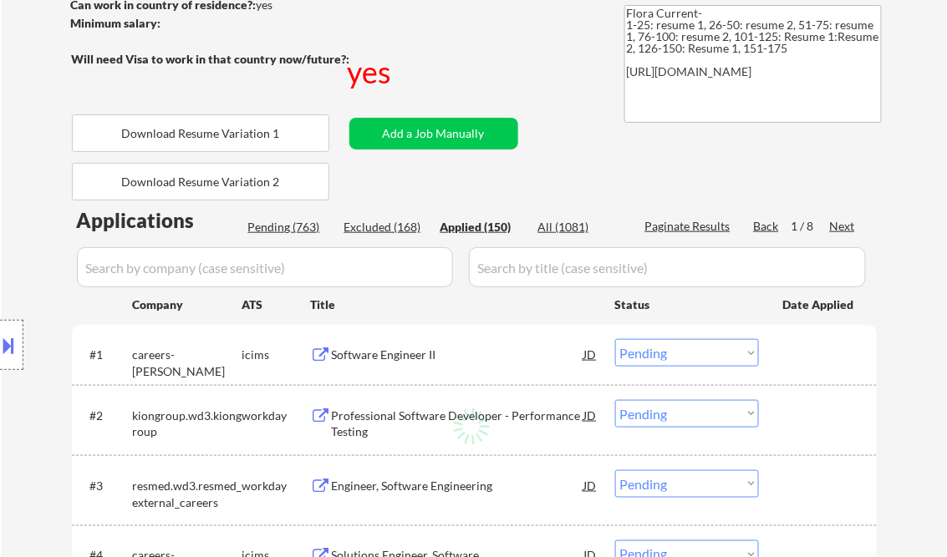
select select ""applied""
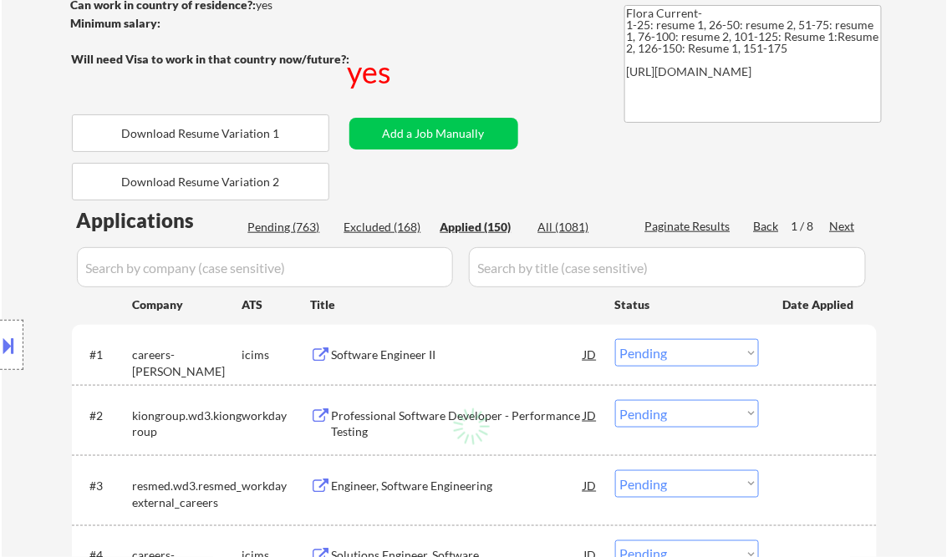
select select ""applied""
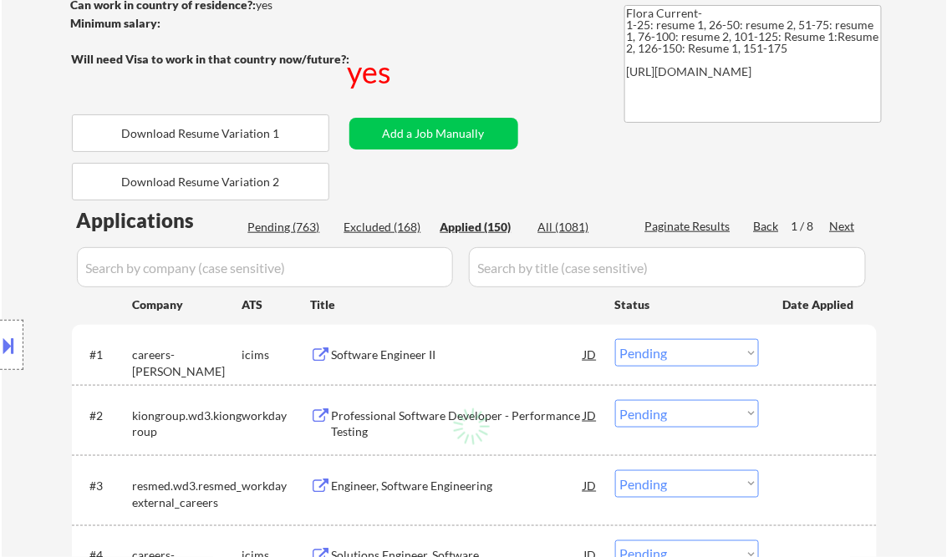
select select ""applied""
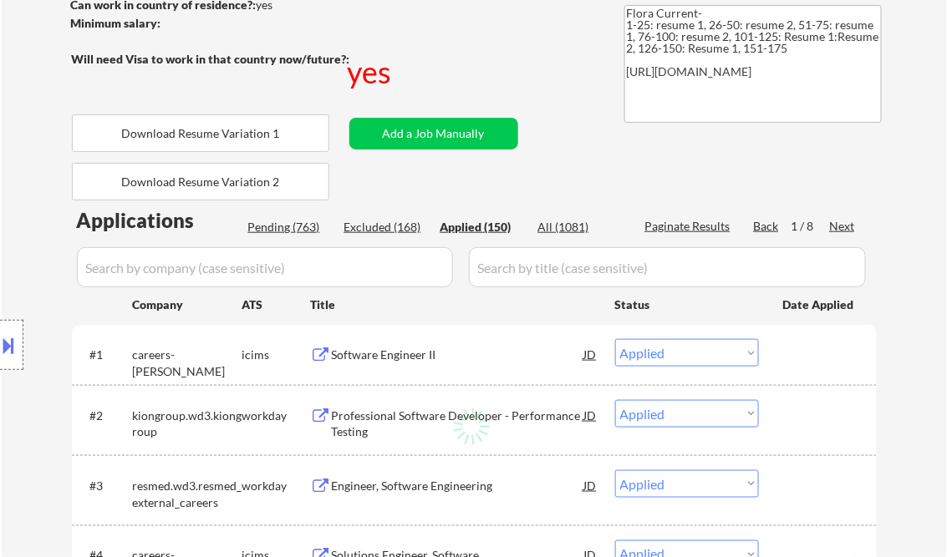
select select ""applied""
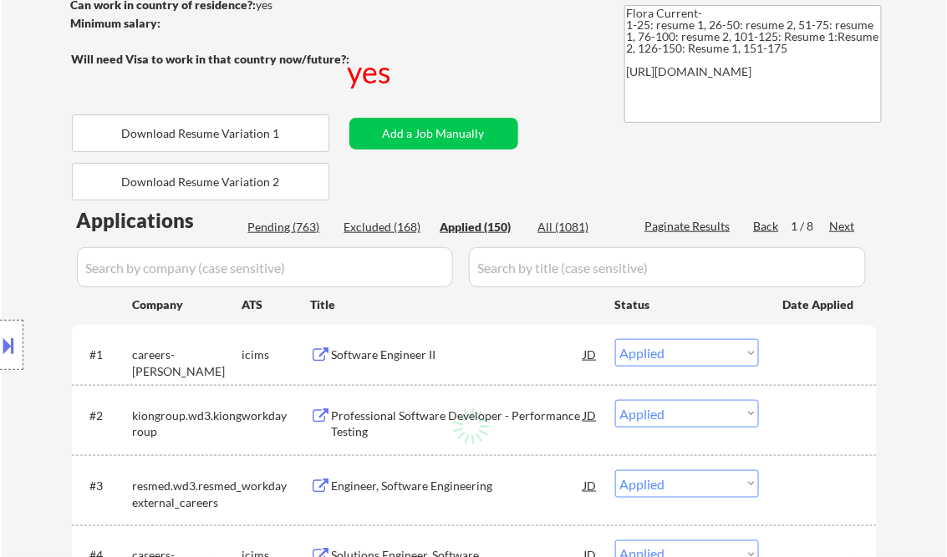
select select ""applied""
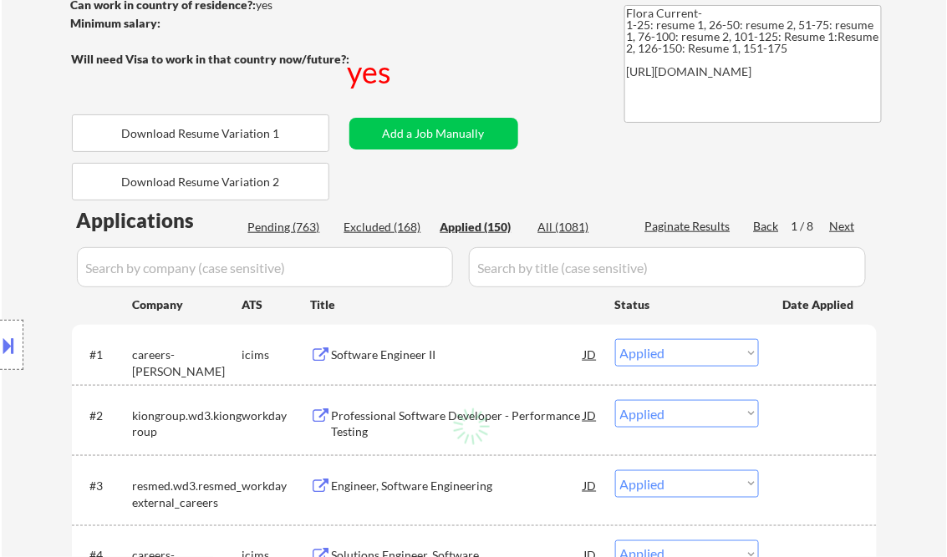
select select ""applied""
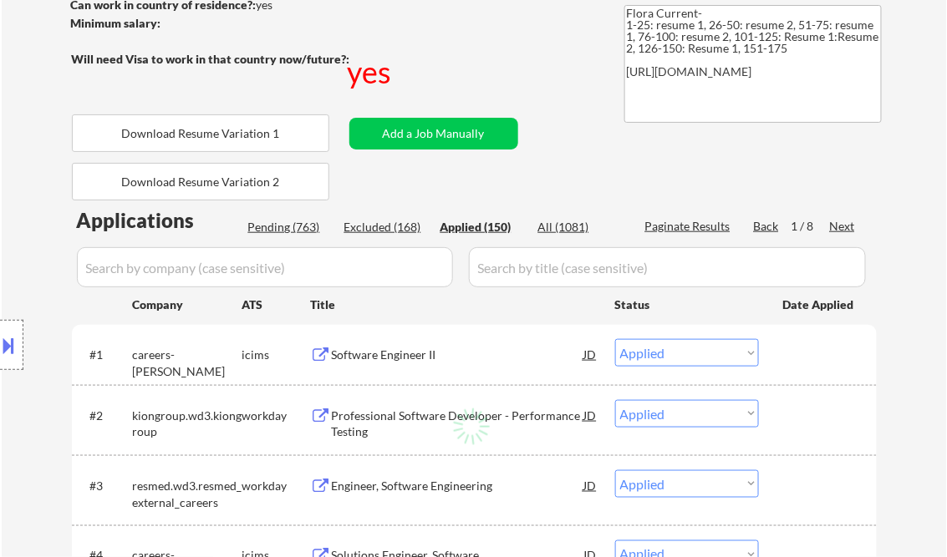
select select ""applied""
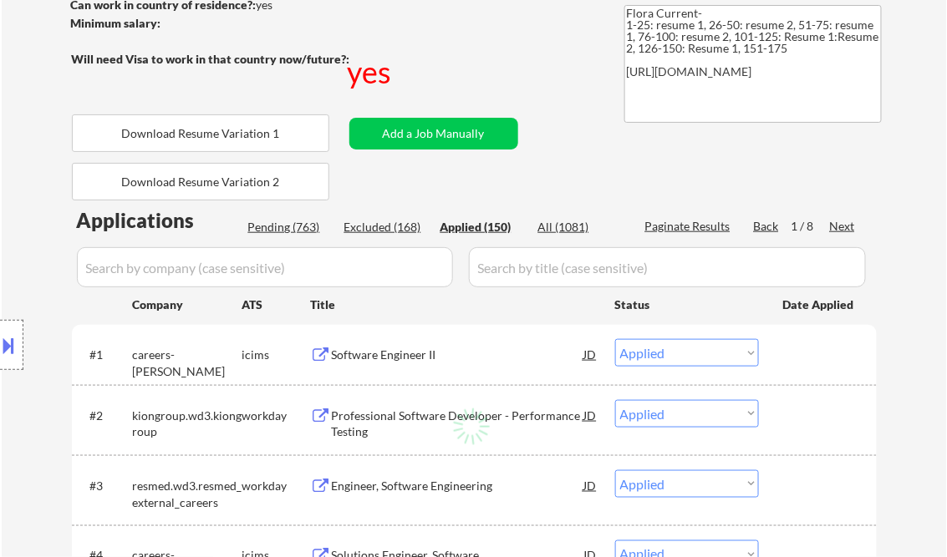
select select ""applied""
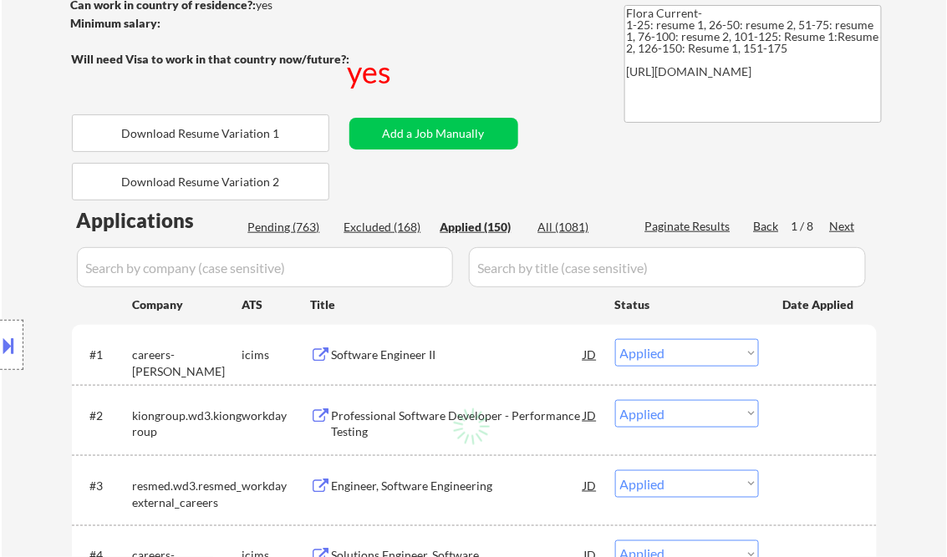
select select ""applied""
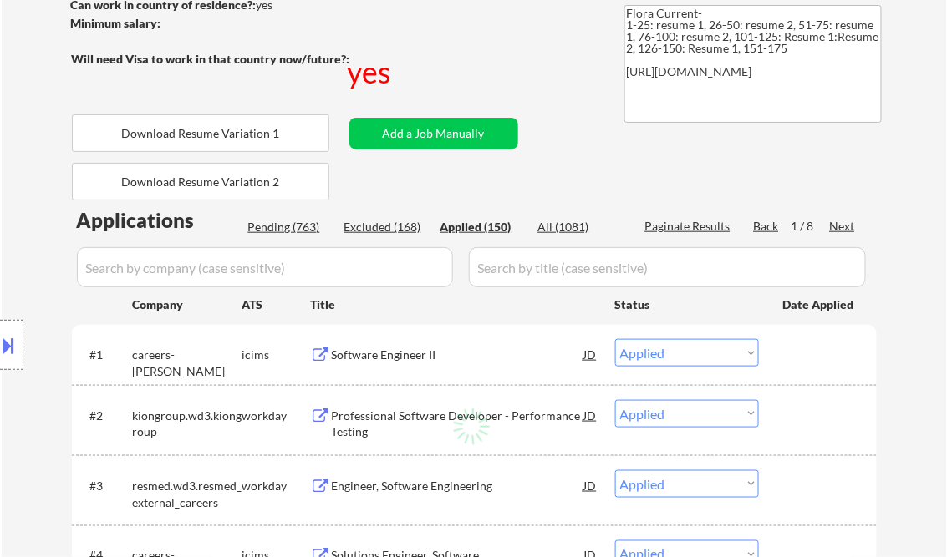
select select ""applied""
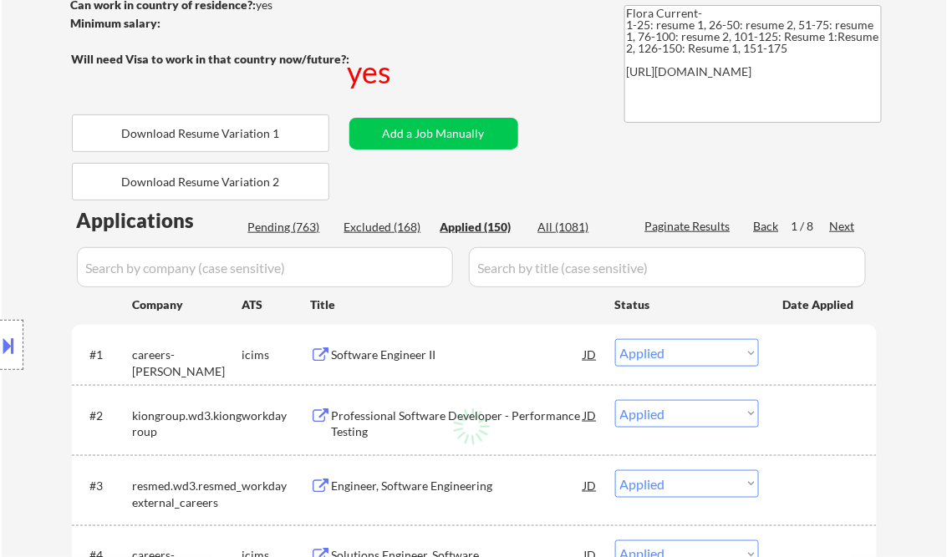
select select ""applied""
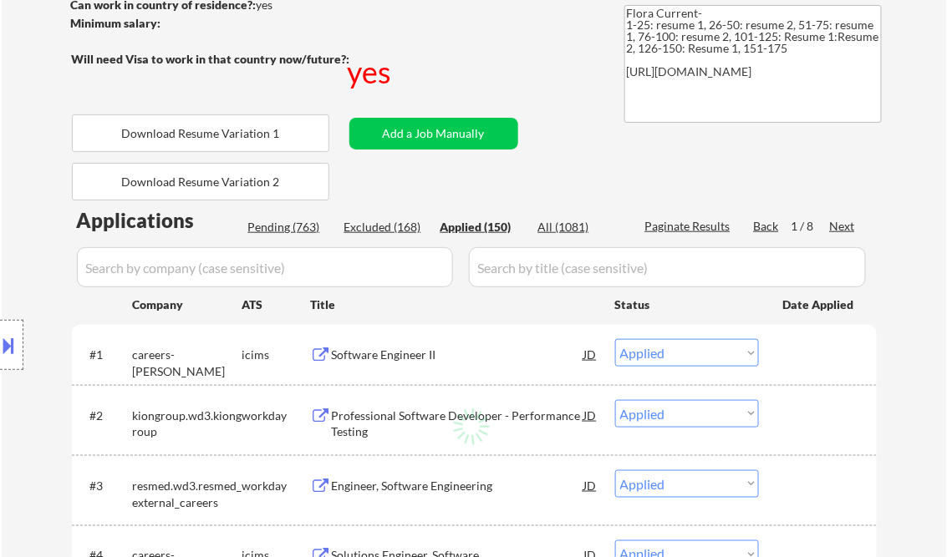
select select ""applied""
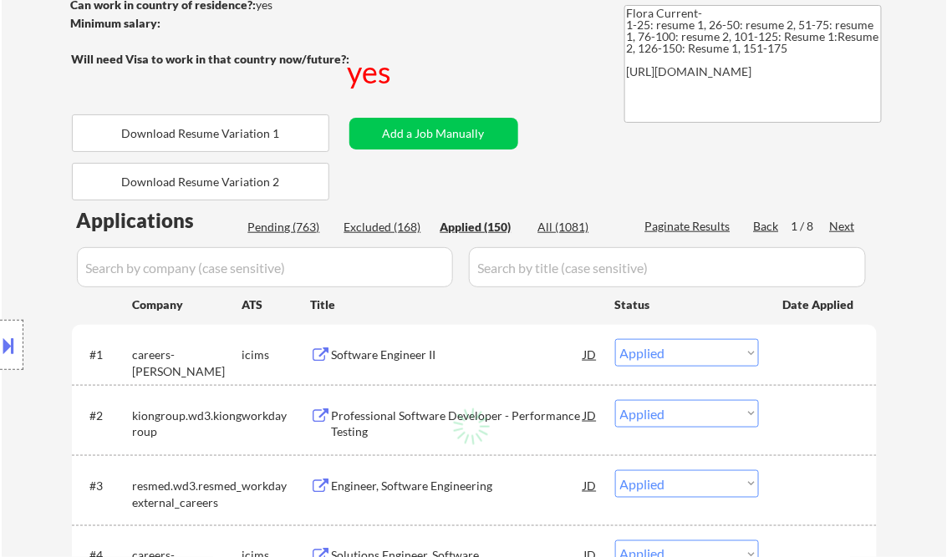
select select ""applied""
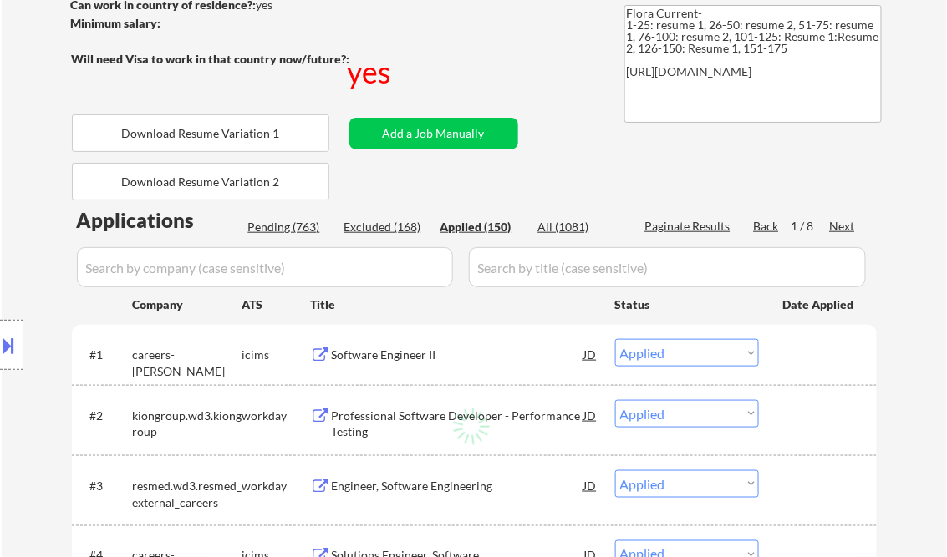
select select ""applied""
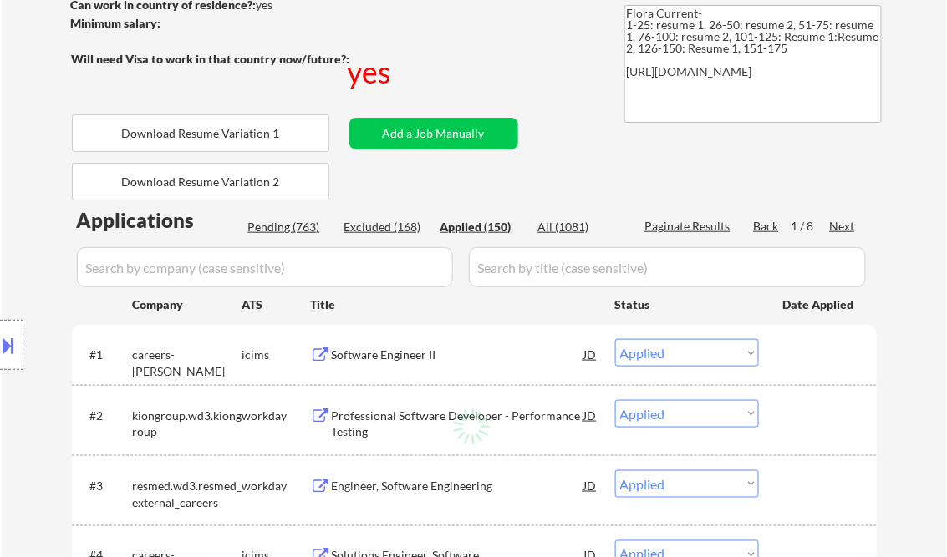
select select ""applied""
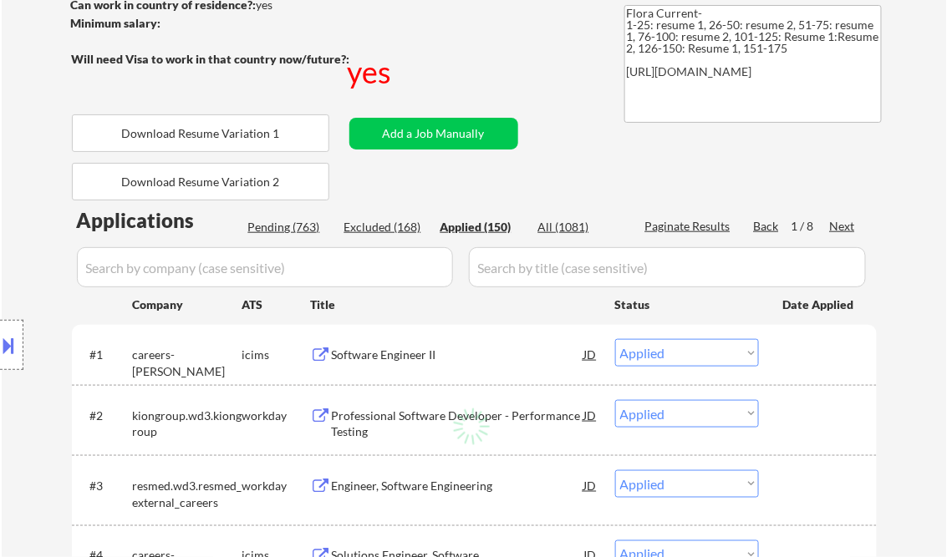
select select ""applied""
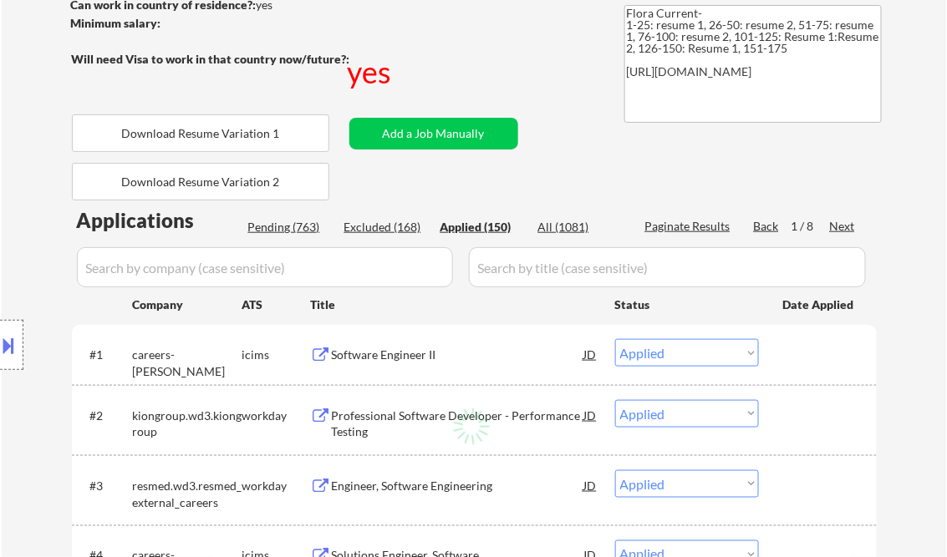
select select ""applied""
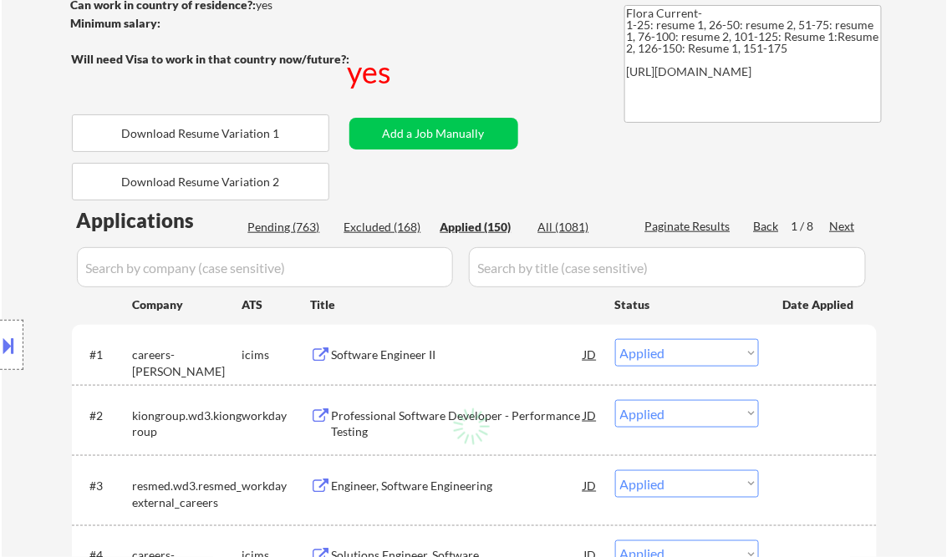
select select ""applied""
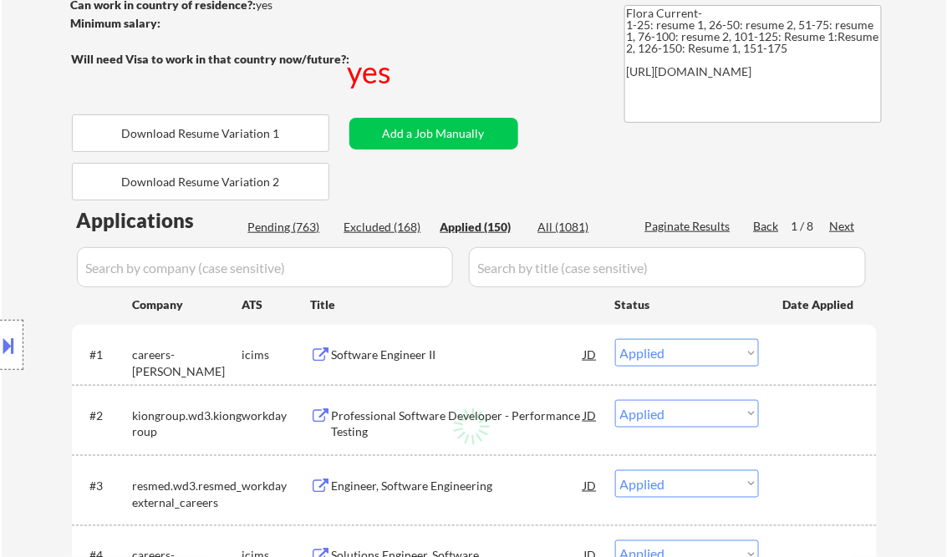
select select ""applied""
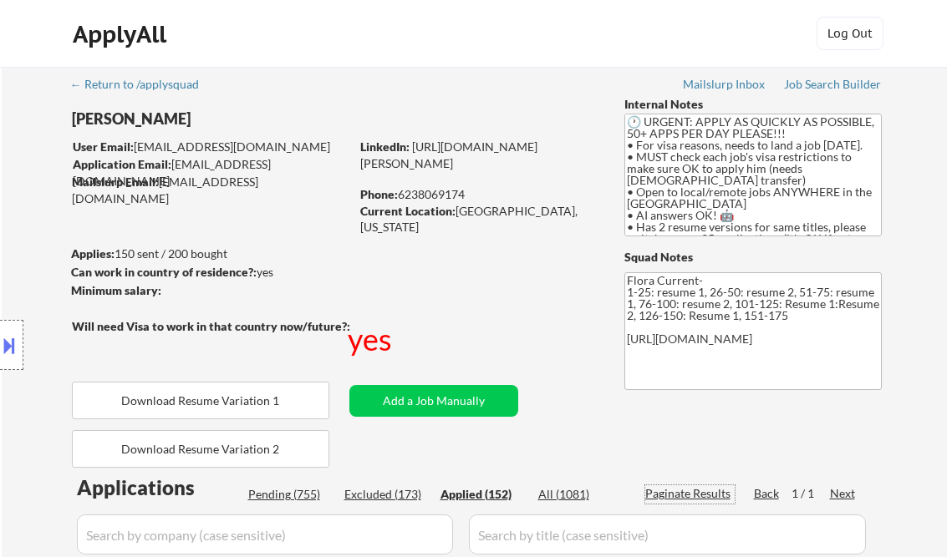
select select ""applied""
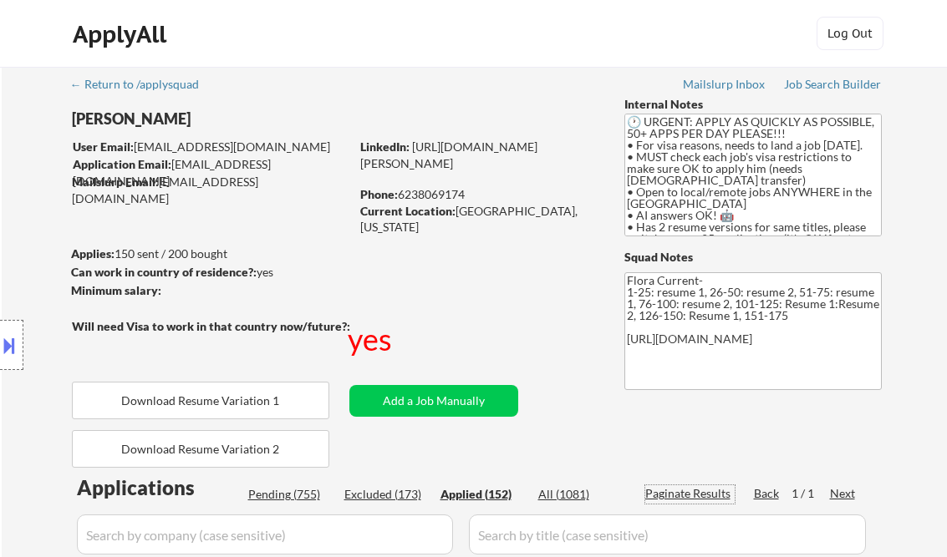
select select ""applied""
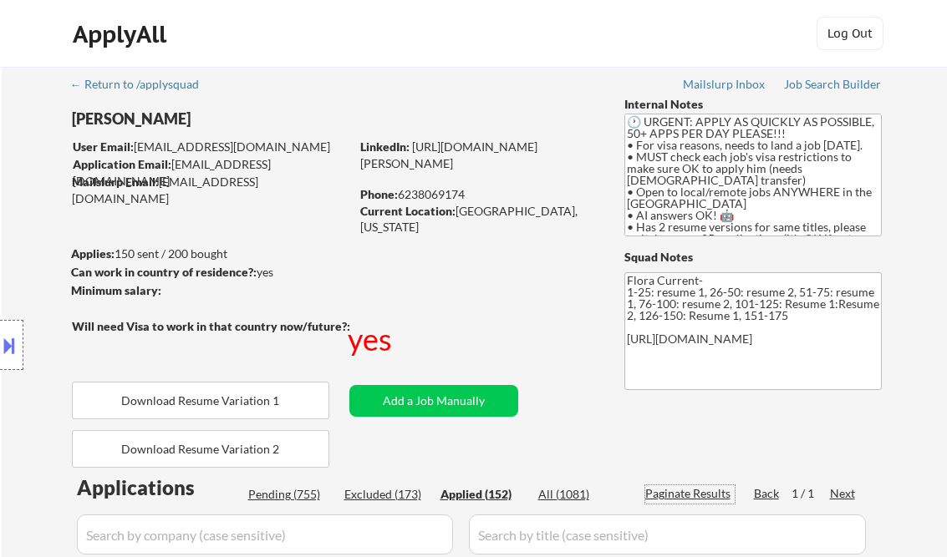
select select ""applied""
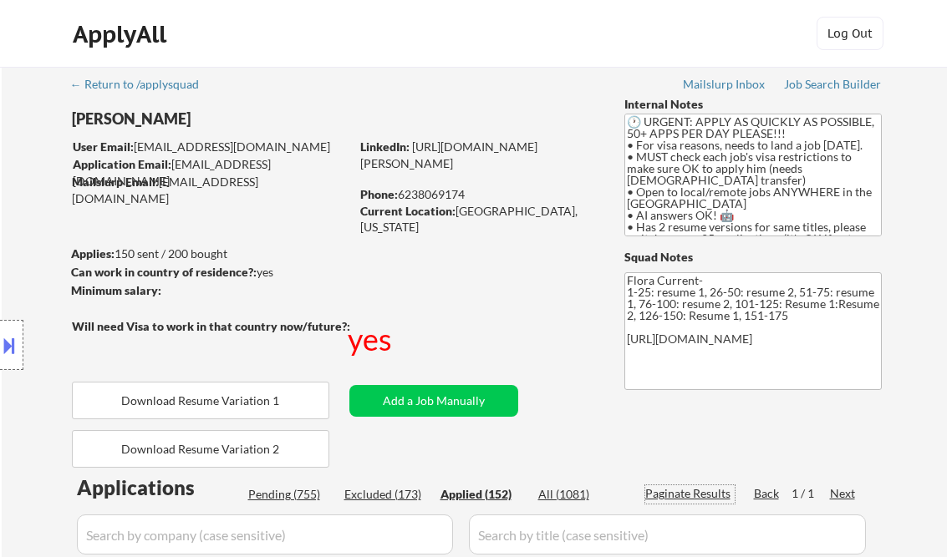
select select ""applied""
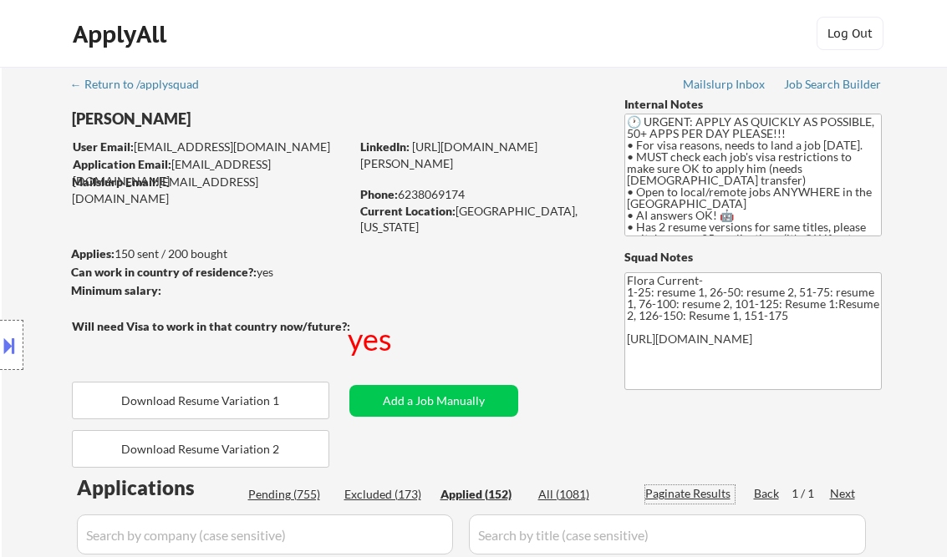
select select ""applied""
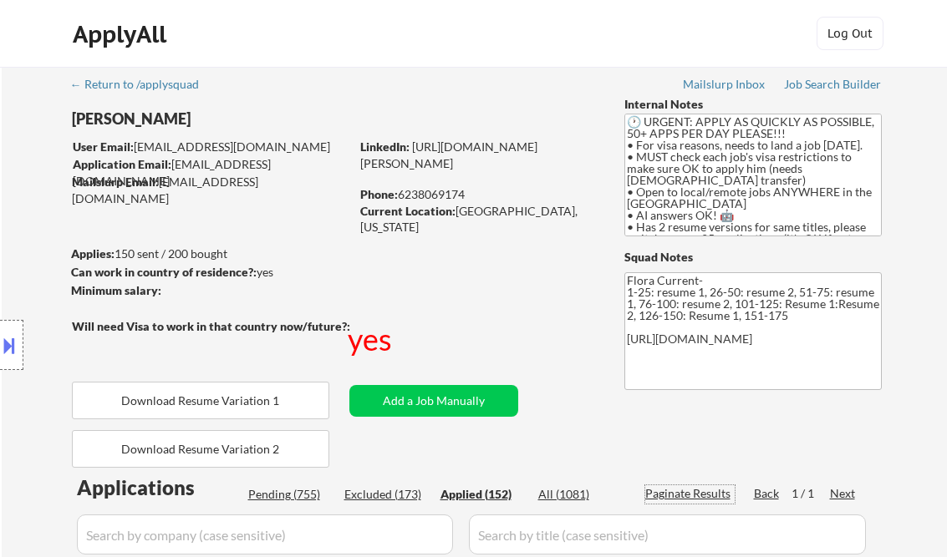
select select ""applied""
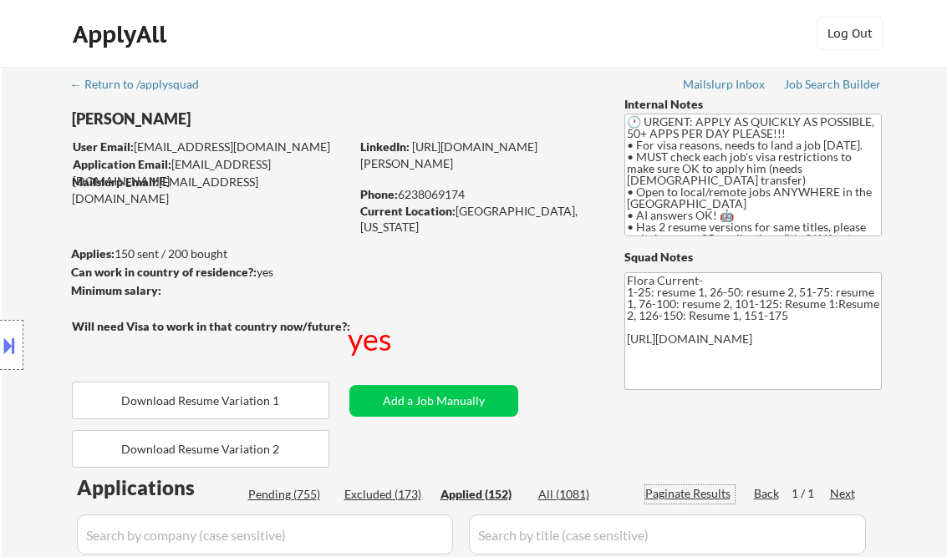
select select ""applied""
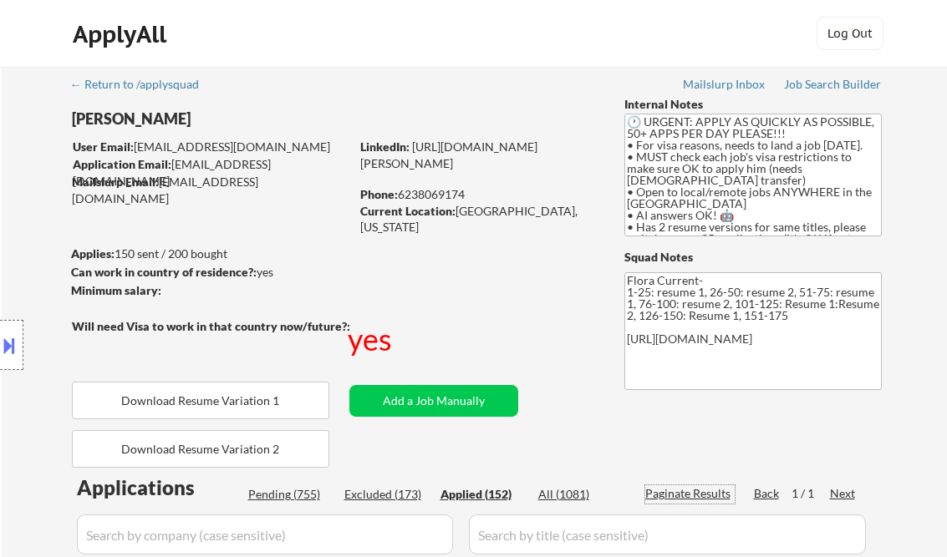
select select ""applied""
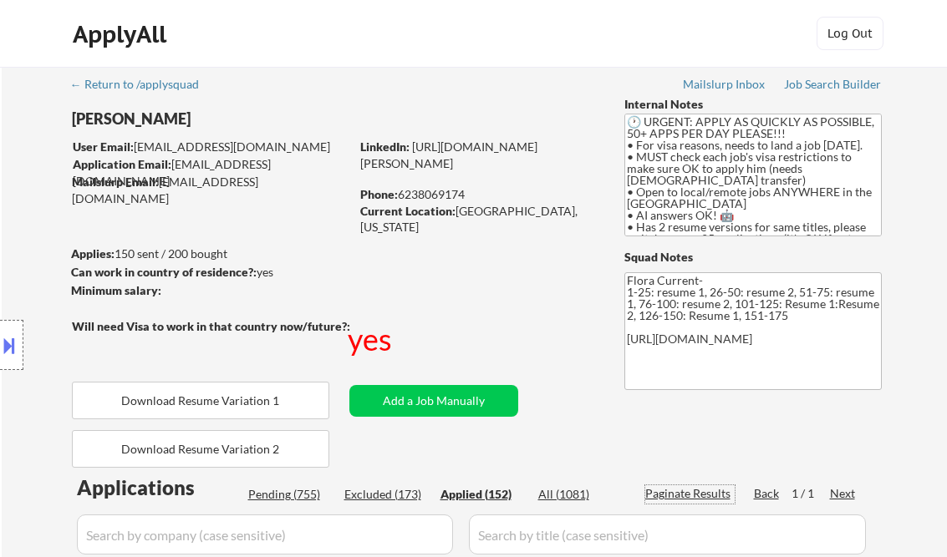
select select ""applied""
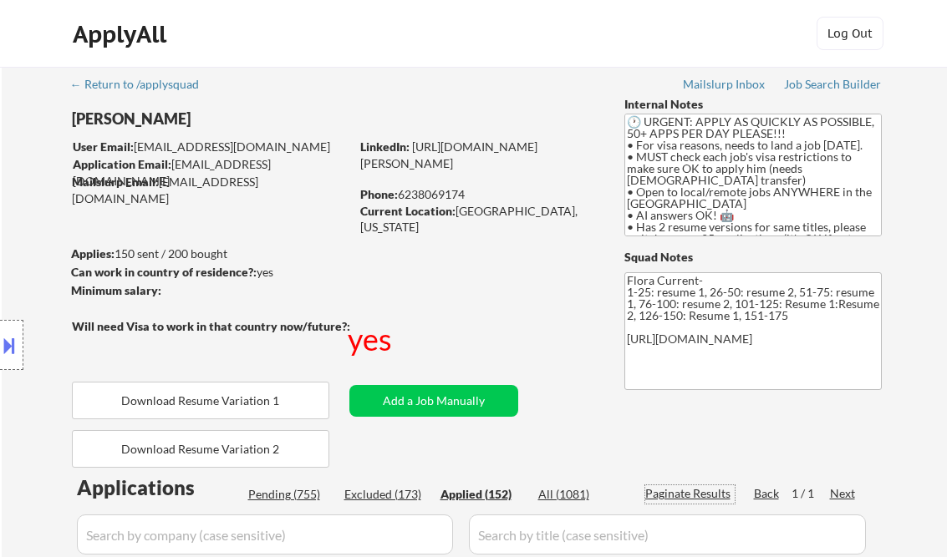
select select ""applied""
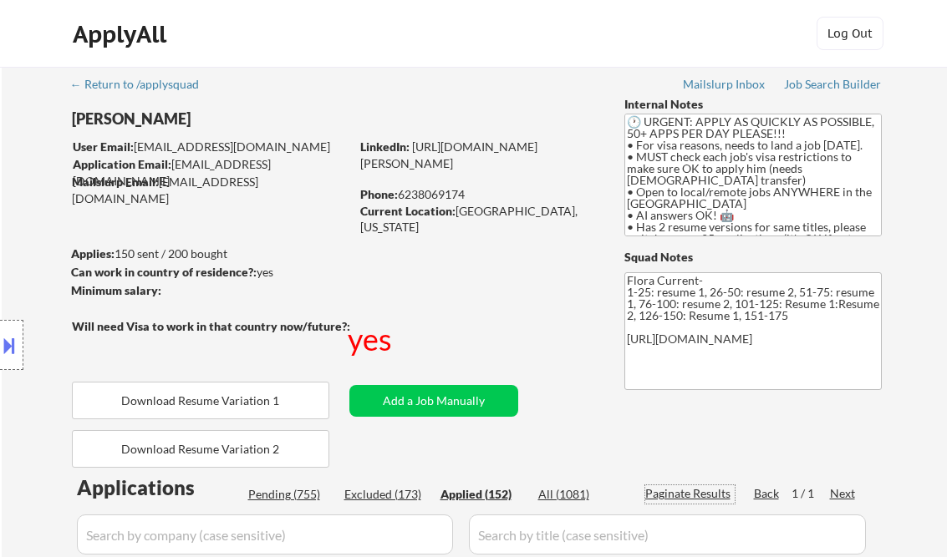
select select ""applied""
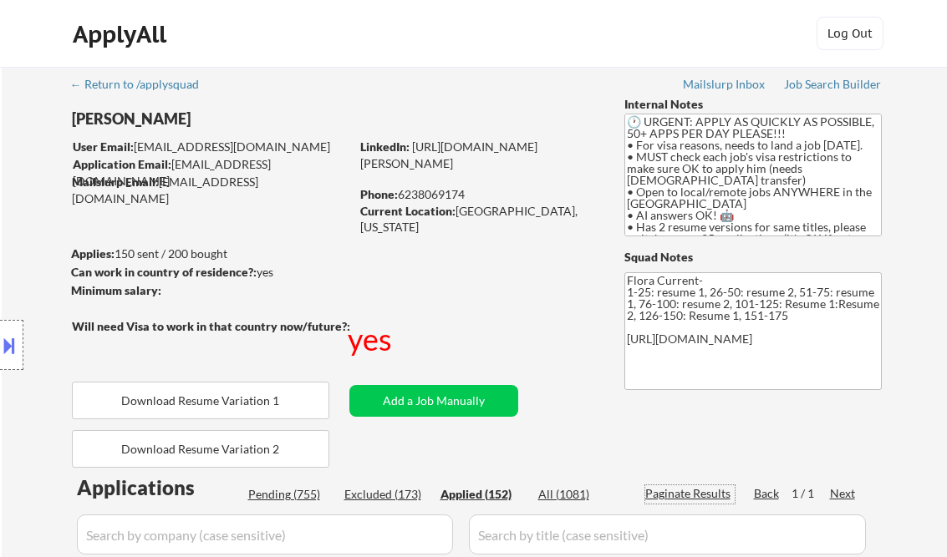
select select ""applied""
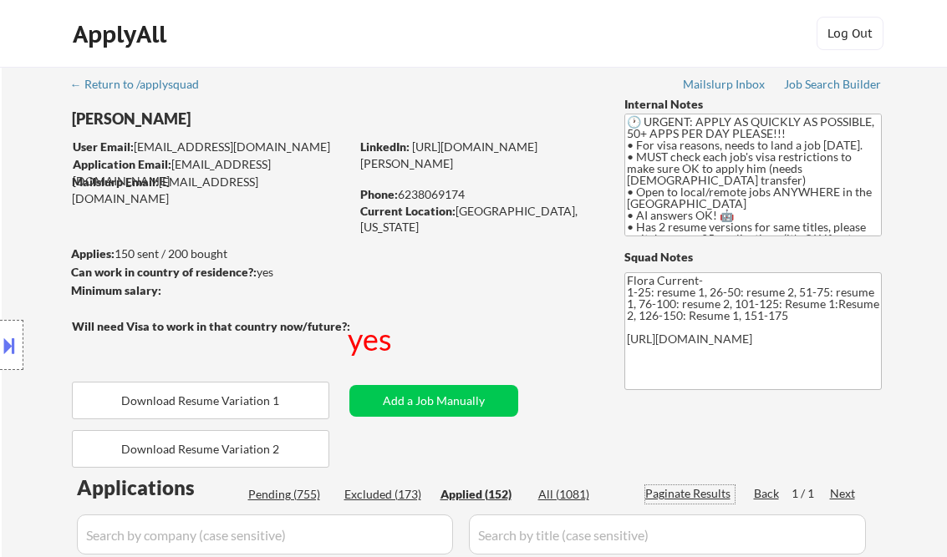
select select ""applied""
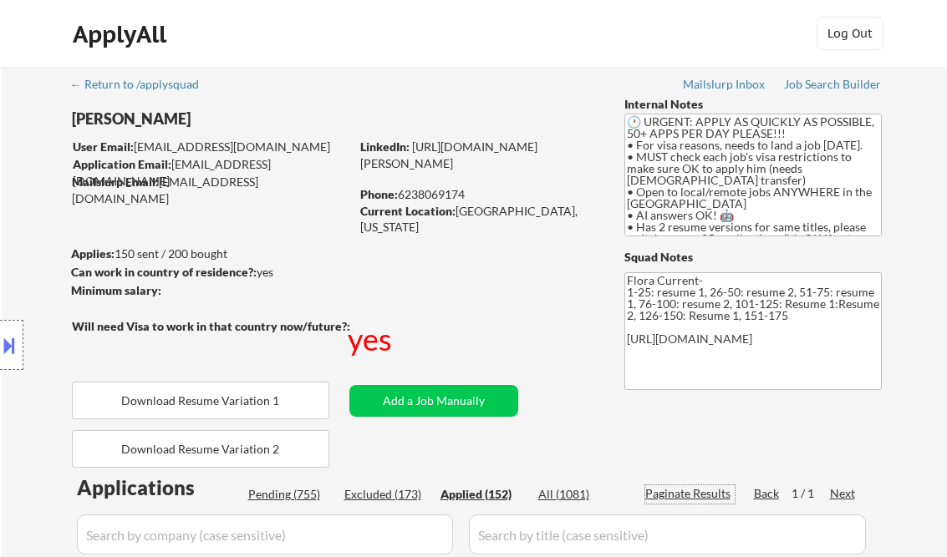
select select ""applied""
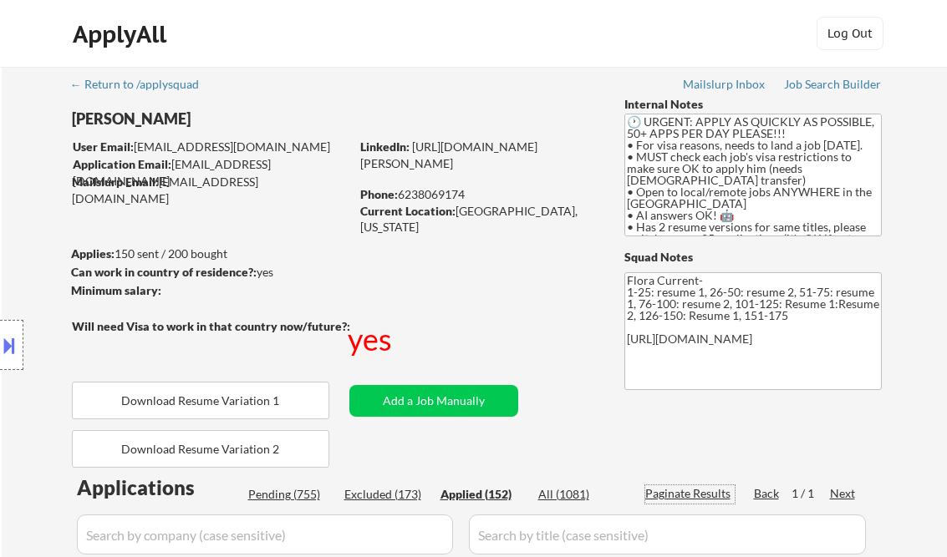
select select ""applied""
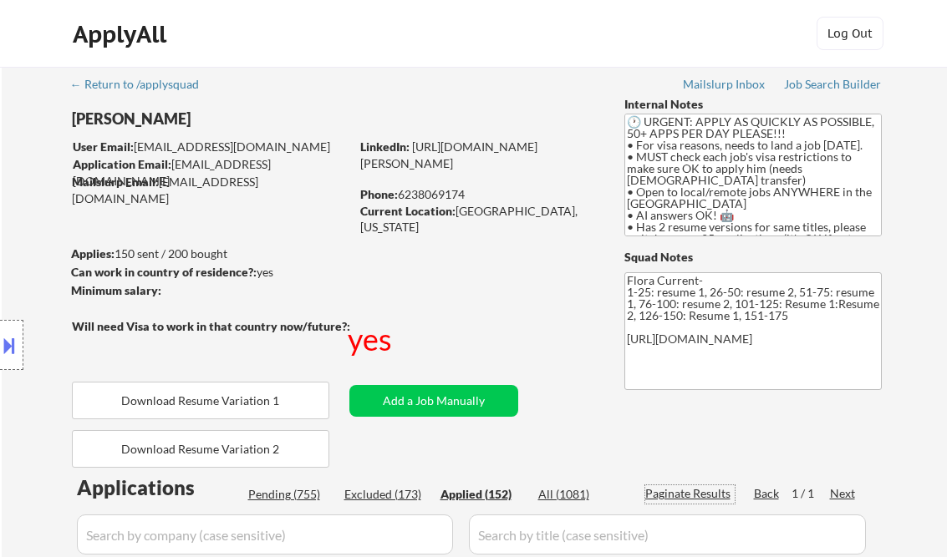
select select ""applied""
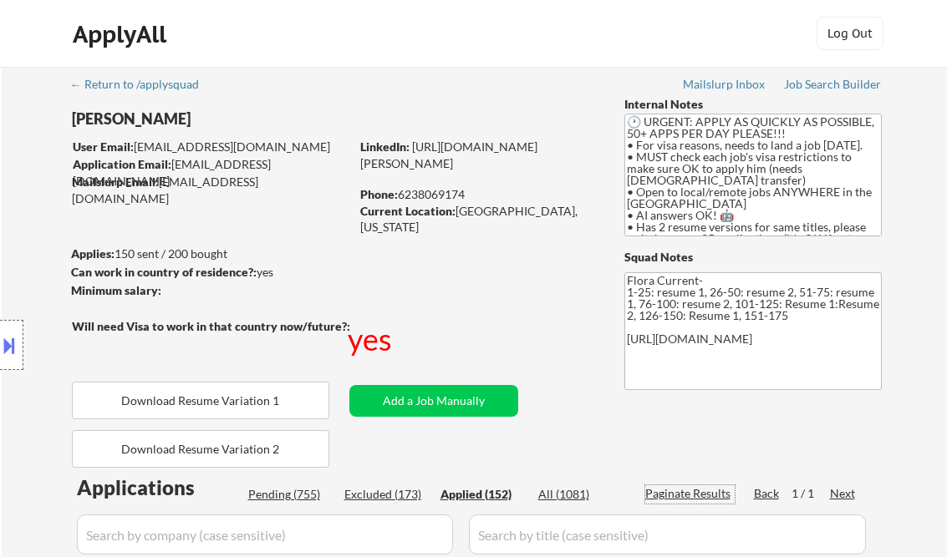
select select ""applied""
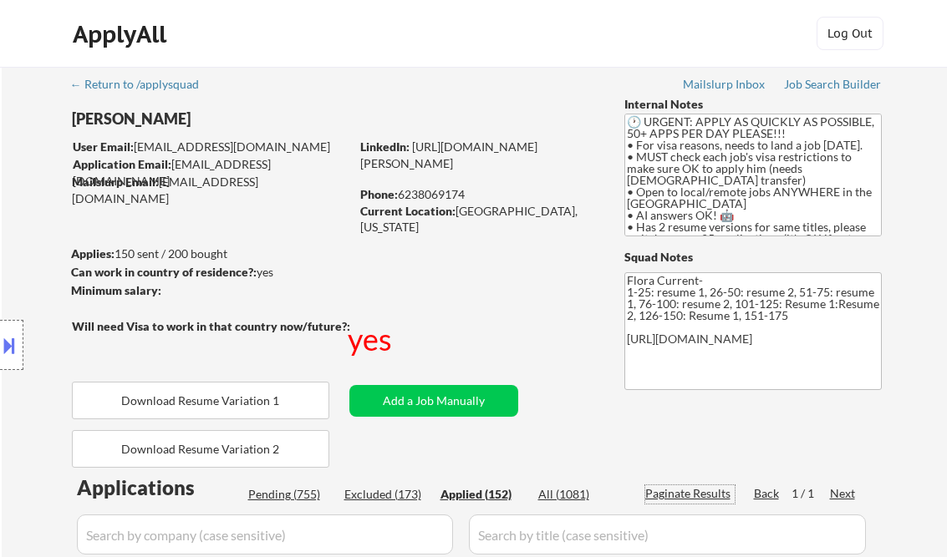
select select ""applied""
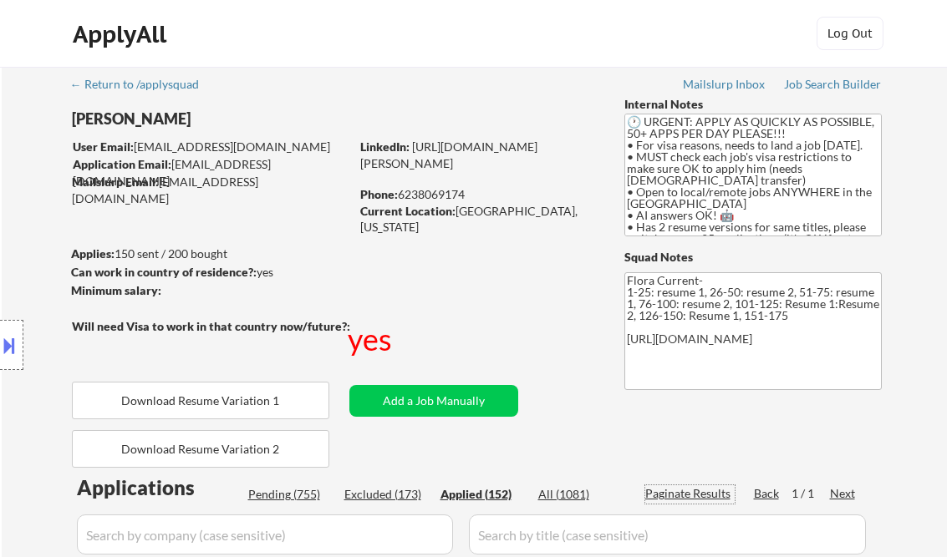
select select ""applied""
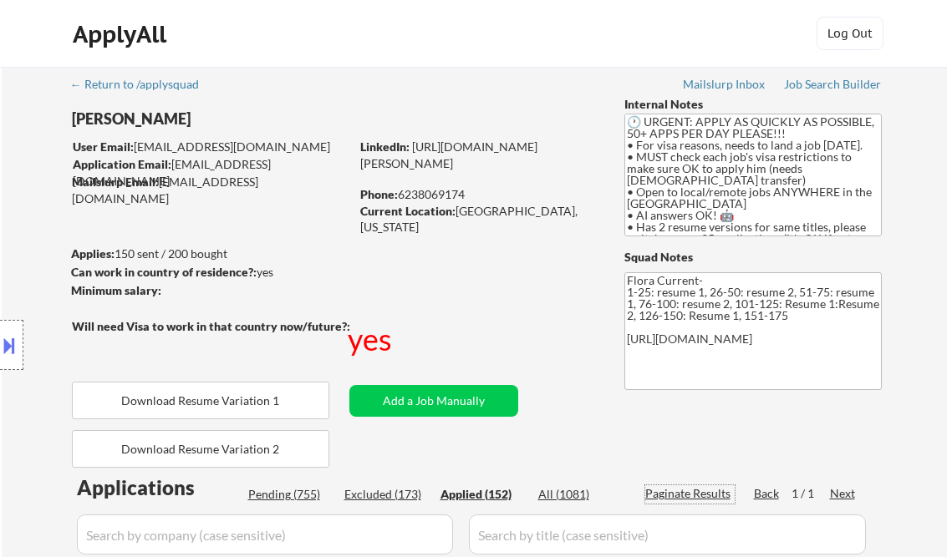
select select ""applied""
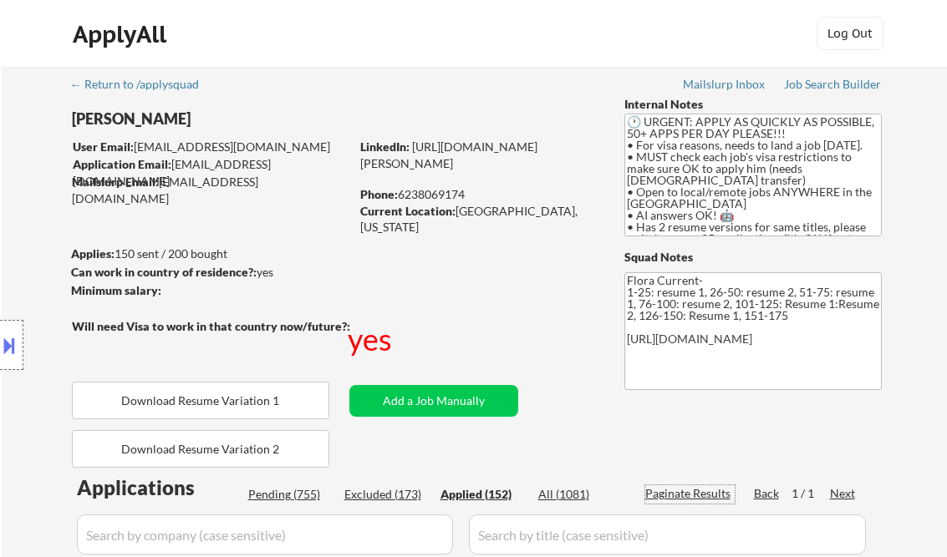
select select ""applied""
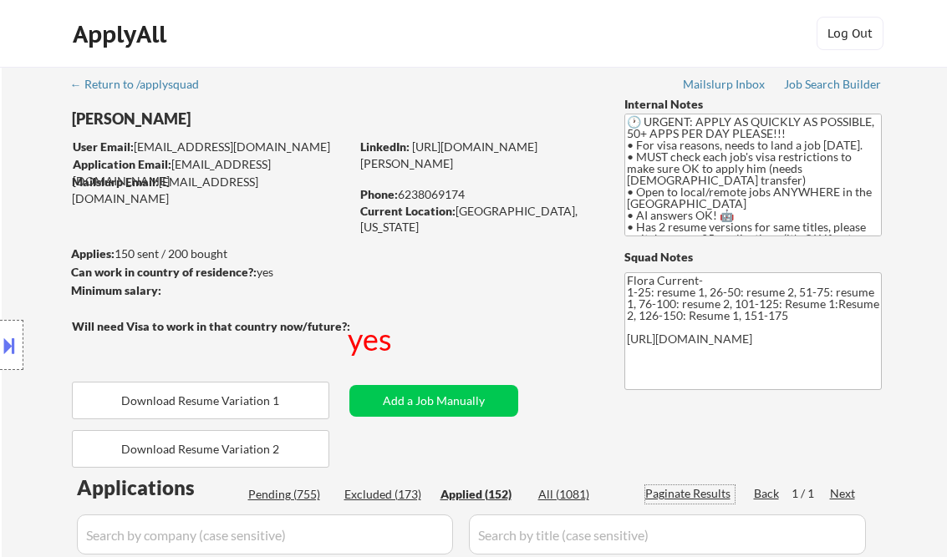
select select ""applied""
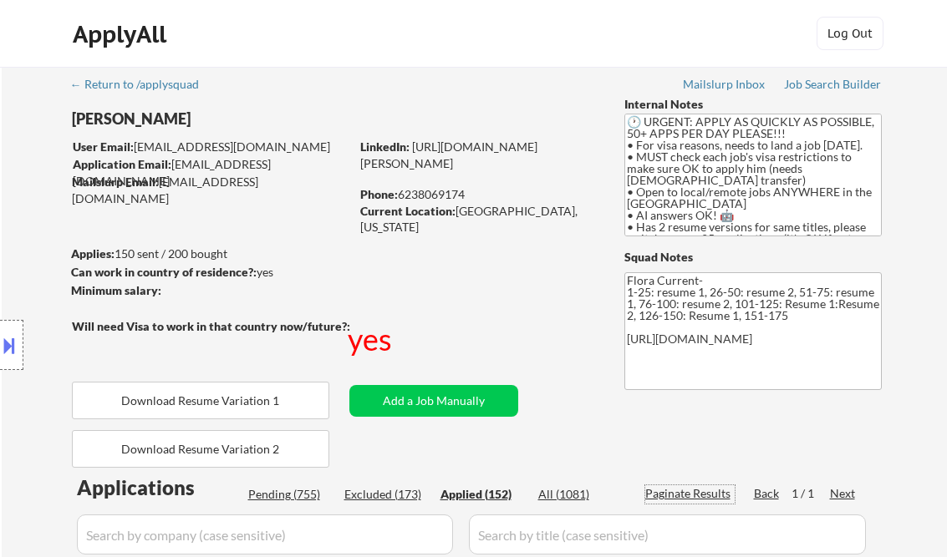
select select ""applied""
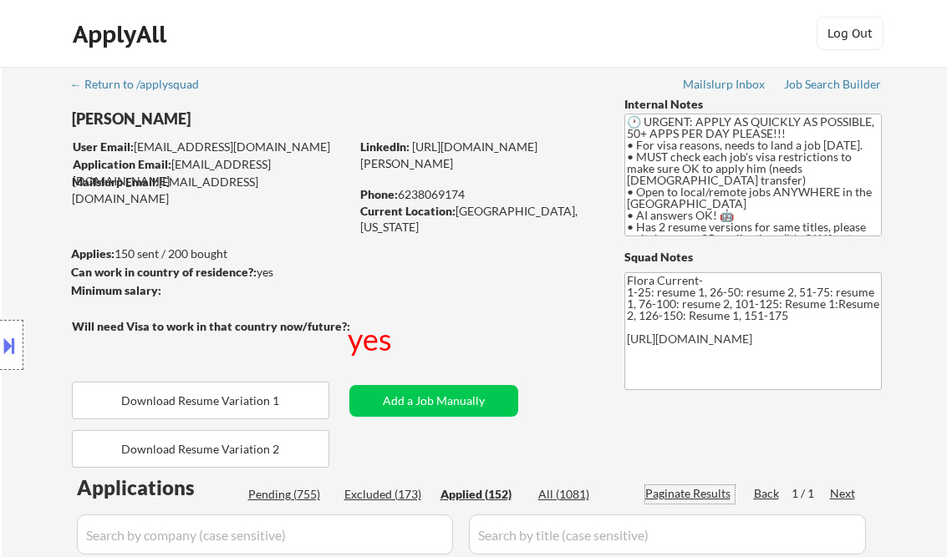
select select ""applied""
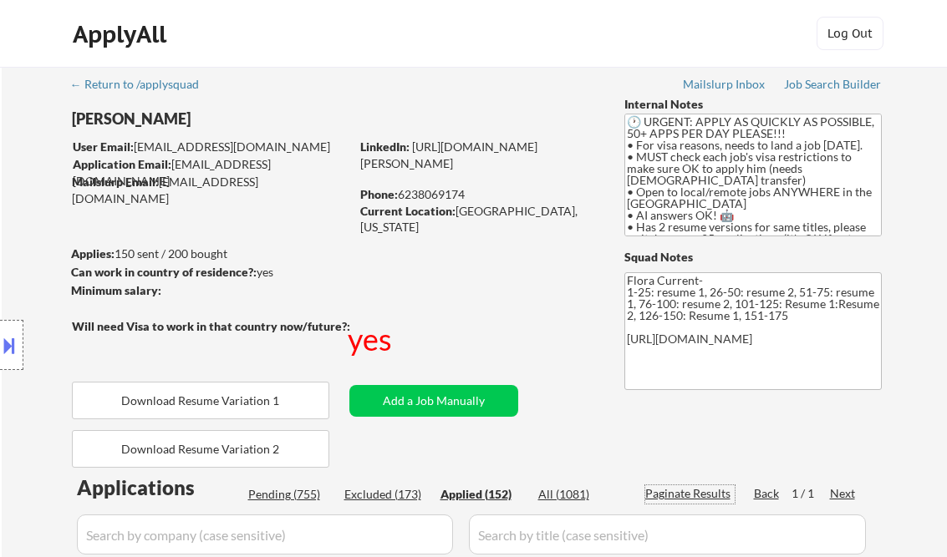
select select ""applied""
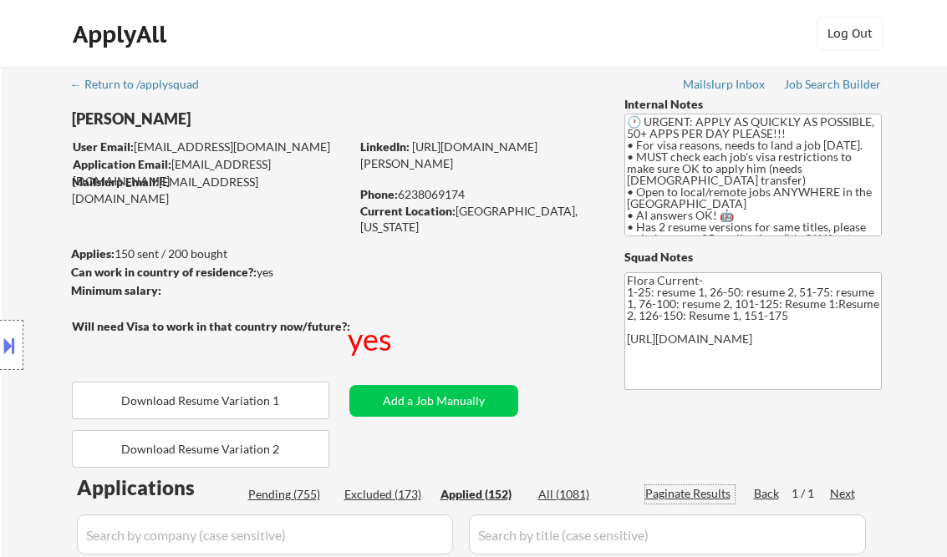
select select ""applied""
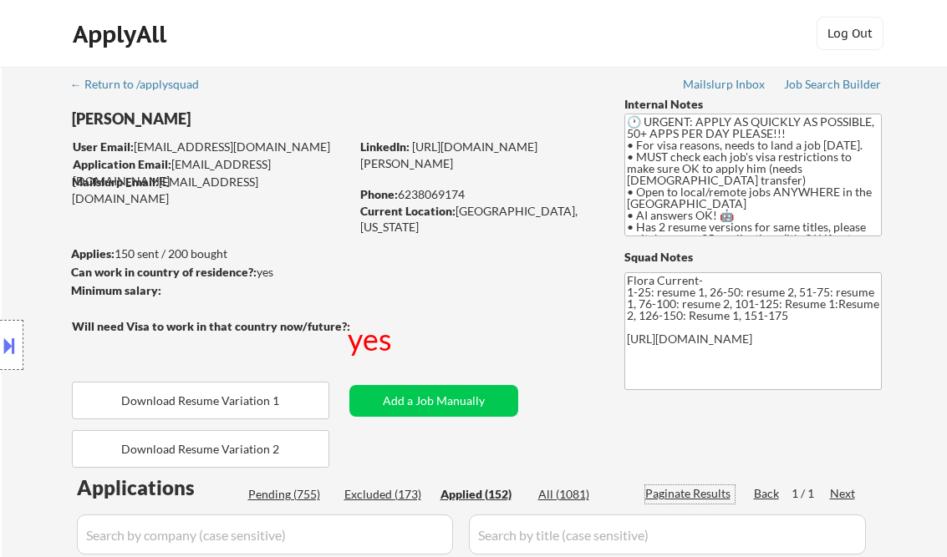
select select ""applied""
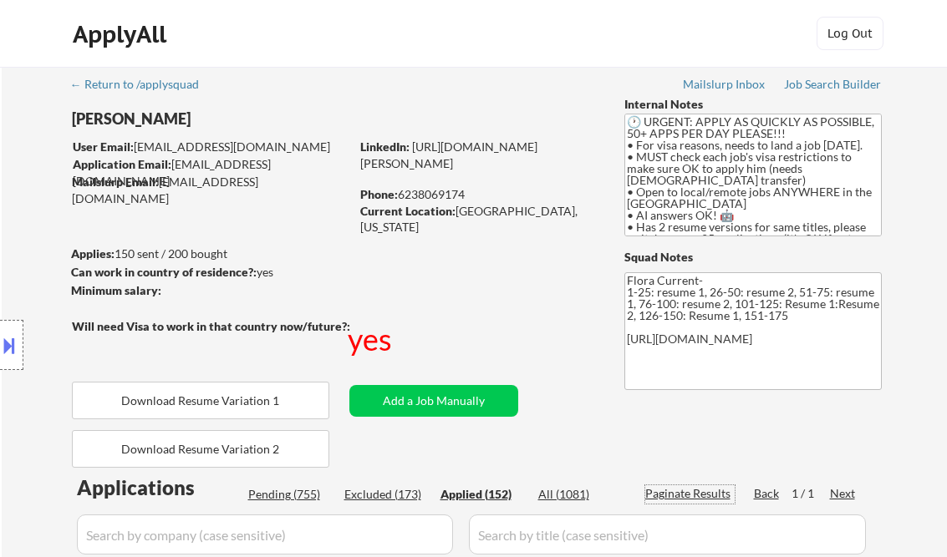
select select ""applied""
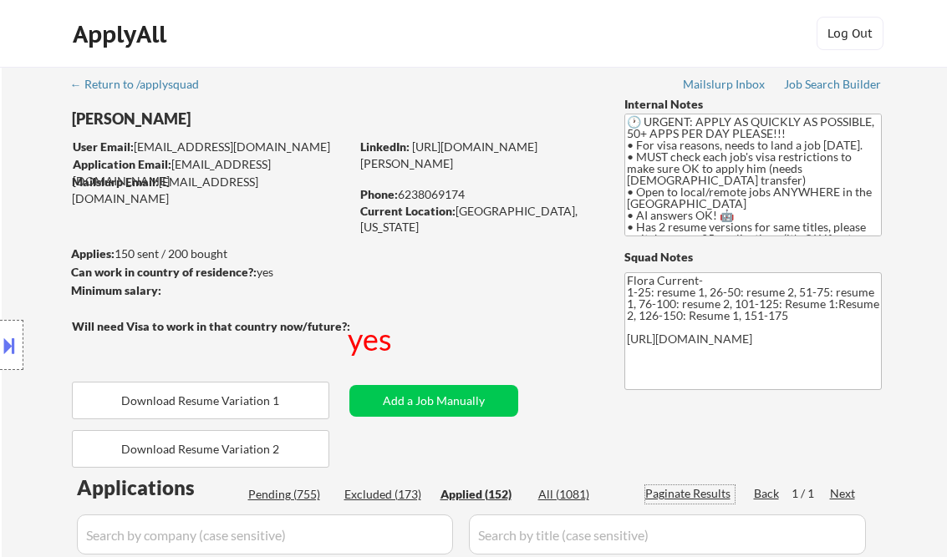
select select ""applied""
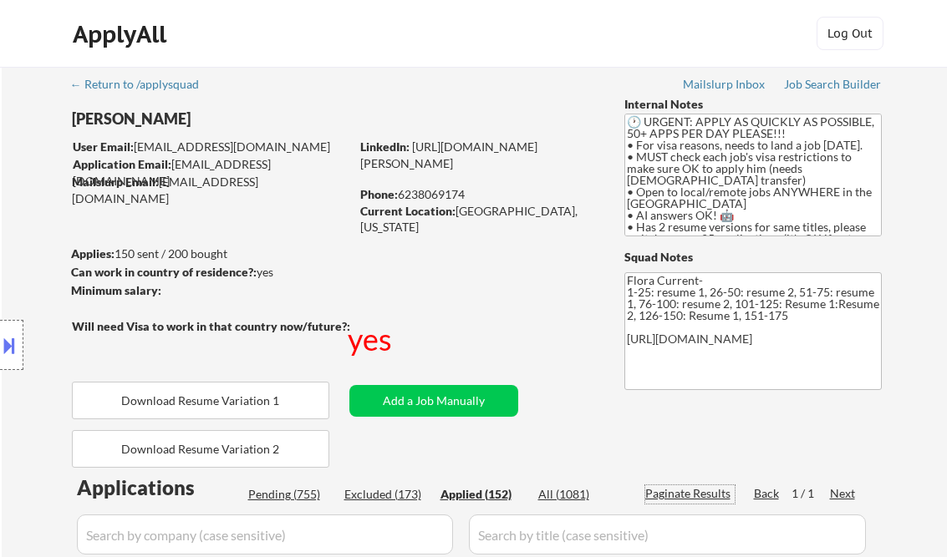
select select ""applied""
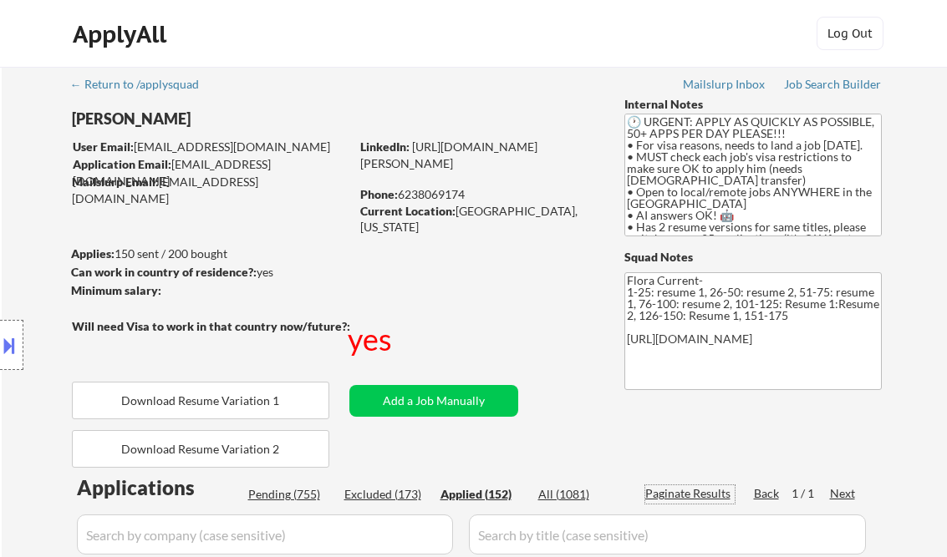
select select ""applied""
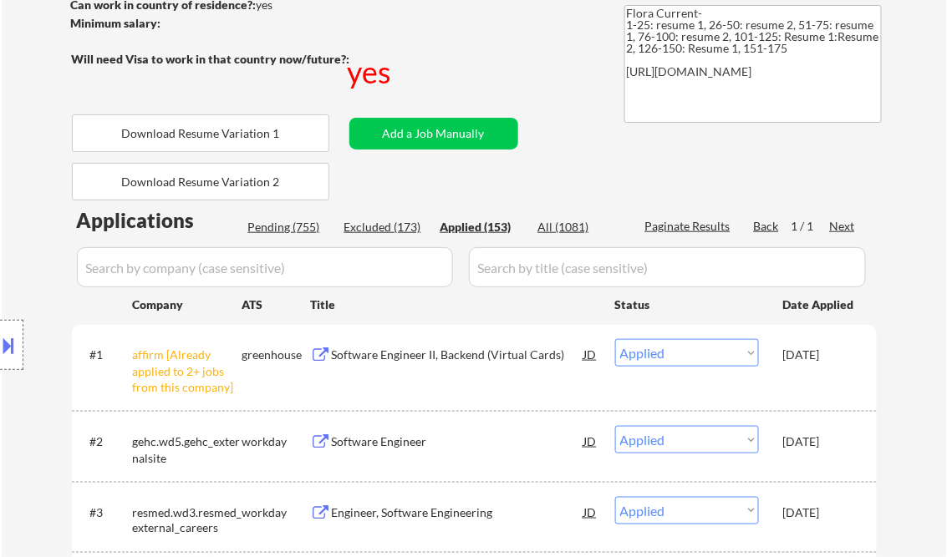
select select ""applied""
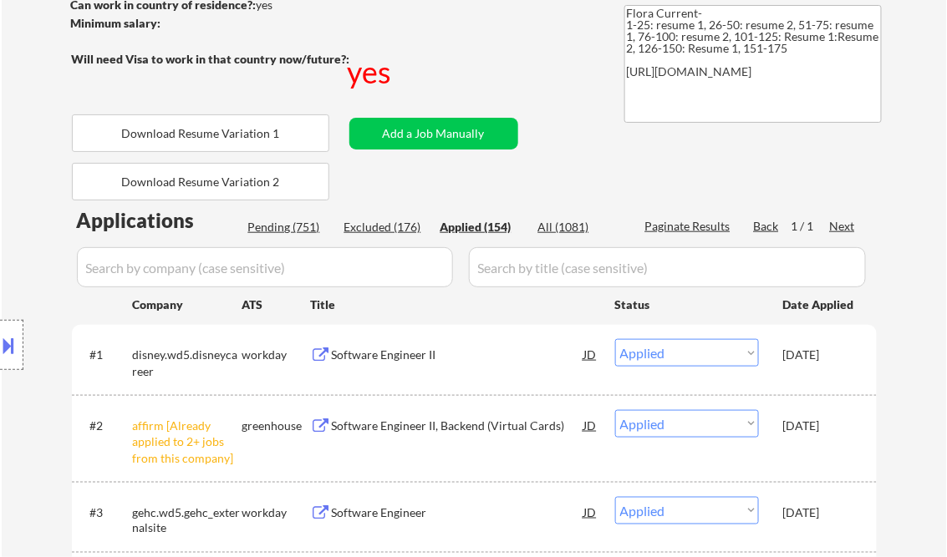
select select ""applied""
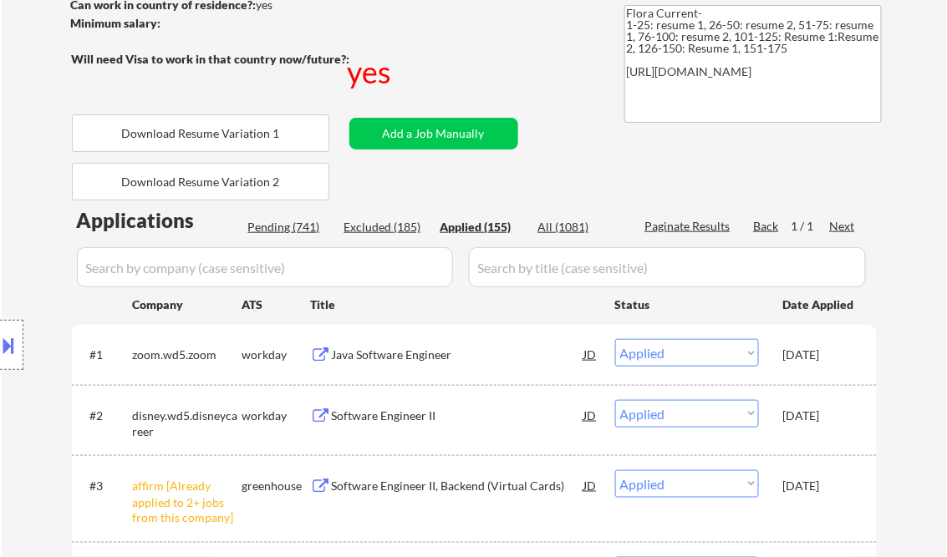
select select ""applied""
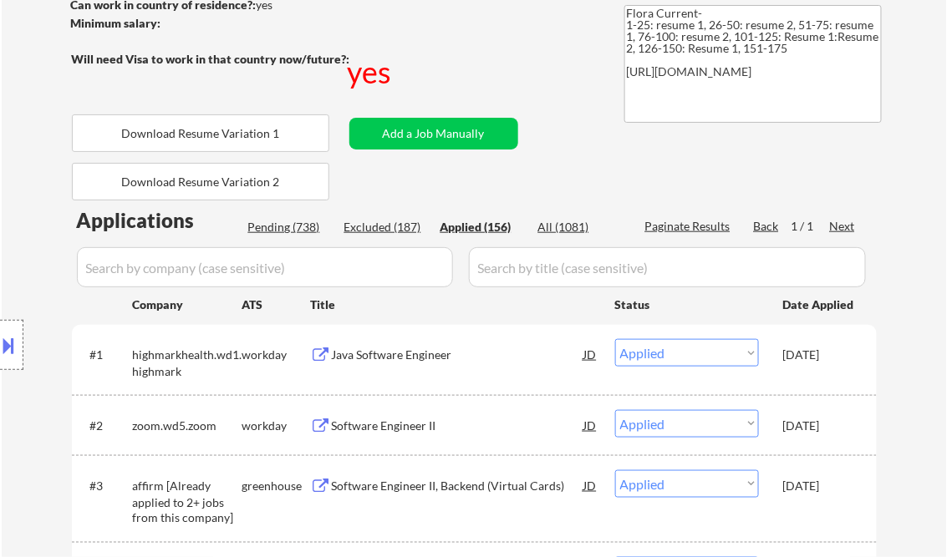
select select ""applied""
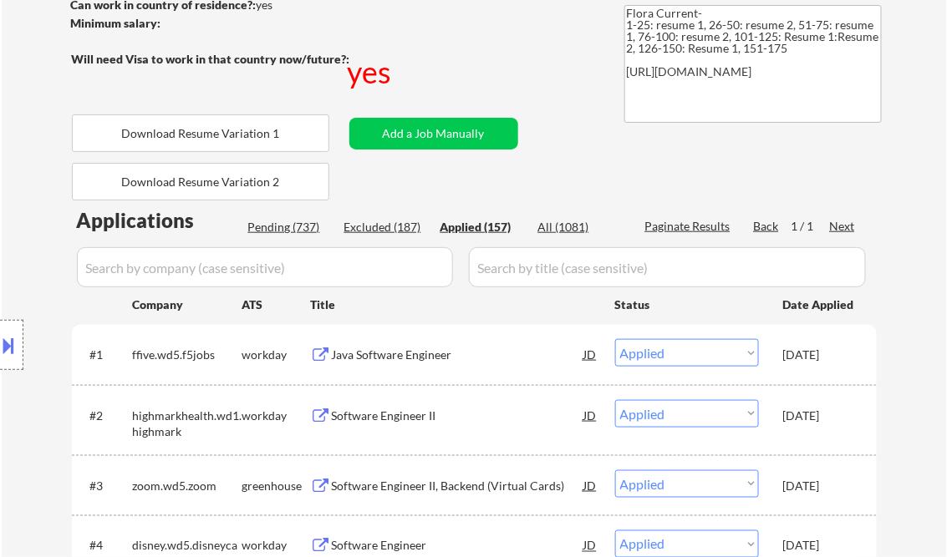
select select ""applied""
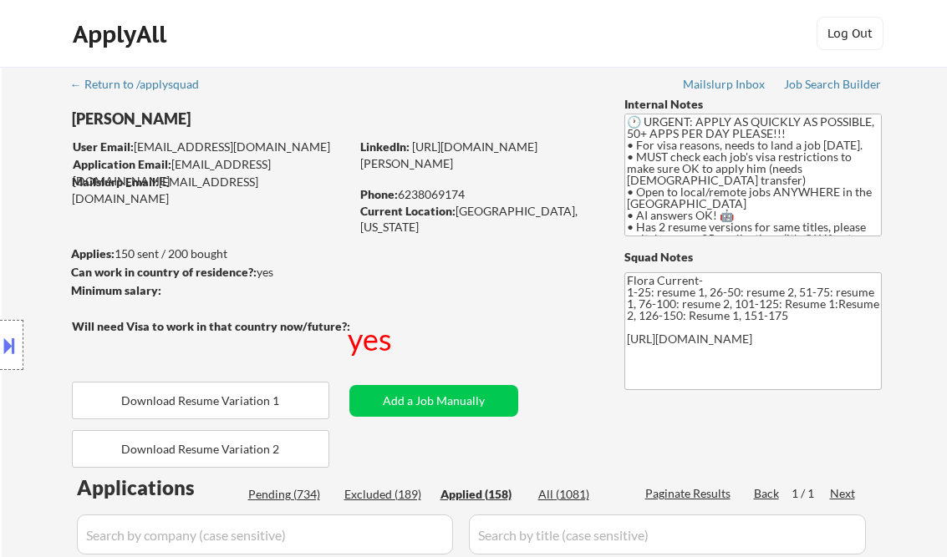
select select ""applied""
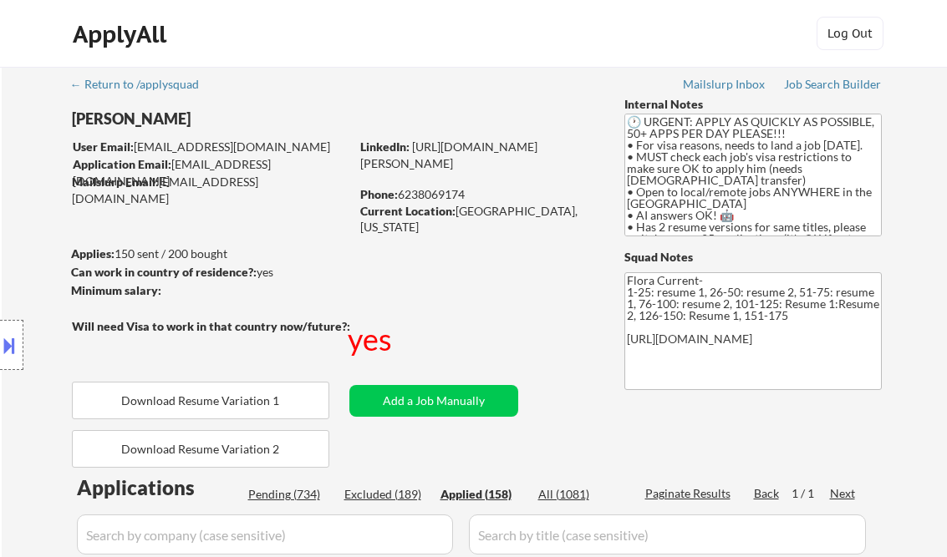
select select ""applied""
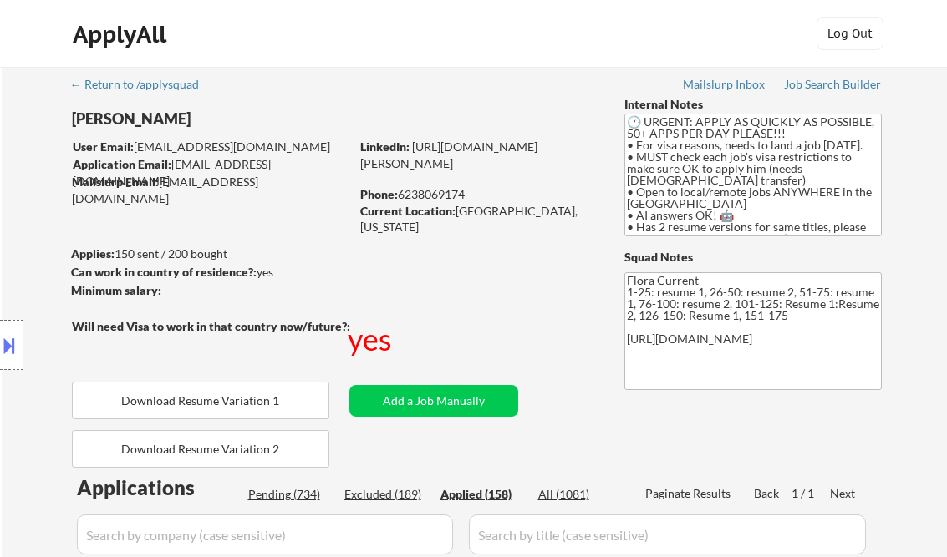
select select ""applied""
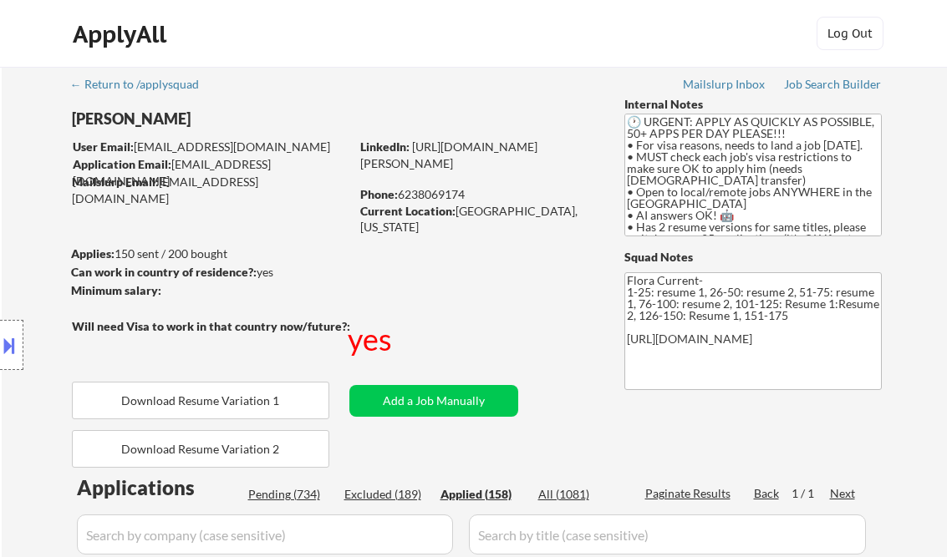
select select ""applied""
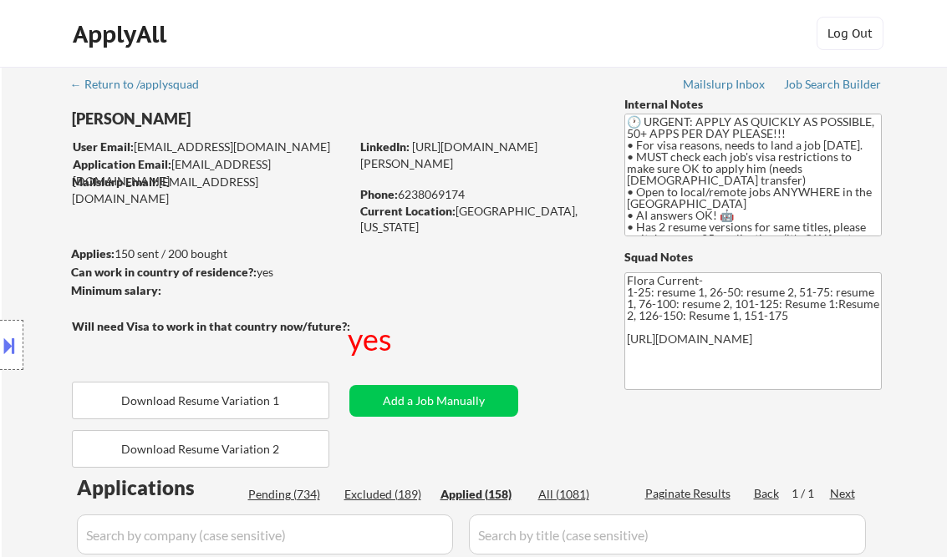
select select ""applied""
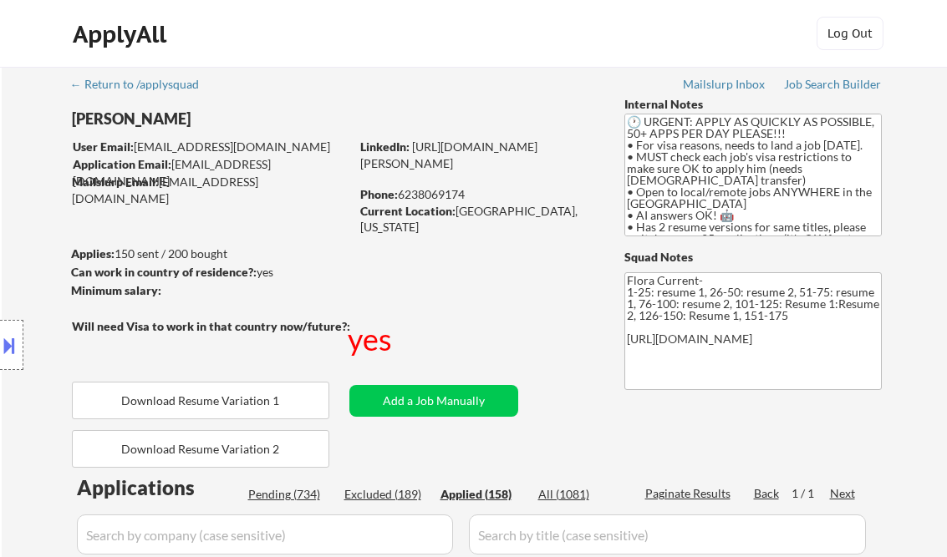
select select ""applied""
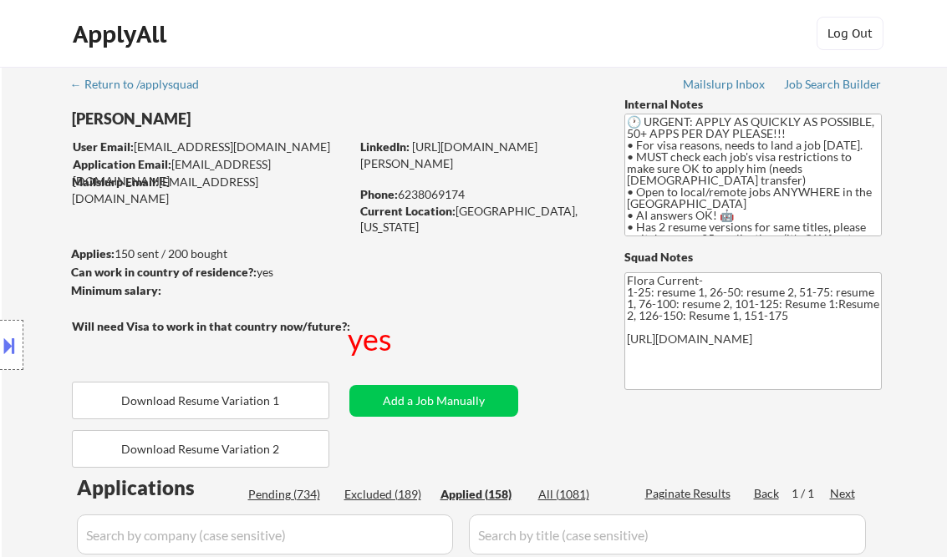
select select ""applied""
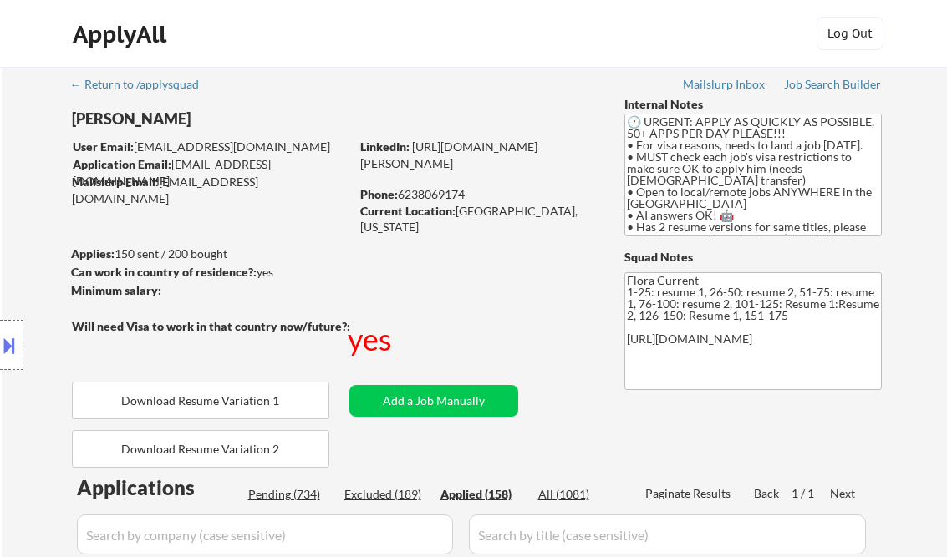
select select ""applied""
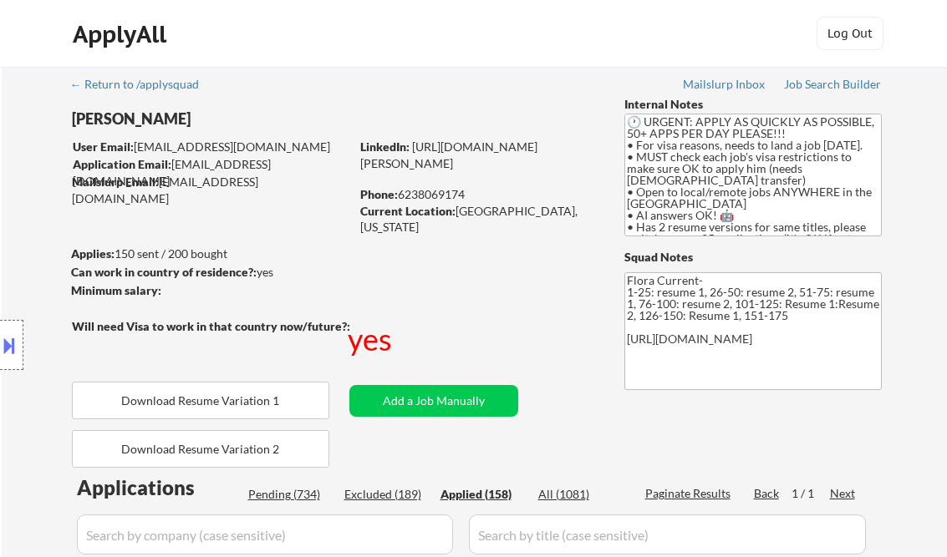
select select ""applied""
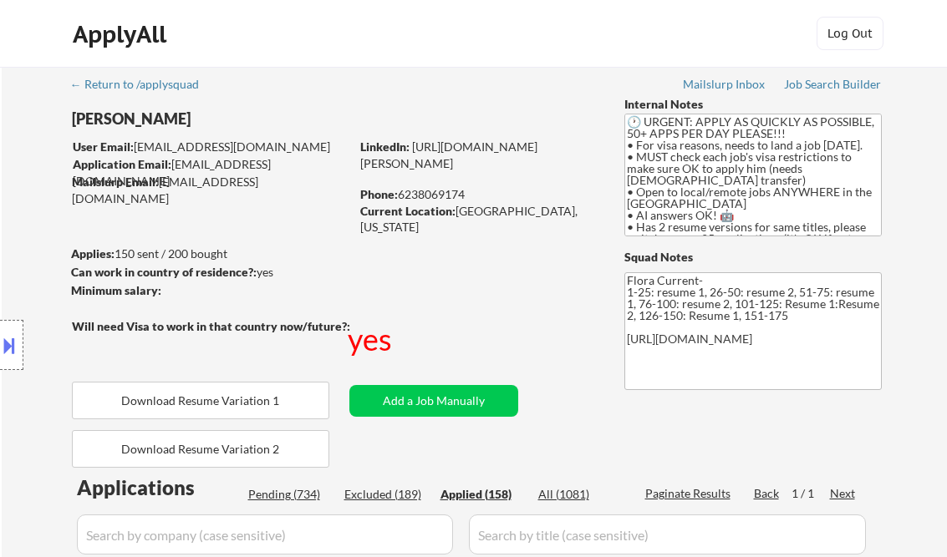
select select ""applied""
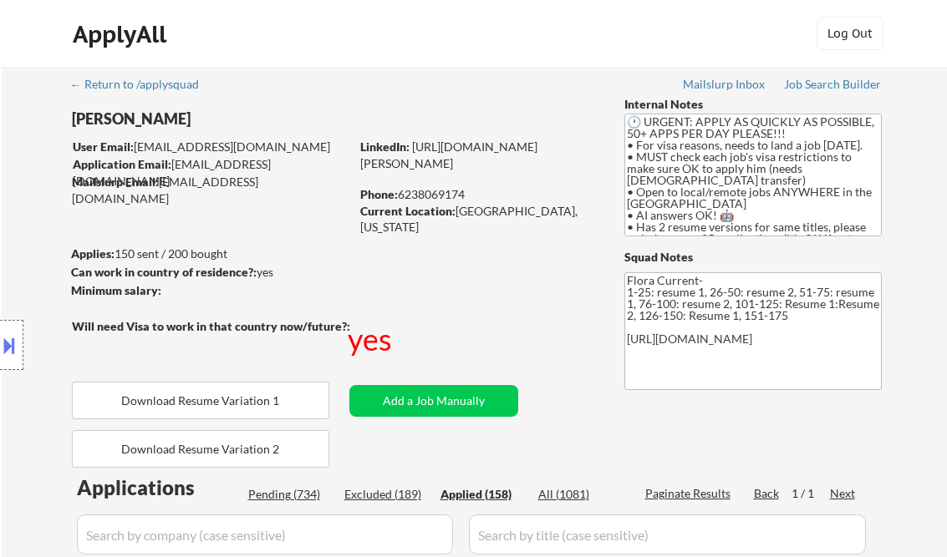
select select ""applied""
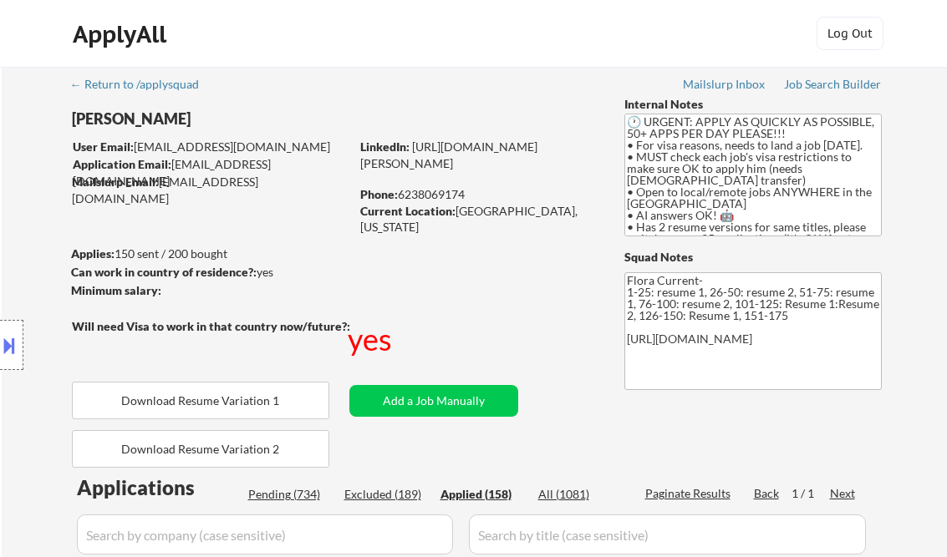
select select ""applied""
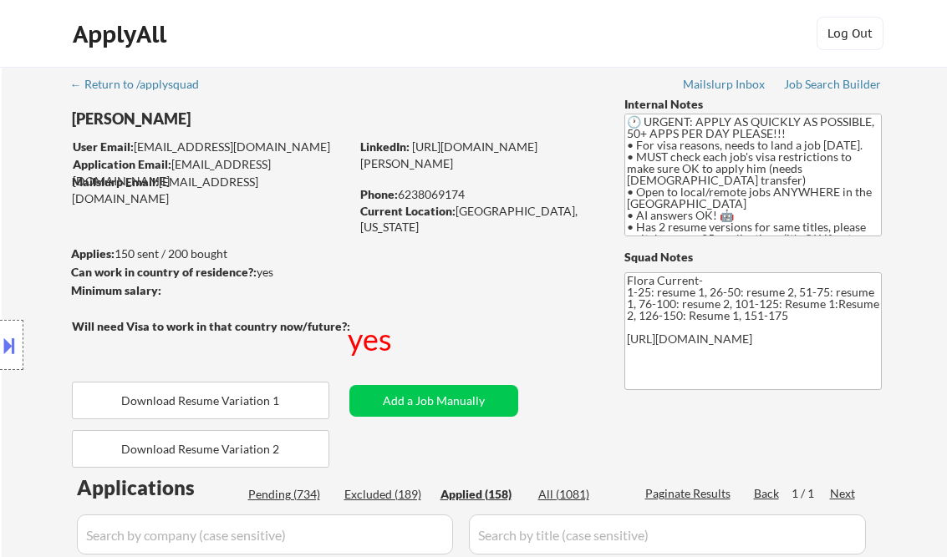
select select ""applied""
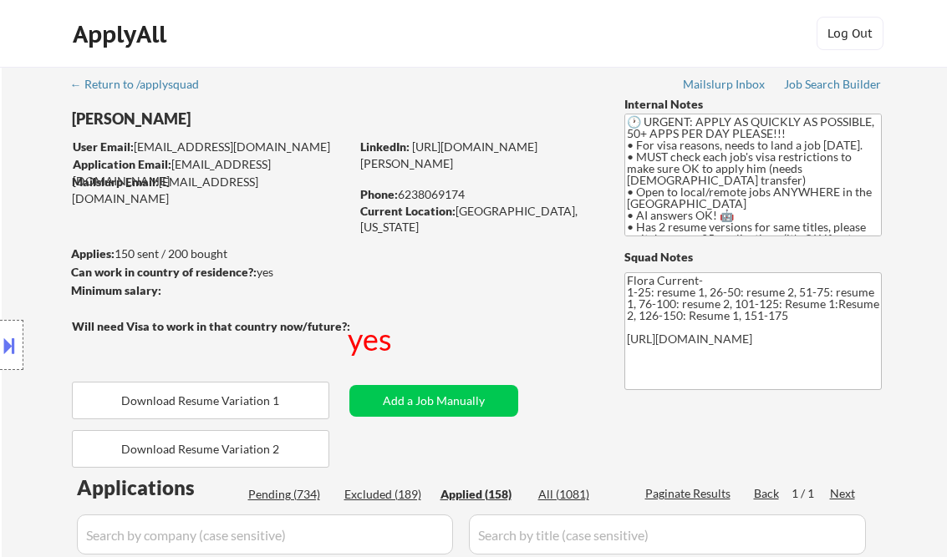
select select ""applied""
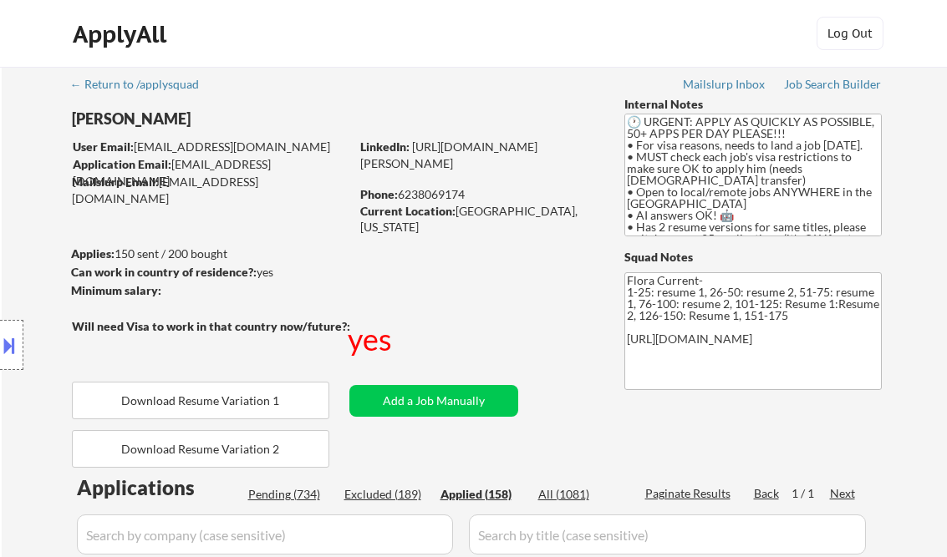
select select ""applied""
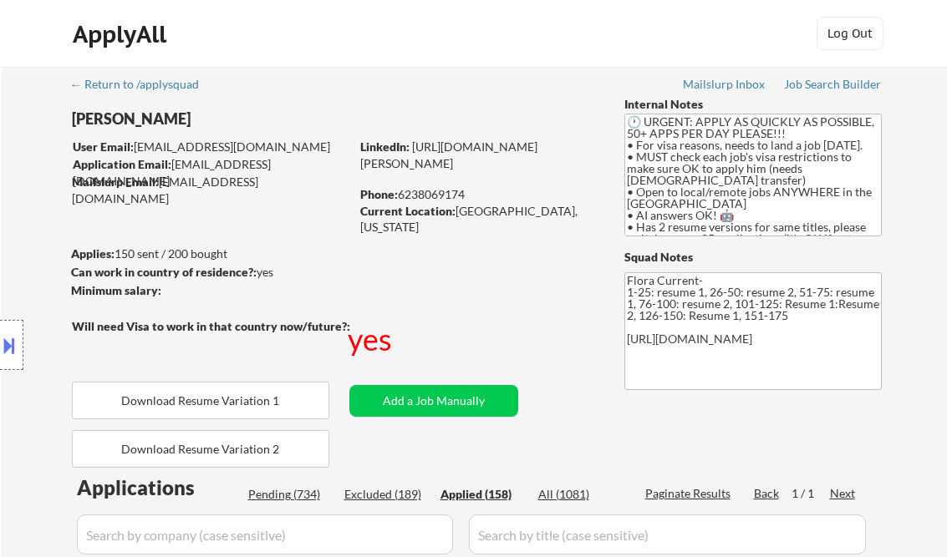
select select ""applied""
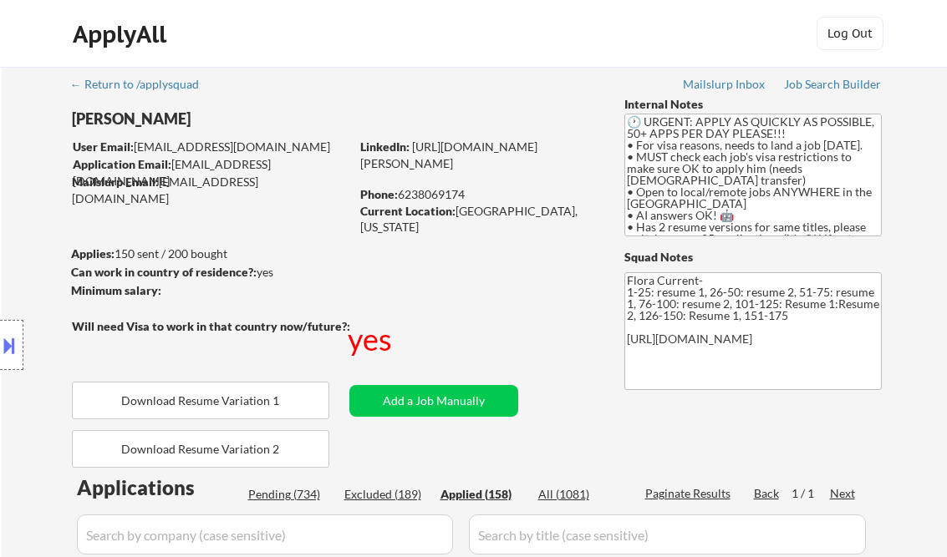
select select ""applied""
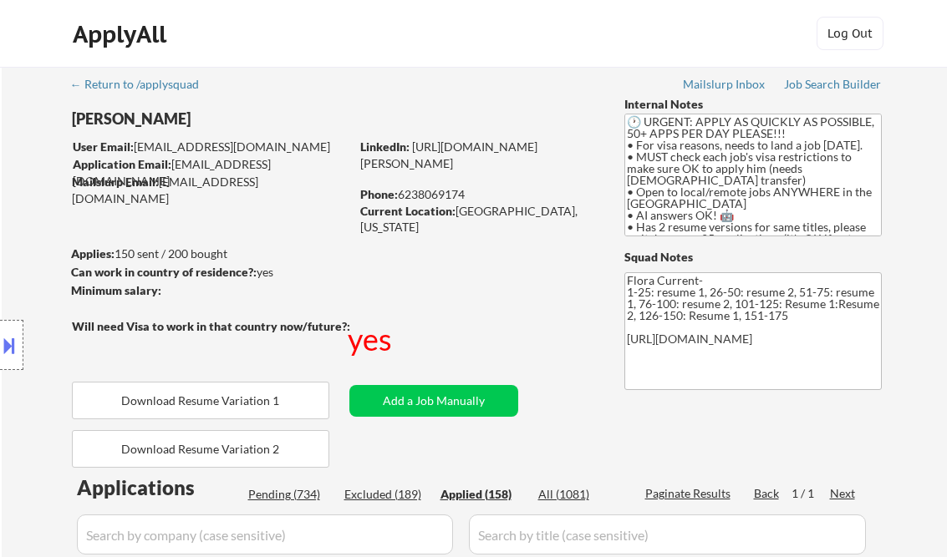
select select ""applied""
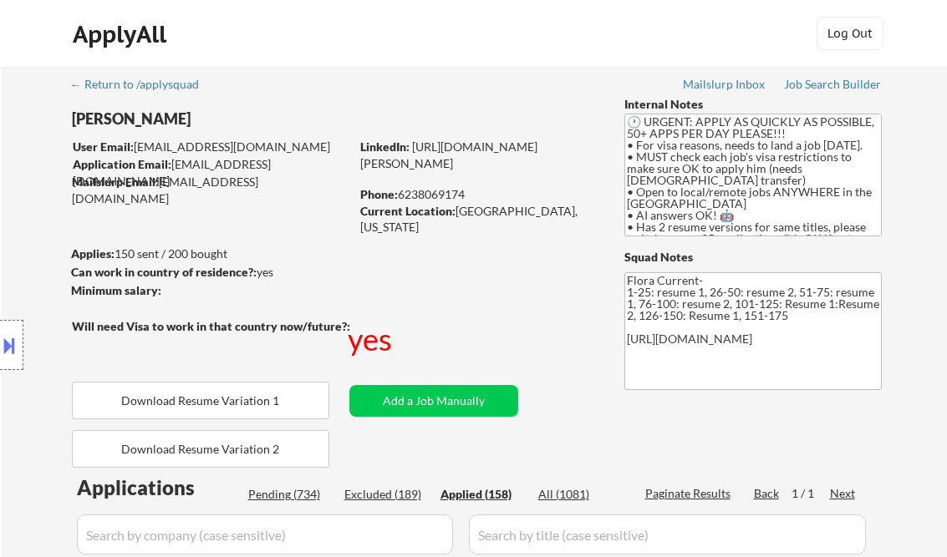
select select ""applied""
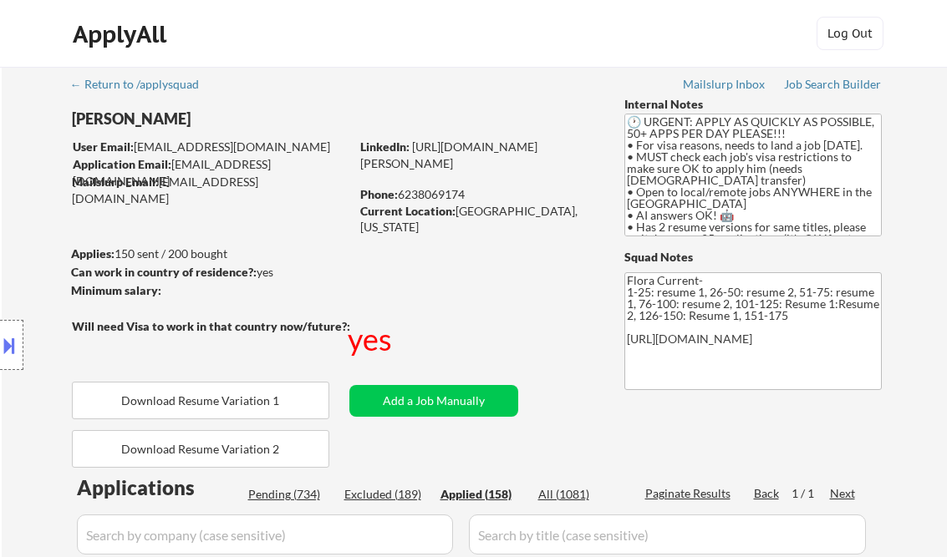
select select ""applied""
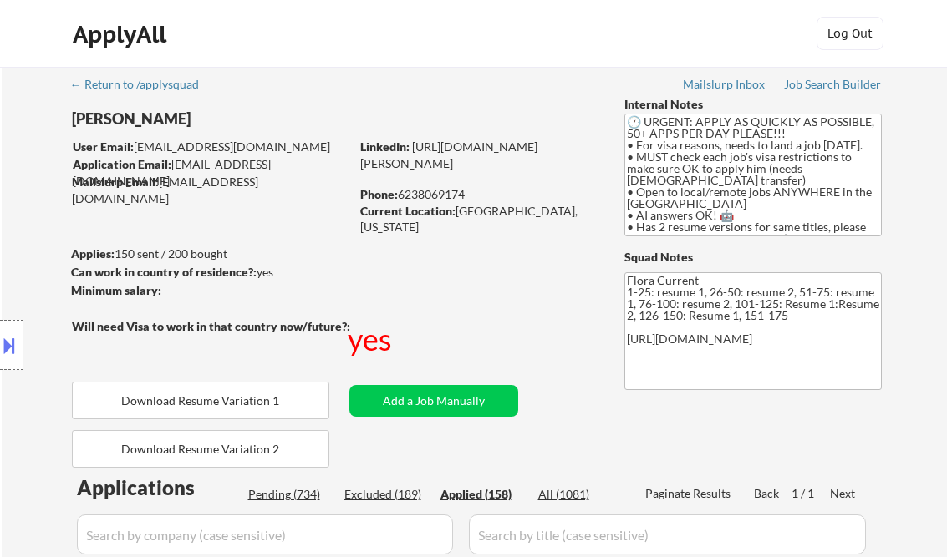
select select ""applied""
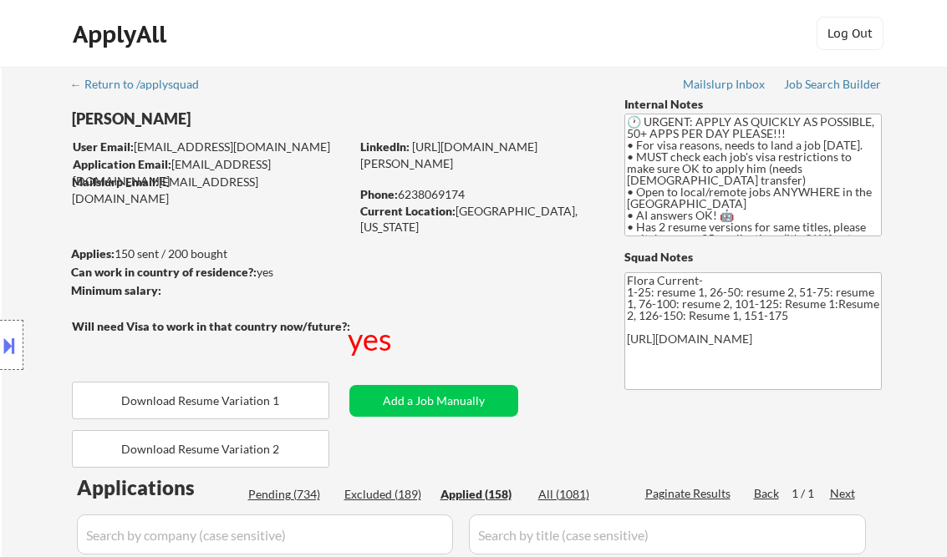
select select ""applied""
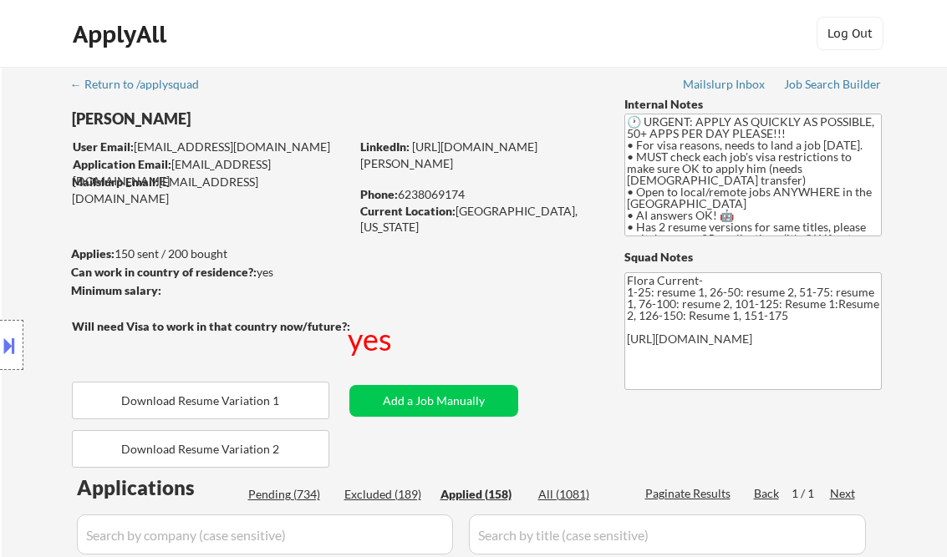
select select ""applied""
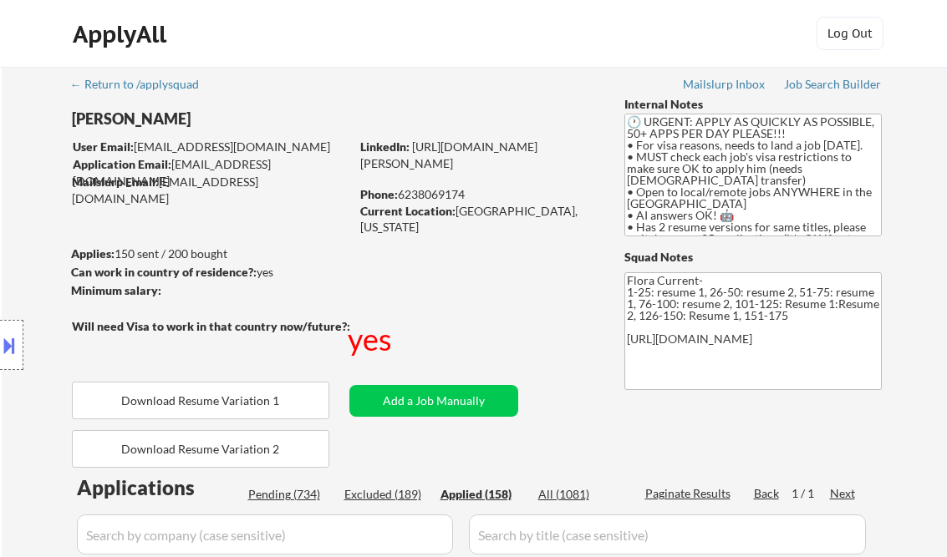
select select ""applied""
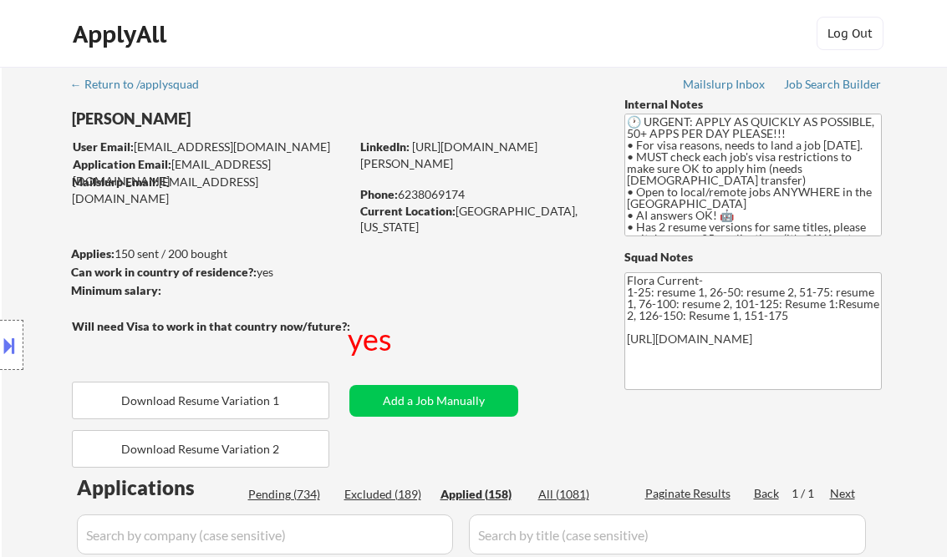
select select ""applied""
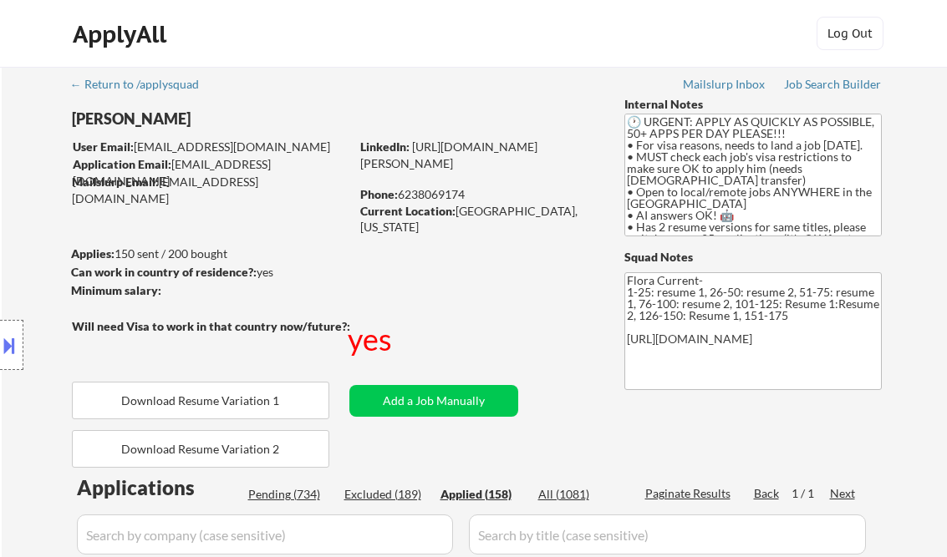
select select ""applied""
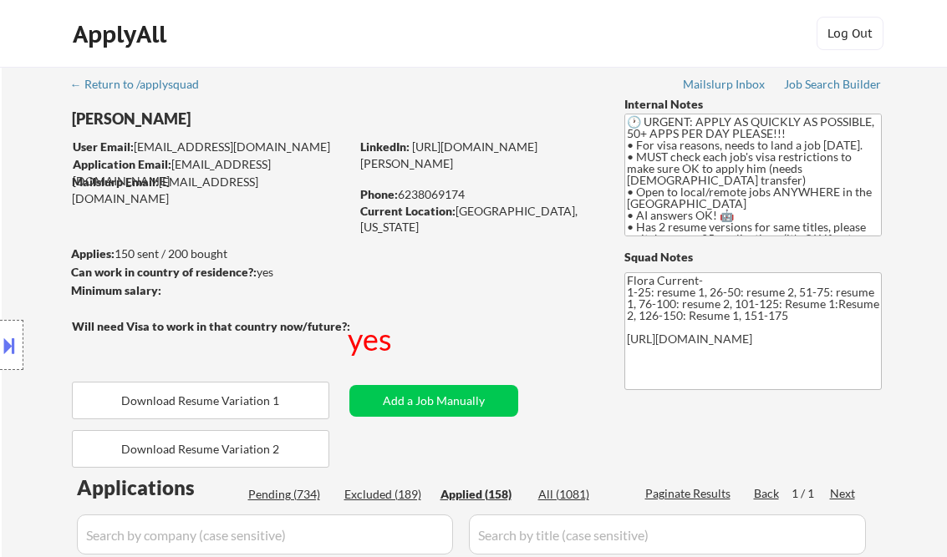
select select ""applied""
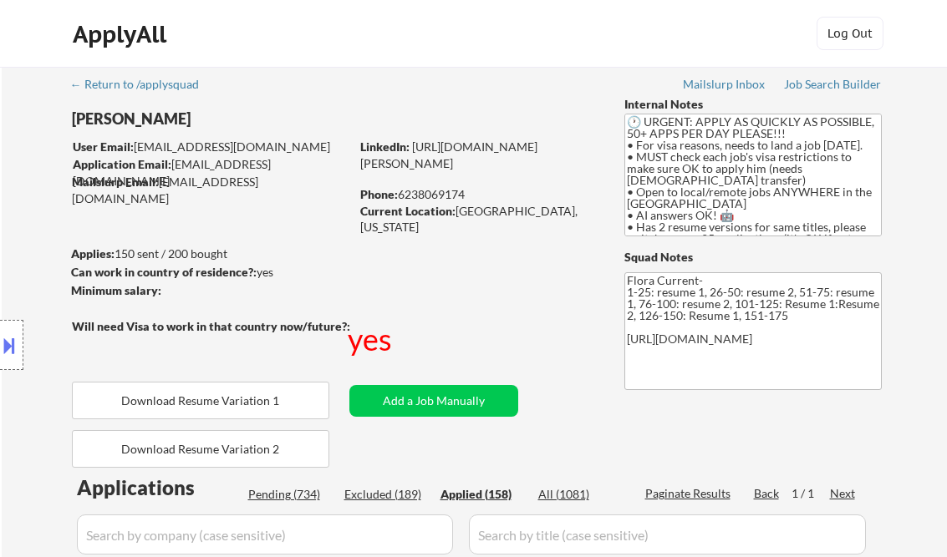
select select ""applied""
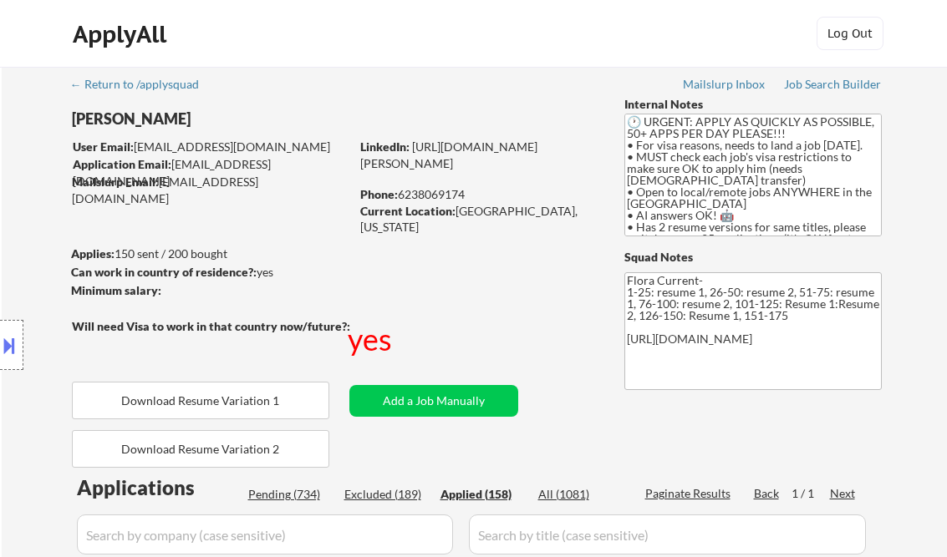
select select ""applied""
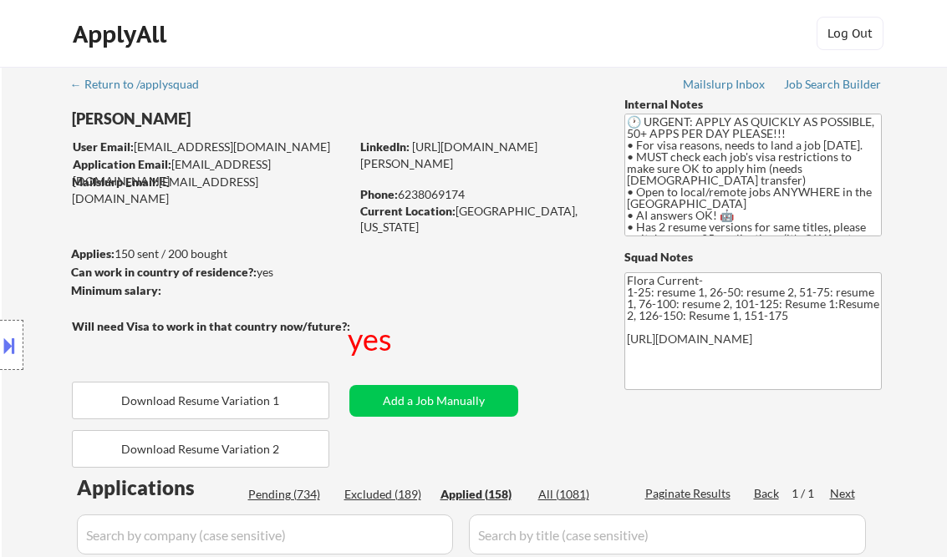
select select ""applied""
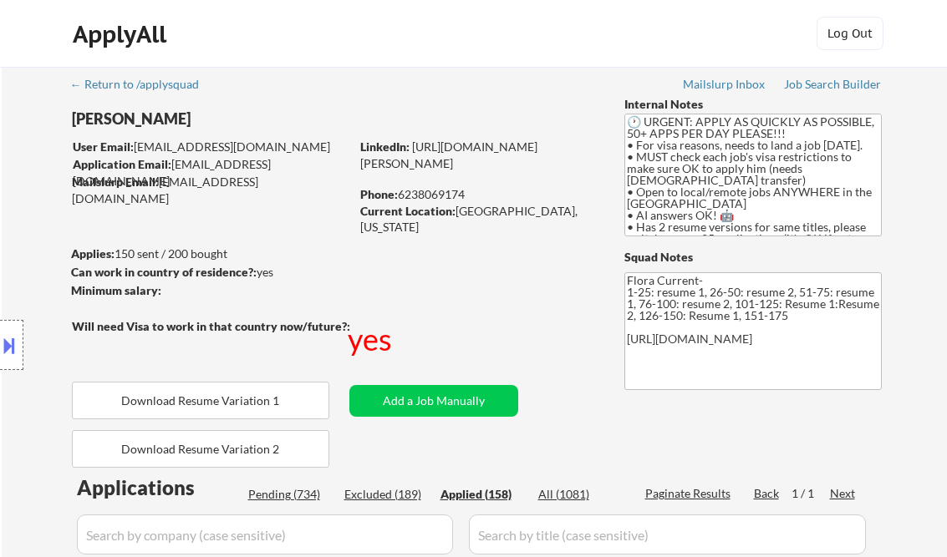
select select ""applied""
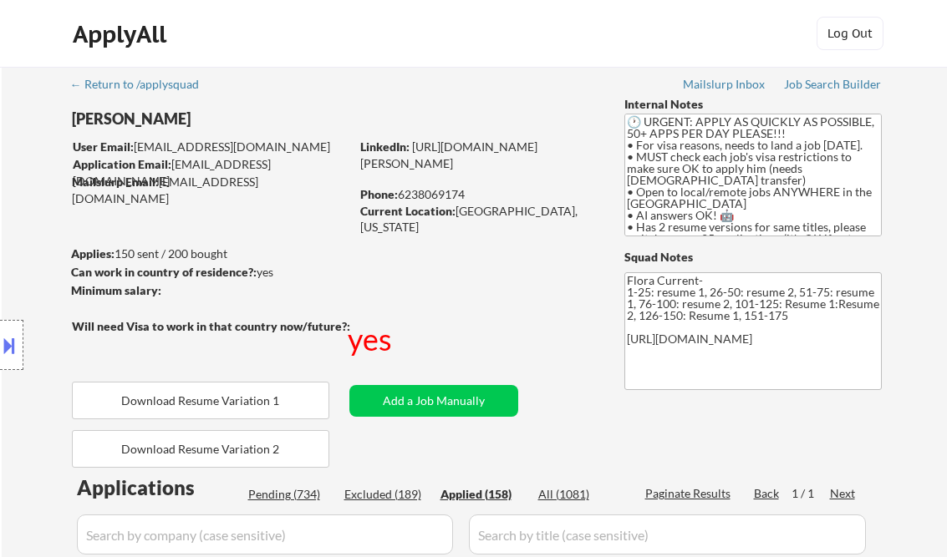
select select ""applied""
